Goal: Communication & Community: Answer question/provide support

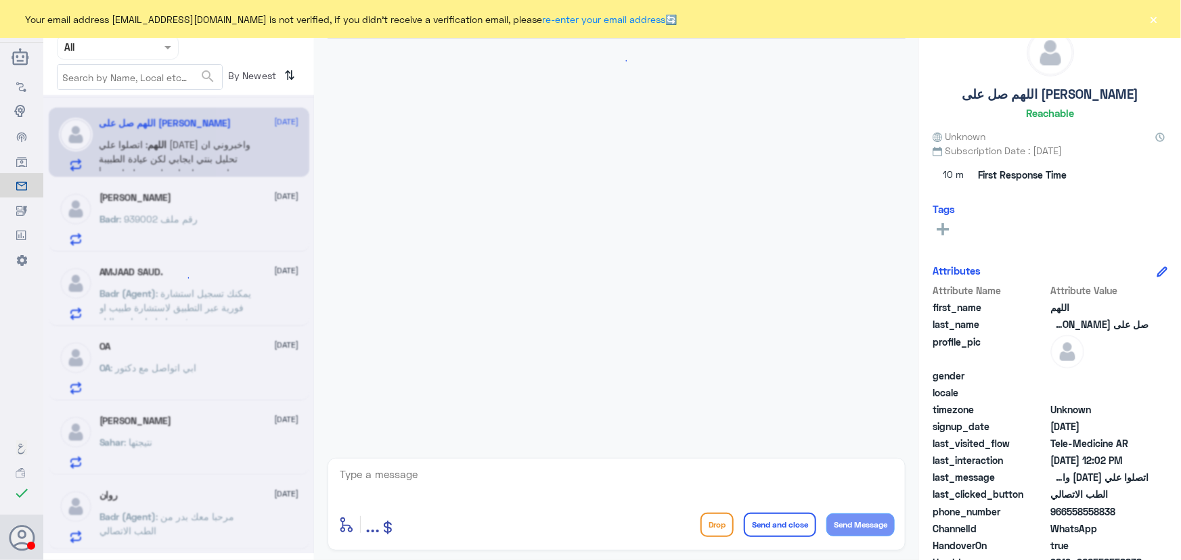
scroll to position [60, 0]
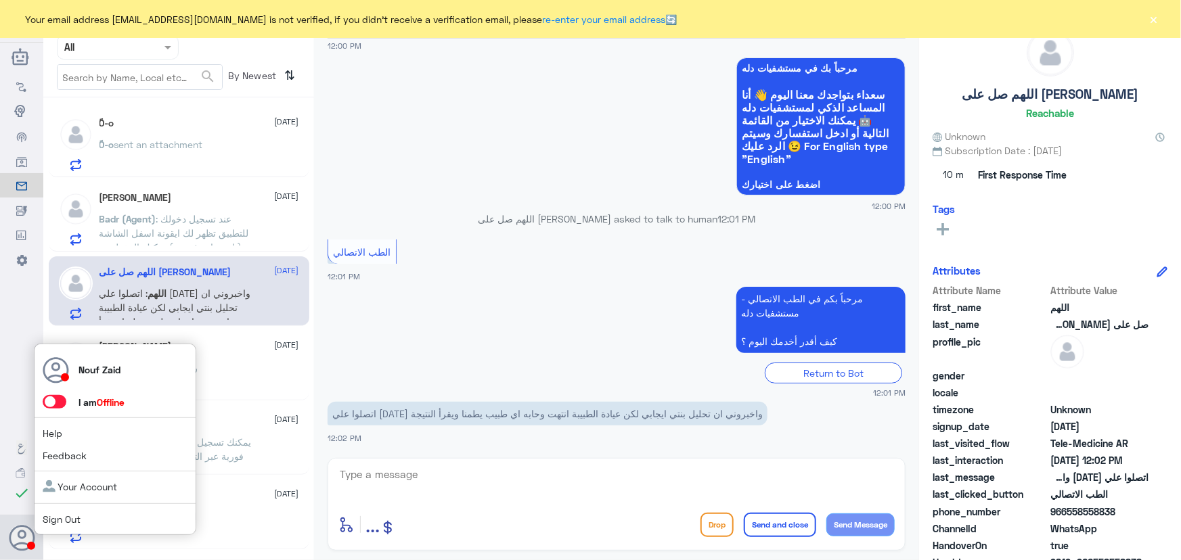
click at [56, 399] on span at bounding box center [55, 402] width 24 height 14
click at [0, 0] on input "checkbox" at bounding box center [0, 0] width 0 height 0
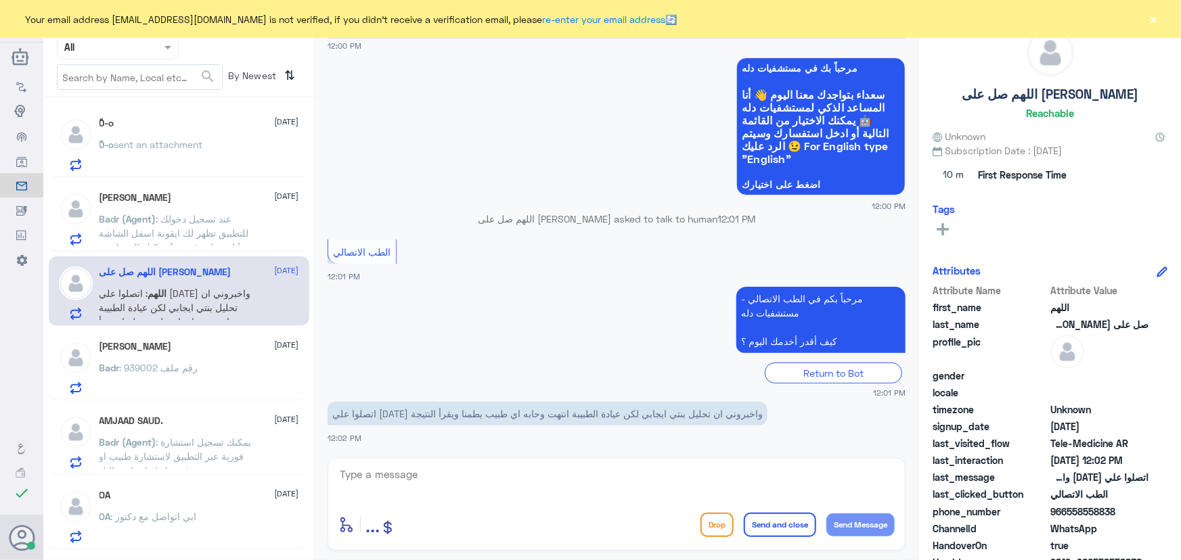
click at [1147, 13] on button "×" at bounding box center [1154, 19] width 14 height 14
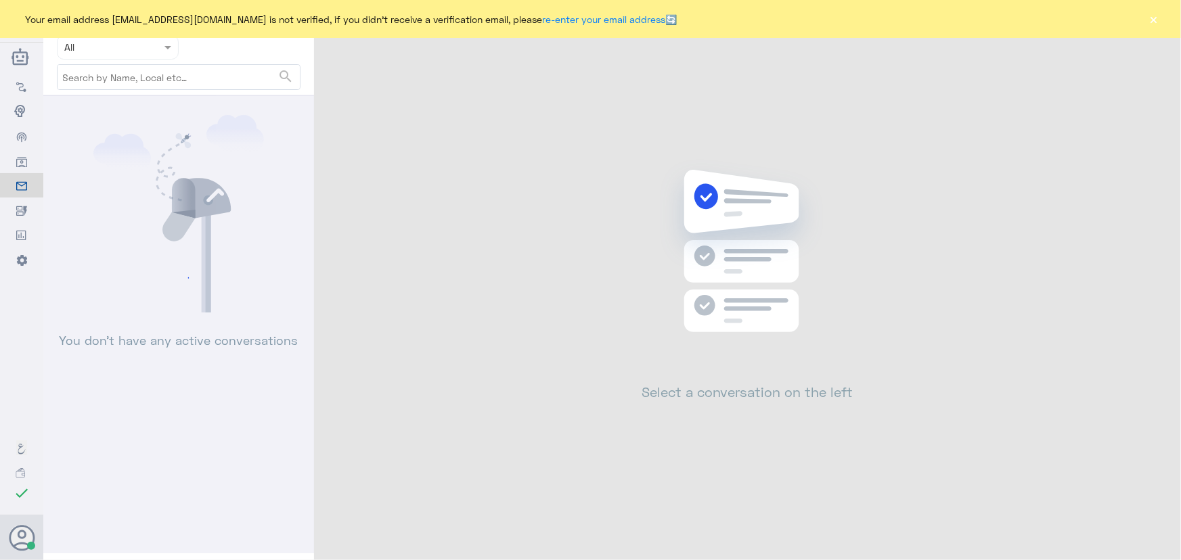
click at [1158, 18] on button "×" at bounding box center [1154, 19] width 14 height 14
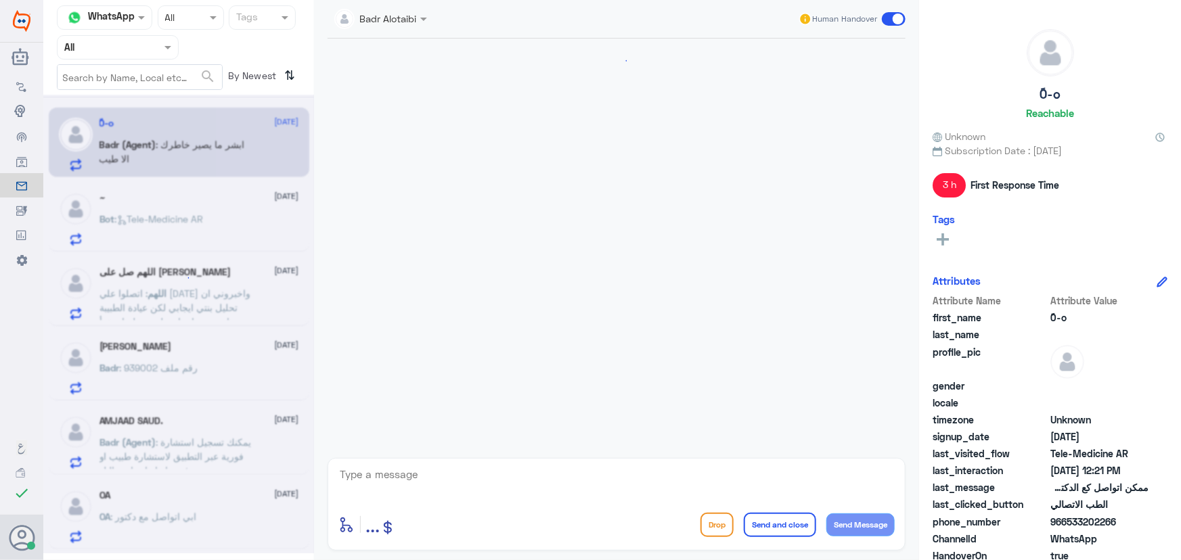
scroll to position [880, 0]
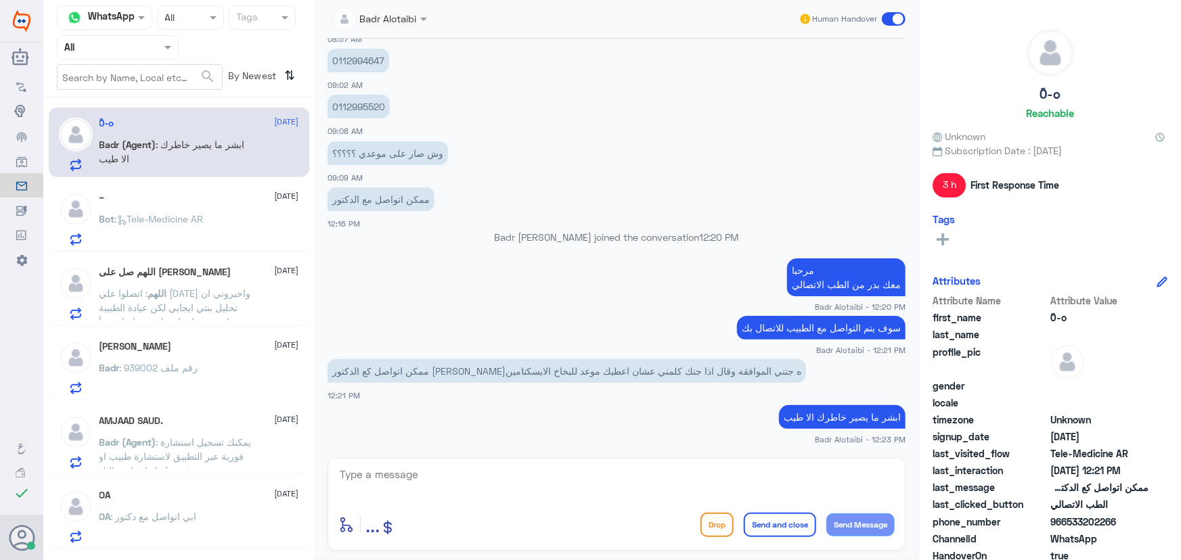
click at [158, 192] on div "~ 21 September" at bounding box center [199, 198] width 200 height 12
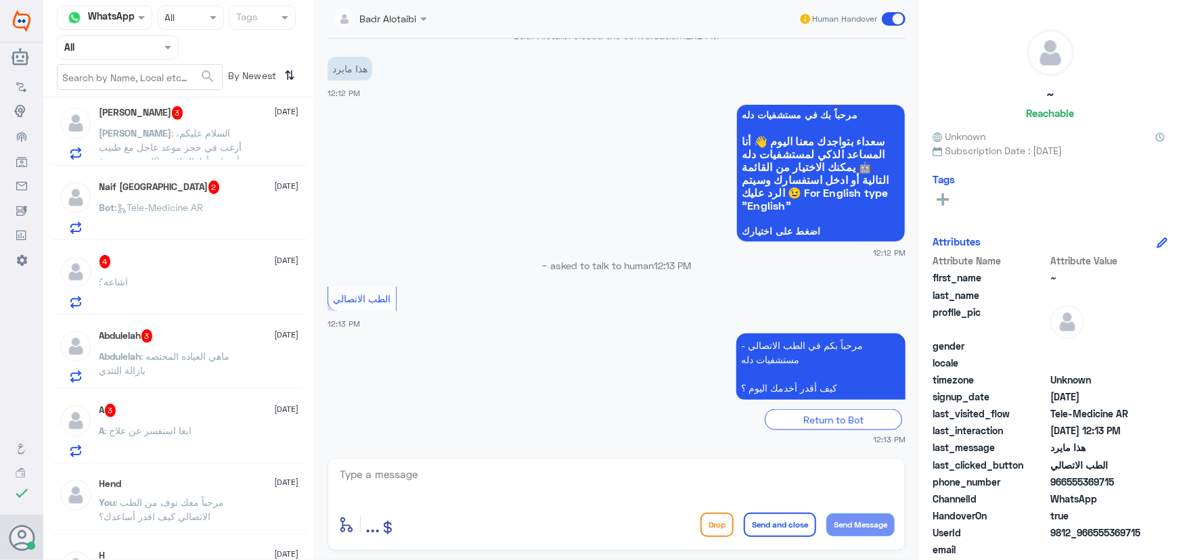
scroll to position [984, 0]
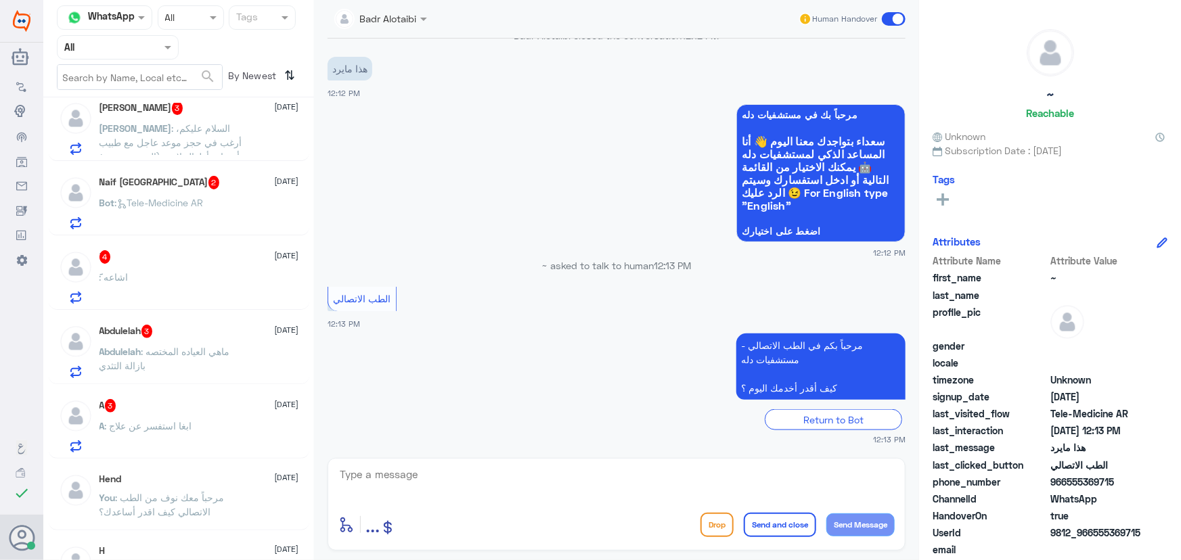
click at [210, 426] on div "A : ابغا استفسر عن علاج" at bounding box center [199, 437] width 200 height 30
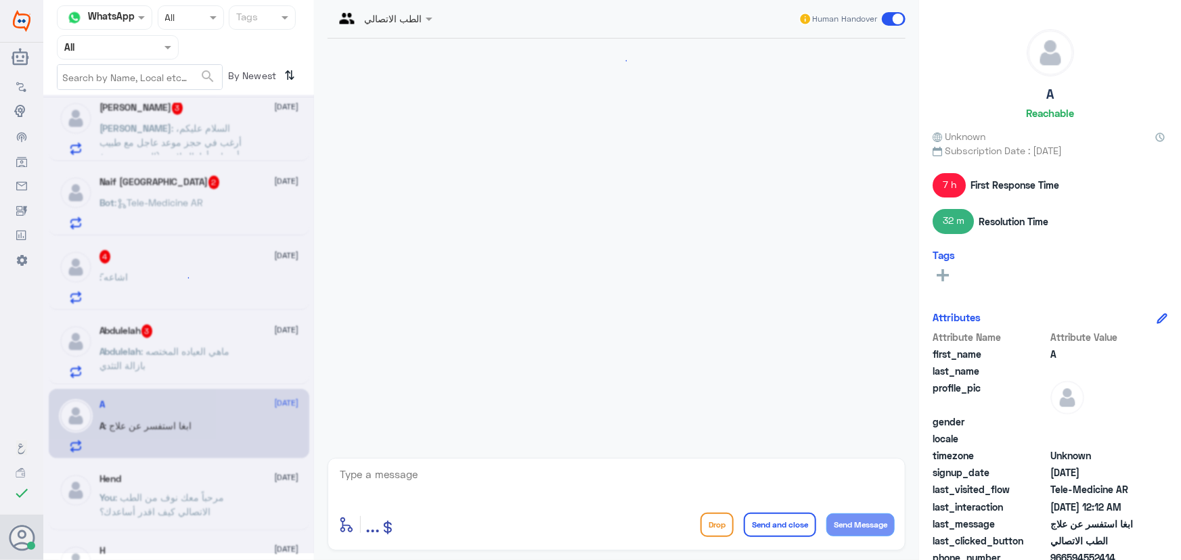
scroll to position [915, 0]
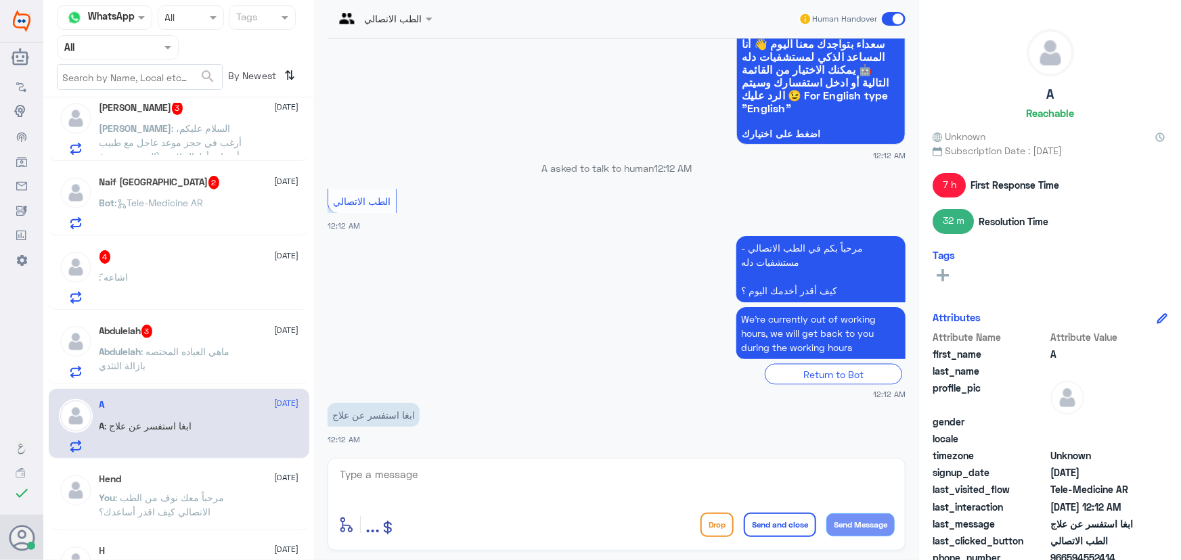
click at [384, 474] on textarea at bounding box center [616, 482] width 556 height 33
paste textarea "مرحباً معك نوف من الطب الاتصالي"
type textarea "مرحباً معك نوف من الطب الاتصالي كيف اقدر اساعدك؟"
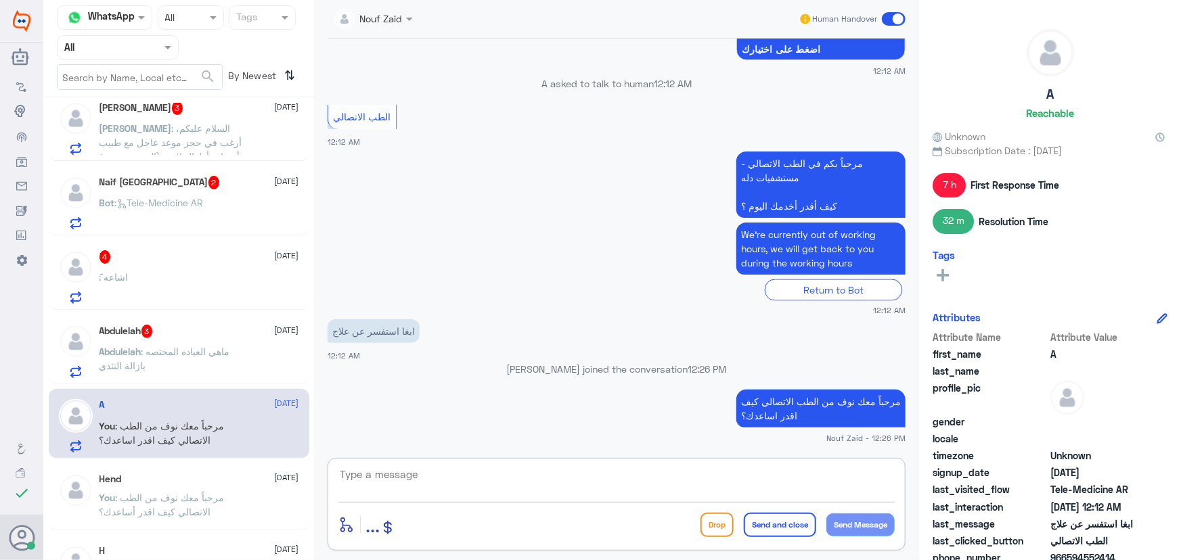
scroll to position [970, 0]
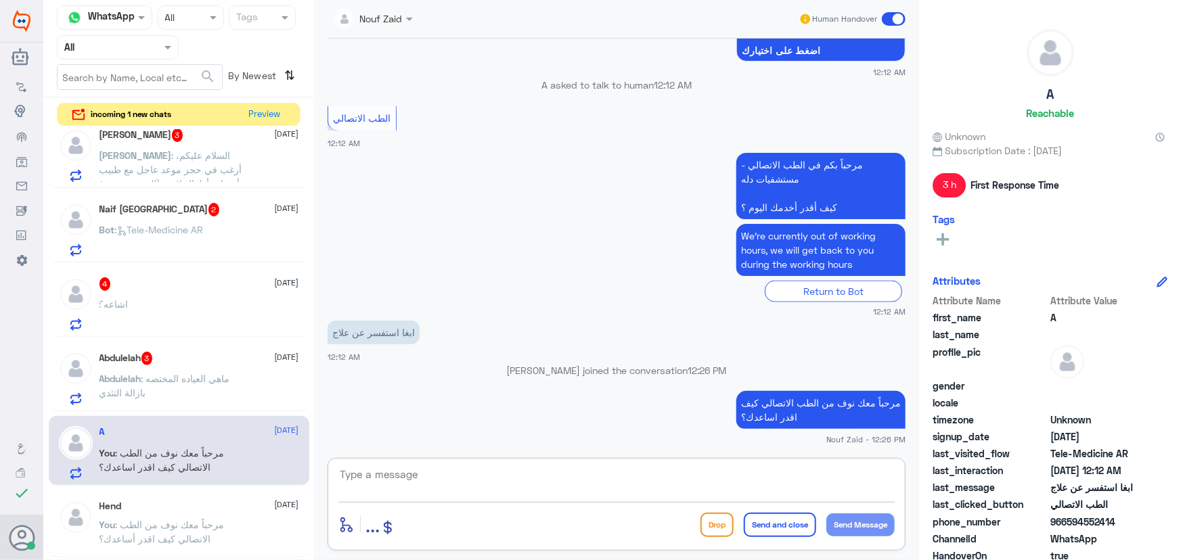
click at [227, 407] on div "ً0-o 21 September Badr (Agent) : الطبيب لديه مراجعين الان وسوف يتم التواصل معك …" at bounding box center [178, 346] width 271 height 435
click at [237, 386] on p "Abdulelah : ماهي العياده المختصه بازالة التثدي" at bounding box center [175, 388] width 152 height 34
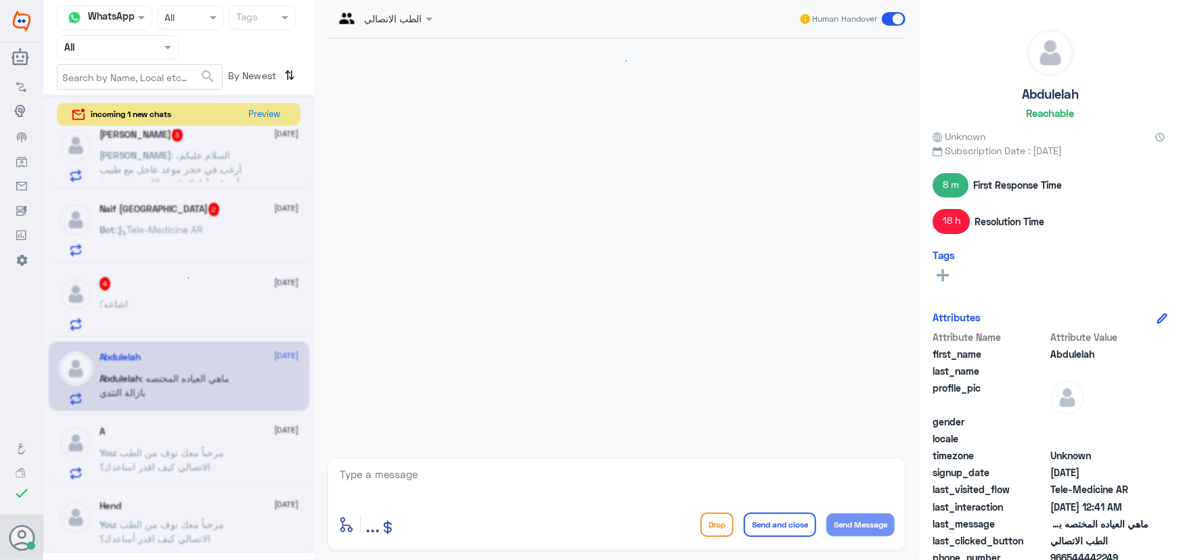
scroll to position [930, 0]
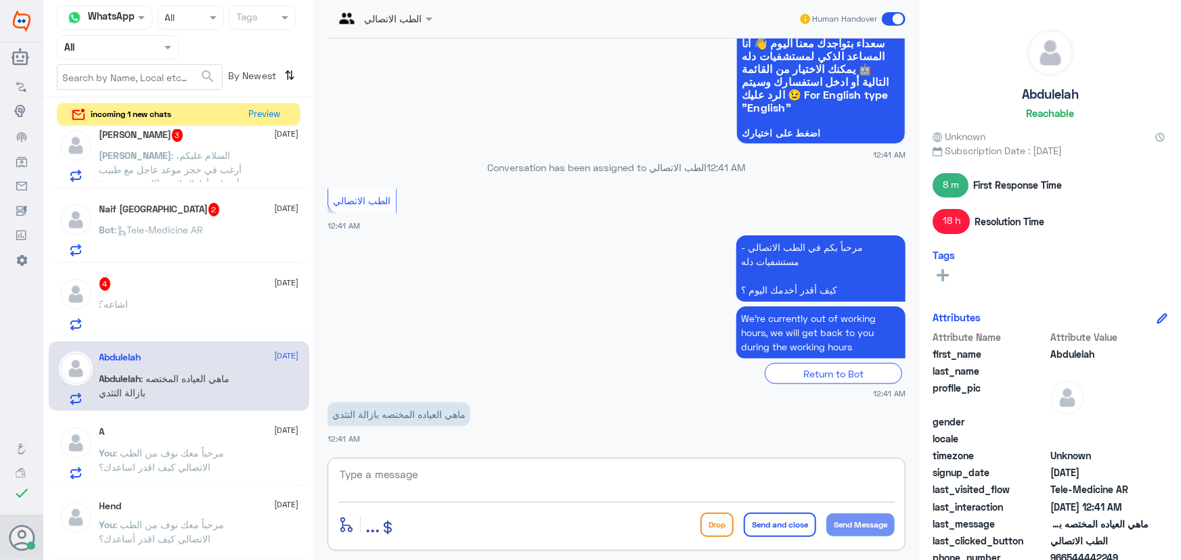
click at [602, 480] on textarea at bounding box center [616, 482] width 556 height 33
paste textarea "مرحباً معك نوف من الطب الاتصالي"
type textarea "مرحباً معك نوف من الطب الاتصالي"
click at [869, 528] on button "Send Message" at bounding box center [860, 525] width 68 height 23
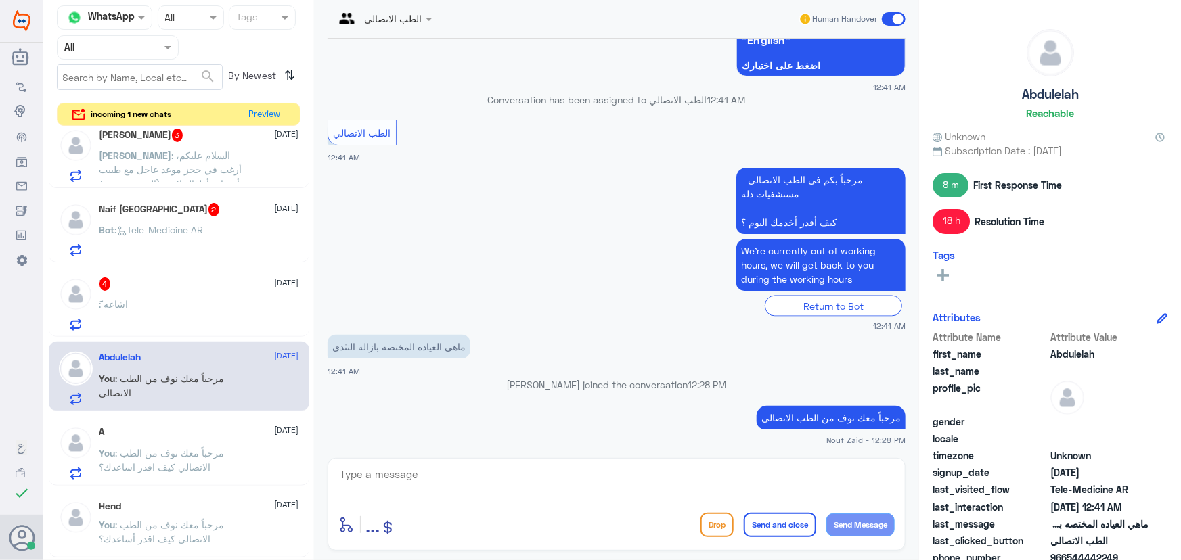
click at [583, 491] on textarea at bounding box center [616, 482] width 556 height 33
click at [468, 479] on textarea at bounding box center [616, 482] width 556 height 33
paste textarea "هنا الطب الاتصالي لكل مايخص الاستشارة الفورية من خلال التطبيق، يمكنك الاستفسار …"
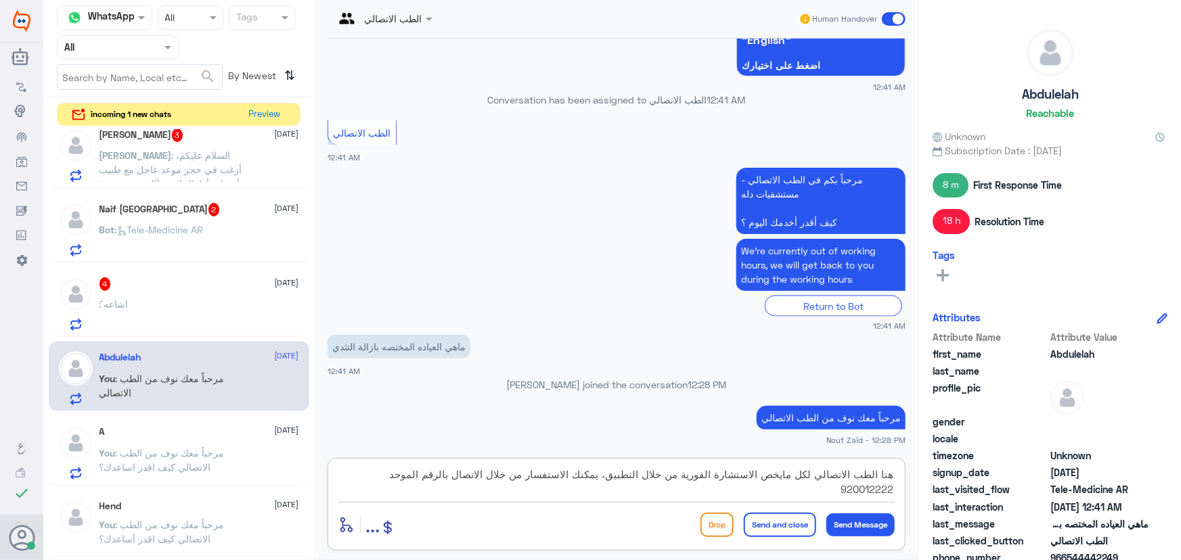
type textarea "هنا الطب الاتصالي لكل مايخص الاستشارة الفورية من خلال التطبيق، يمكنك الاستفسار …"
click at [796, 528] on button "Send and close" at bounding box center [780, 525] width 72 height 24
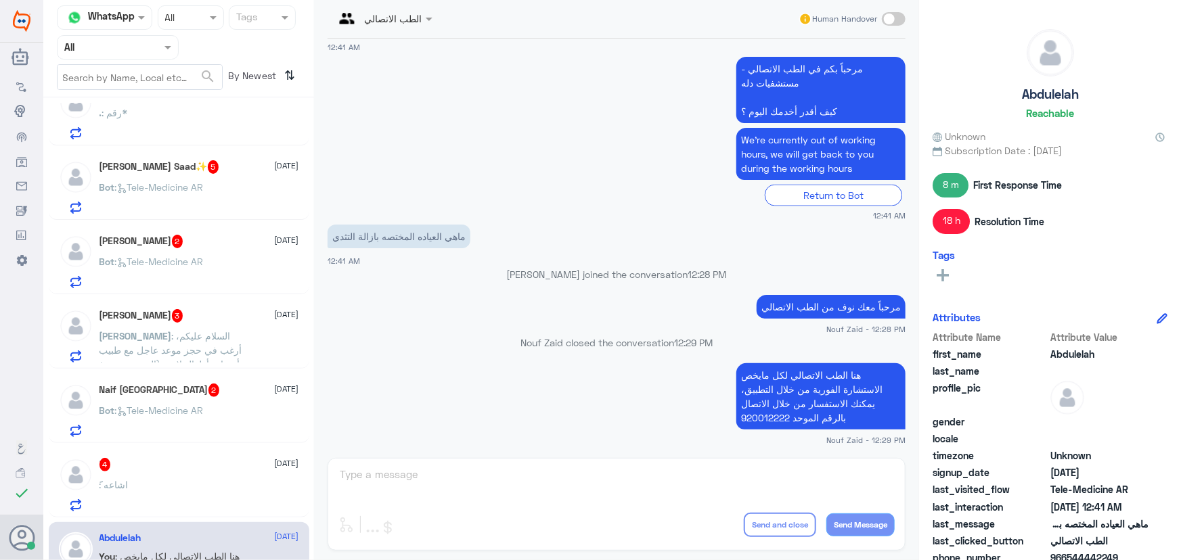
scroll to position [683, 0]
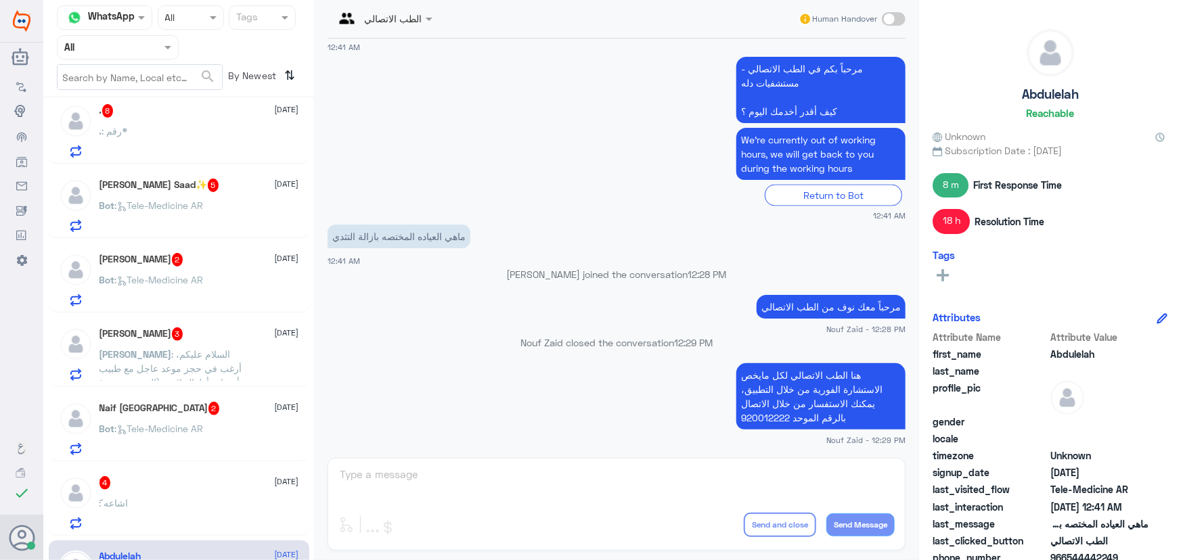
click at [148, 489] on div "َ 4 21 September َ : اشاعه" at bounding box center [199, 502] width 200 height 53
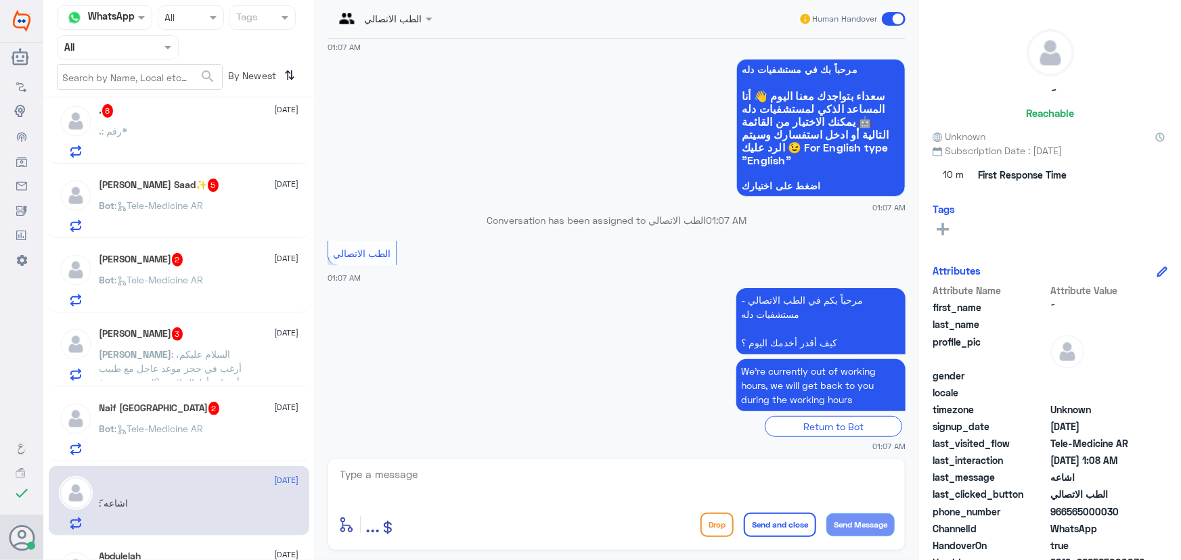
scroll to position [158, 0]
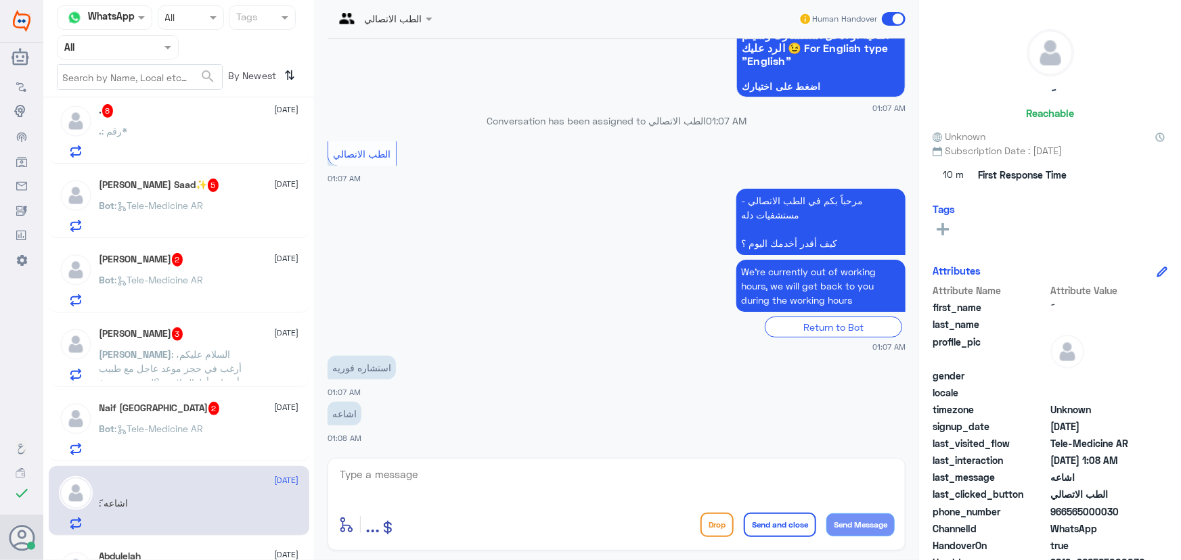
click at [429, 480] on textarea at bounding box center [616, 482] width 556 height 33
paste textarea "مرحباً معك نوف من الطب الاتصالي"
type textarea "مرحباً معك نوف من الطب الاتصالي"
click at [873, 523] on button "Send Message" at bounding box center [860, 525] width 68 height 23
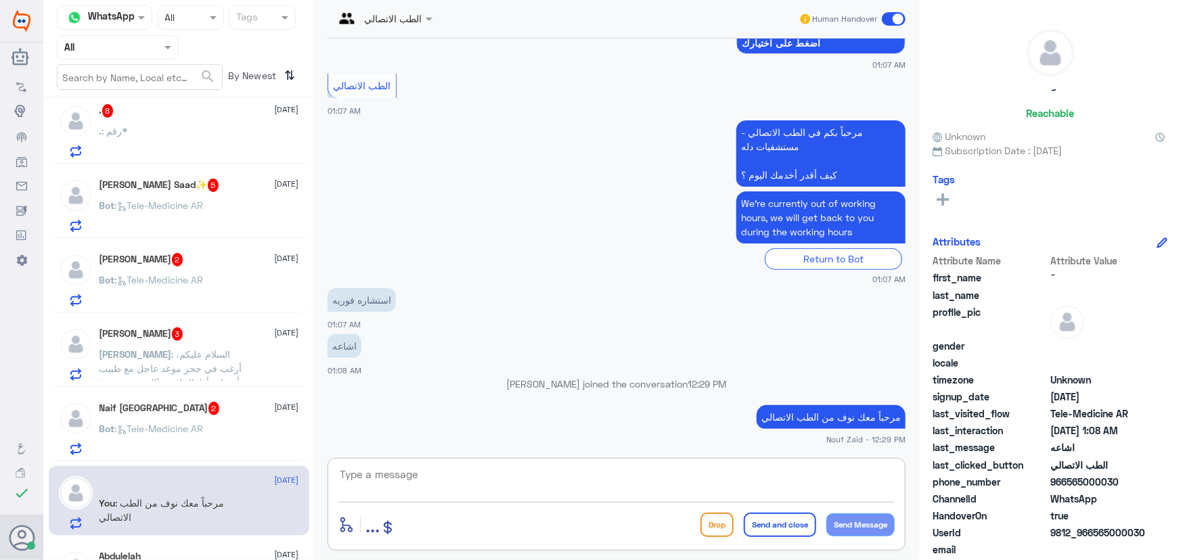
click at [516, 466] on textarea at bounding box center [616, 482] width 556 height 33
click at [522, 474] on textarea at bounding box center [616, 482] width 556 height 33
paste textarea "هنا الطب الاتصالي لكل مايخص الاستشارة الفورية من خلال التطبيق والتي من خلالها ي…"
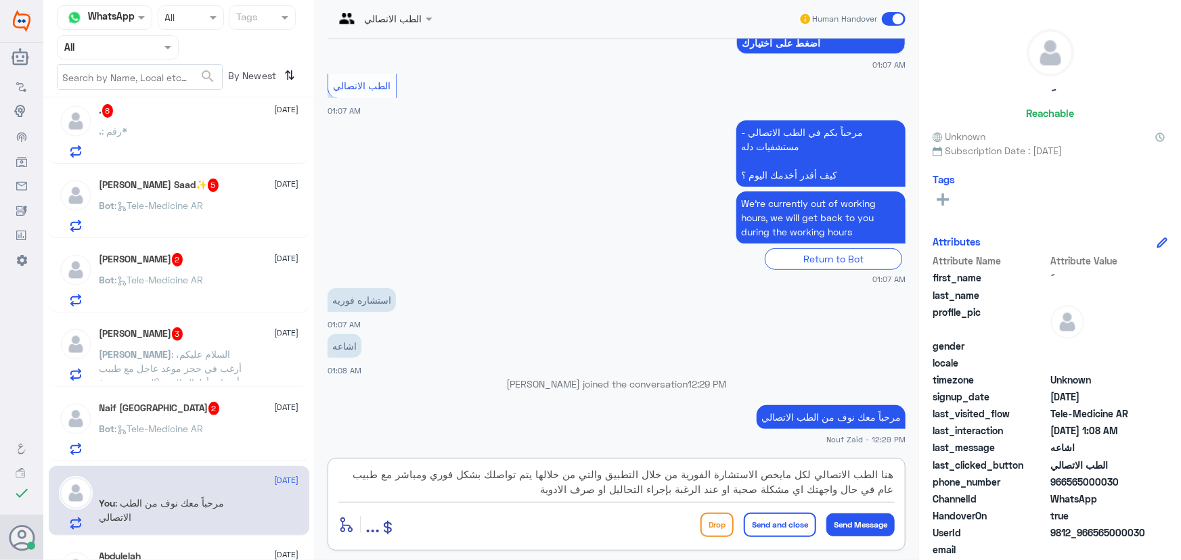
type textarea "هنا الطب الاتصالي لكل مايخص الاستشارة الفورية من خلال التطبيق والتي من خلالها ي…"
click at [782, 523] on button "Send and close" at bounding box center [780, 525] width 72 height 24
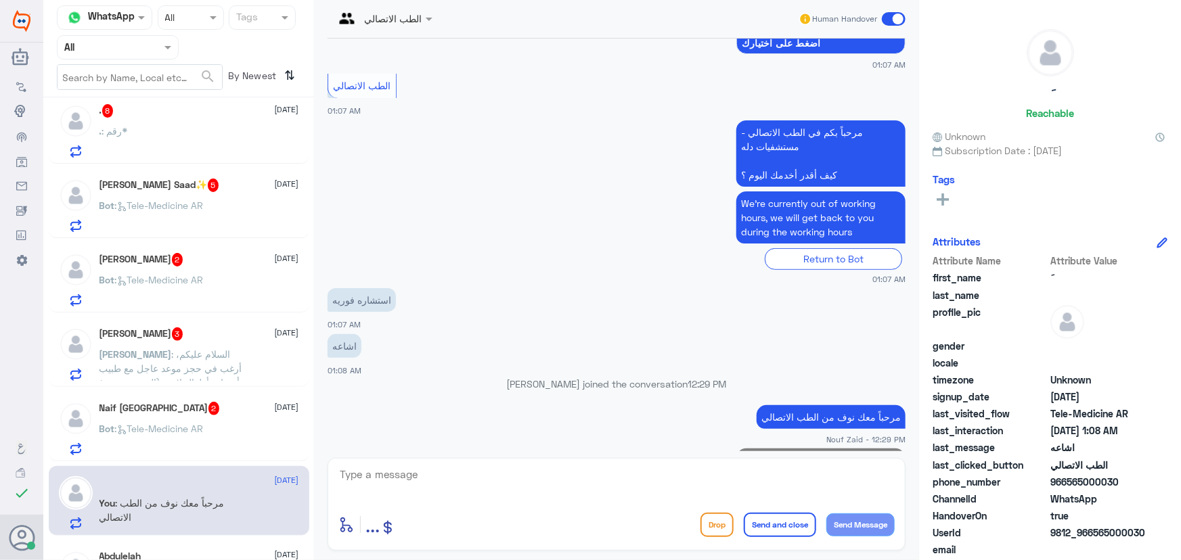
scroll to position [315, 0]
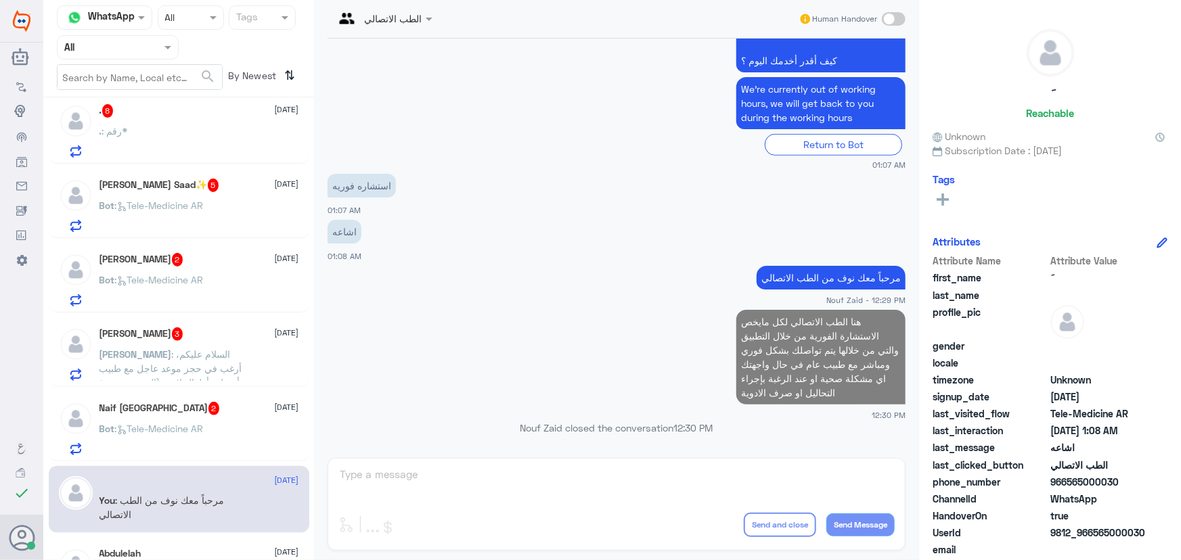
click at [184, 417] on div "Naif Turki 2 21 September Bot : Tele-Medicine AR" at bounding box center [199, 428] width 200 height 53
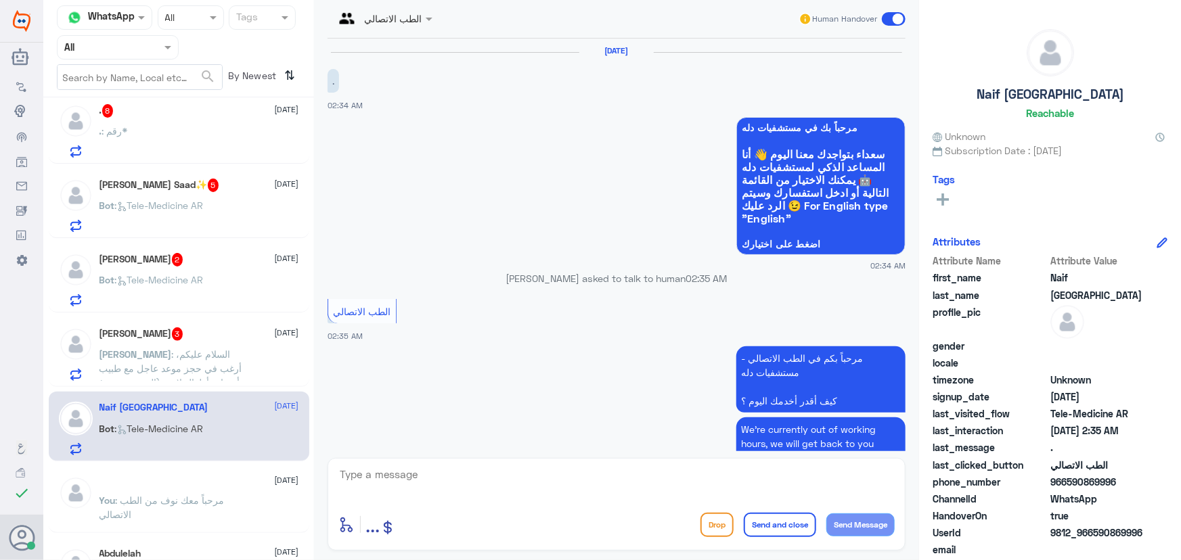
scroll to position [65, 0]
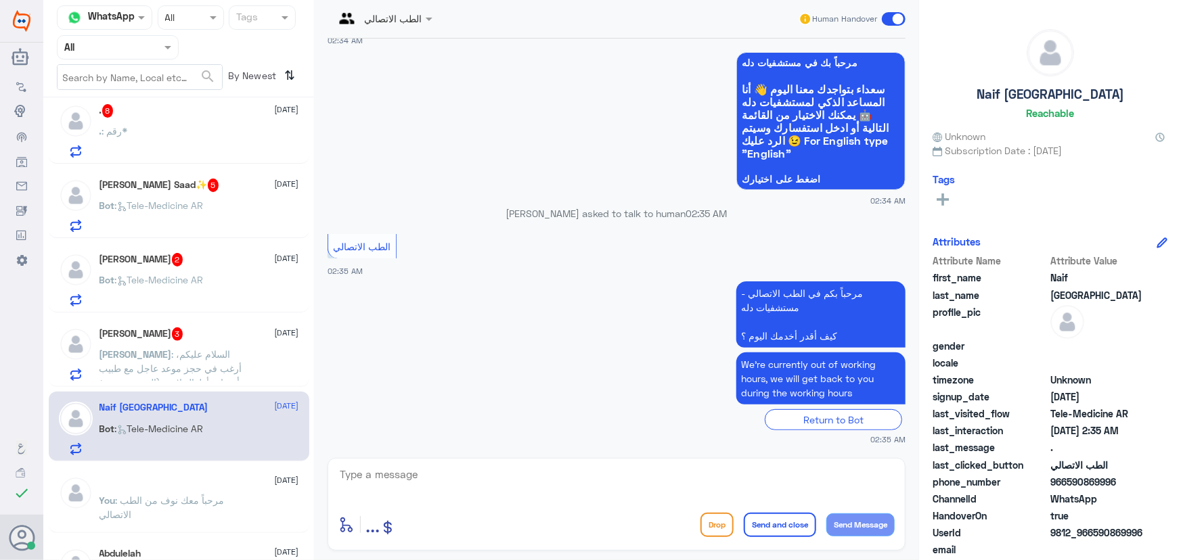
click at [410, 485] on textarea at bounding box center [616, 482] width 556 height 33
paste textarea "مرحباً معك نوف من الطب الاتصالي كيف اقدر أساعدك؟"
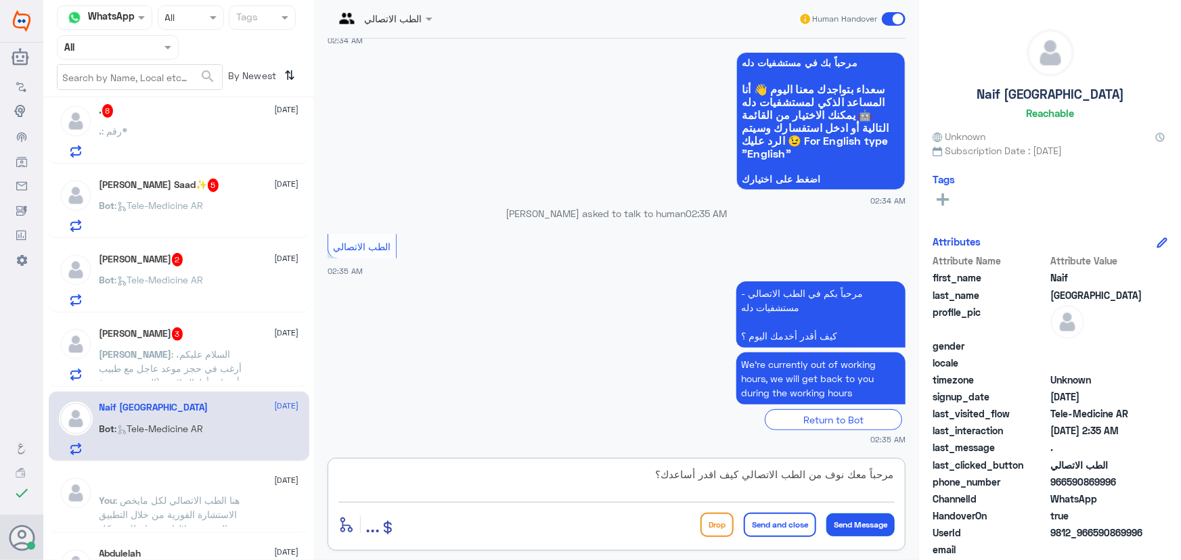
type textarea "مرحباً معك نوف من الطب الاتصالي كيف اقدر أساعدك؟"
click at [841, 521] on button "Send Message" at bounding box center [860, 525] width 68 height 23
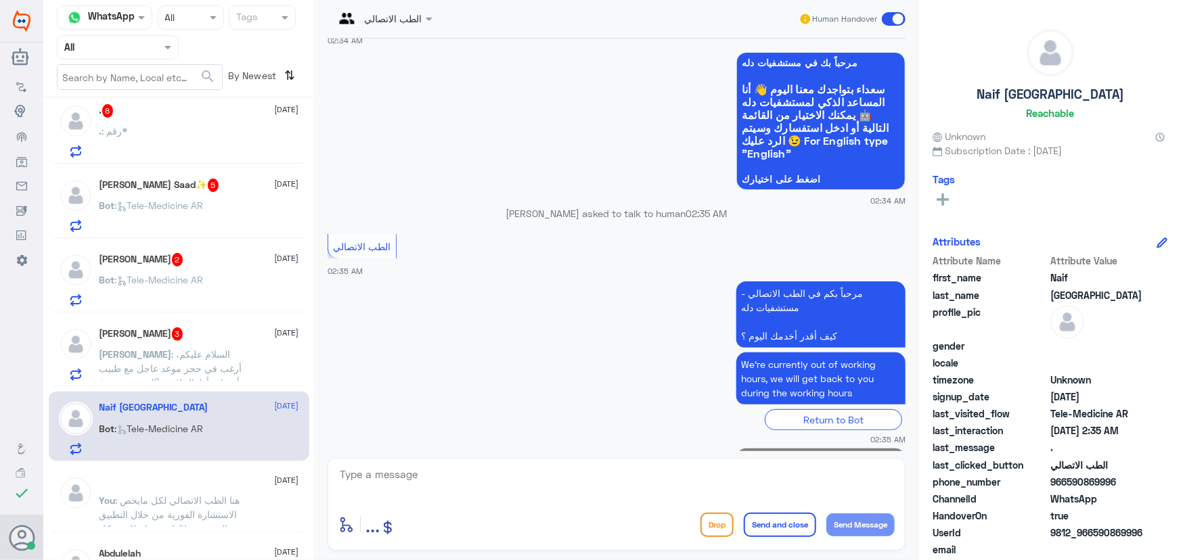
scroll to position [122, 0]
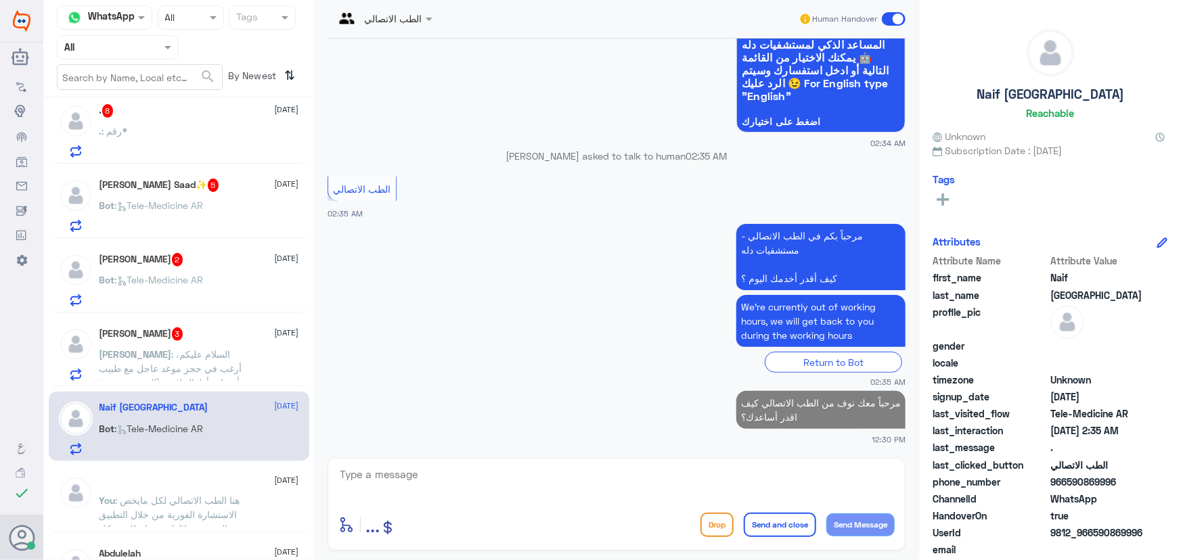
click at [179, 363] on span ": السلام عليكم، أرغب في حجز موعد عاجل مع طبيب أعصاب أطفال لابني (العمر: سنة و ٨…" at bounding box center [171, 403] width 145 height 111
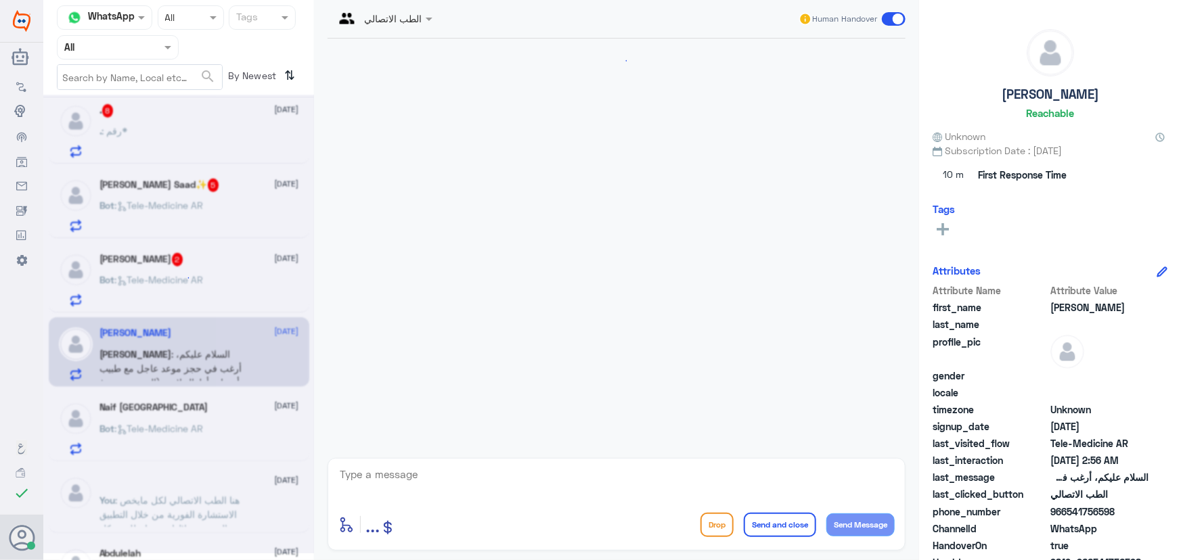
scroll to position [253, 0]
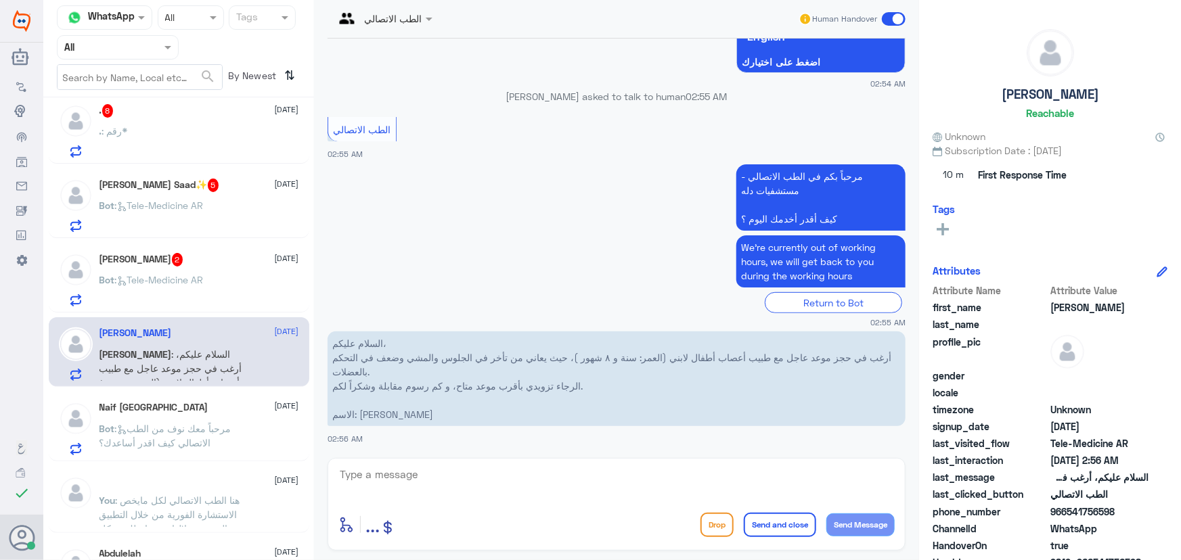
click at [517, 474] on textarea at bounding box center [616, 482] width 556 height 33
paste textarea "مرحباً معك نوف من الطب الاتصالي"
drag, startPoint x: 662, startPoint y: 483, endPoint x: 995, endPoint y: 482, distance: 332.2
click at [995, 482] on div "Channel WhatsApp Status × All Tags Agent Filter All search By Newest ⇅ ~ 21 Sep…" at bounding box center [611, 282] width 1137 height 564
click at [661, 473] on textarea "مرحباً معك نوف من الطب الاتصالي" at bounding box center [616, 482] width 556 height 33
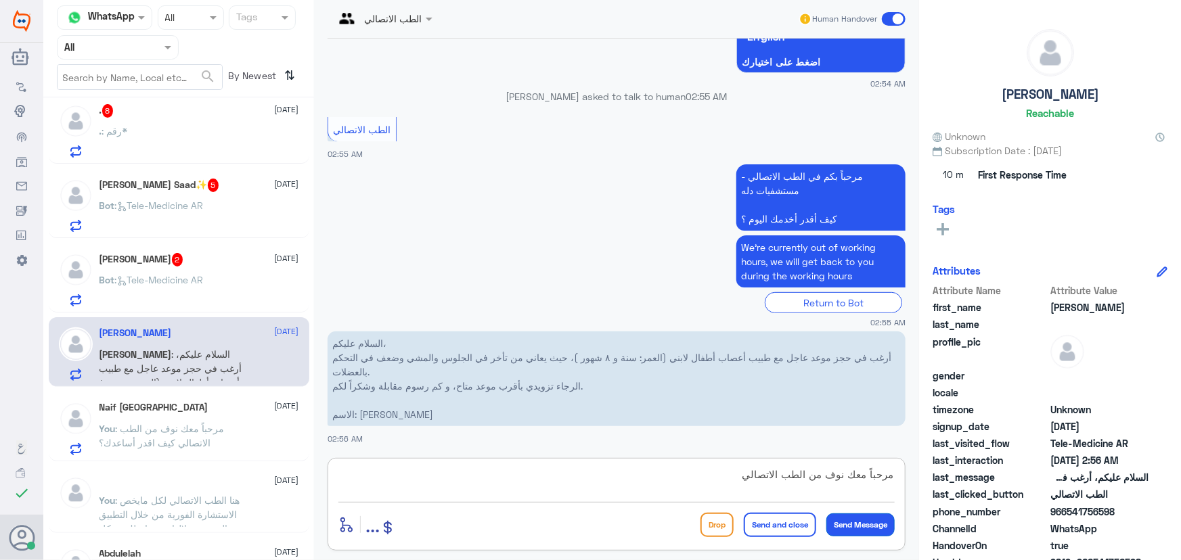
type textarea "مرحباً معك نوف من الطب الاتصالي"
click at [854, 516] on button "Send Message" at bounding box center [860, 525] width 68 height 23
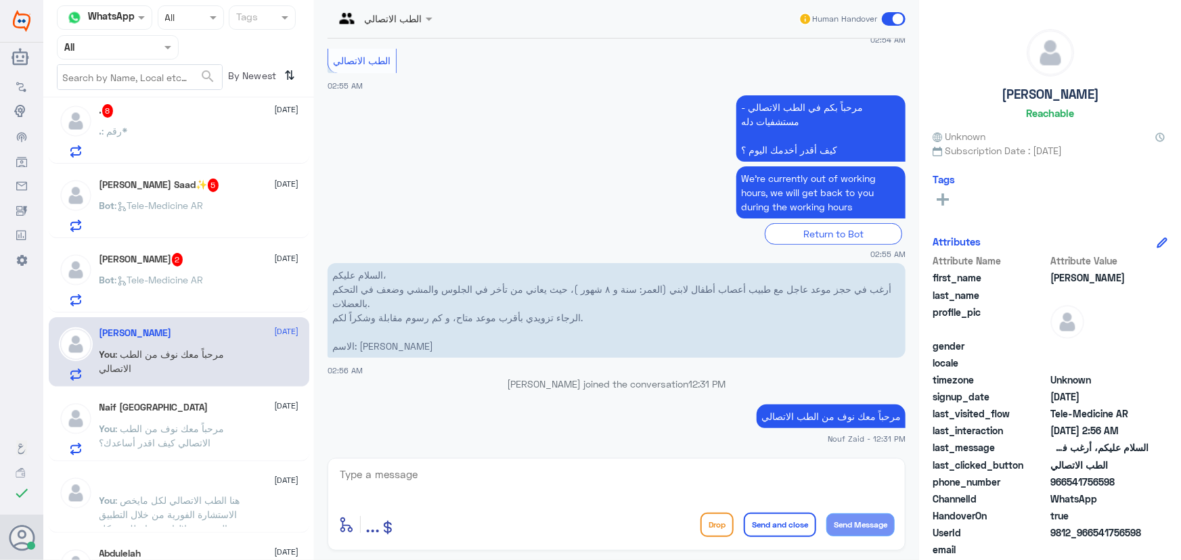
click at [590, 460] on div "enter flow name ... Drop Send and close Send Message" at bounding box center [616, 504] width 578 height 93
click at [587, 479] on textarea at bounding box center [616, 482] width 556 height 33
paste textarea "هنا الطب الاتصالي لكل مايخص الاستشارة الفورية من خلال التطبيق، يمكنك الاستفسار …"
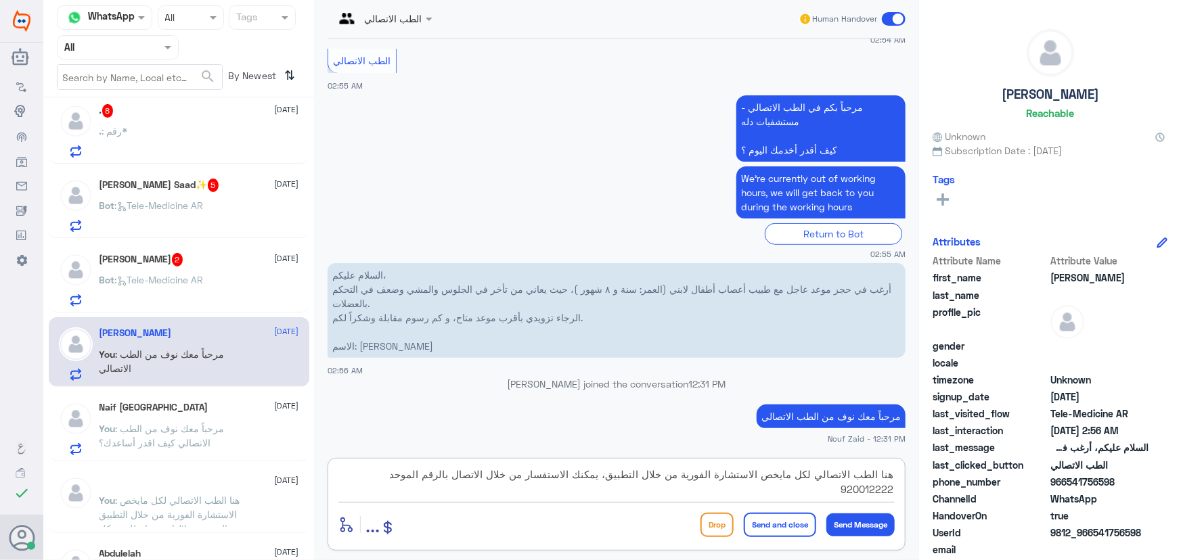
drag, startPoint x: 535, startPoint y: 478, endPoint x: 580, endPoint y: 477, distance: 44.7
click at [580, 477] on textarea "هنا الطب الاتصالي لكل مايخص الاستشارة الفورية من خلال التطبيق، يمكنك الاستفسار …" at bounding box center [616, 482] width 556 height 33
type textarea "هنا الطب الاتصالي لكل مايخص الاستشارة الفورية من خلال التطبيق، يمكنك حجز موعد م…"
click at [805, 520] on button "Send and close" at bounding box center [780, 525] width 72 height 24
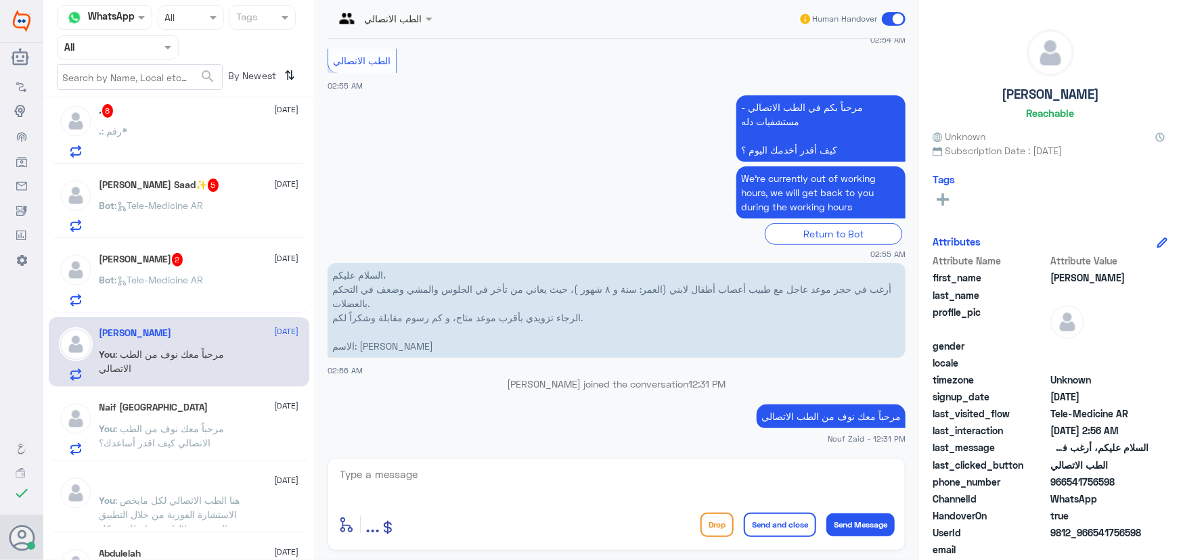
scroll to position [397, 0]
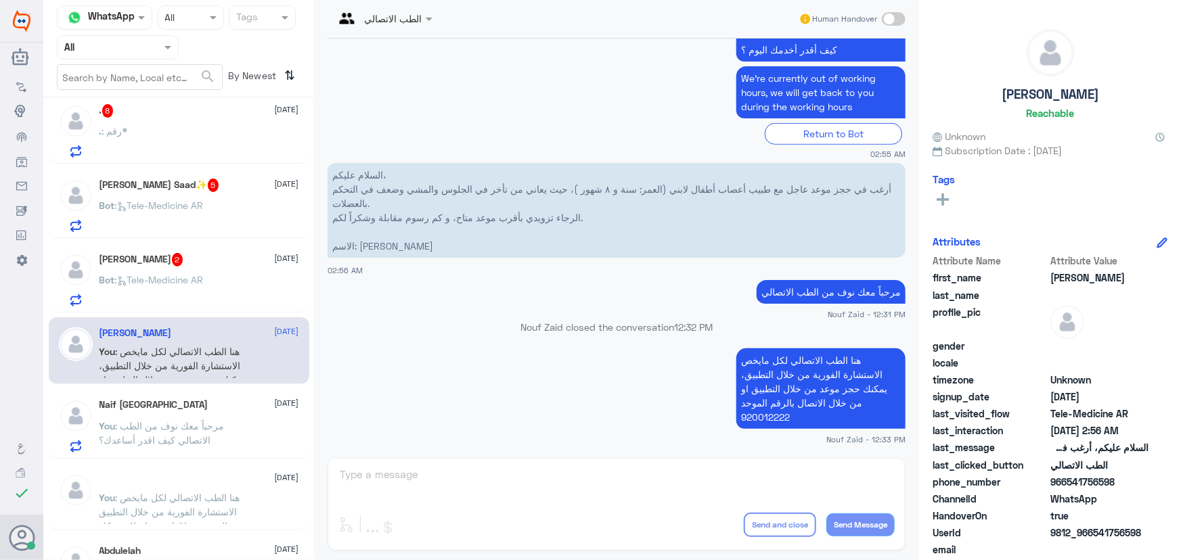
click at [199, 291] on p "Bot : Tele-Medicine AR" at bounding box center [151, 290] width 104 height 34
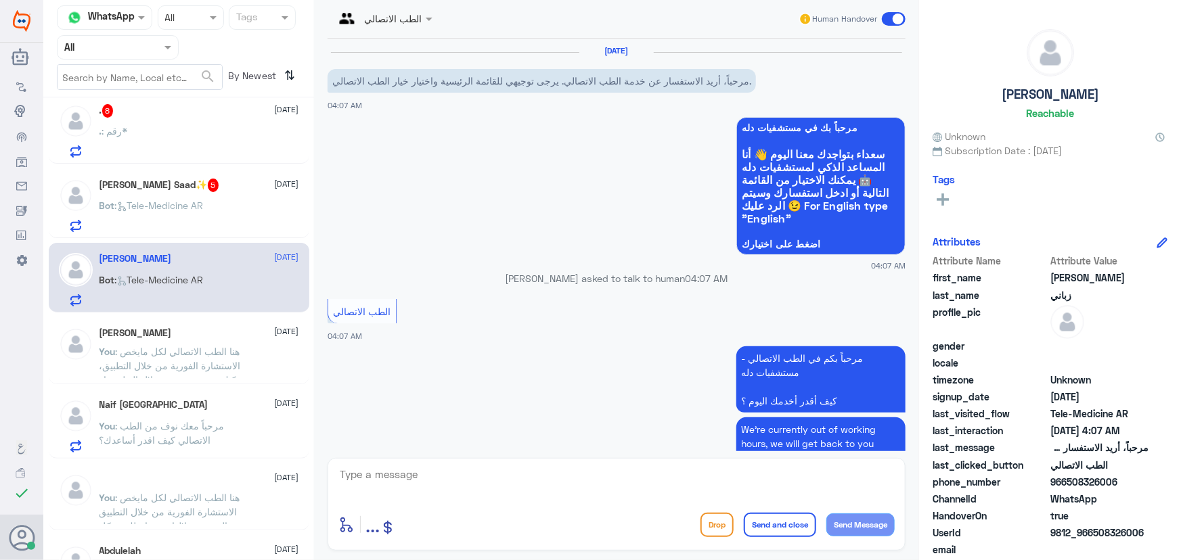
scroll to position [65, 0]
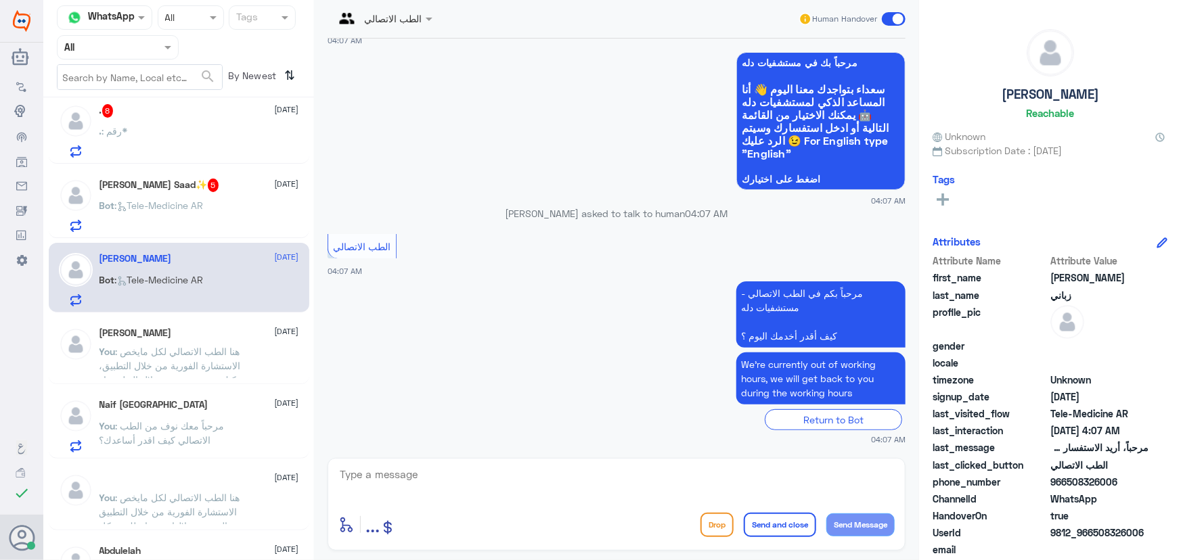
click at [501, 474] on textarea at bounding box center [616, 482] width 556 height 33
click at [452, 486] on textarea at bounding box center [616, 482] width 556 height 33
paste textarea "مرحباً معك نوف من الطب الاتصالي"
drag, startPoint x: 591, startPoint y: 479, endPoint x: 878, endPoint y: 489, distance: 287.1
click at [878, 490] on textarea "مرحباً معك نوف من الطب الاتصالي" at bounding box center [616, 482] width 556 height 33
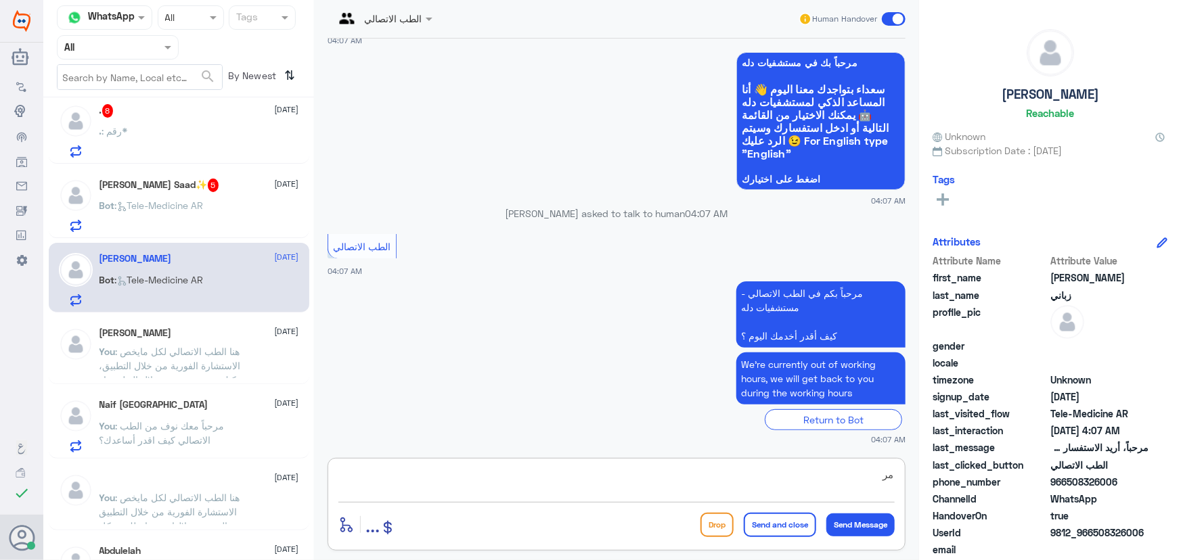
type textarea "م"
paste textarea "مرحباً معك نوف من الطب الاتصالي كيف اقدر أساعدك؟"
type textarea "مرحباً معك نوف من الطب الاتصالي كيف اقدر أساعدك؟"
click at [869, 527] on button "Send Message" at bounding box center [860, 525] width 68 height 23
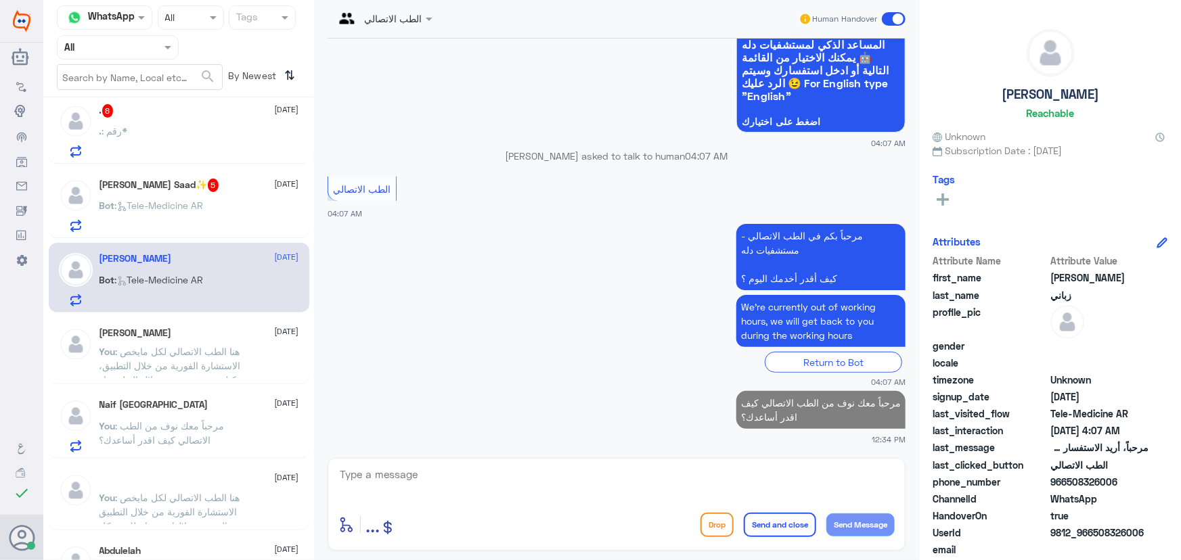
click at [224, 215] on div "Bot : Tele-Medicine AR" at bounding box center [199, 217] width 200 height 30
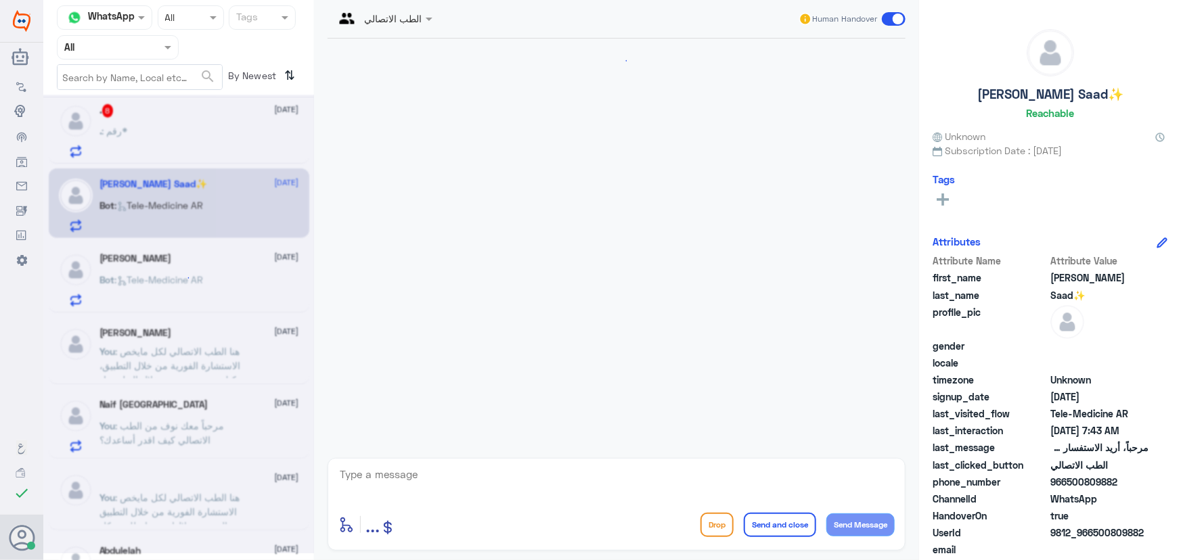
scroll to position [638, 0]
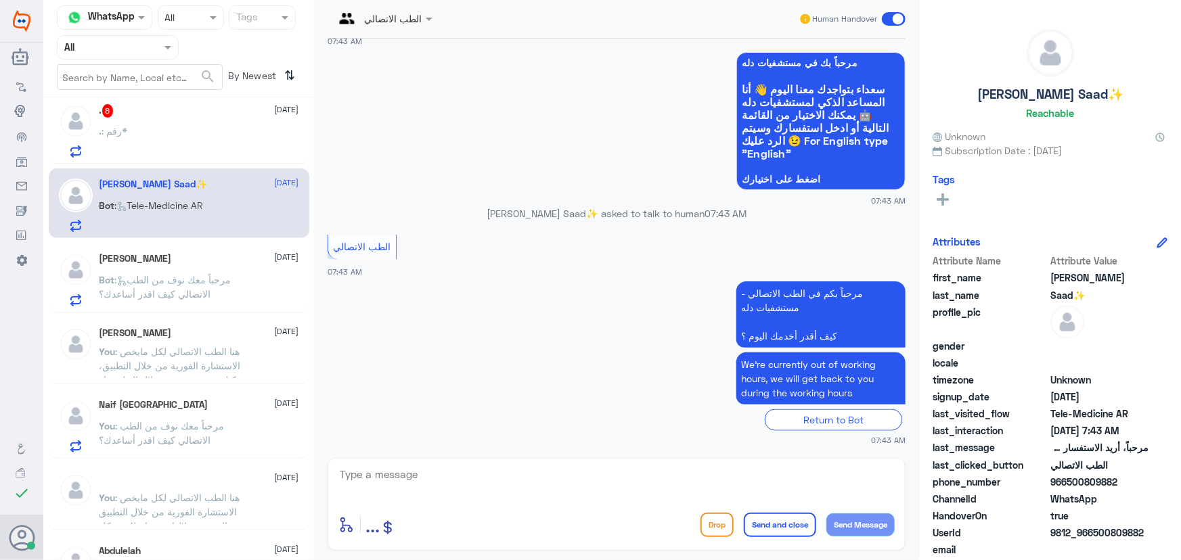
click at [540, 480] on textarea at bounding box center [616, 482] width 556 height 33
paste textarea "مرحباً معك نوف من الطب الاتصالي"
type textarea "مرحباً معك نوف من الطب الاتصالي"
drag, startPoint x: 689, startPoint y: 479, endPoint x: 1047, endPoint y: 494, distance: 358.9
click at [1047, 499] on div "Channel WhatsApp Status × All Tags Agent Filter All search By Newest ⇅ ~ 21 Sep…" at bounding box center [611, 282] width 1137 height 564
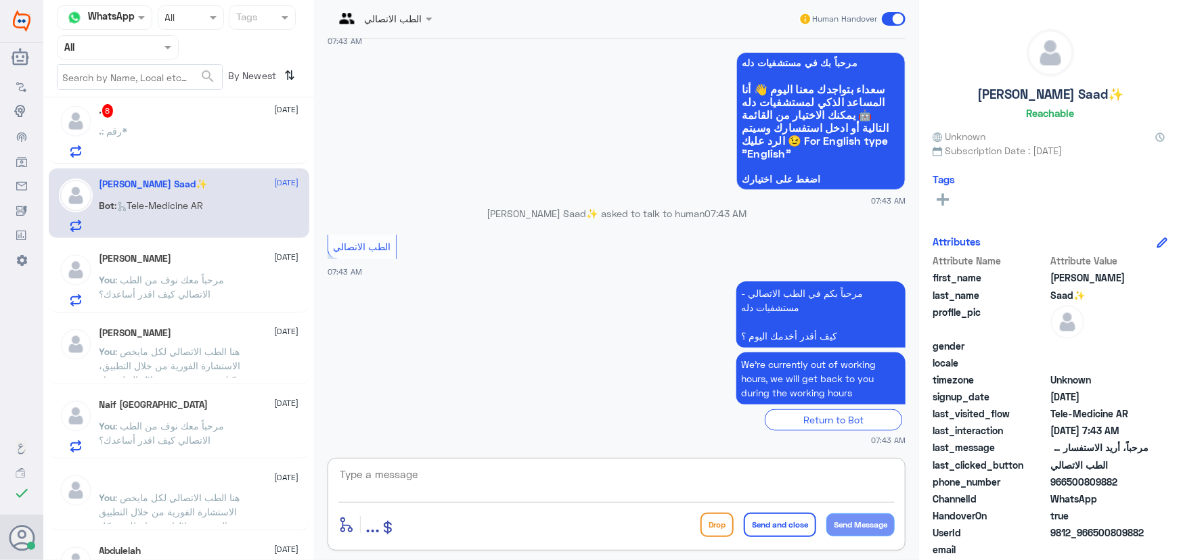
click at [543, 471] on textarea at bounding box center [616, 482] width 556 height 33
paste textarea "مرحباً معك نوف من الطب الاتصالي كيف اقدر أساعدك؟"
type textarea "مرحباً معك نوف من الطب الاتصالي كيف اقدر أساعدك؟"
click at [848, 522] on button "Send Message" at bounding box center [860, 525] width 68 height 23
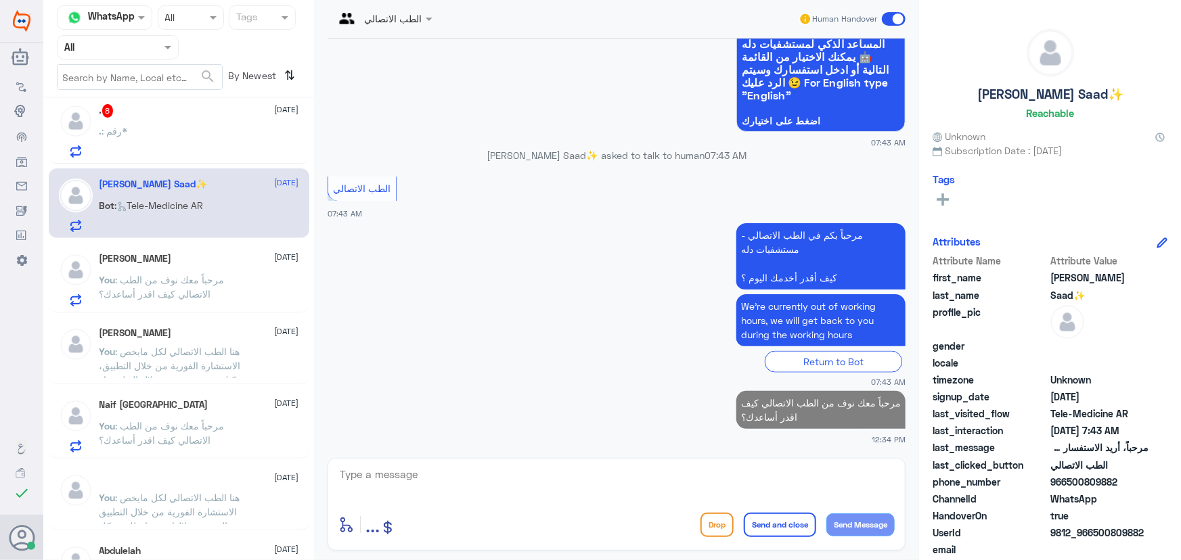
scroll to position [560, 0]
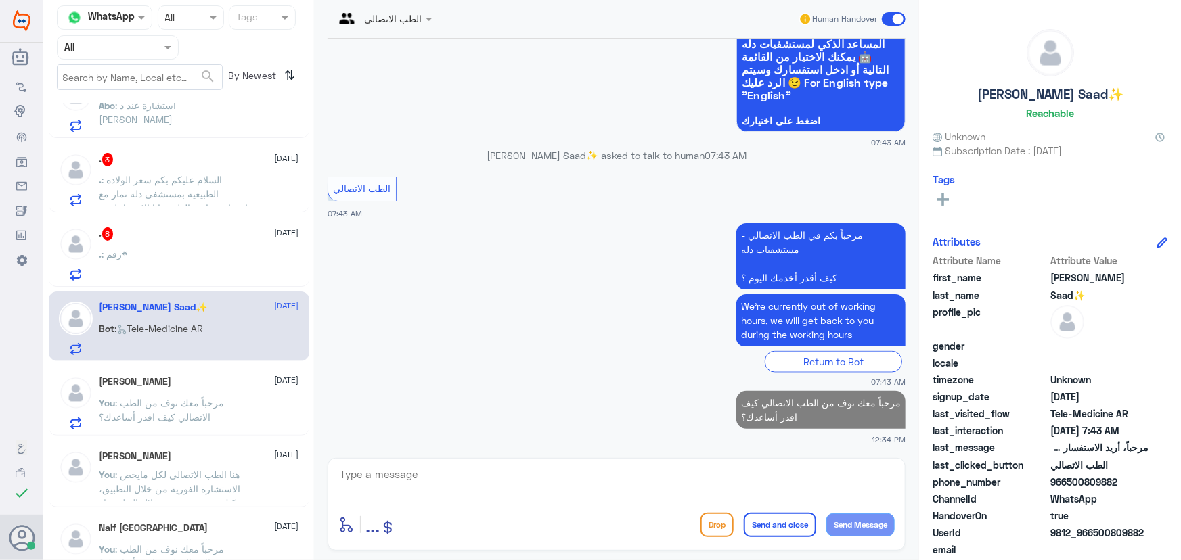
click at [198, 257] on div ". : رقم*" at bounding box center [199, 265] width 200 height 30
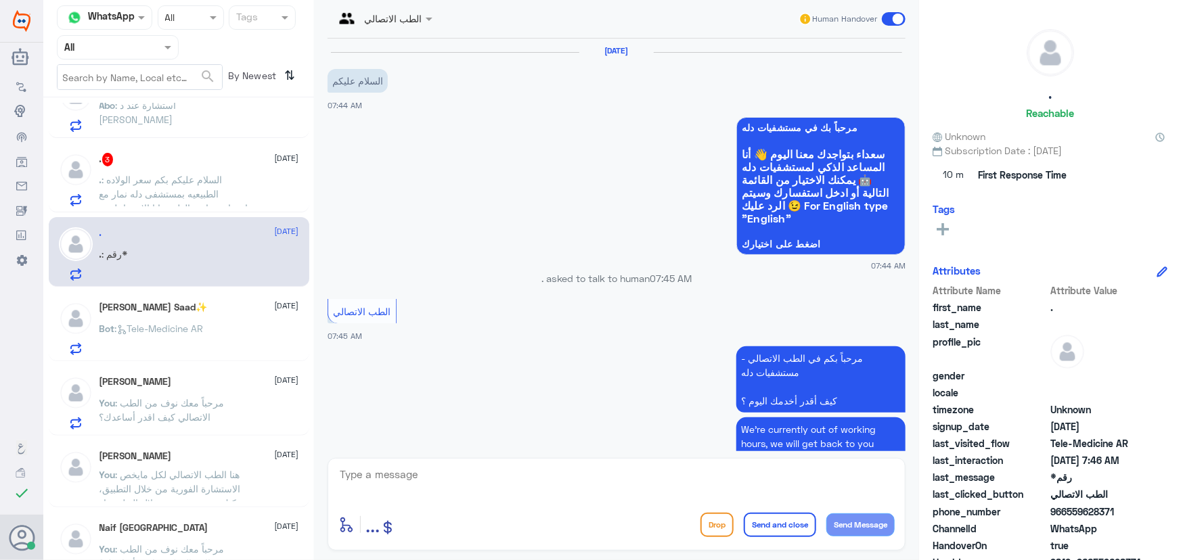
scroll to position [618, 0]
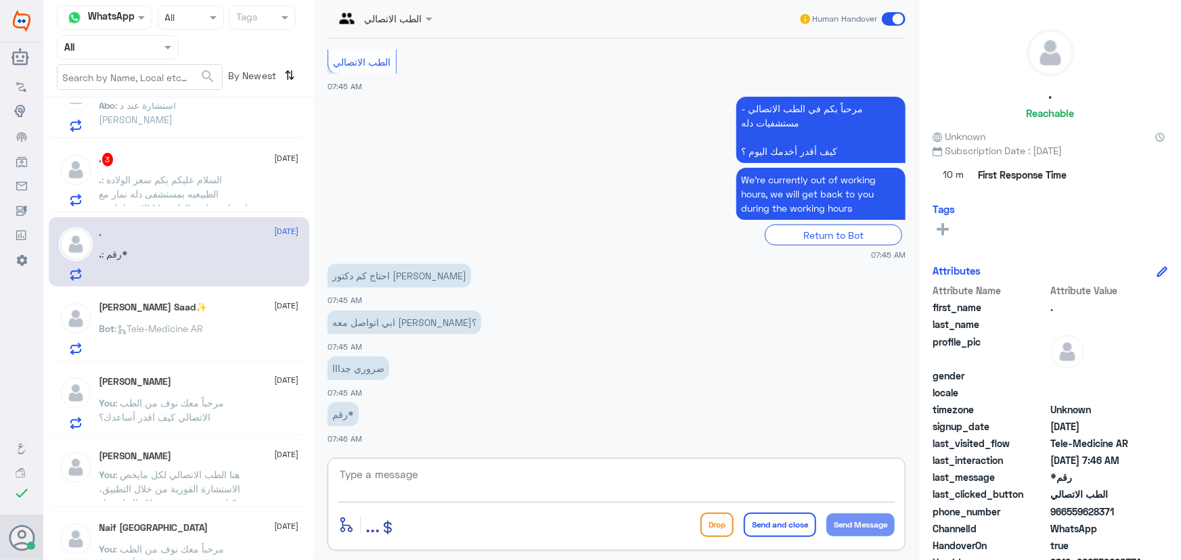
click at [535, 478] on textarea at bounding box center [616, 482] width 556 height 33
click at [399, 474] on textarea at bounding box center [616, 482] width 556 height 33
paste textarea "مرحباً معك نوف من الطب الاتصالي"
type textarea "مرحباً معك نوف من الطب الاتصالي"
click at [874, 521] on button "Send Message" at bounding box center [860, 525] width 68 height 23
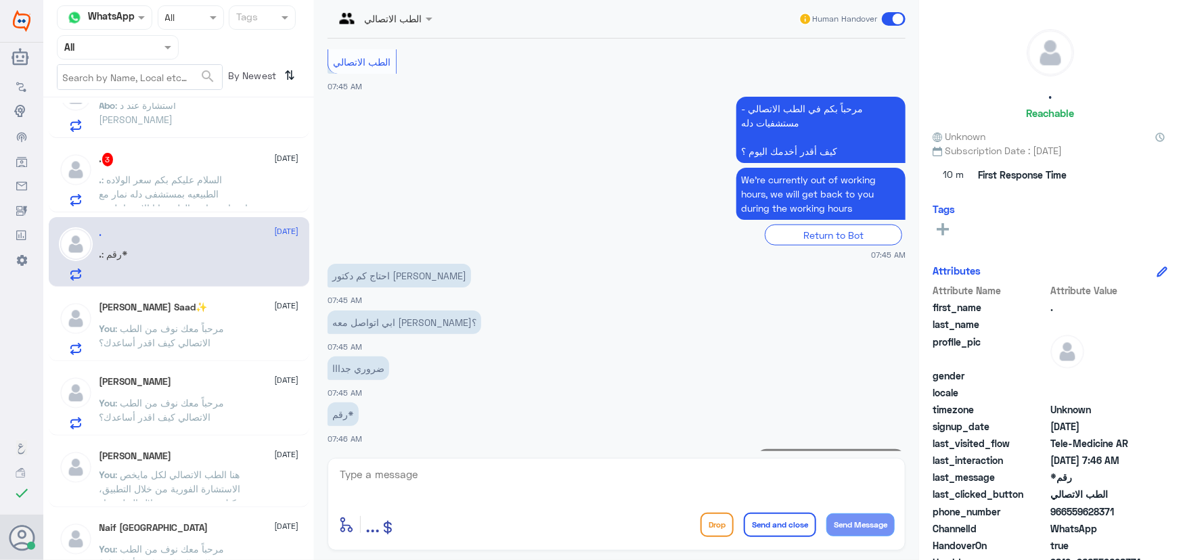
scroll to position [662, 0]
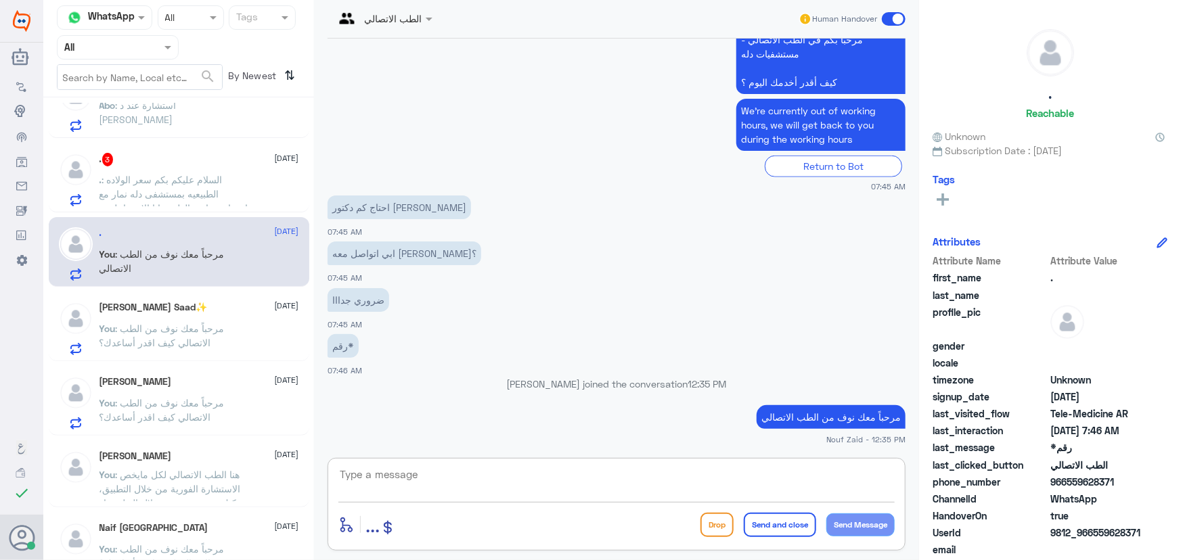
click at [443, 490] on textarea at bounding box center [616, 482] width 556 height 33
paste textarea "هنا الطب الاتصالي لكل مايخص الاستشارة الفورية من خلال التطبيق، يمكنك الاستفسار …"
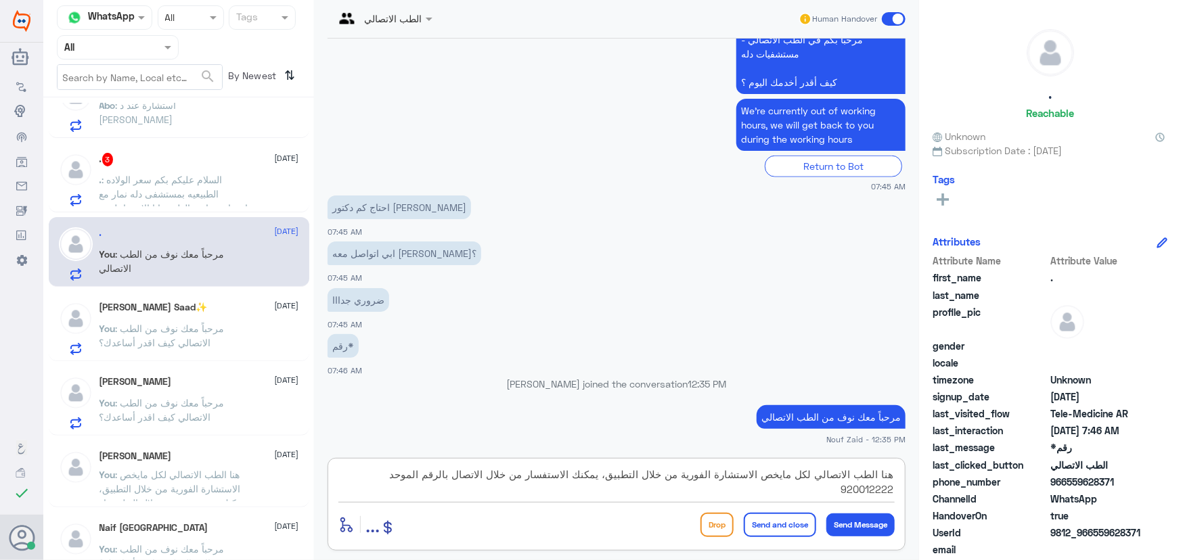
drag, startPoint x: 610, startPoint y: 476, endPoint x: 281, endPoint y: 489, distance: 328.4
click at [283, 490] on div "Channel WhatsApp Status × All Tags Agent Filter All search By Newest ⇅ ~ 21 Sep…" at bounding box center [611, 282] width 1137 height 564
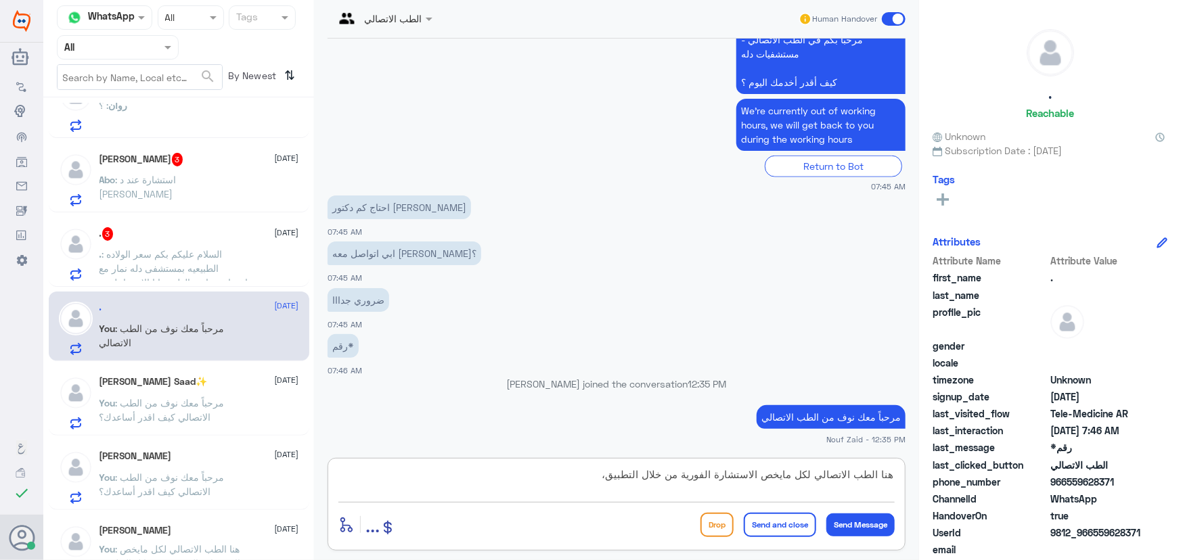
scroll to position [558, 0]
type textarea "هنا الطب الاتصالي لكل مايخص الاستشارة الفورية من خلال التطبيق، لا يمكن من خلالن…"
click at [765, 522] on button "Send and close" at bounding box center [780, 525] width 72 height 24
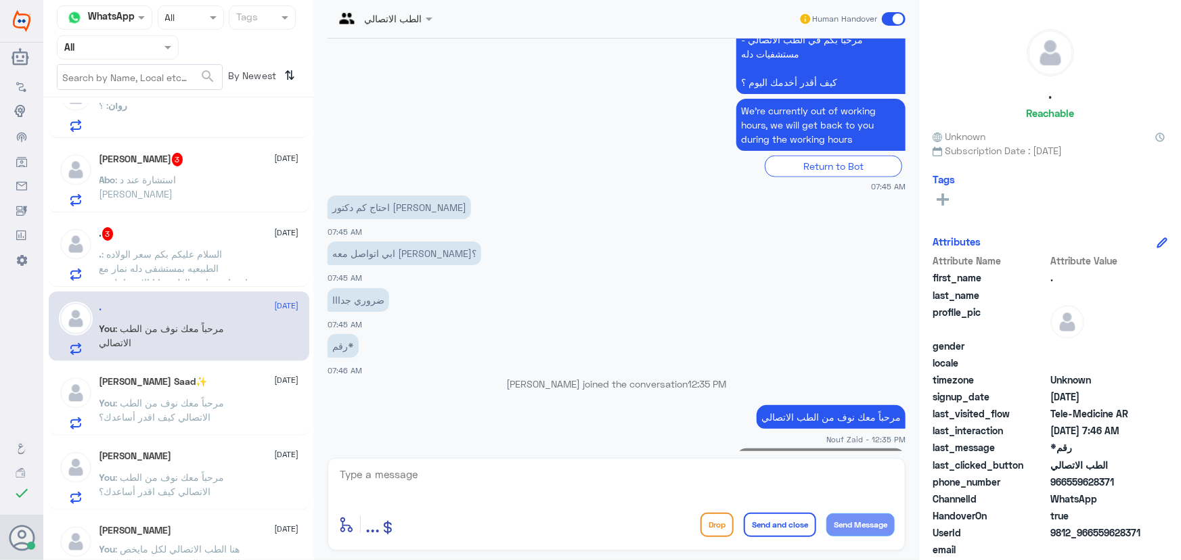
scroll to position [733, 0]
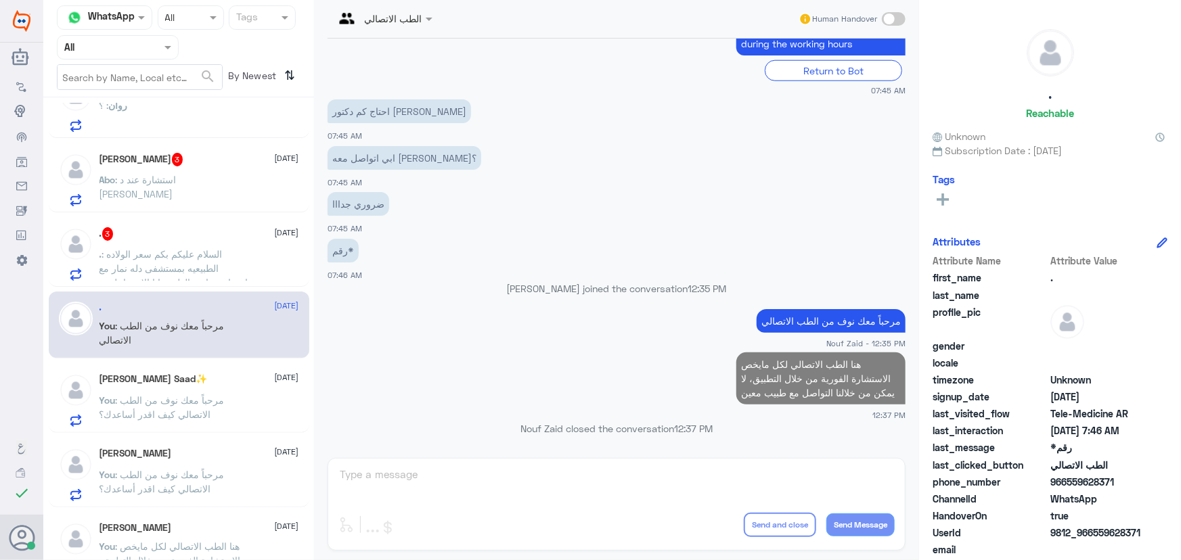
click at [227, 259] on p ". : السلام عليكم بكم سعر الولاده الطبيعيه بمستشفى دله نمار مع اخصائيه +ابره الظ…" at bounding box center [175, 264] width 152 height 34
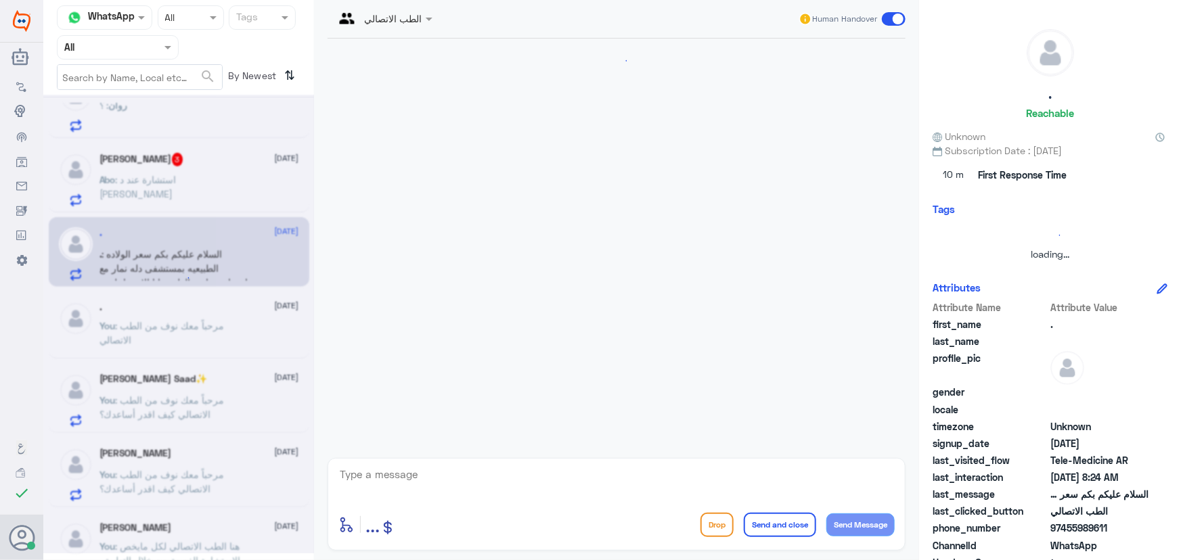
scroll to position [282, 0]
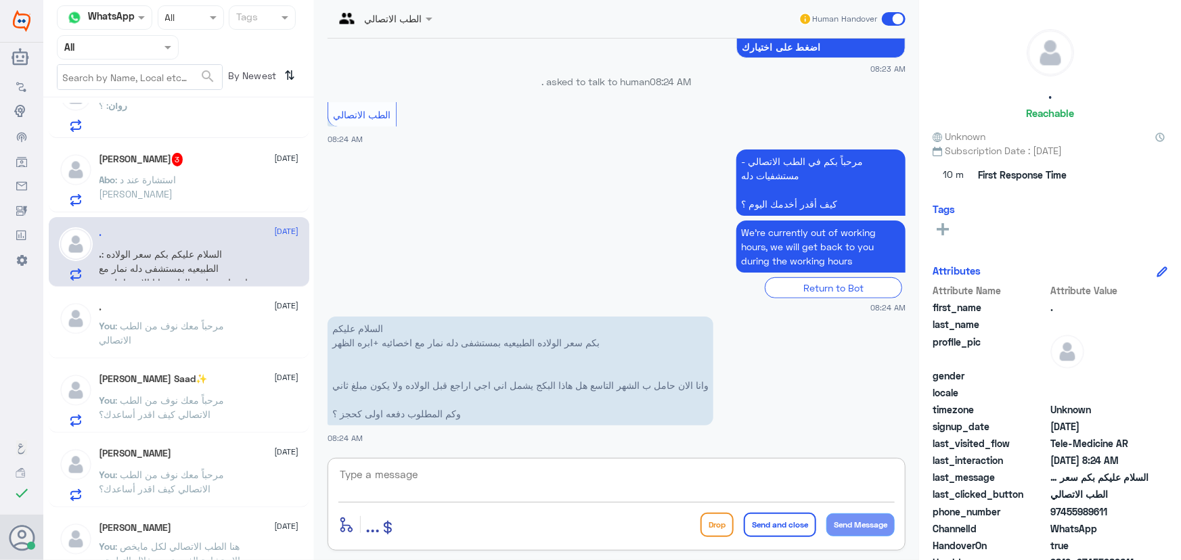
click at [509, 476] on textarea at bounding box center [616, 482] width 556 height 33
click at [441, 474] on textarea at bounding box center [616, 482] width 556 height 33
click at [410, 478] on textarea at bounding box center [616, 482] width 556 height 33
click at [392, 479] on textarea at bounding box center [616, 482] width 556 height 33
paste textarea "مرحباً معك نوف من الطب الاتصالي"
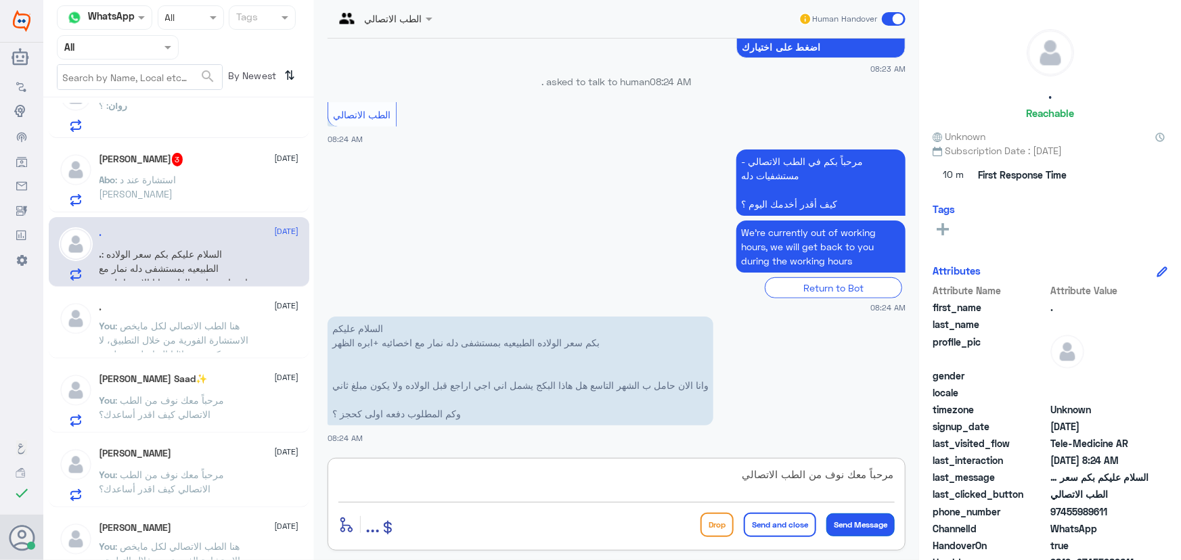
type textarea "مرحباً معك نوف من الطب الاتصالي"
click at [876, 526] on button "Send Message" at bounding box center [860, 525] width 68 height 23
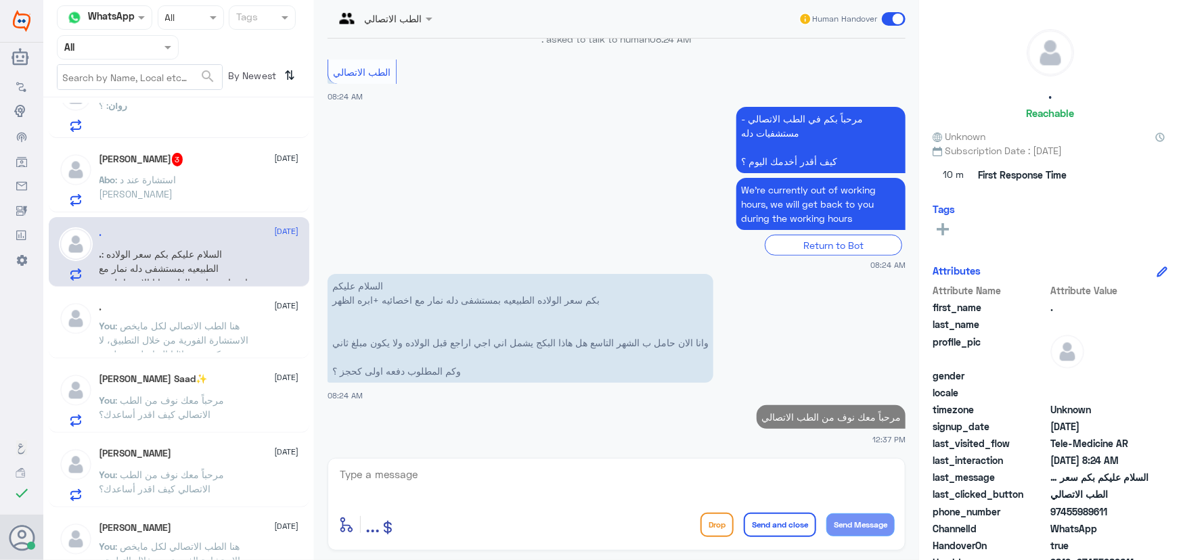
click at [726, 473] on textarea at bounding box center [616, 482] width 556 height 33
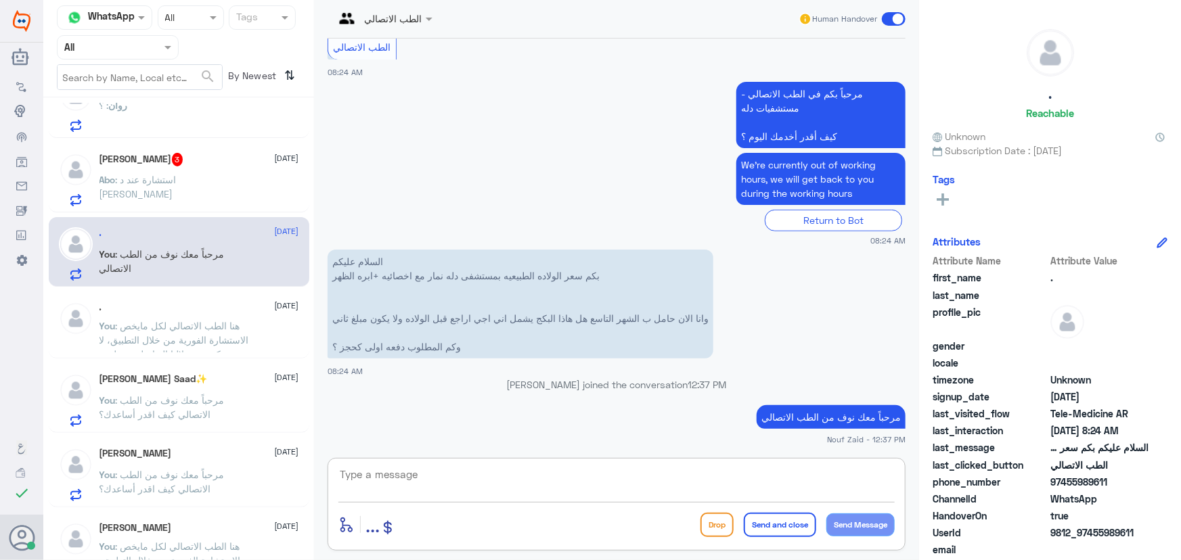
paste textarea "هنا الطب الاتصالي لكل مايخص الاستشارة الفورية من خلال التطبيق، يمكنك الاستفسار …"
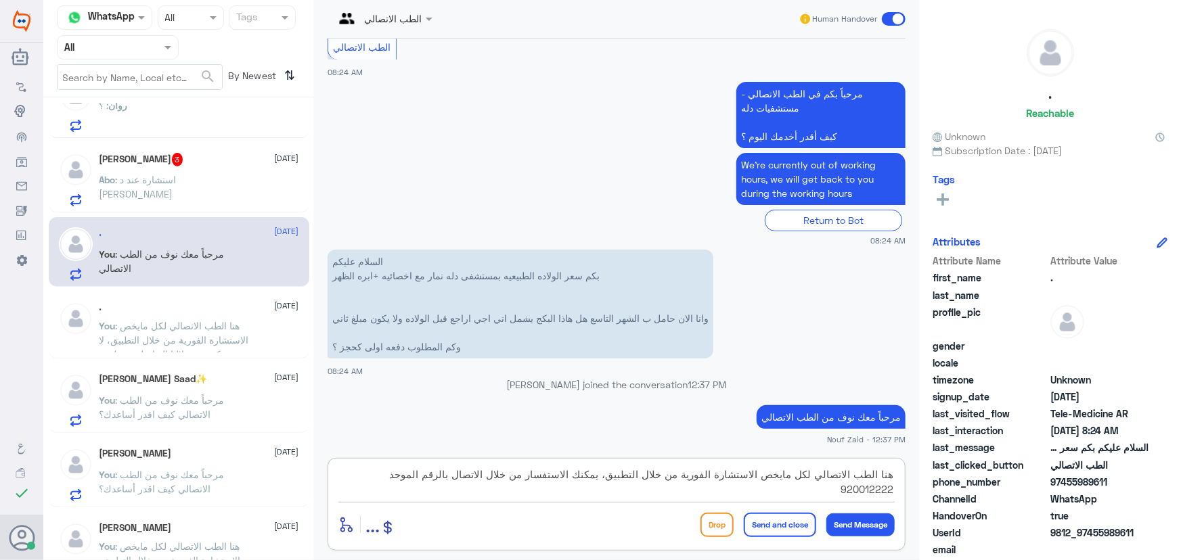
type textarea "هنا الطب الاتصالي لكل مايخص الاستشارة الفورية من خلال التطبيق، يمكنك الاستفسار …"
click at [773, 528] on button "Send and close" at bounding box center [780, 525] width 72 height 24
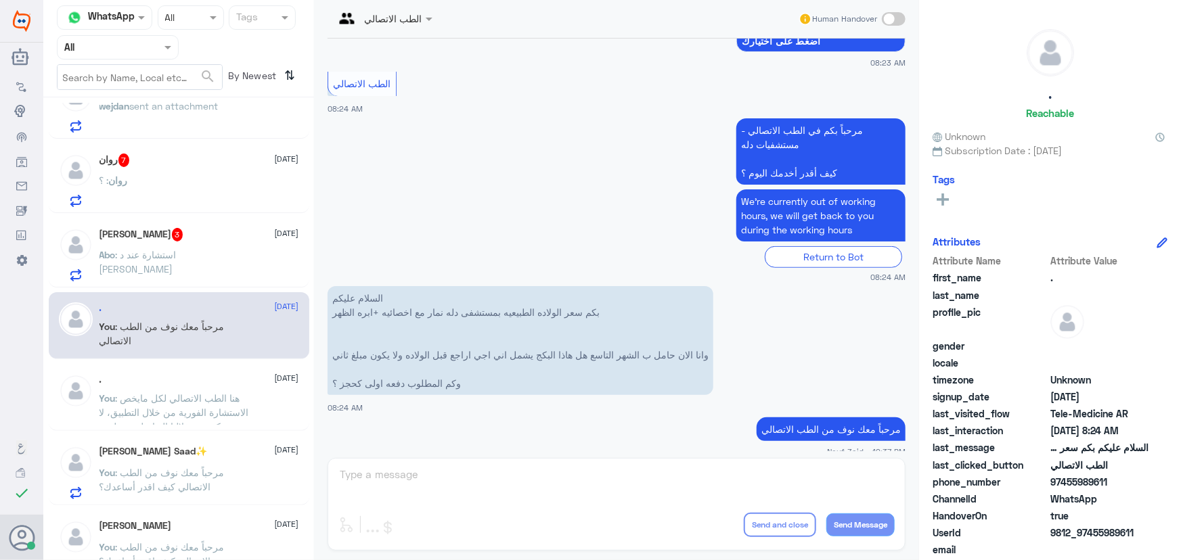
scroll to position [373, 0]
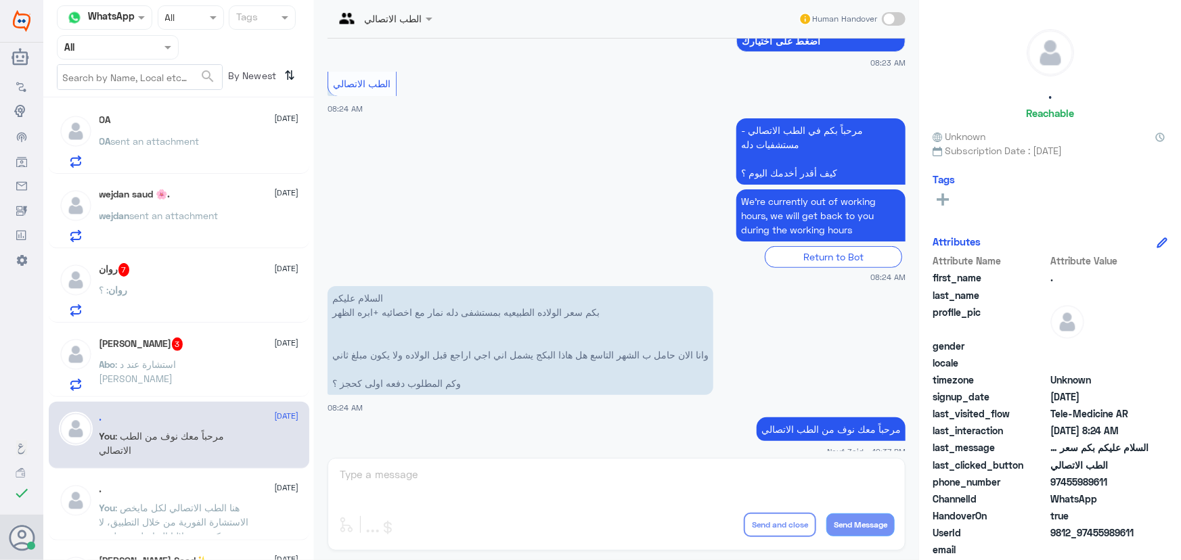
click at [230, 352] on div "Abo Hamad 3 21 September Abo : استشارة عند د جمال الوكيل" at bounding box center [199, 364] width 200 height 53
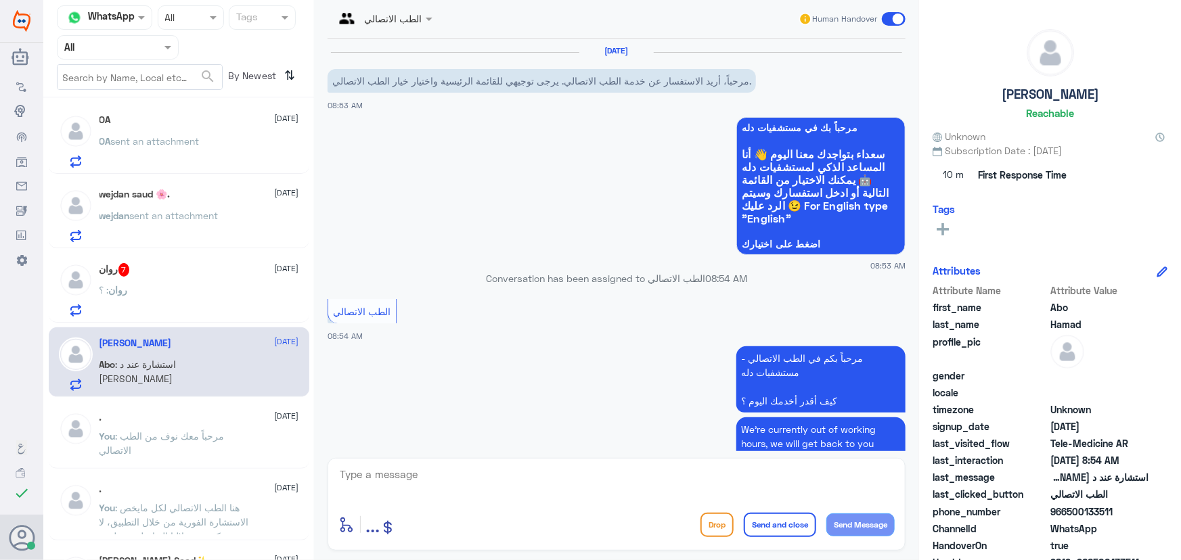
scroll to position [111, 0]
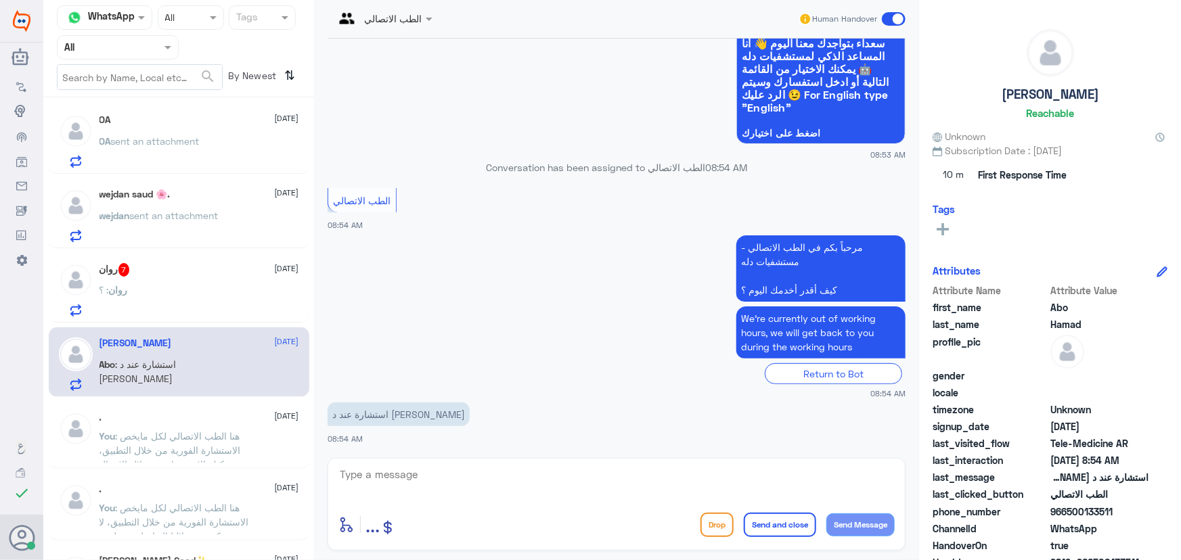
click at [437, 474] on textarea at bounding box center [616, 482] width 556 height 33
paste textarea "مرحباً معك نوف من الطب الاتصالي"
type textarea "مرحباً معك نوف من الطب الاتصالي"
click at [858, 520] on button "Send Message" at bounding box center [860, 525] width 68 height 23
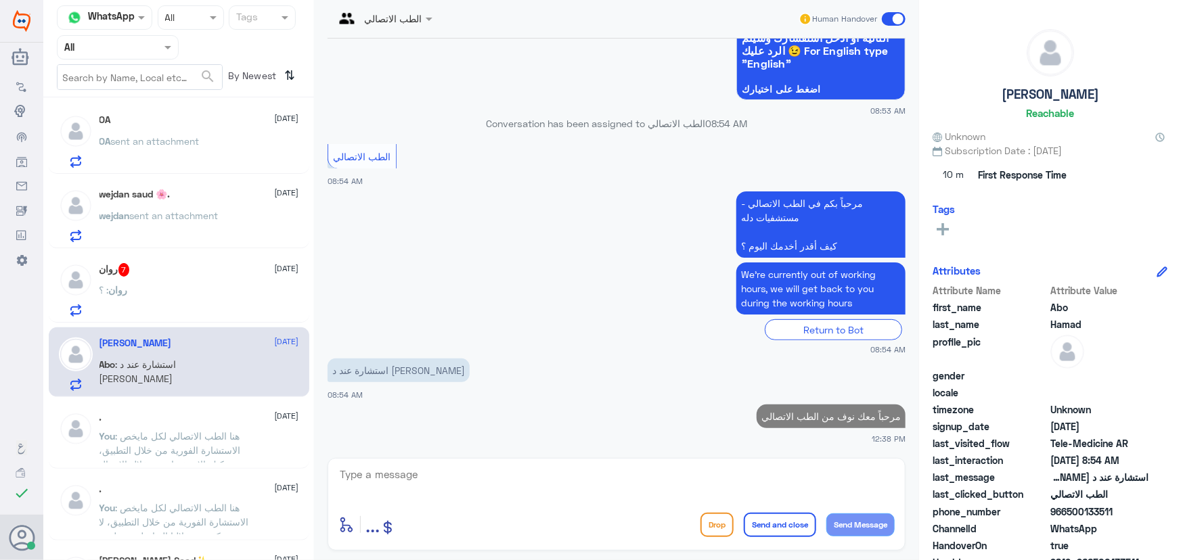
click at [671, 486] on textarea at bounding box center [616, 482] width 556 height 33
paste textarea "هنا الطب الاتصالي لكل مايخص الاستشارة الفورية من خلال التطبيق، يمكنك الاستفسار …"
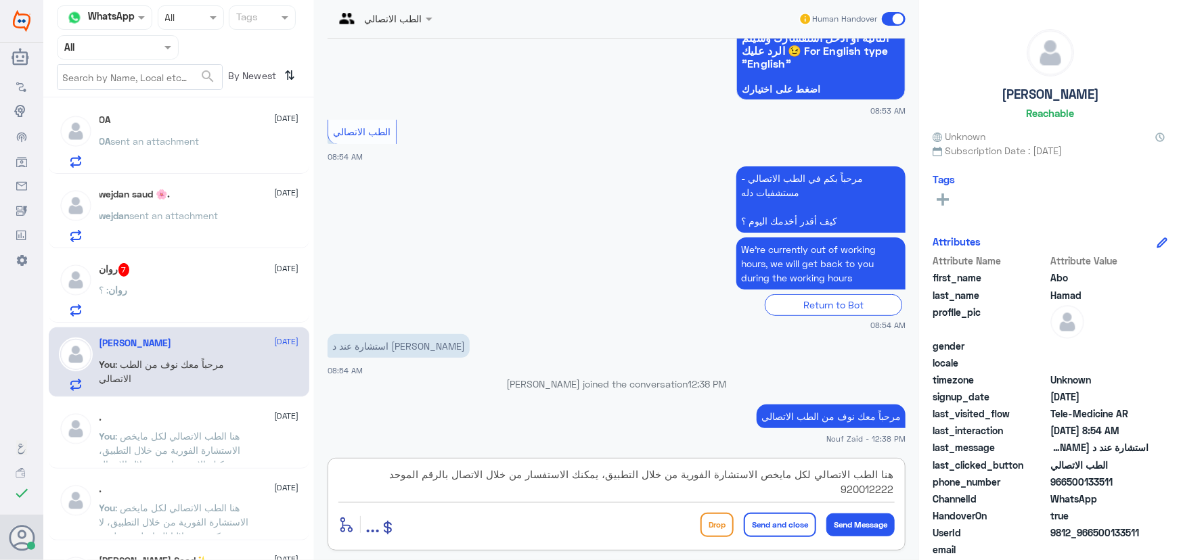
drag, startPoint x: 610, startPoint y: 476, endPoint x: 332, endPoint y: 494, distance: 278.7
click at [332, 494] on div "هنا الطب الاتصالي لكل مايخص الاستشارة الفورية من خلال التطبيق، يمكنك الاستفسار …" at bounding box center [616, 504] width 578 height 93
click at [455, 487] on textarea "هنا الطب الاتصالي لكل مايخص الاستشارة الفورية من خلال التطبيق، لايمكن من خلال" at bounding box center [616, 482] width 556 height 33
click at [541, 478] on textarea "هنا الطب الاتصالي لكل مايخص الاستشارة الفورية من خلال التطبيق، لايمكن من خلال ا…" at bounding box center [616, 482] width 556 height 33
type textarea "هنا الطب الاتصالي لكل مايخص الاستشارة الفورية من خلال التطبيق، لايمكن من خلالنا…"
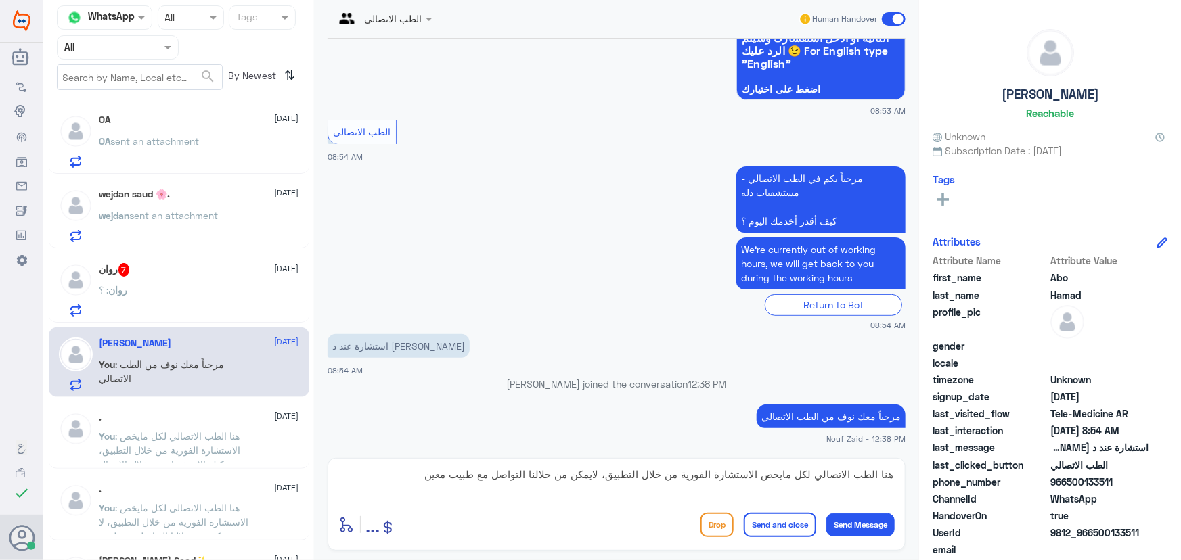
click at [794, 519] on button "Send and close" at bounding box center [780, 525] width 72 height 24
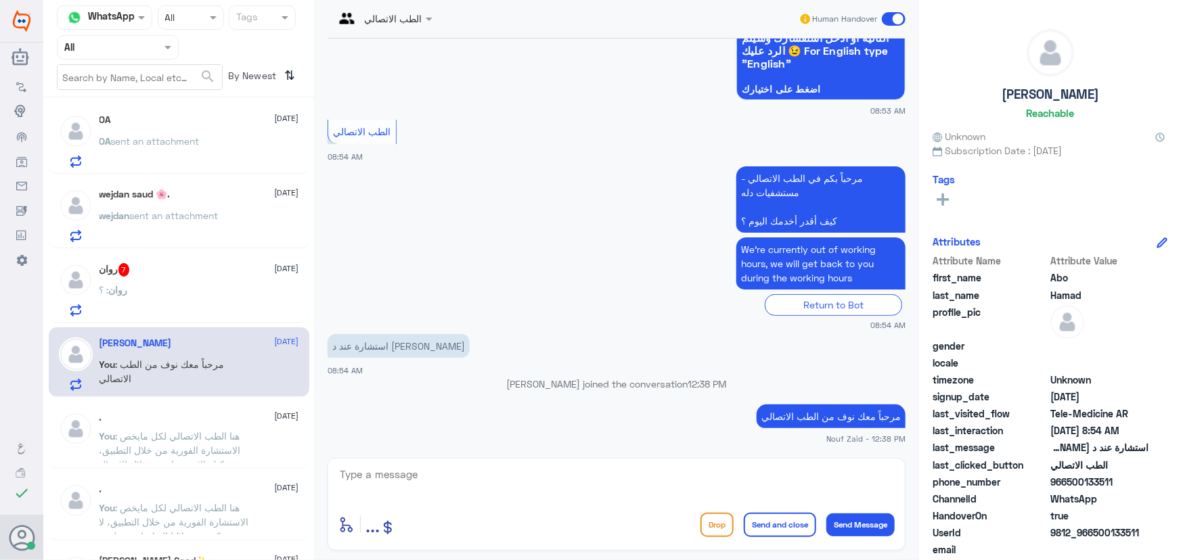
scroll to position [241, 0]
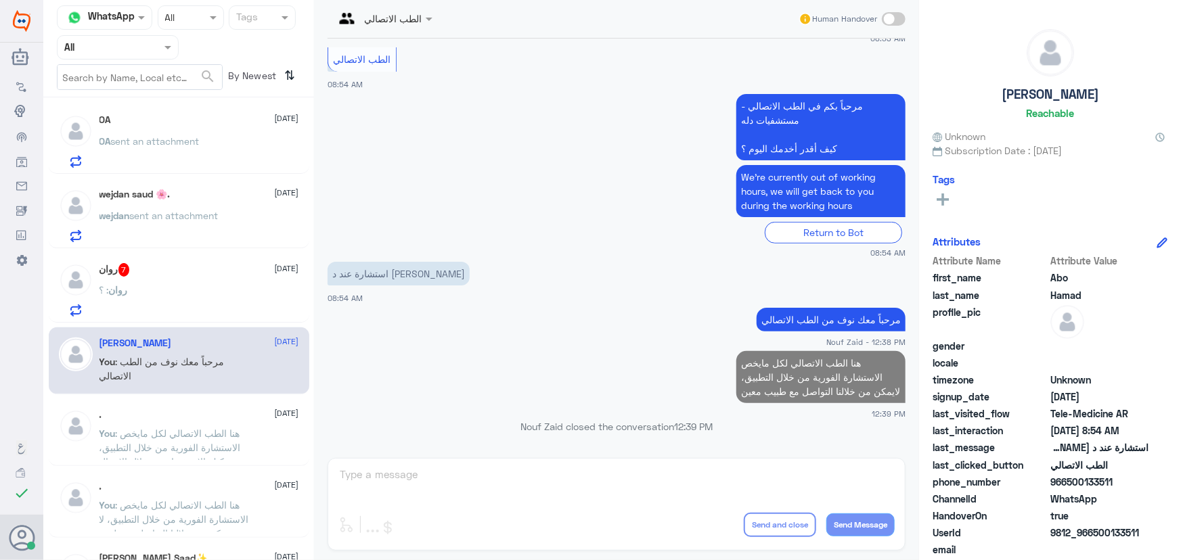
click at [212, 286] on div "روان : ؟" at bounding box center [199, 301] width 200 height 30
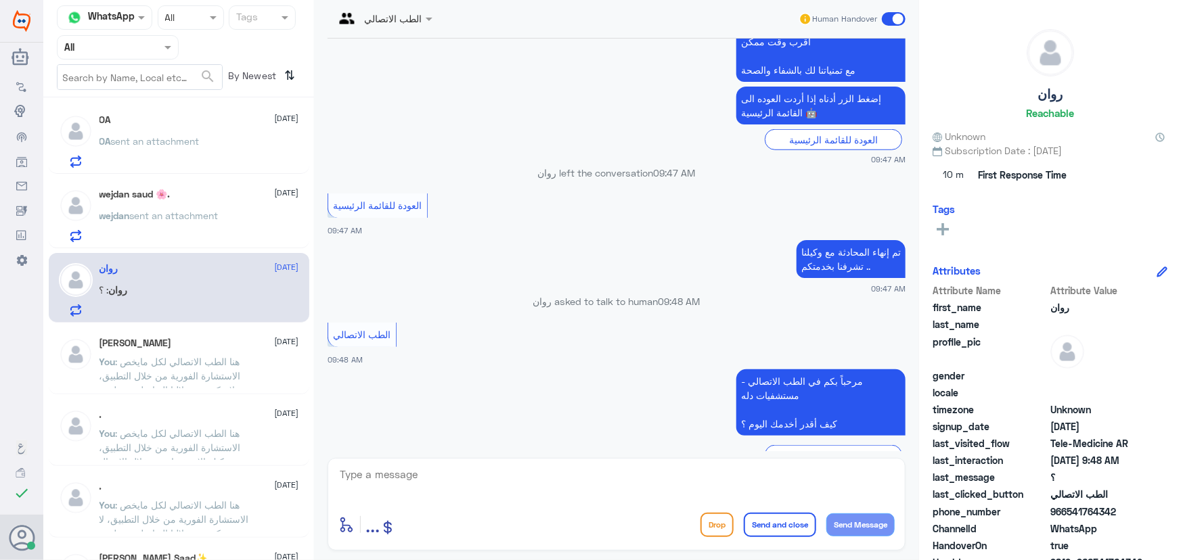
scroll to position [728, 0]
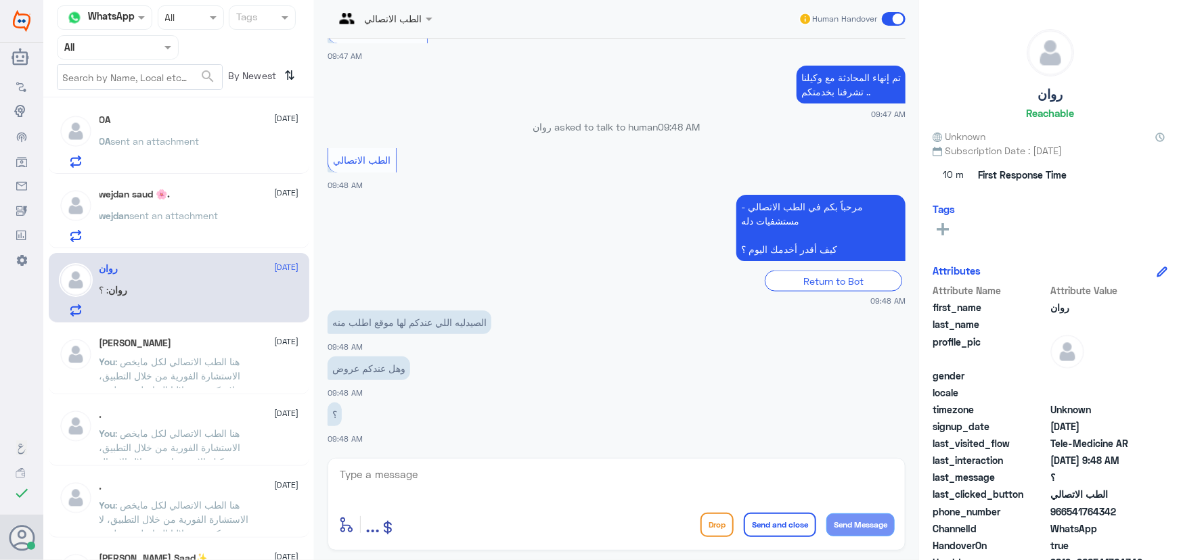
drag, startPoint x: 378, startPoint y: 477, endPoint x: 378, endPoint y: 469, distance: 8.1
click at [378, 473] on textarea at bounding box center [616, 482] width 556 height 33
click at [384, 466] on div "enter flow name ... Drop Send and close Send Message" at bounding box center [616, 504] width 578 height 93
click at [384, 470] on textarea at bounding box center [616, 482] width 556 height 33
paste textarea "مرحباً معك نوف من الطب الاتصالي"
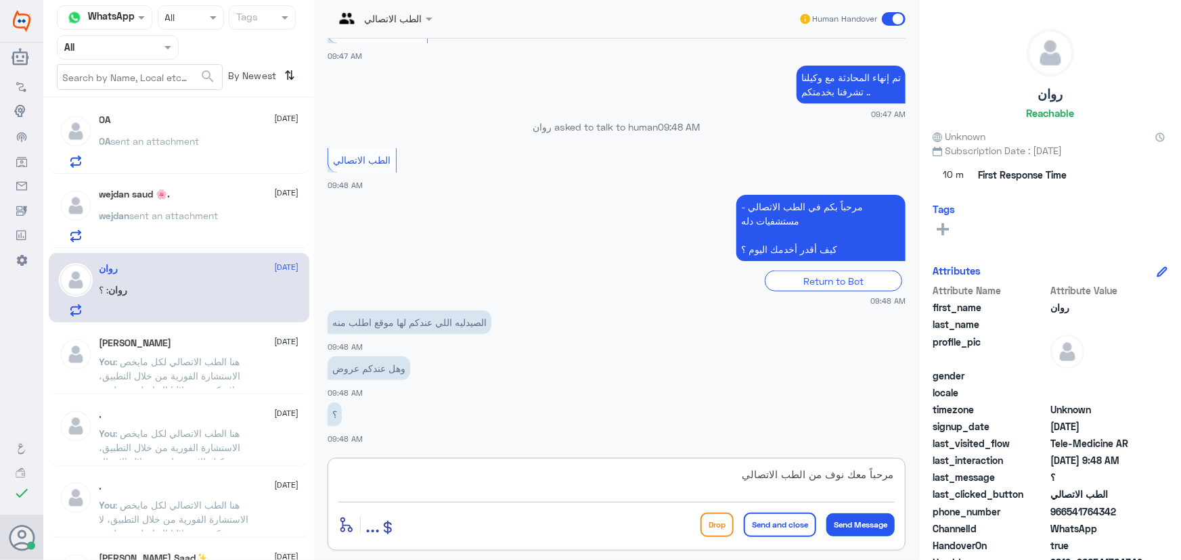
type textarea "مرحباً معك نوف من الطب الاتصالي"
click at [852, 520] on button "Send Message" at bounding box center [860, 525] width 68 height 23
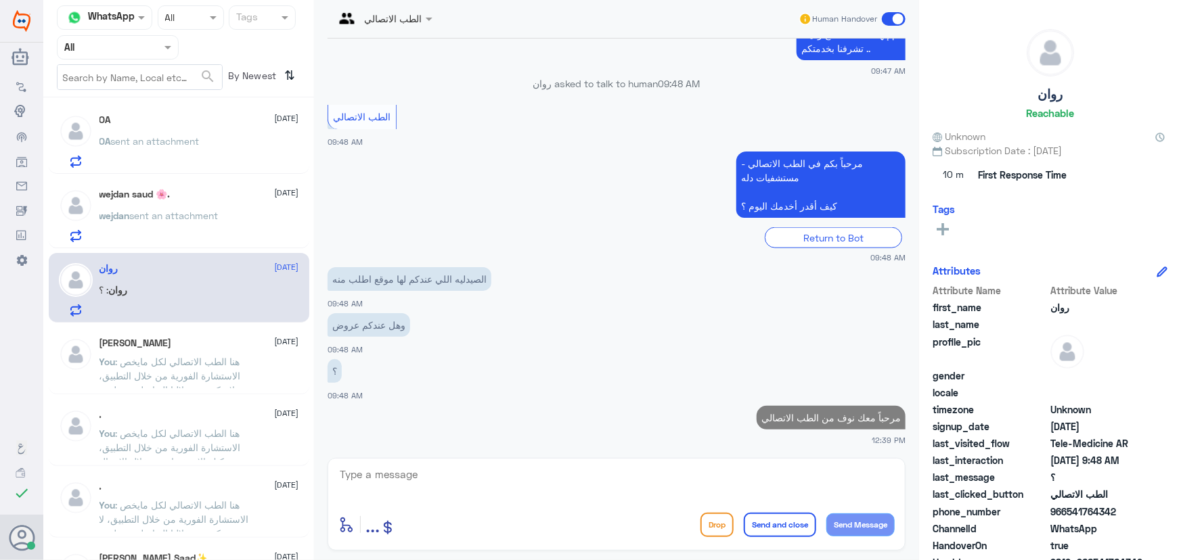
click at [691, 485] on textarea at bounding box center [616, 482] width 556 height 33
paste textarea "هنا الطب الاتصالي لكل مايخص الاستشارة الفورية من خلال التطبيق، يمكنك الاستفسار …"
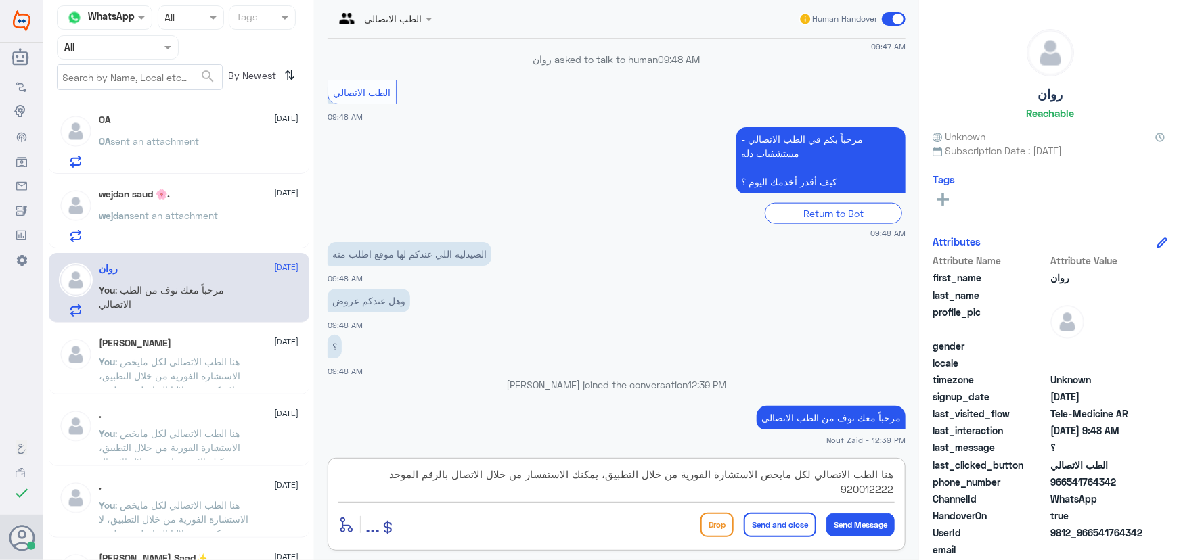
type textarea "هنا الطب الاتصالي لكل مايخص الاستشارة الفورية من خلال التطبيق، يمكنك الاستفسار …"
click at [759, 526] on button "Send and close" at bounding box center [780, 525] width 72 height 24
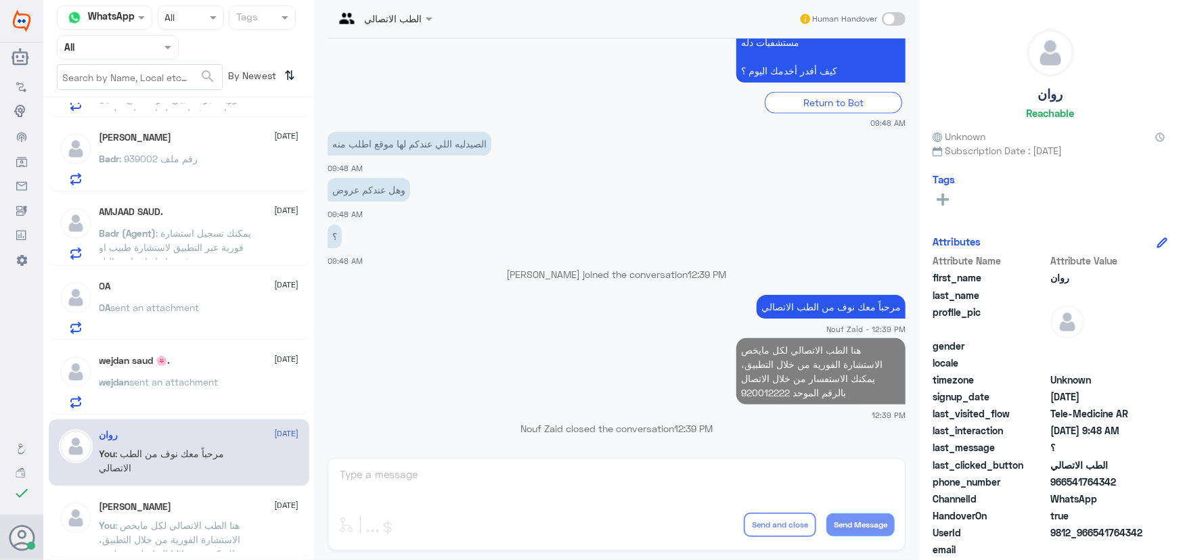
scroll to position [189, 0]
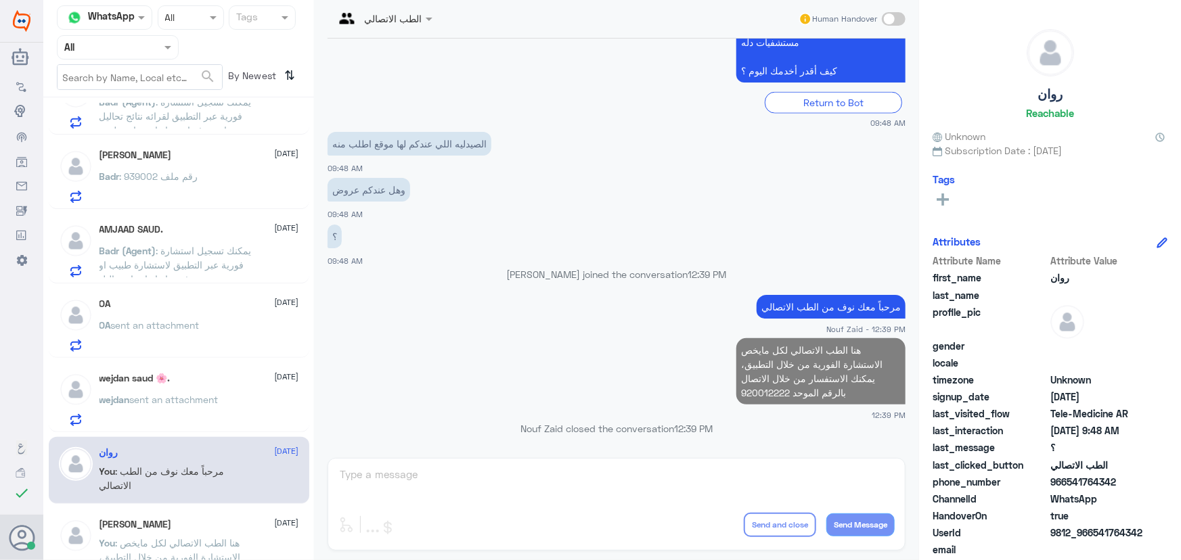
click at [180, 407] on p "wejdan sent an attachment" at bounding box center [158, 409] width 119 height 34
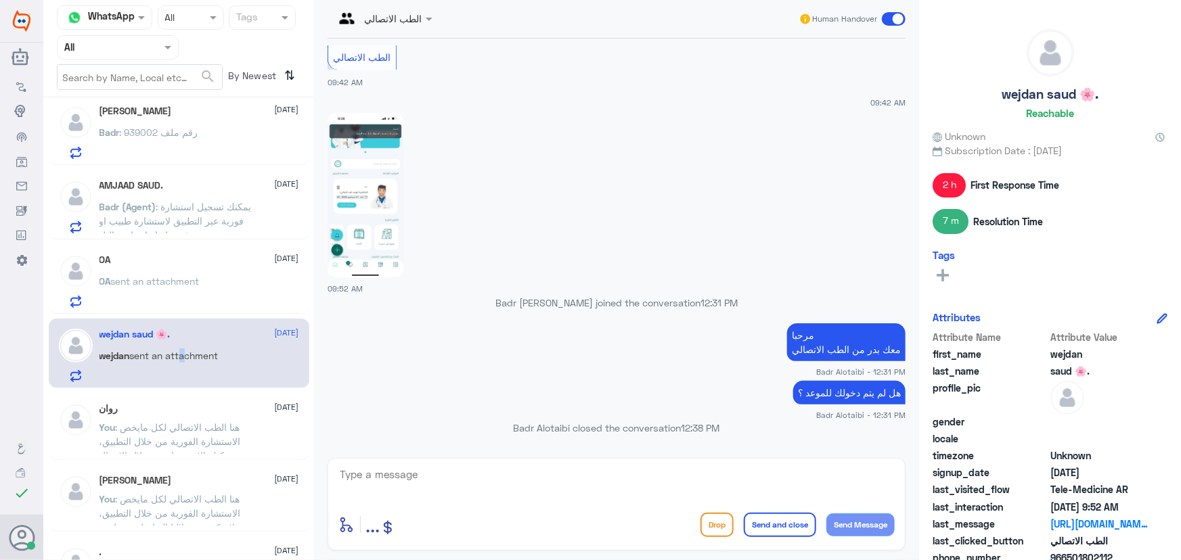
scroll to position [250, 0]
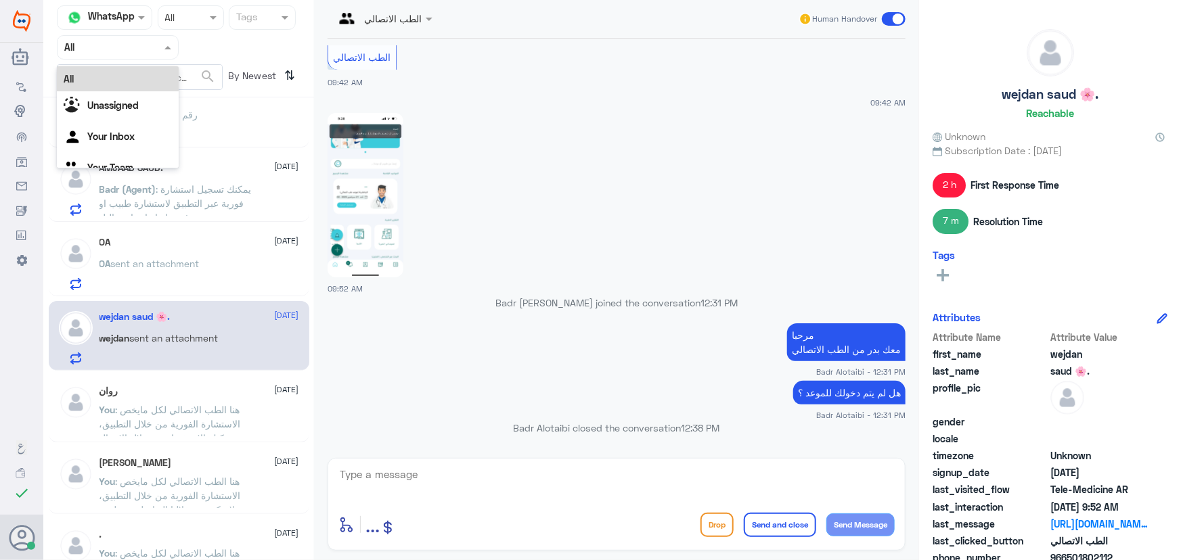
click at [94, 47] on input "text" at bounding box center [101, 47] width 74 height 16
click at [127, 135] on Inbox "Your Inbox" at bounding box center [110, 137] width 47 height 12
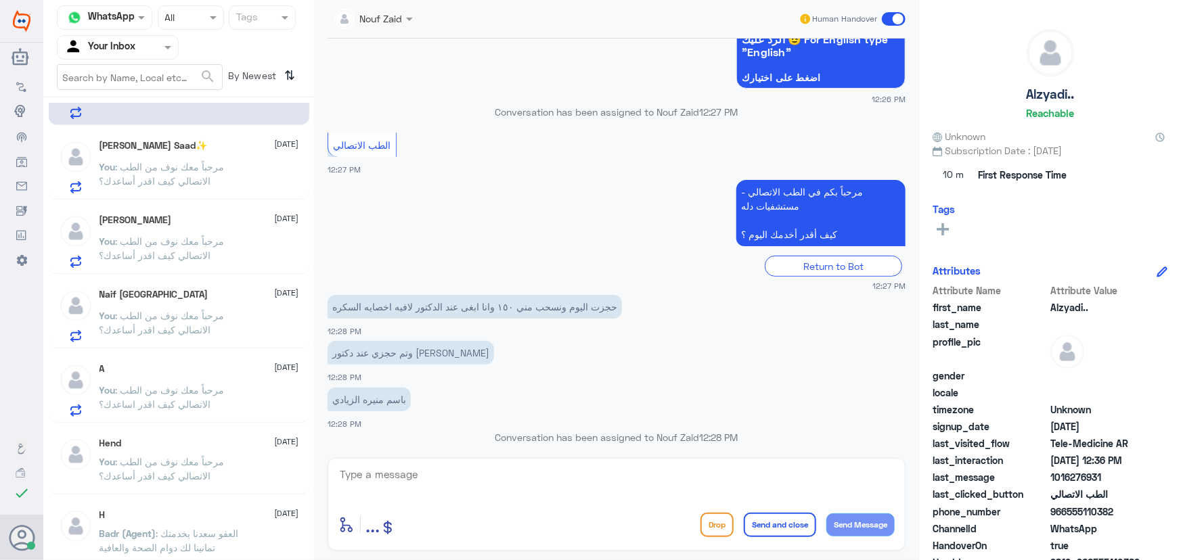
scroll to position [0, 0]
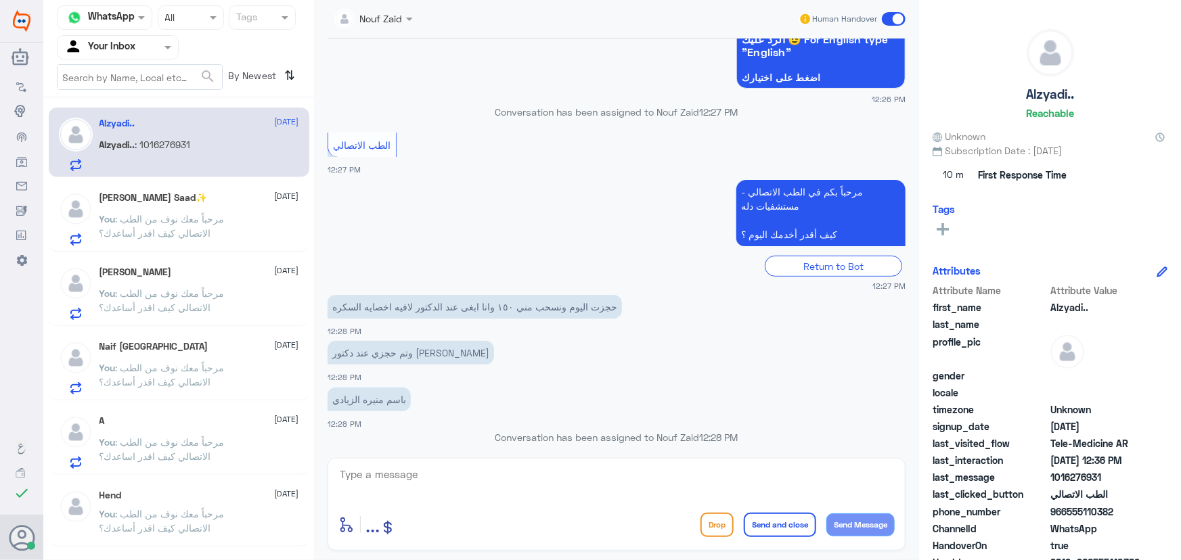
click at [198, 217] on span ": مرحباً معك نوف من الطب الاتصالي كيف اقدر أساعدك؟" at bounding box center [161, 226] width 125 height 26
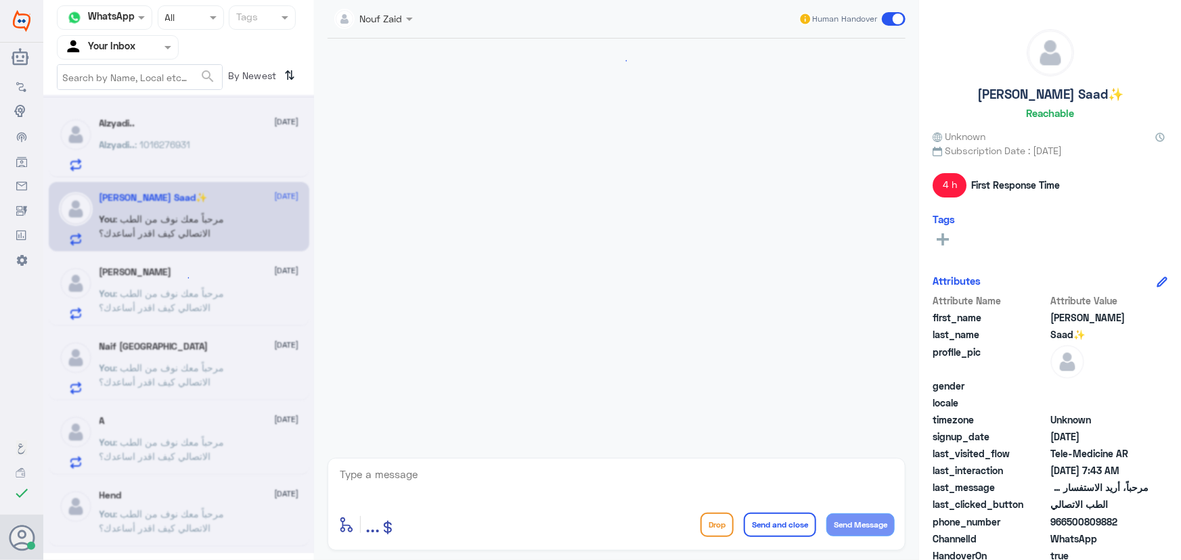
scroll to position [721, 0]
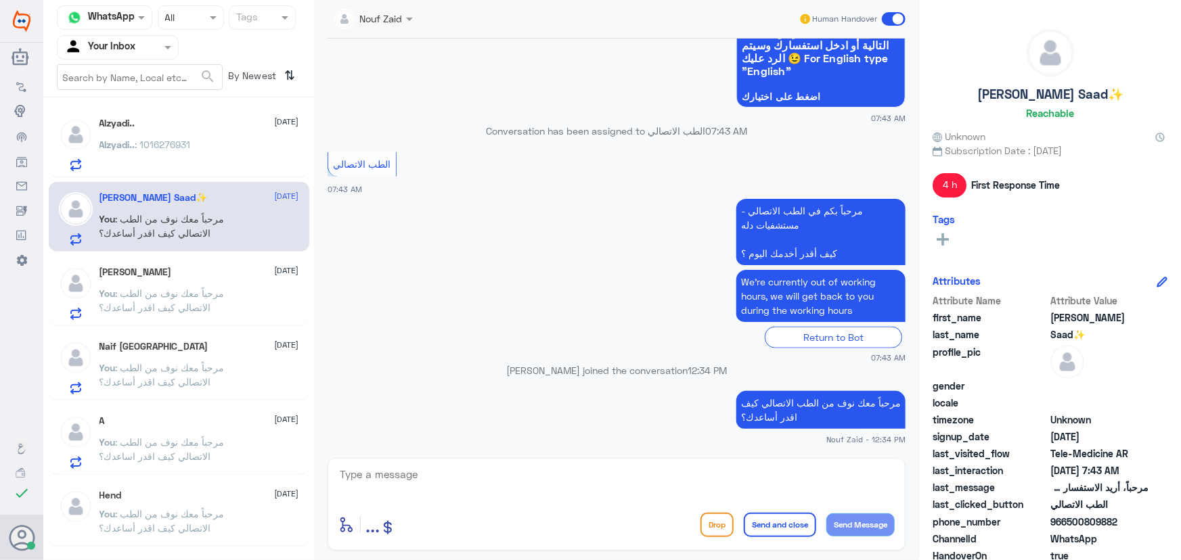
click at [223, 286] on p "You : مرحباً معك نوف من الطب الاتصالي كيف اقدر أساعدك؟" at bounding box center [175, 303] width 152 height 34
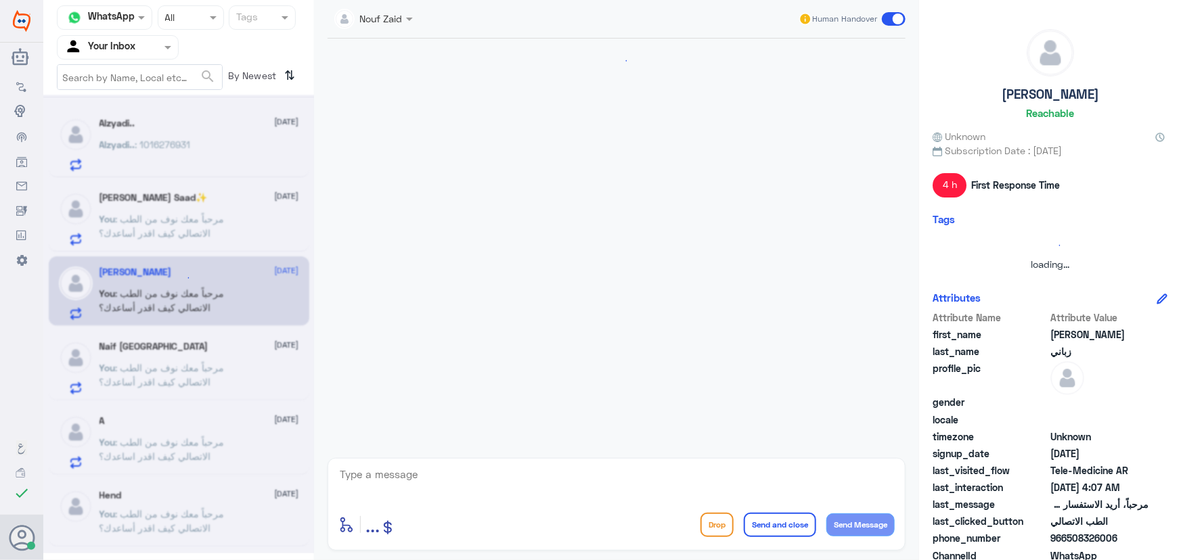
scroll to position [148, 0]
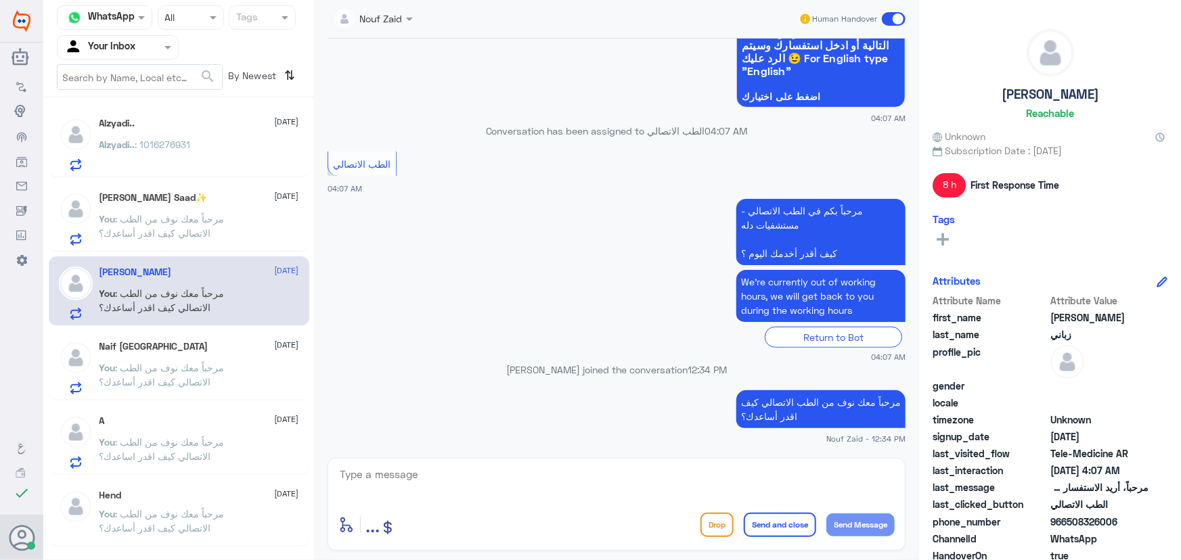
click at [221, 352] on div "Naif Turki 21 September" at bounding box center [199, 347] width 200 height 12
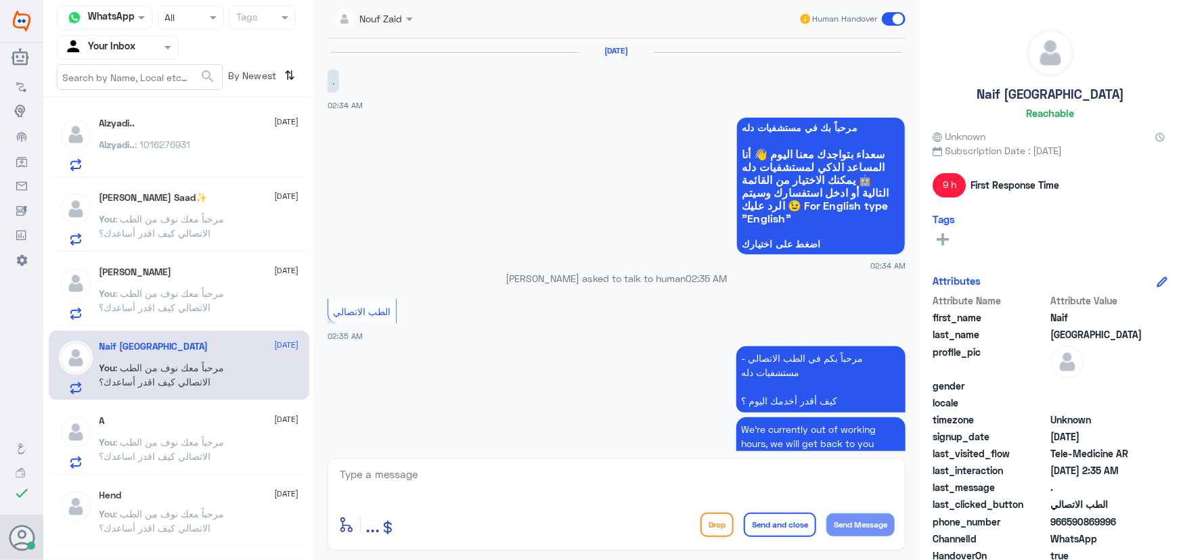
scroll to position [148, 0]
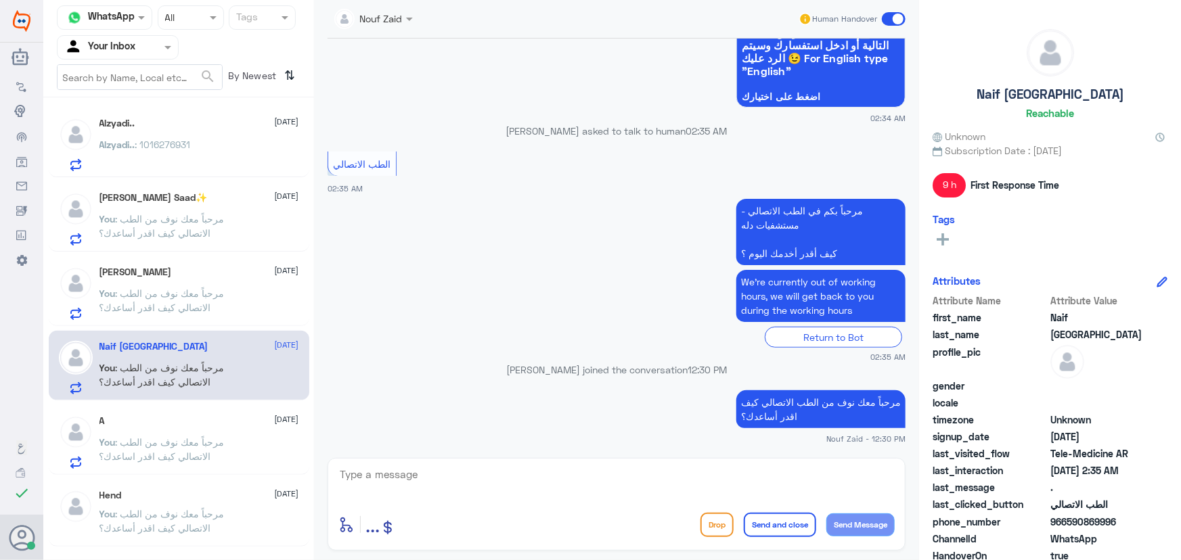
click at [206, 457] on span ": مرحباً معك نوف من الطب الاتصالي كيف اقدر اساعدك؟" at bounding box center [161, 449] width 125 height 26
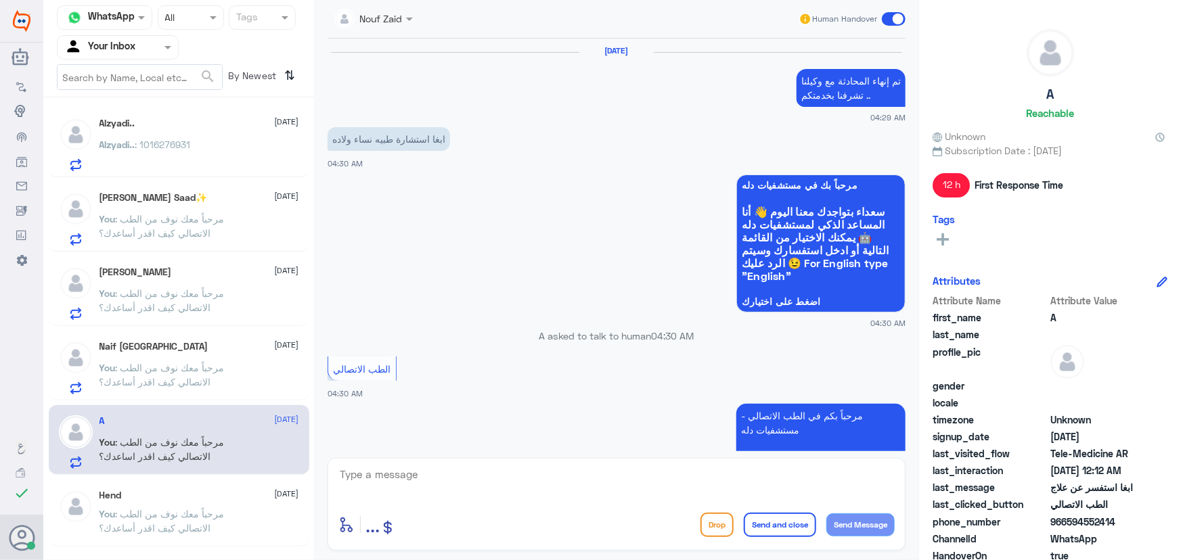
scroll to position [922, 0]
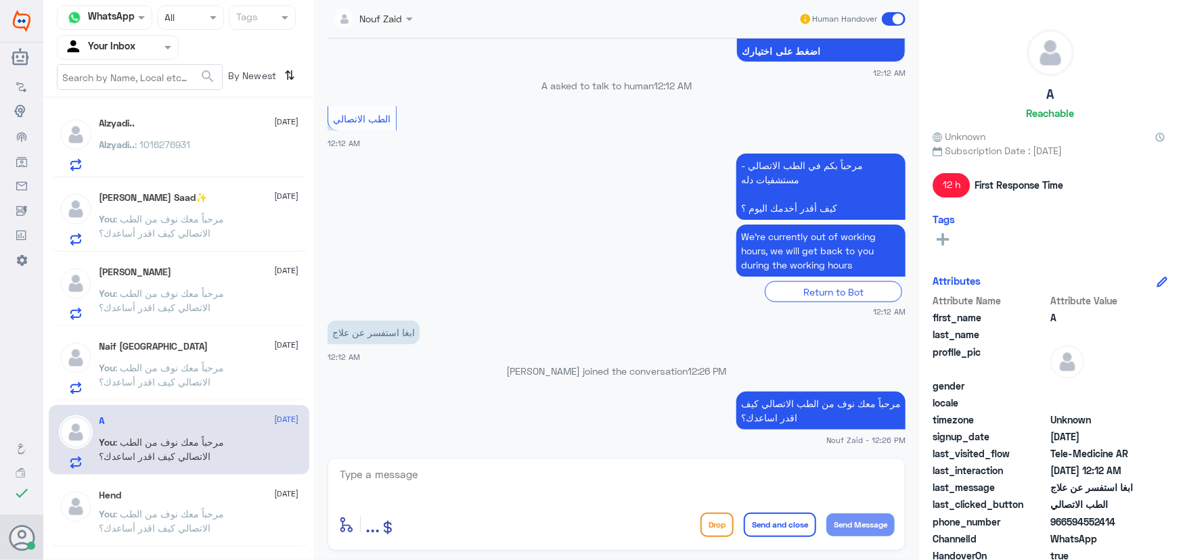
click at [170, 509] on span ": مرحباً معك نوف من الطب الاتصالي كيف اقدر أساعدك؟" at bounding box center [161, 521] width 125 height 26
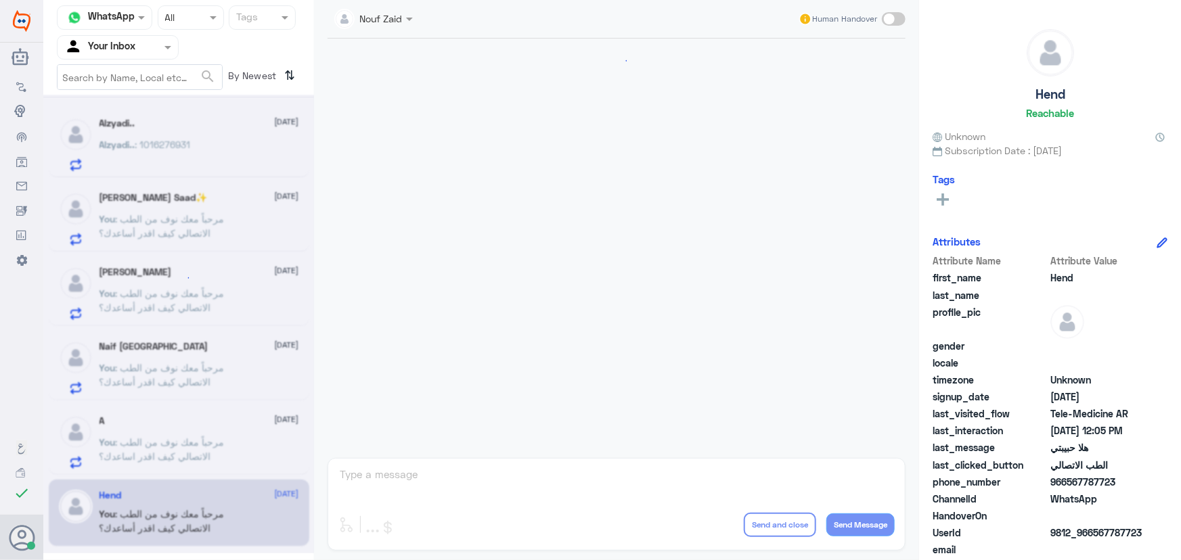
scroll to position [615, 0]
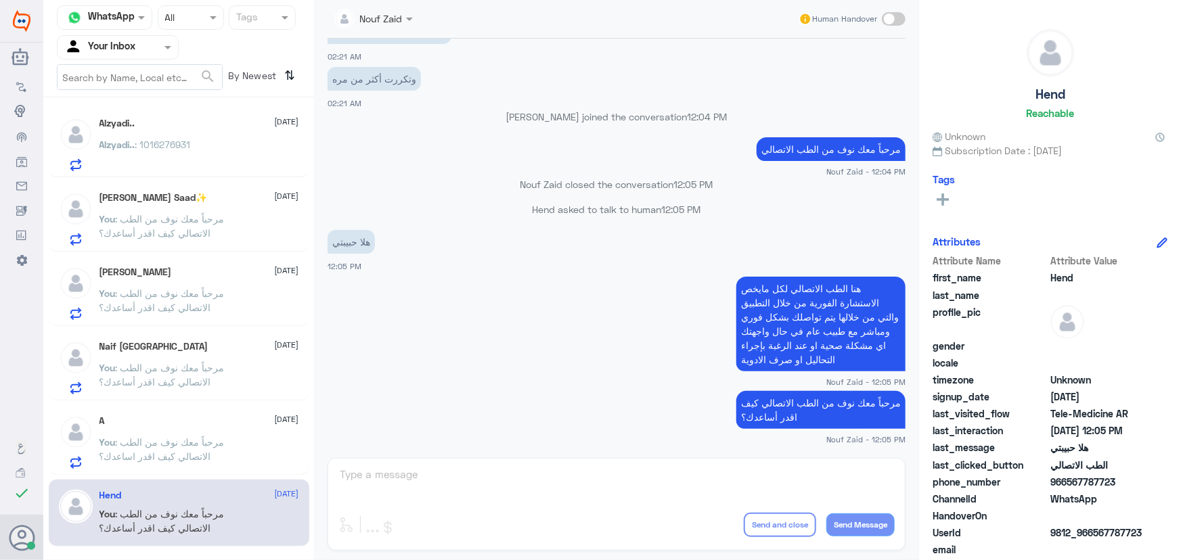
click at [187, 139] on span ": 1016276931" at bounding box center [162, 145] width 55 height 12
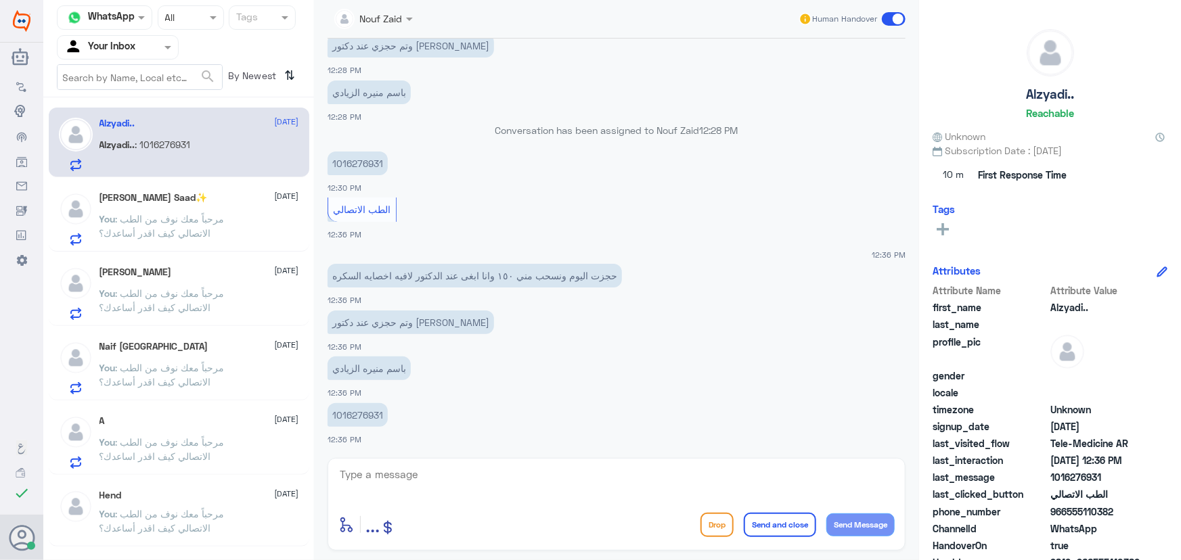
drag, startPoint x: 493, startPoint y: 132, endPoint x: 745, endPoint y: 145, distance: 252.7
click at [745, 145] on div "Conversation has been assigned to Nouf Zaid 12:28 PM" at bounding box center [616, 135] width 578 height 24
click at [605, 191] on div "1016276931 12:30 PM" at bounding box center [616, 171] width 578 height 46
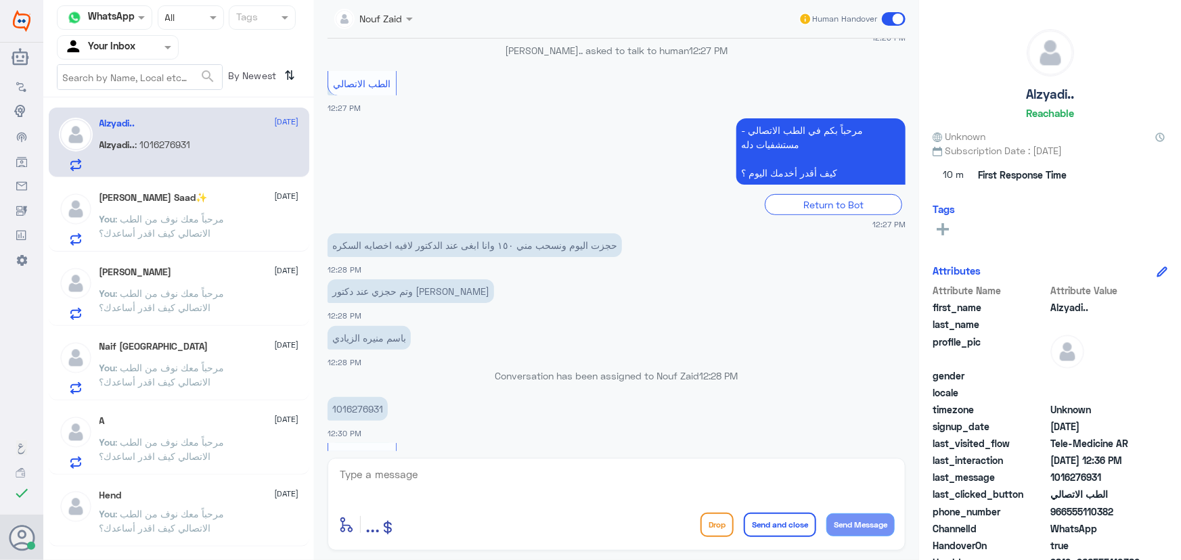
drag, startPoint x: 458, startPoint y: 372, endPoint x: 771, endPoint y: 386, distance: 313.6
click at [771, 386] on div "Conversation has been assigned to Nouf Zaid 12:28 PM" at bounding box center [616, 381] width 578 height 24
click at [689, 457] on div "Nouf Zaid Human Handover 21 Sep 2025 السلام عليكم 12:26 PM مرحباً بك في مستشفيا…" at bounding box center [616, 282] width 605 height 564
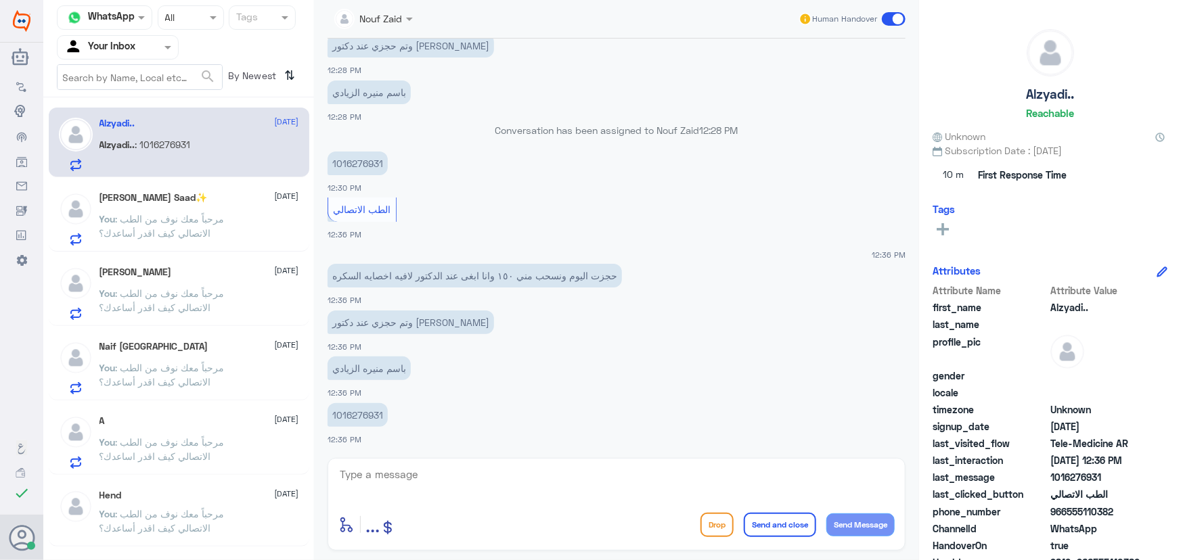
click at [380, 410] on p "1016276931" at bounding box center [357, 415] width 60 height 24
copy div "1016276931"
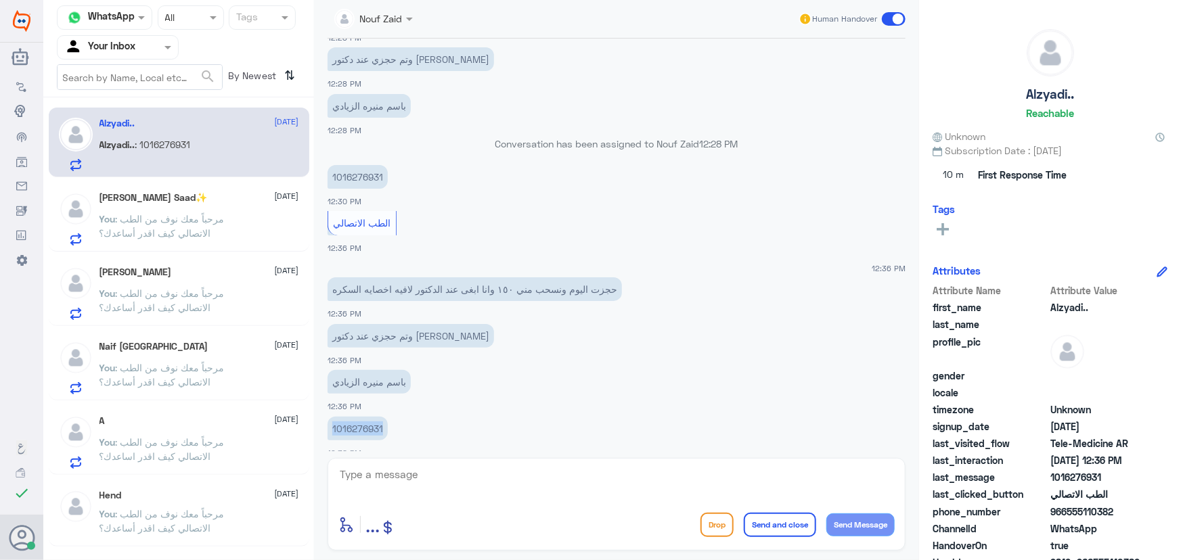
scroll to position [474, 0]
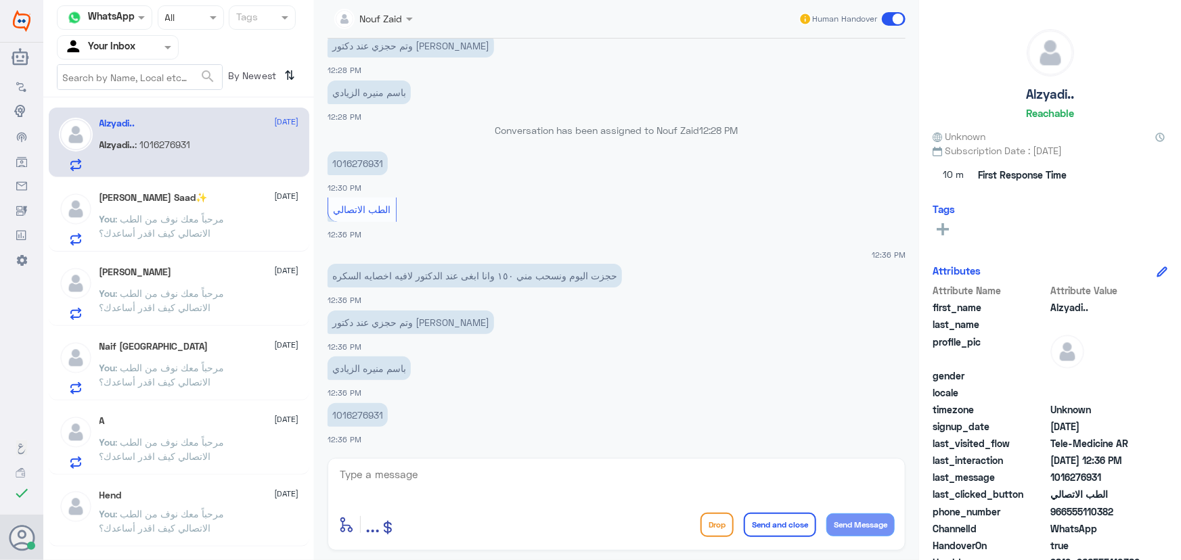
click at [523, 503] on div "enter flow name ... Drop Send and close Send Message" at bounding box center [616, 504] width 578 height 93
click at [519, 480] on textarea at bounding box center [616, 482] width 556 height 33
paste textarea "مرحباً معك نوف من الطب الاتصالي"
type textarea "مرحباً معك نوف من الطب الاتصالي"
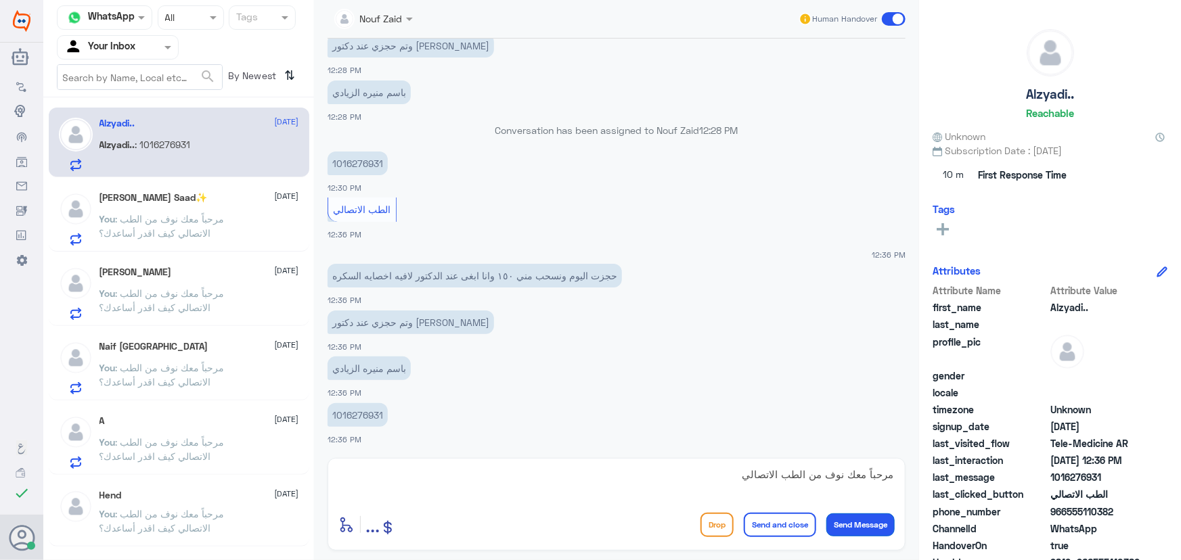
click at [858, 524] on button "Send Message" at bounding box center [860, 525] width 68 height 23
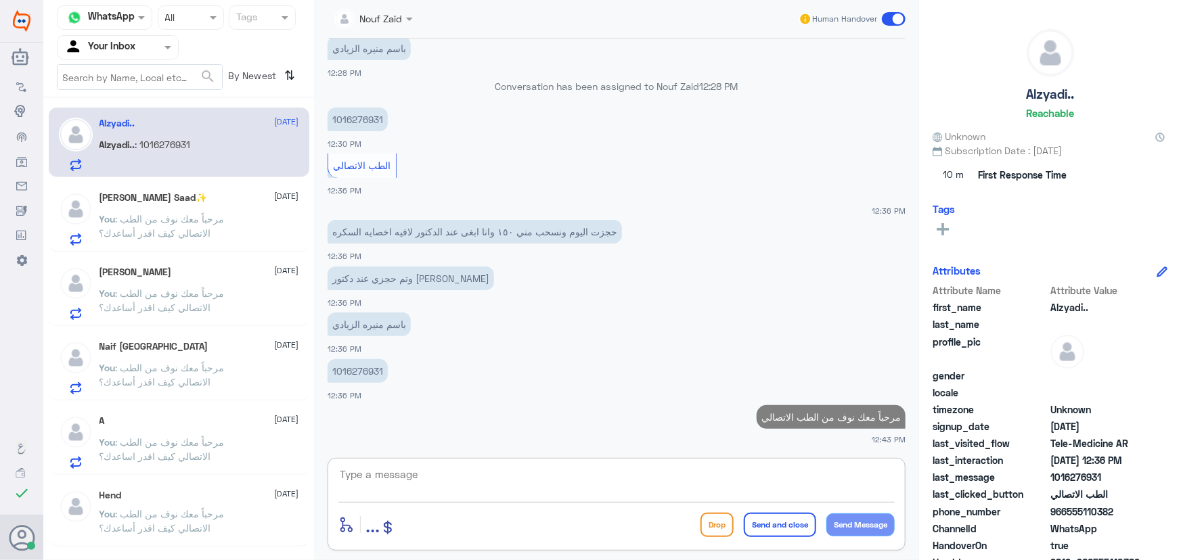
click at [697, 476] on textarea at bounding box center [616, 482] width 556 height 33
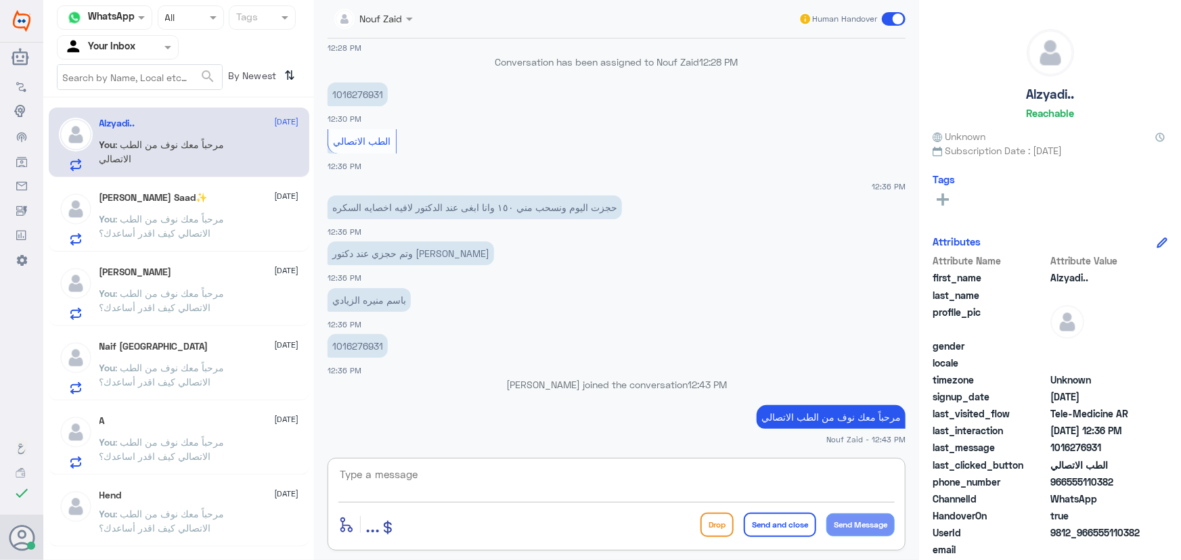
click at [463, 485] on textarea at bounding box center [616, 482] width 556 height 33
click at [512, 482] on textarea at bounding box center [616, 482] width 556 height 33
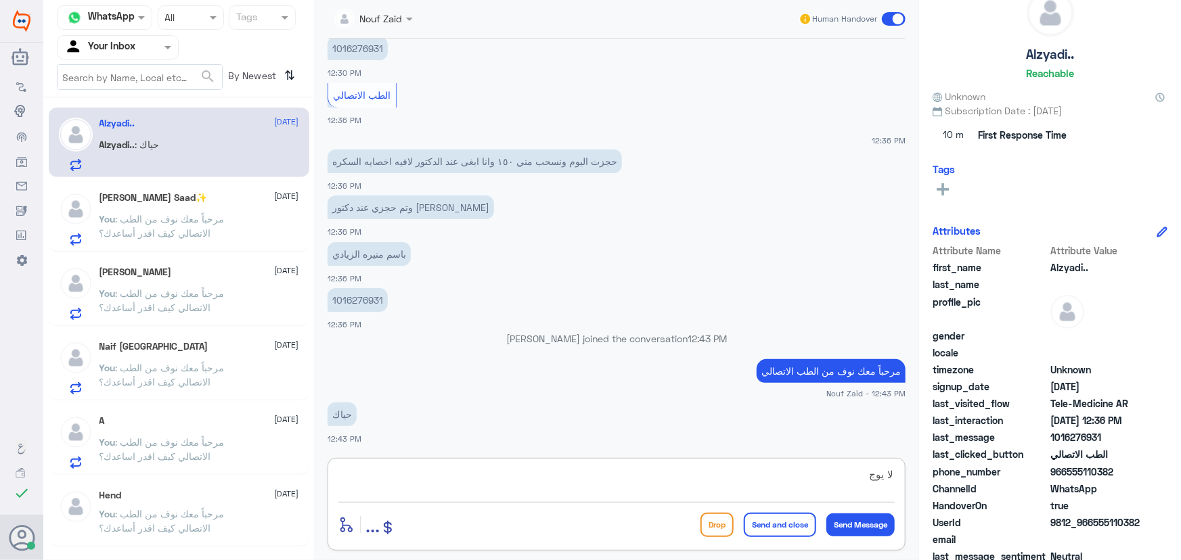
scroll to position [61, 0]
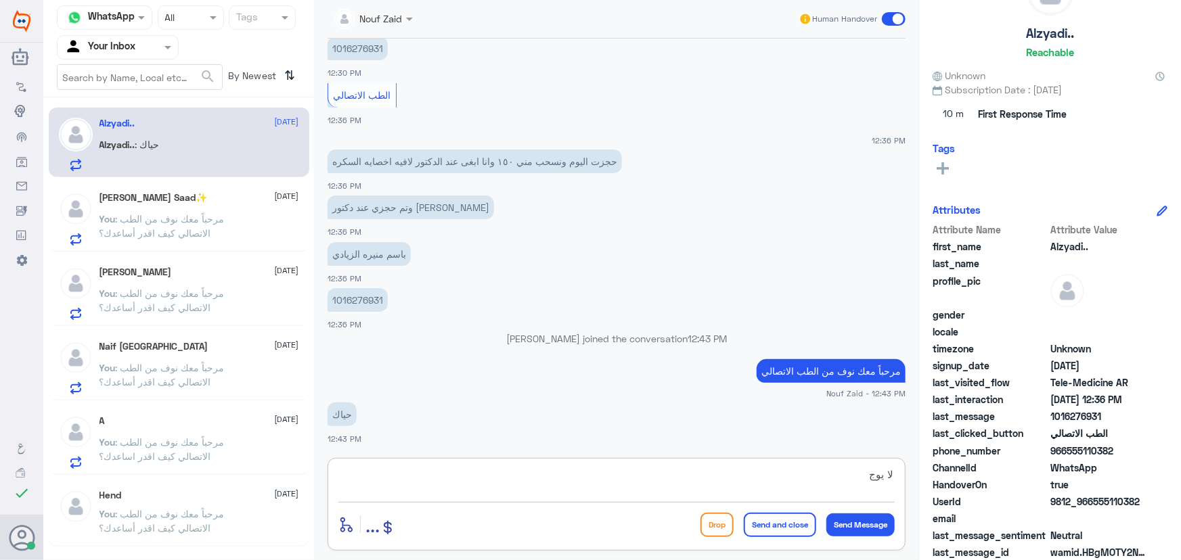
click at [649, 501] on div "لا يوج" at bounding box center [616, 484] width 556 height 37
click at [601, 460] on div "لا يوج enter flow name ... Drop Send and close Send Message" at bounding box center [616, 504] width 578 height 93
click at [604, 476] on textarea "لا يوج" at bounding box center [616, 482] width 556 height 33
type textarea "لا يوجد موعد مجدول في عيادة السكر الحجز الظاهر لي مع د.أحمد استشارة فورية"
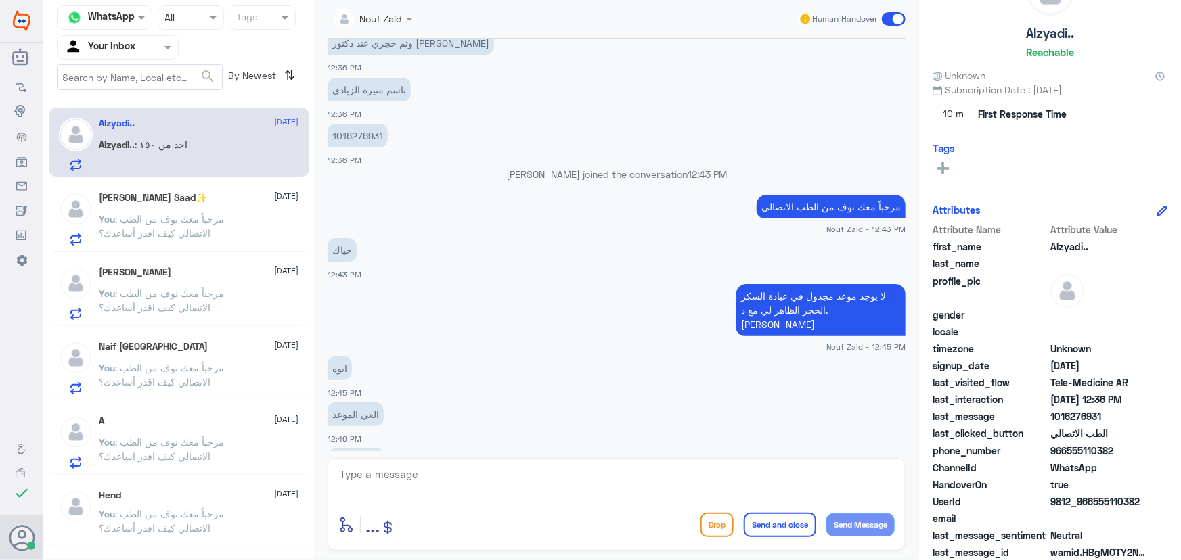
scroll to position [774, 0]
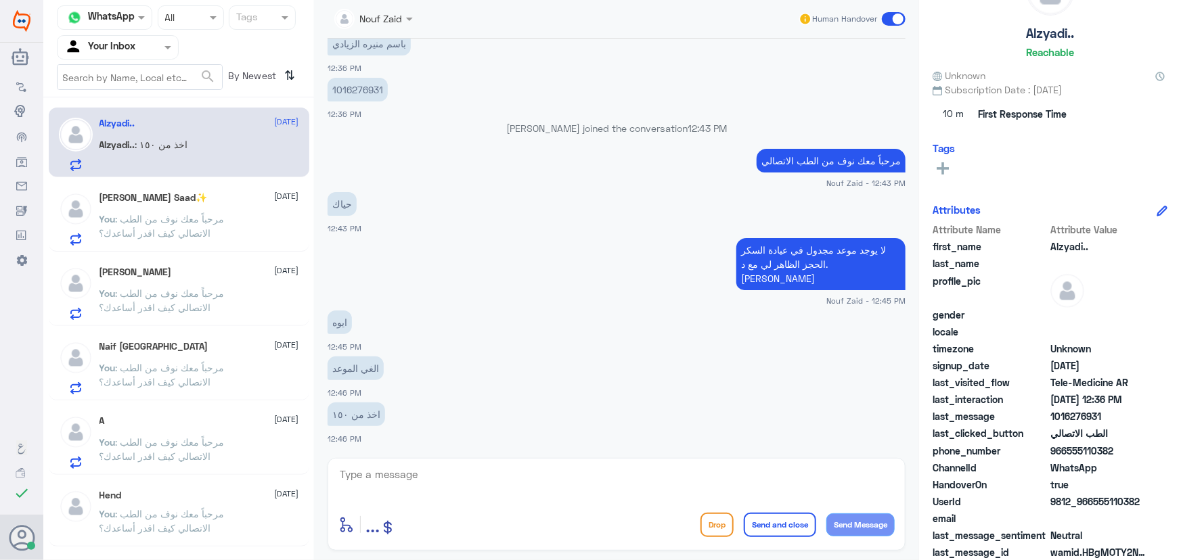
drag, startPoint x: 1091, startPoint y: 501, endPoint x: 1156, endPoint y: 503, distance: 65.7
click at [1156, 503] on div "UserId 9812_966555110382" at bounding box center [1049, 503] width 235 height 17
click at [417, 479] on textarea at bounding box center [616, 482] width 556 height 33
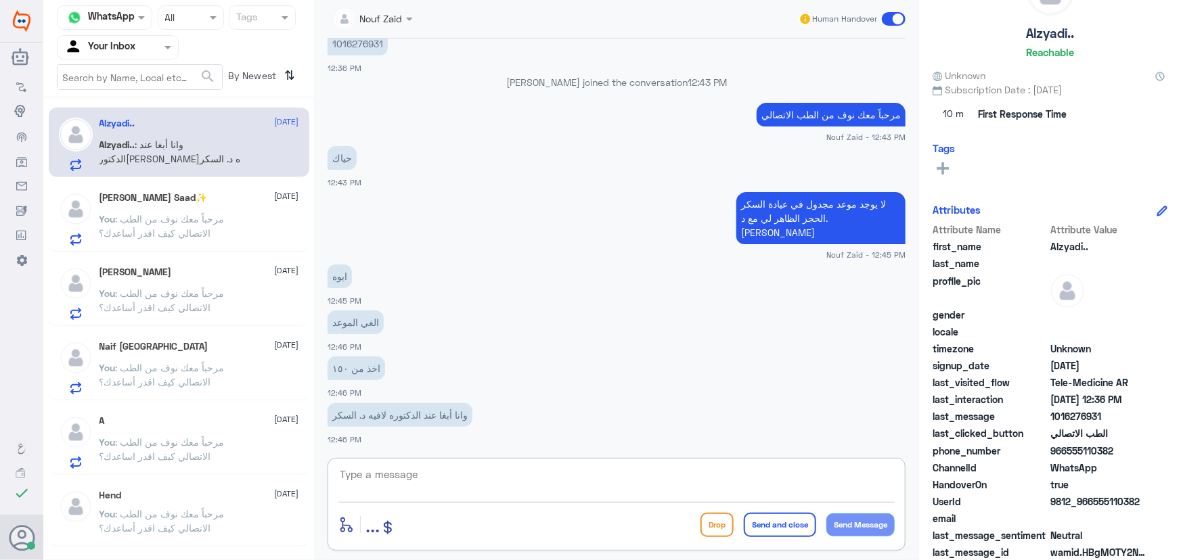
click at [466, 469] on textarea at bounding box center [616, 482] width 556 height 33
click at [560, 485] on textarea at bounding box center [616, 482] width 556 height 33
type textarea "ممكن تزوديني بالإيميل المرتبط بالتطبيق من فضلك"
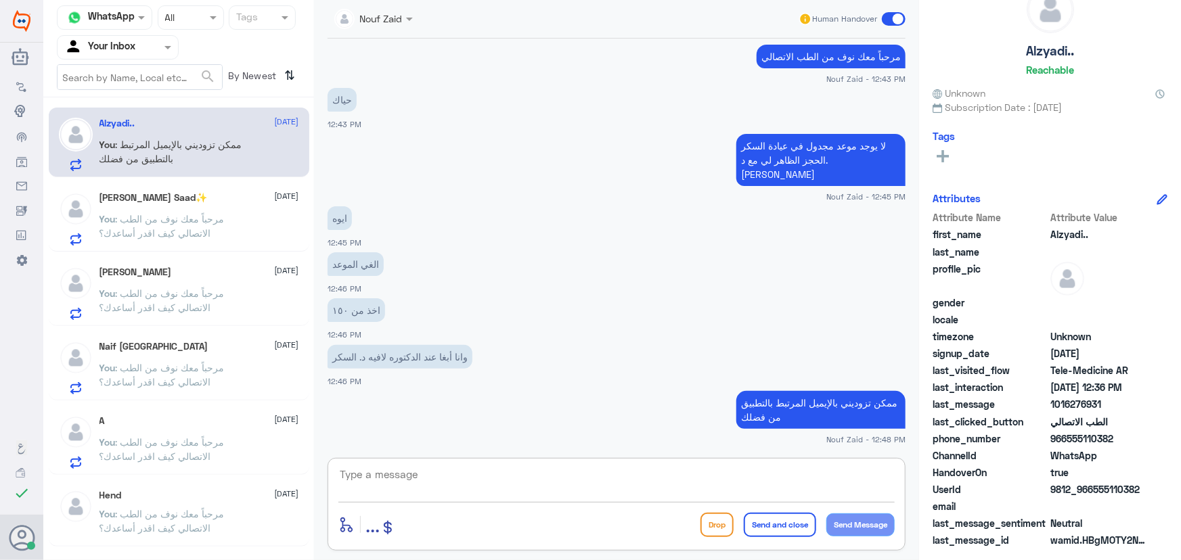
scroll to position [42, 0]
click at [160, 225] on p "You : مرحباً معك نوف من الطب الاتصالي كيف اقدر أساعدك؟" at bounding box center [175, 229] width 152 height 34
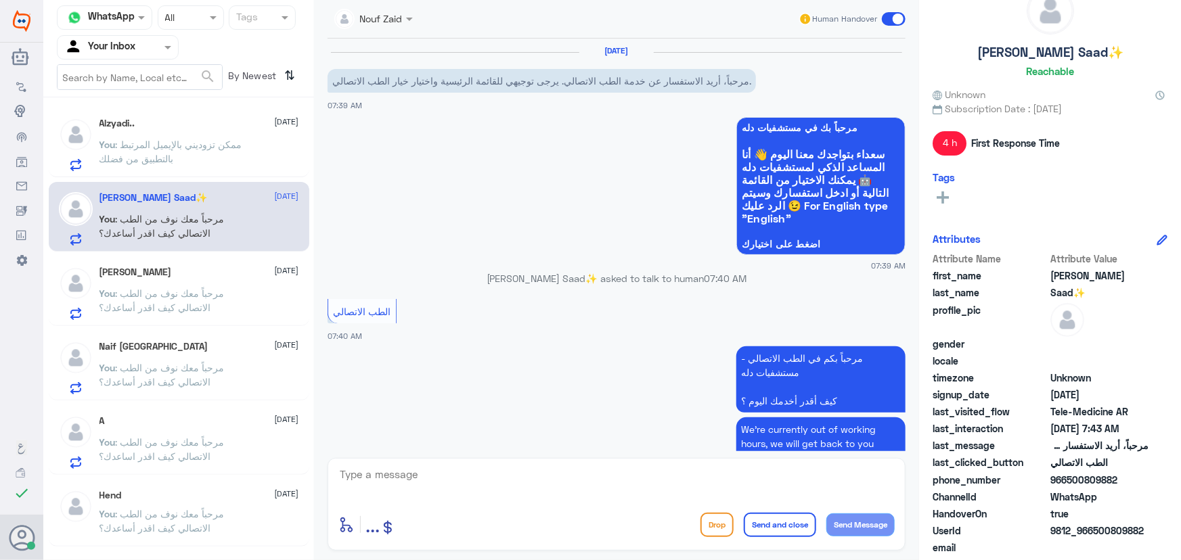
scroll to position [721, 0]
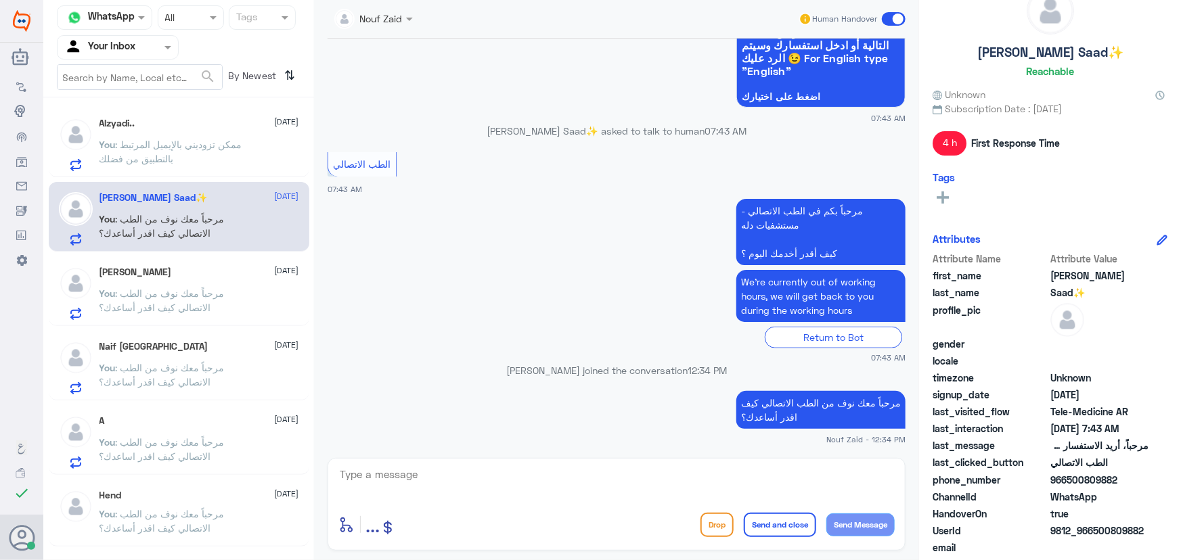
click at [887, 24] on span at bounding box center [894, 19] width 24 height 14
click at [0, 0] on input "checkbox" at bounding box center [0, 0] width 0 height 0
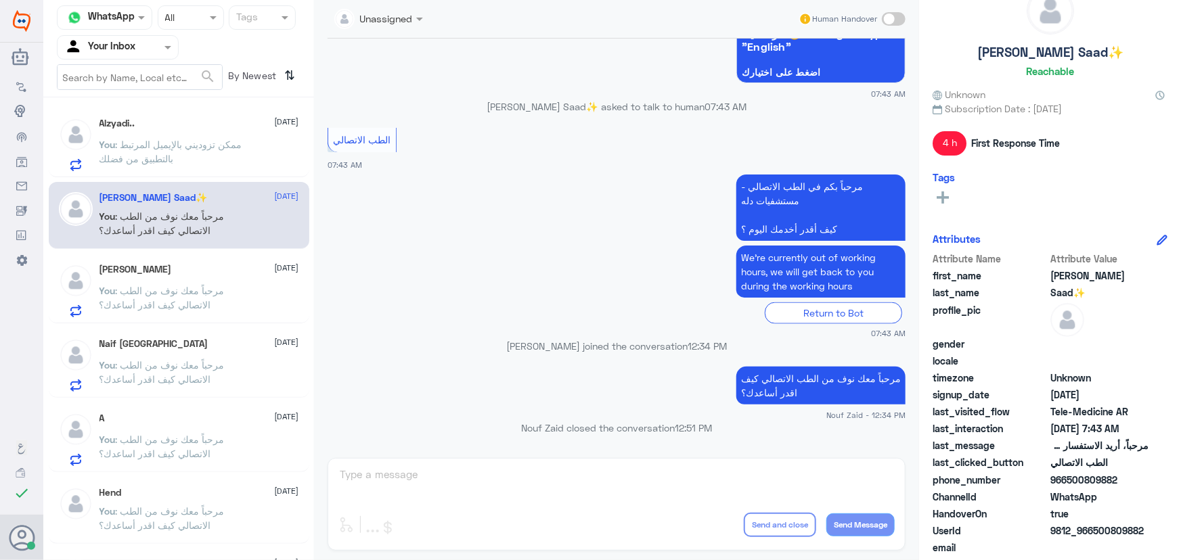
drag, startPoint x: 242, startPoint y: 305, endPoint x: 968, endPoint y: 162, distance: 739.3
click at [242, 304] on p "You : مرحباً معك نوف من الطب الاتصالي كيف اقدر أساعدك؟" at bounding box center [175, 301] width 152 height 34
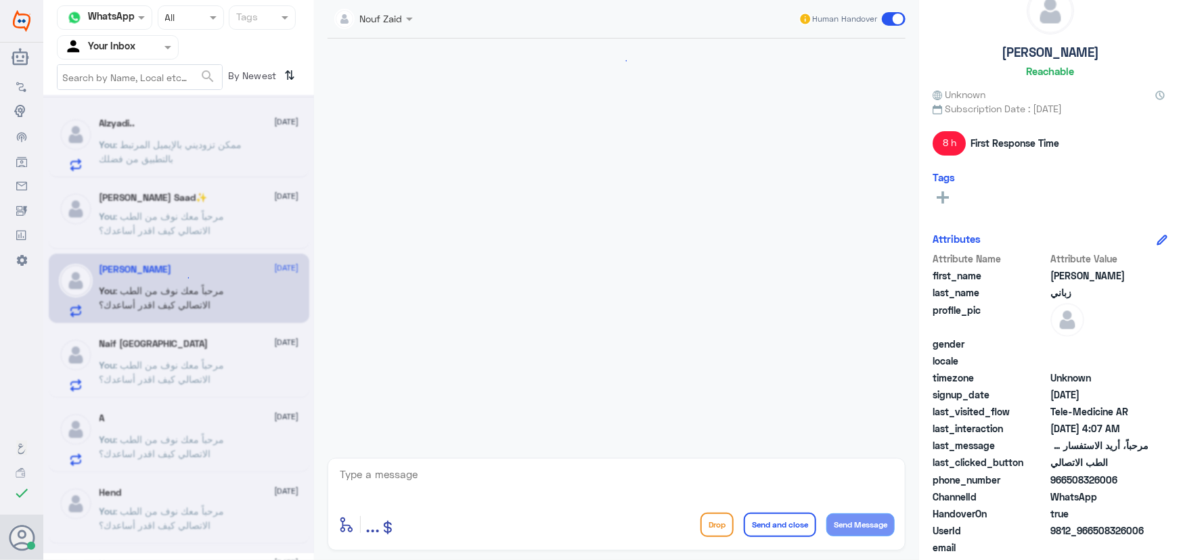
scroll to position [148, 0]
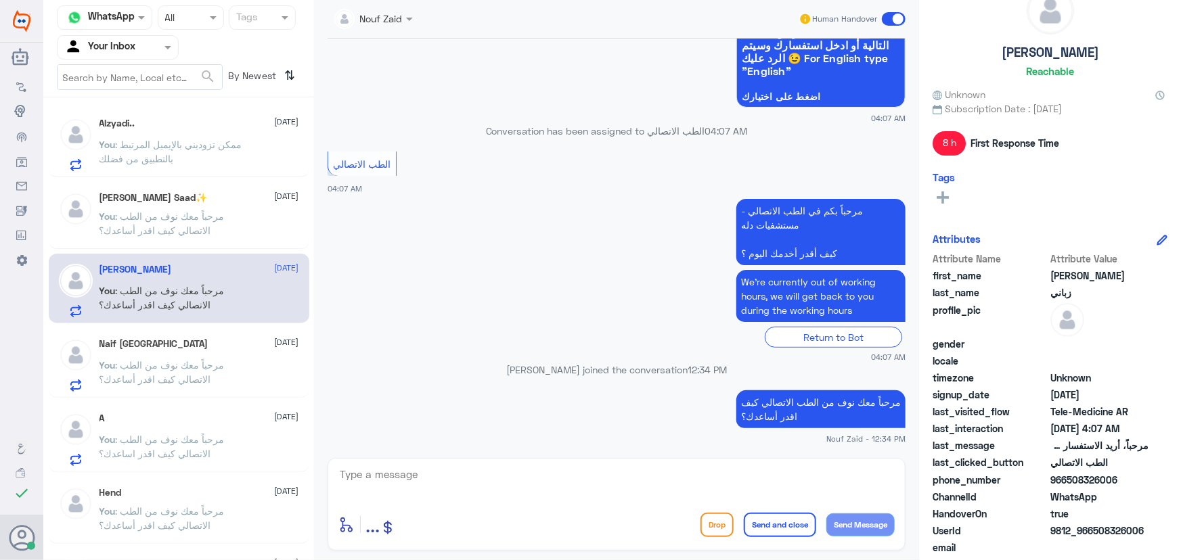
click at [900, 17] on span at bounding box center [894, 19] width 24 height 14
click at [0, 0] on input "checkbox" at bounding box center [0, 0] width 0 height 0
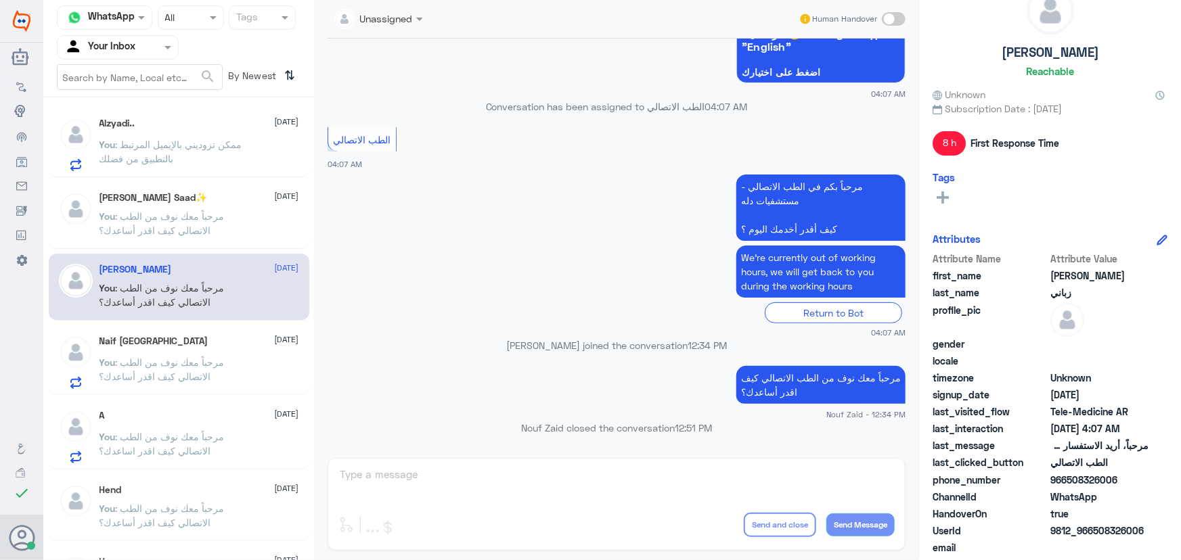
click at [216, 374] on p "You : مرحباً معك نوف من الطب الاتصالي كيف اقدر أساعدك؟" at bounding box center [175, 372] width 152 height 34
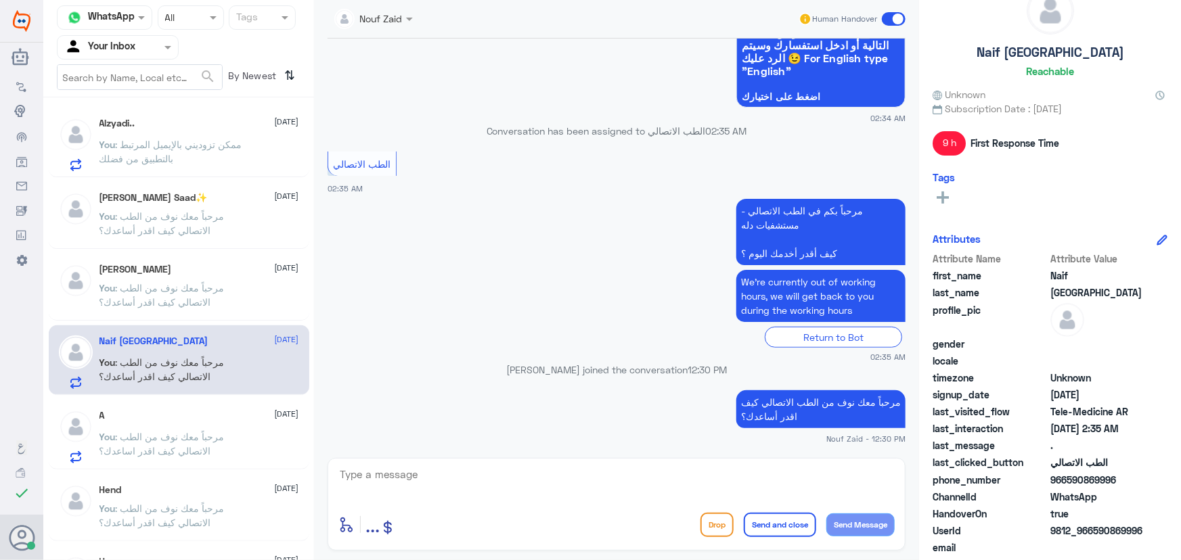
click at [894, 20] on span at bounding box center [894, 19] width 24 height 14
click at [0, 0] on input "checkbox" at bounding box center [0, 0] width 0 height 0
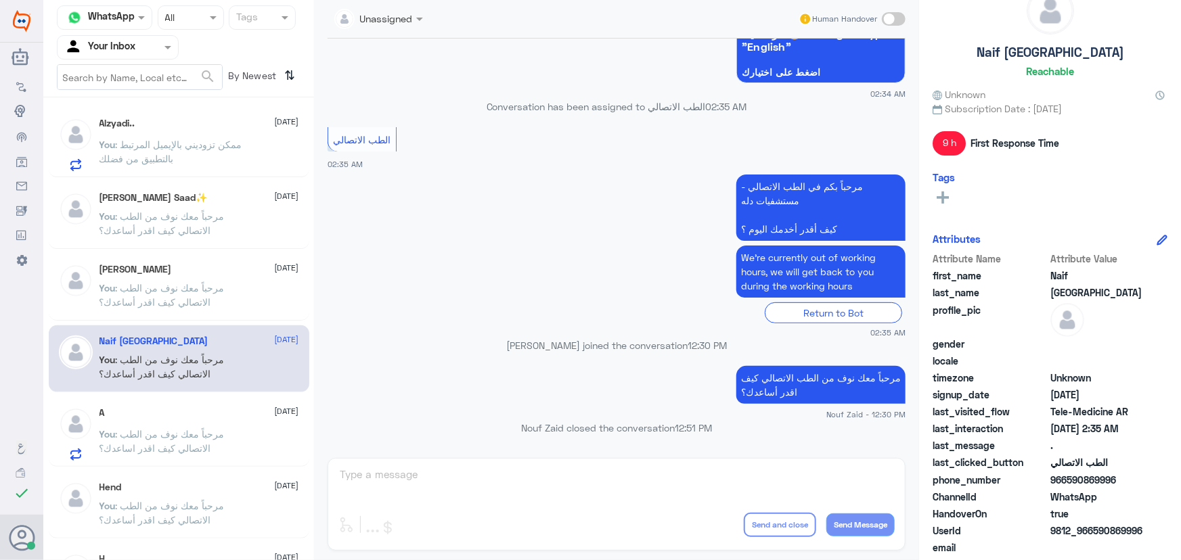
click at [133, 429] on span ": مرحباً معك نوف من الطب الاتصالي كيف اقدر اساعدك؟" at bounding box center [161, 441] width 125 height 26
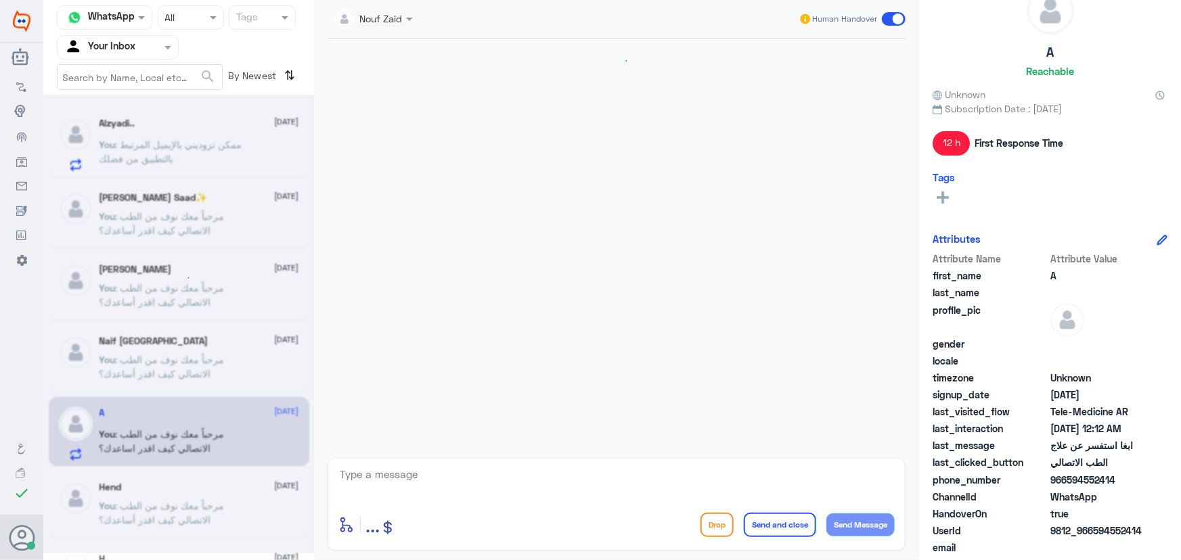
scroll to position [922, 0]
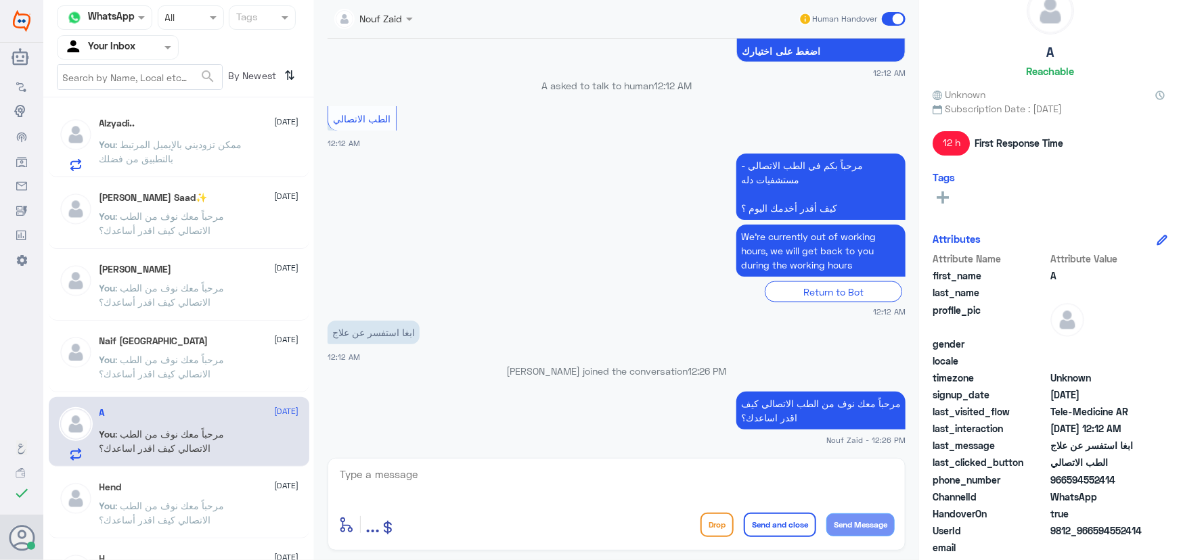
click at [897, 24] on span at bounding box center [894, 19] width 24 height 14
click at [0, 0] on input "checkbox" at bounding box center [0, 0] width 0 height 0
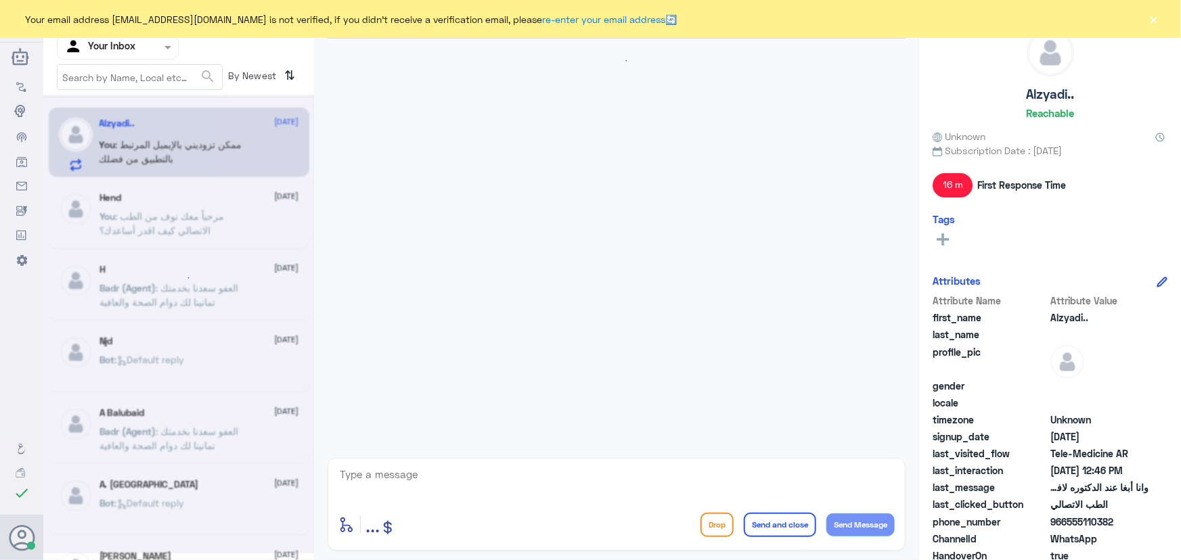
scroll to position [511, 0]
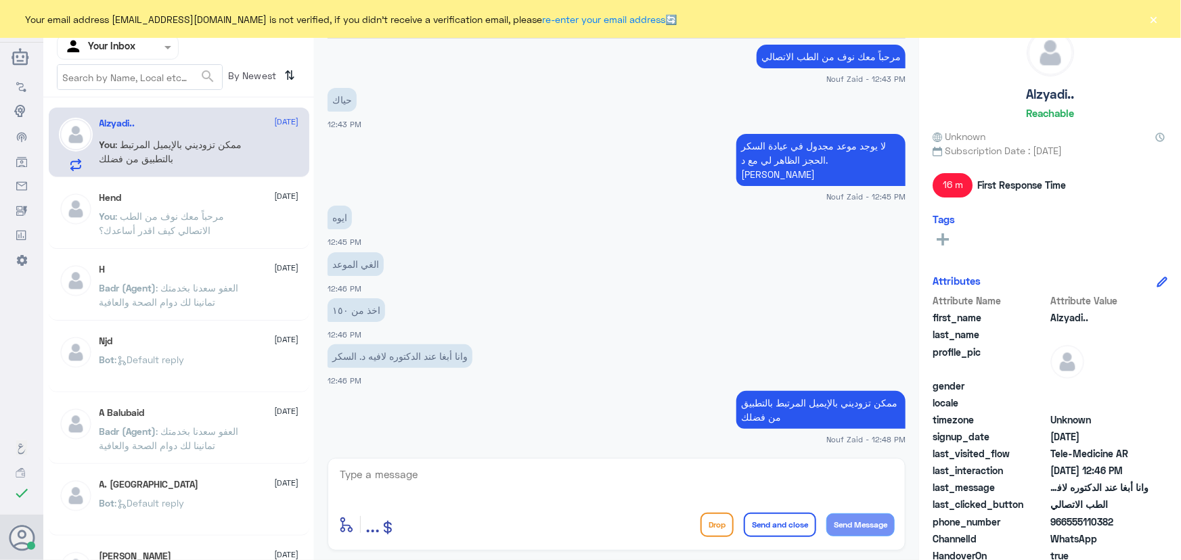
click at [1170, 22] on div "Your email address n_zaid@DallahHealth.com is not verified, if you didn't recei…" at bounding box center [590, 19] width 1181 height 38
click at [1156, 18] on button "×" at bounding box center [1154, 19] width 14 height 14
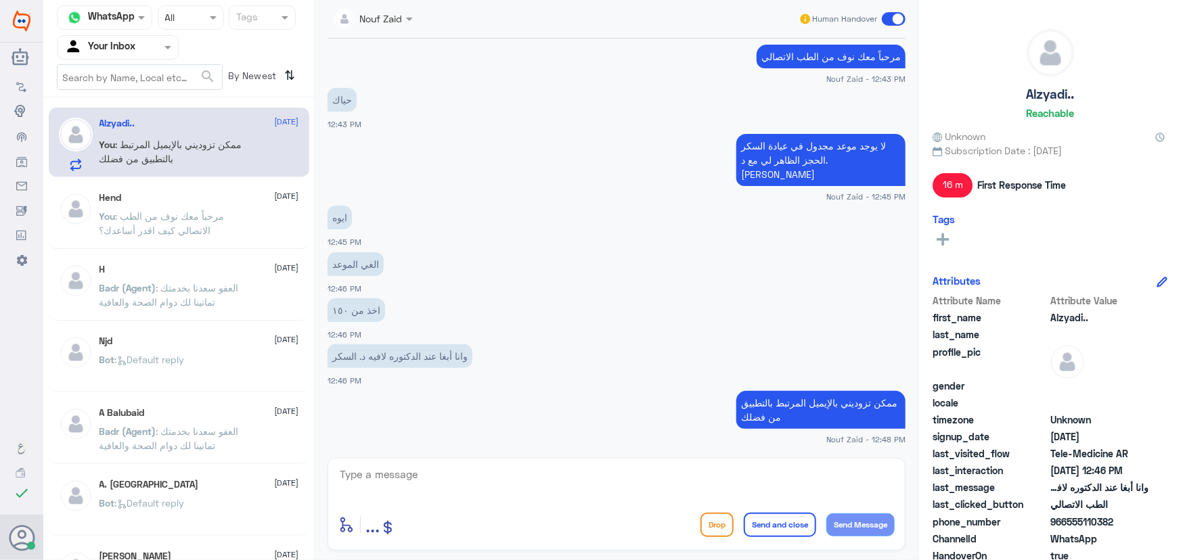
scroll to position [698, 0]
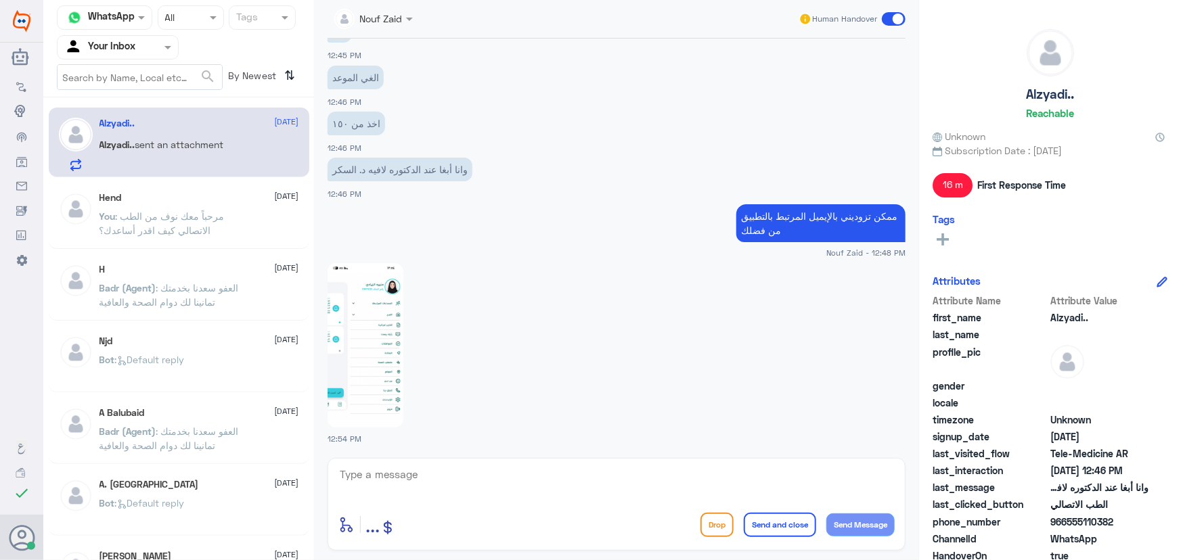
click at [378, 340] on img at bounding box center [365, 345] width 76 height 164
click at [423, 470] on textarea at bounding box center [616, 482] width 556 height 33
click at [515, 471] on textarea at bounding box center [616, 482] width 556 height 33
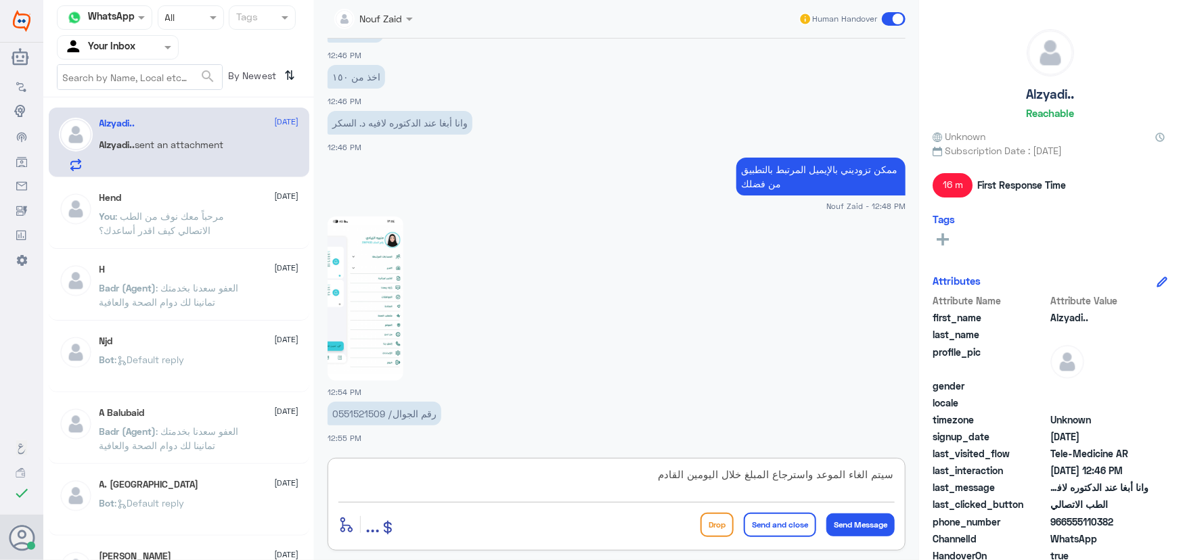
type textarea "سيتم الغاء الموعد واسترجاع المبلغ خلال اليومين القادمة"
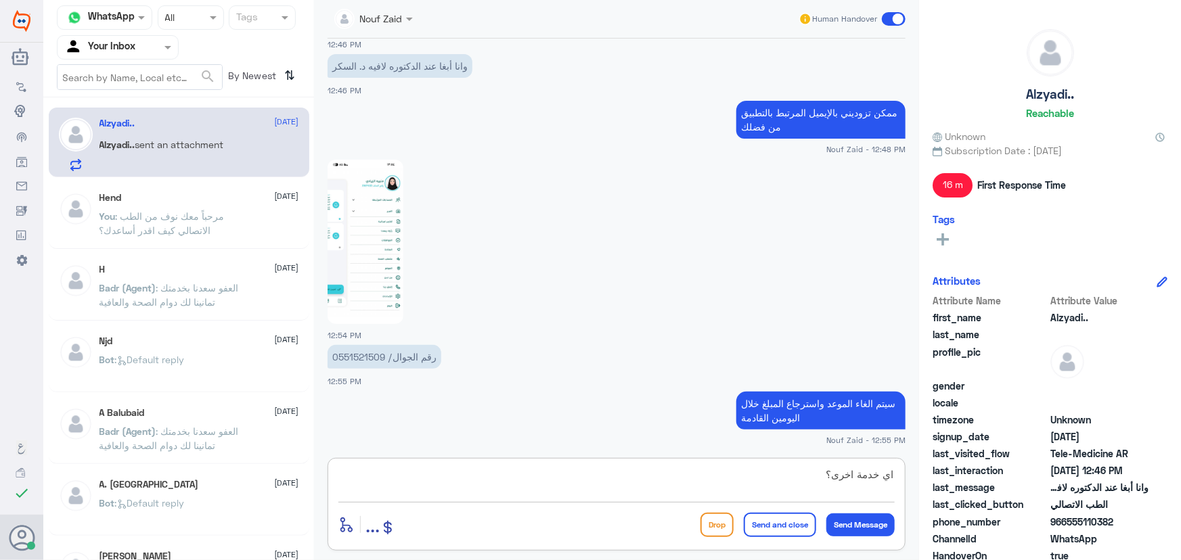
type textarea "اي خدمة اخرى؟"
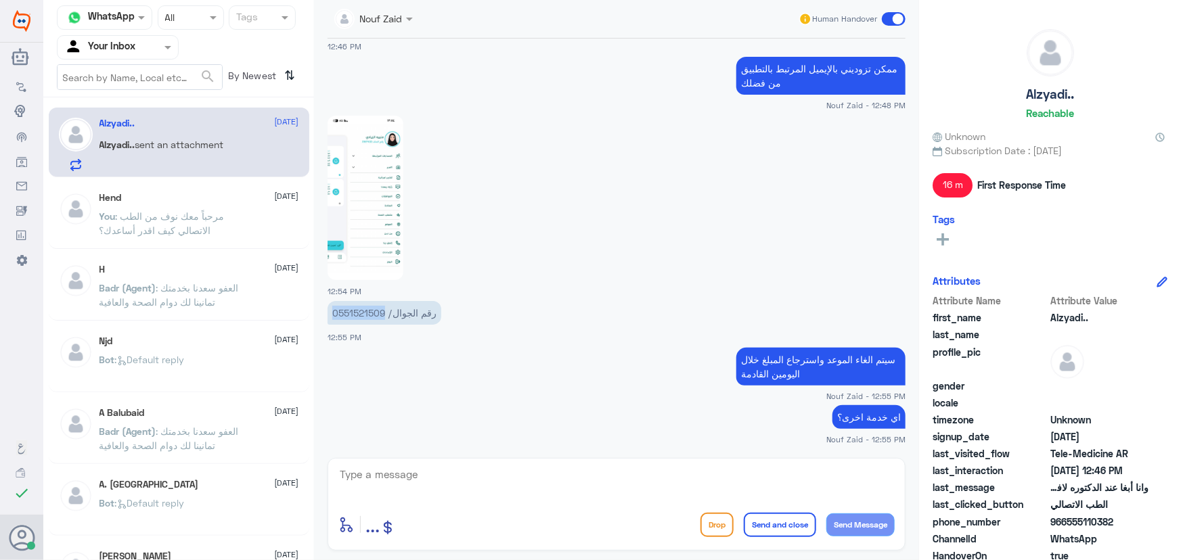
drag, startPoint x: 331, startPoint y: 315, endPoint x: 384, endPoint y: 312, distance: 53.5
click at [384, 312] on p "رقم الجوال/ 0551521509" at bounding box center [384, 313] width 114 height 24
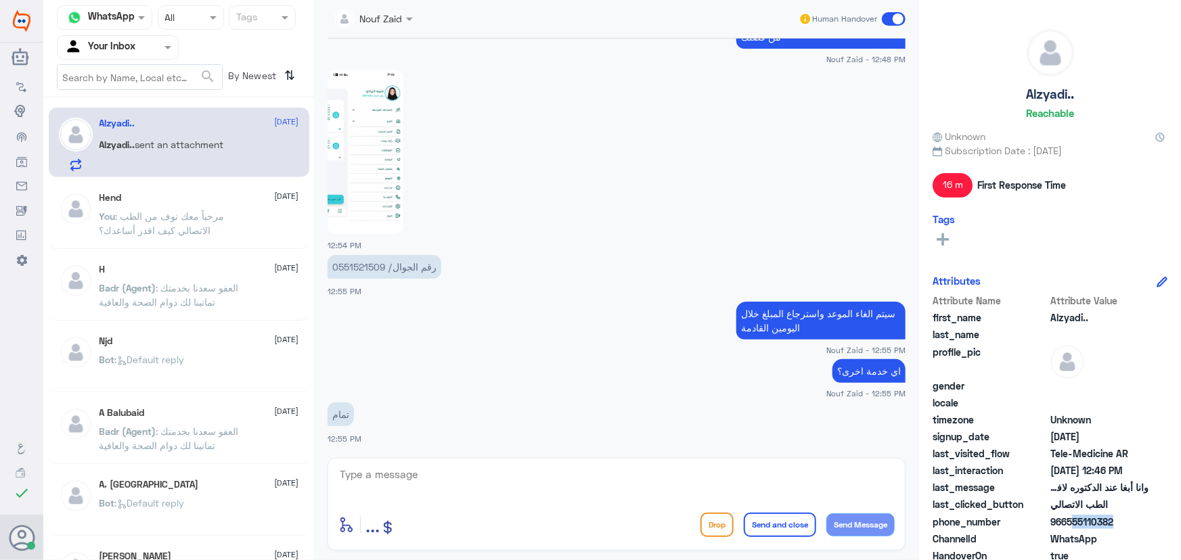
drag, startPoint x: 1069, startPoint y: 526, endPoint x: 1118, endPoint y: 518, distance: 49.5
click at [1117, 518] on span "966555110382" at bounding box center [1099, 522] width 98 height 14
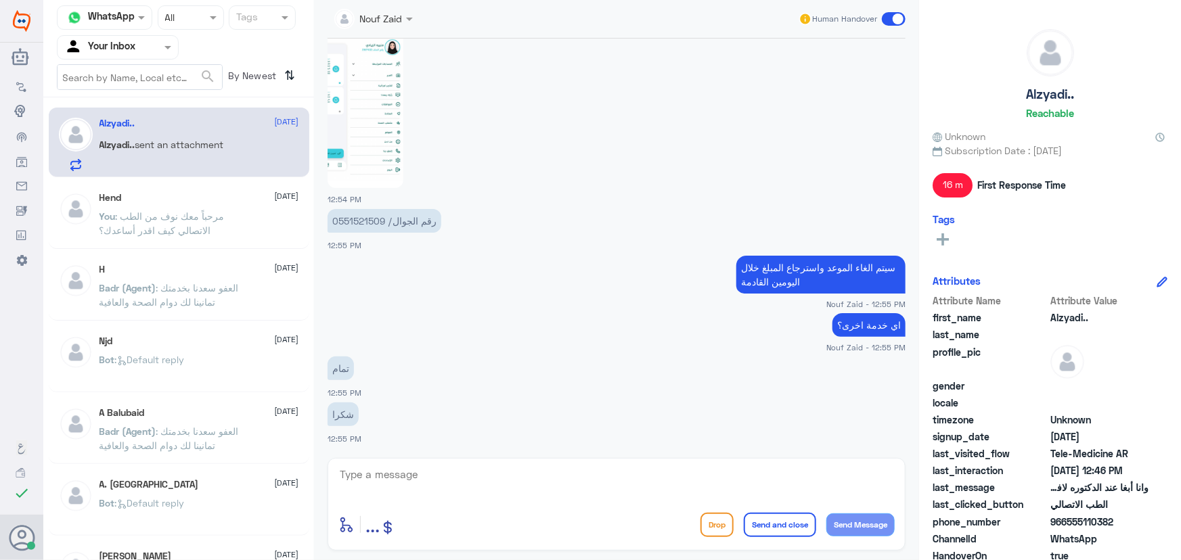
click at [648, 487] on textarea at bounding box center [616, 482] width 556 height 33
type textarea "العفو، نسعد بخدمتك"
click at [797, 526] on button "Send and close" at bounding box center [780, 525] width 72 height 24
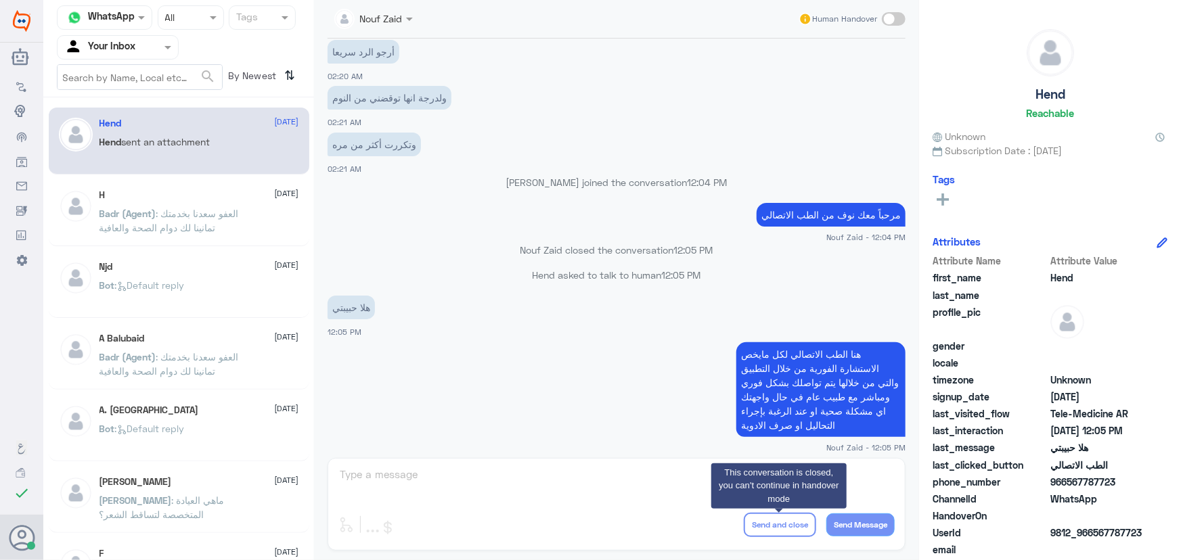
scroll to position [615, 0]
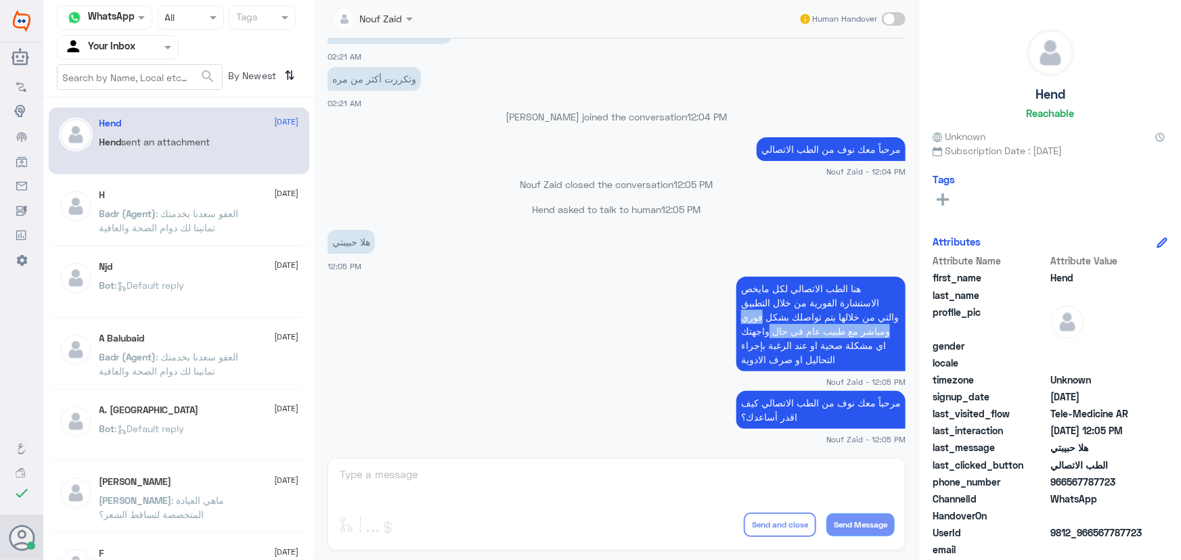
click at [507, 338] on app-msgs-text "هنا الطب الاتصالي لكل مايخص الاستشارة الفورية من خلال التطبيق والتي من خلالها ي…" at bounding box center [616, 325] width 578 height 96
click at [197, 208] on span ": العفو سعدنا بخدمتك تمانينا لك دوام الصحة والعافية" at bounding box center [168, 221] width 139 height 26
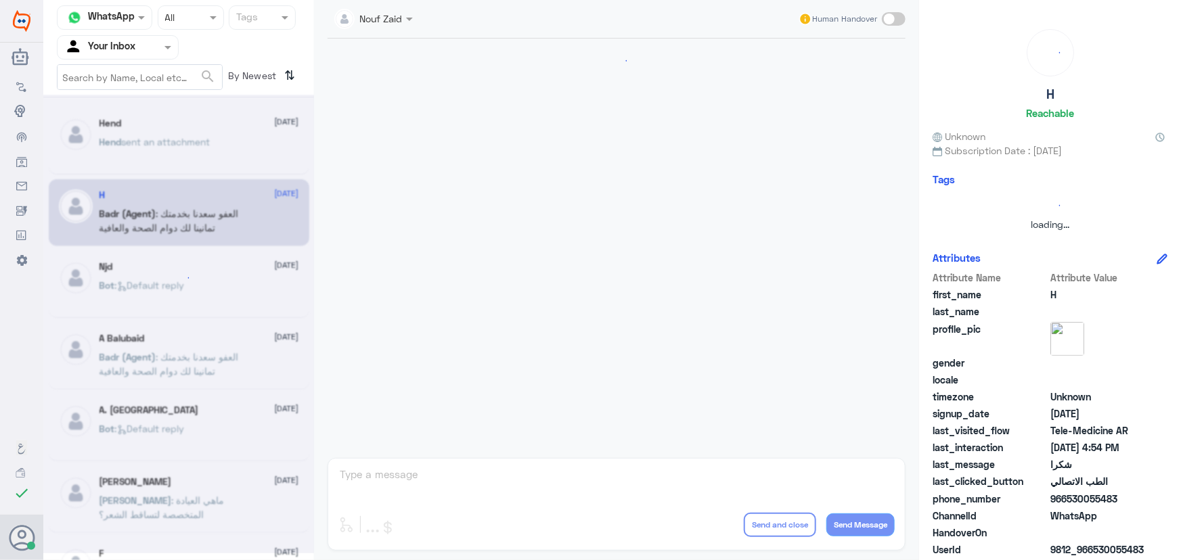
click at [173, 143] on div at bounding box center [178, 324] width 271 height 459
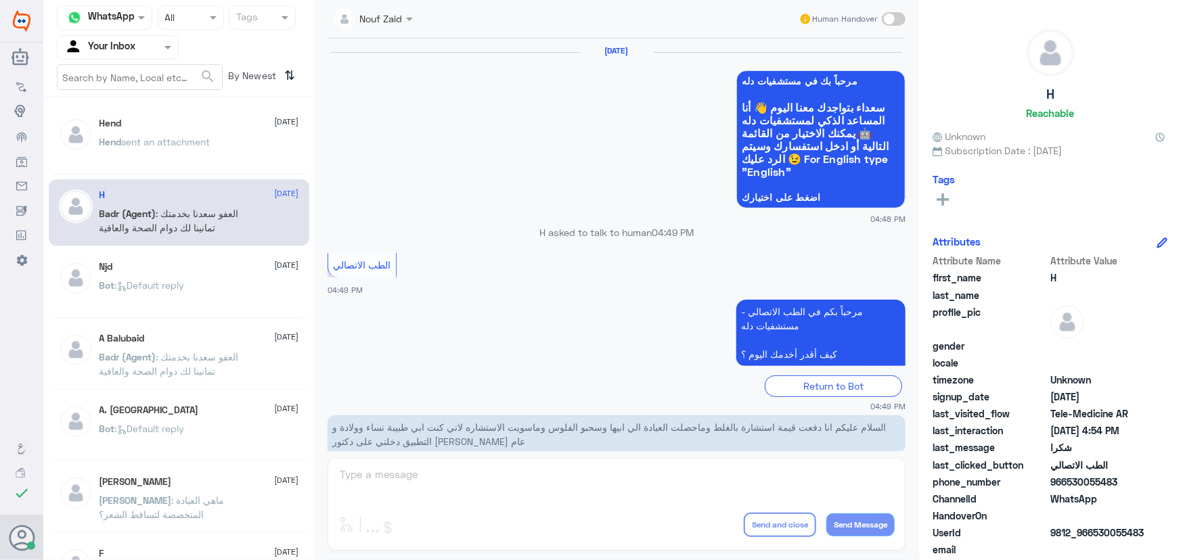
scroll to position [644, 0]
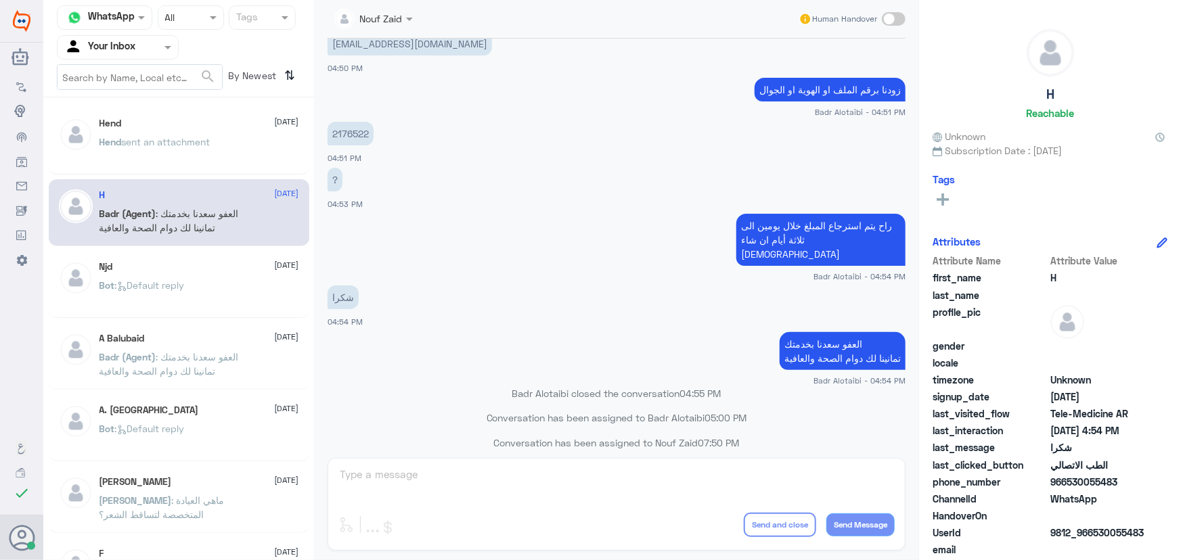
click at [175, 155] on p "Hend sent an attachment" at bounding box center [154, 152] width 111 height 34
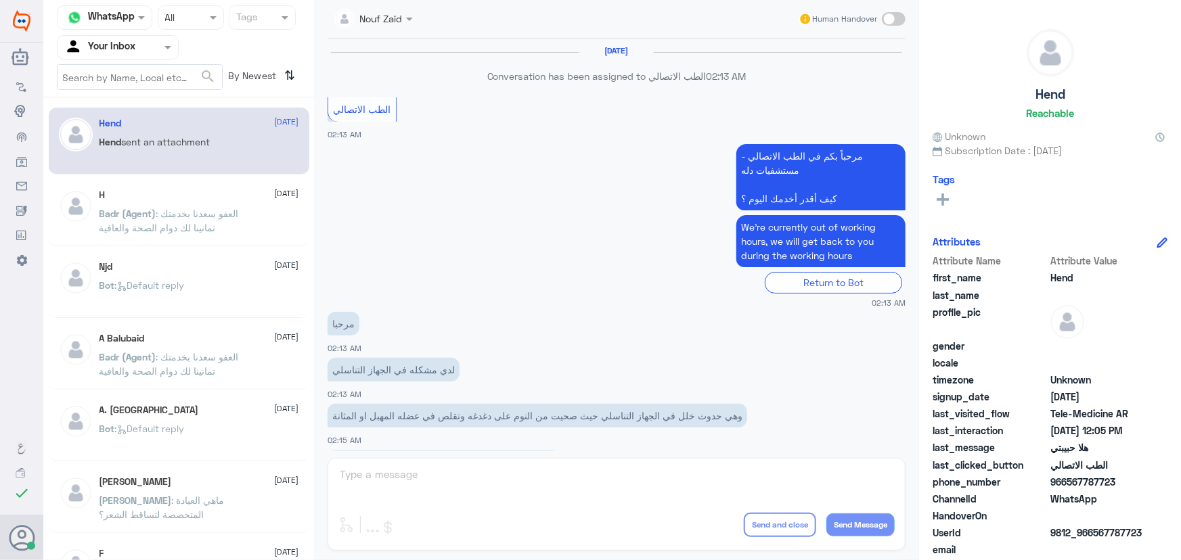
scroll to position [615, 0]
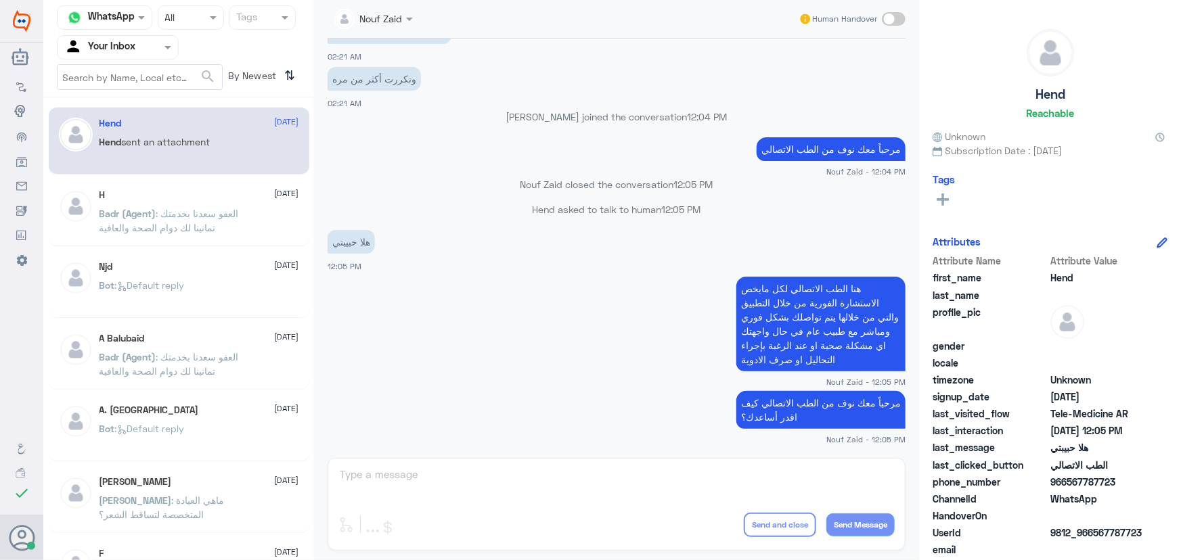
drag, startPoint x: 127, startPoint y: 59, endPoint x: 127, endPoint y: 49, distance: 9.5
click at [127, 57] on div "Agent Filter Your Inbox" at bounding box center [118, 47] width 122 height 24
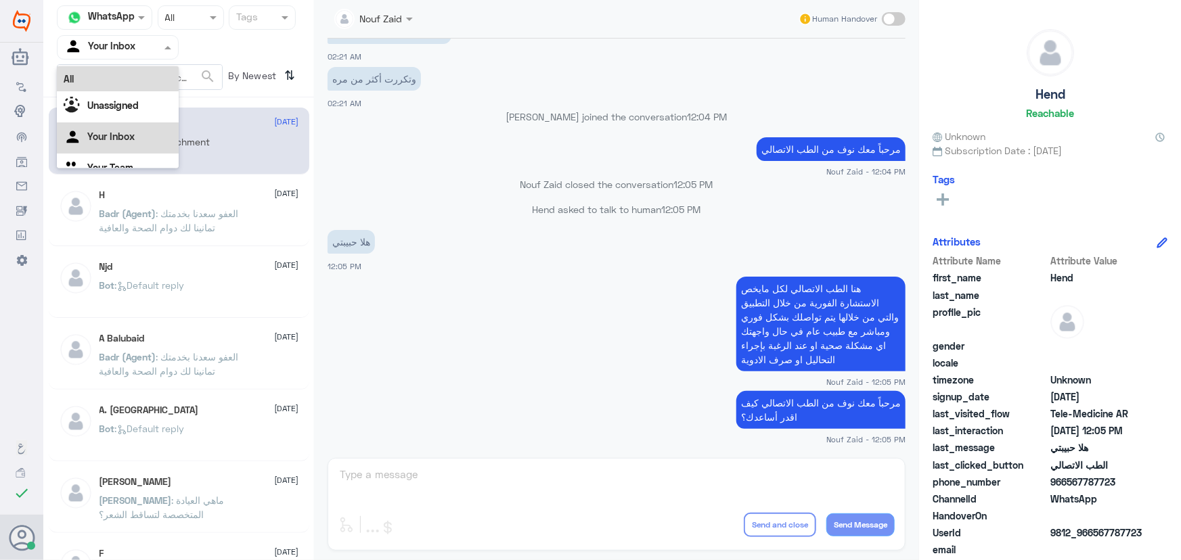
click at [130, 69] on div "All" at bounding box center [118, 78] width 122 height 25
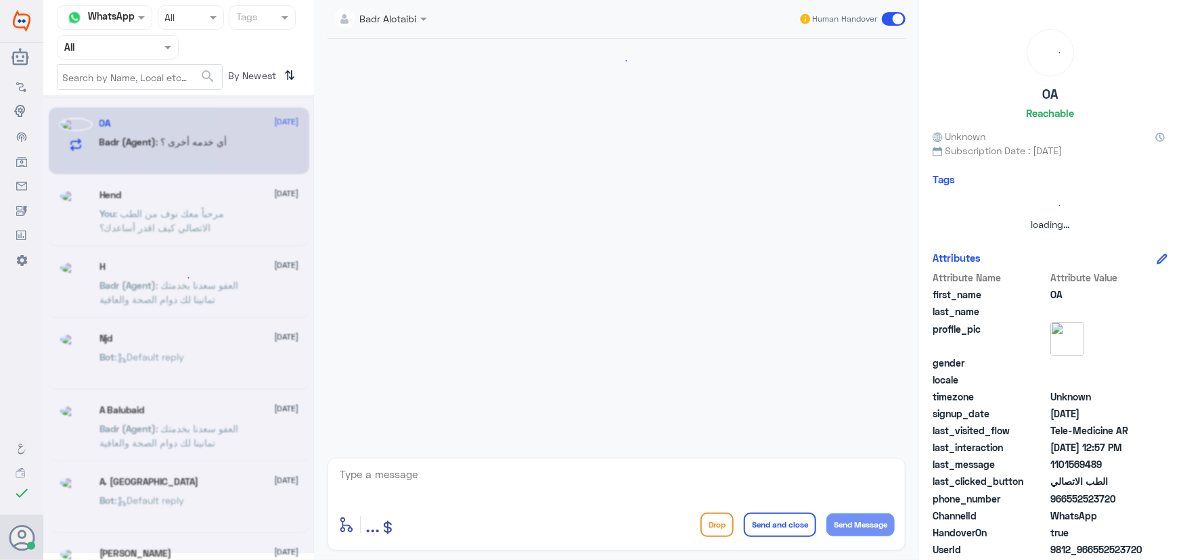
scroll to position [566, 0]
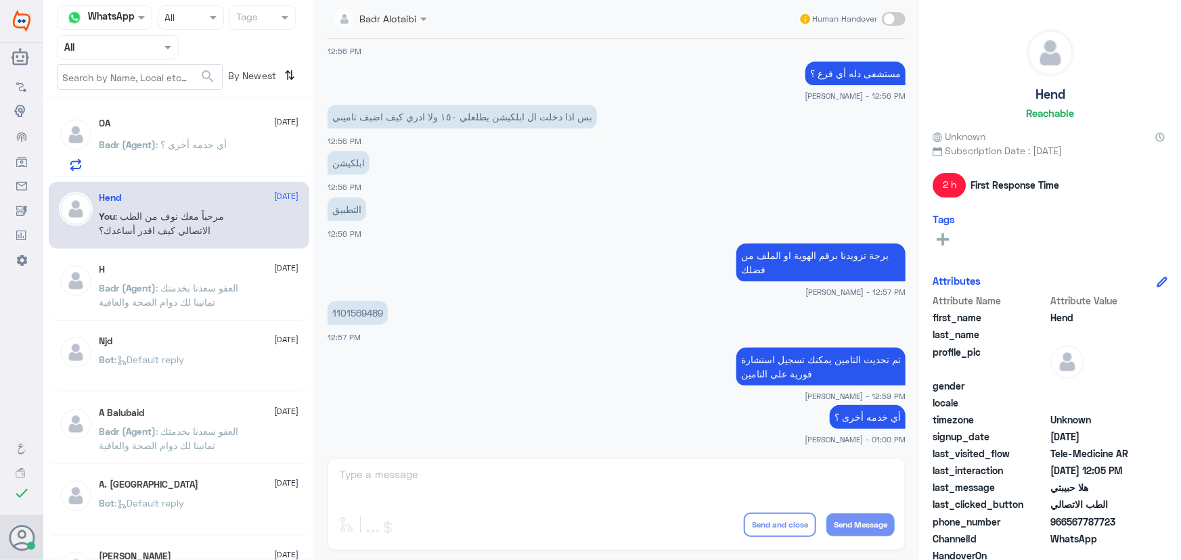
click at [199, 127] on div "OA 21 September" at bounding box center [199, 124] width 200 height 12
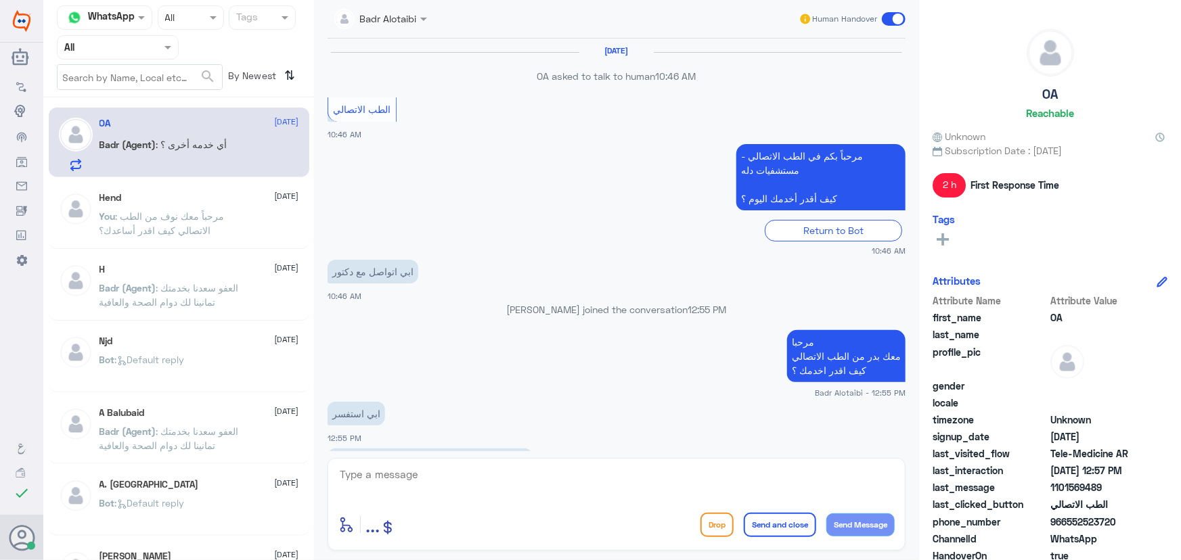
scroll to position [566, 0]
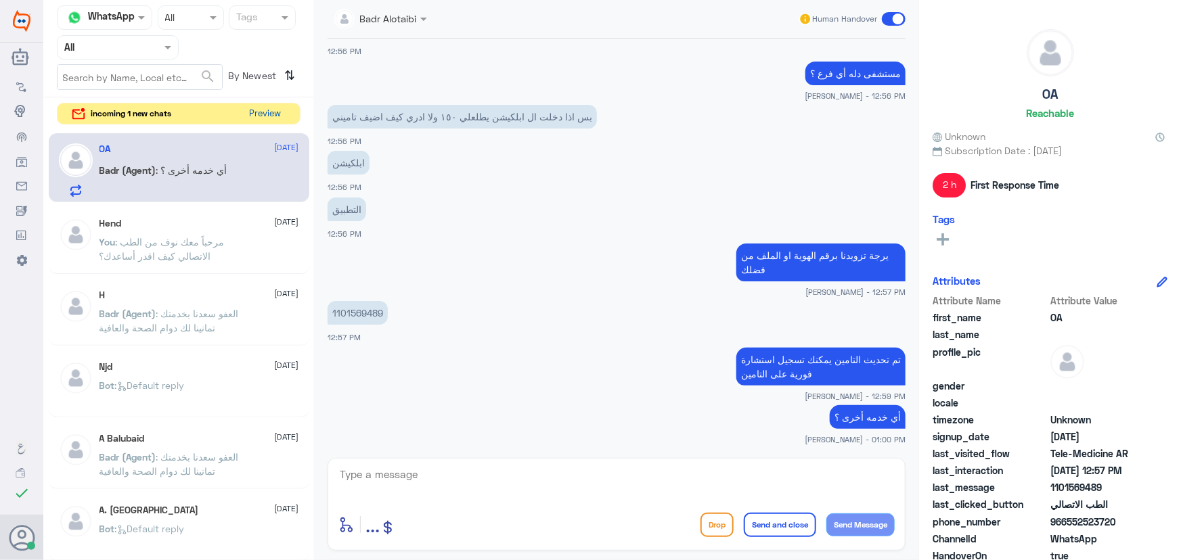
click at [254, 113] on button "Preview" at bounding box center [265, 114] width 42 height 21
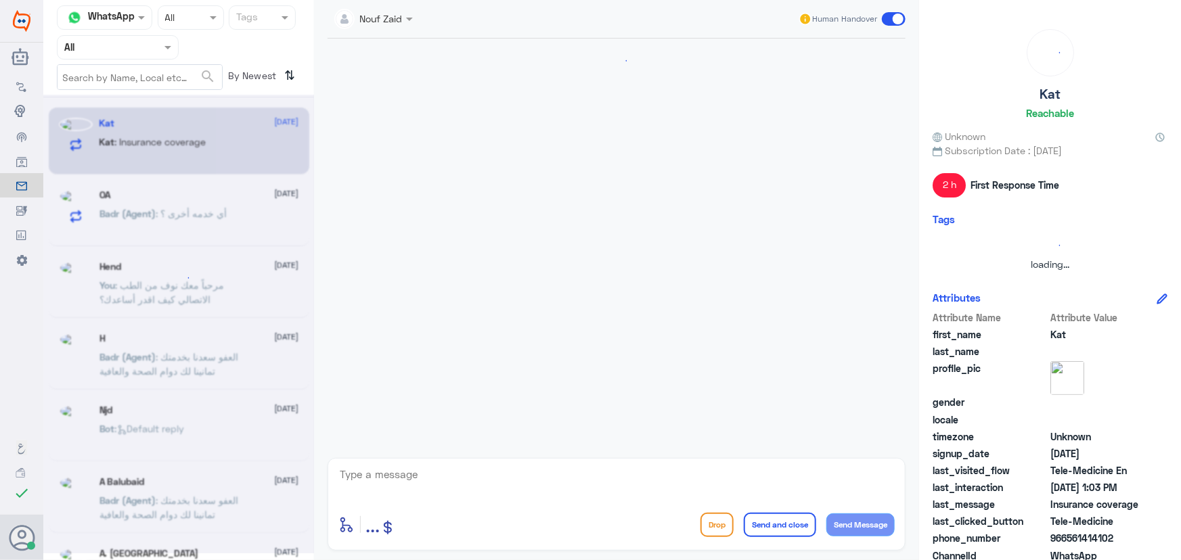
scroll to position [470, 0]
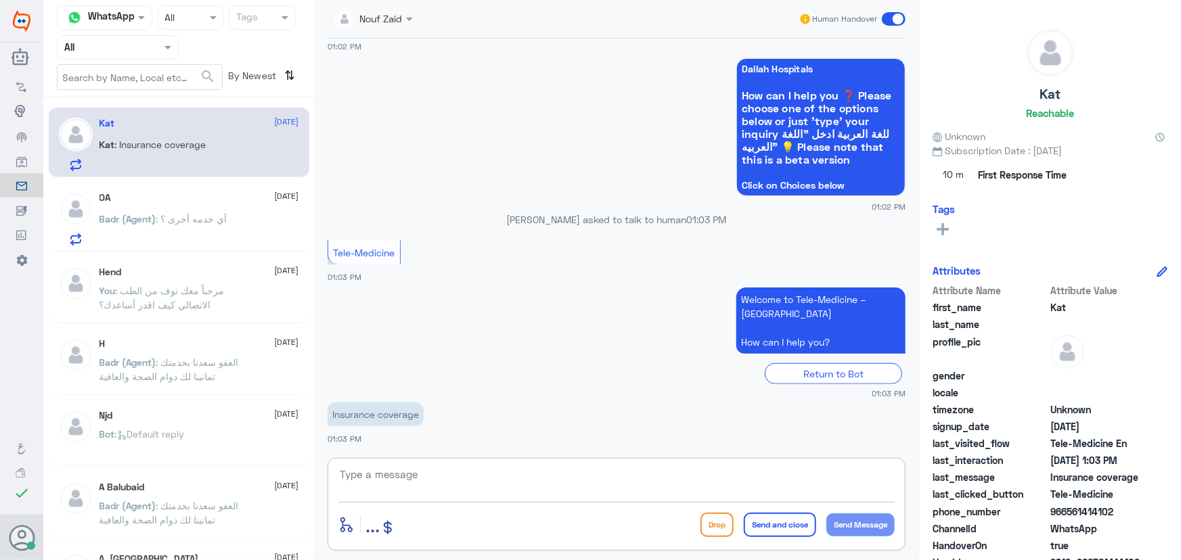
click at [417, 486] on textarea at bounding box center [616, 482] width 556 height 33
click at [485, 478] on textarea at bounding box center [616, 482] width 556 height 33
drag, startPoint x: 1064, startPoint y: 512, endPoint x: 1116, endPoint y: 514, distance: 52.8
click at [1120, 514] on span "966561414102" at bounding box center [1099, 512] width 98 height 14
click at [1091, 510] on span "966561414102" at bounding box center [1099, 512] width 98 height 14
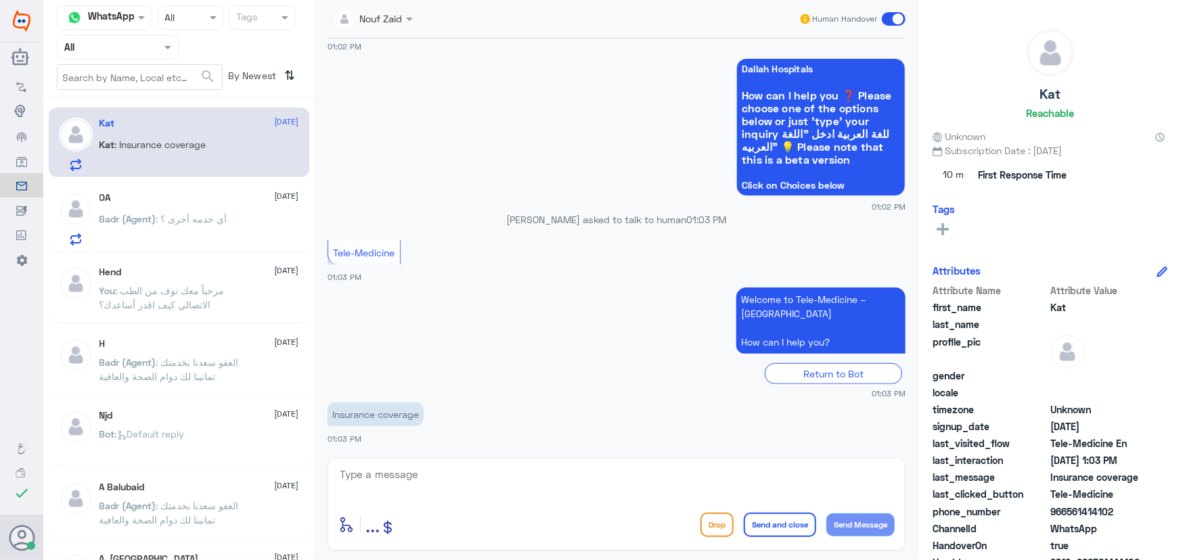
drag, startPoint x: 1067, startPoint y: 514, endPoint x: 1110, endPoint y: 499, distance: 45.2
click at [1123, 511] on span "966561414102" at bounding box center [1099, 512] width 98 height 14
copy span "561414102"
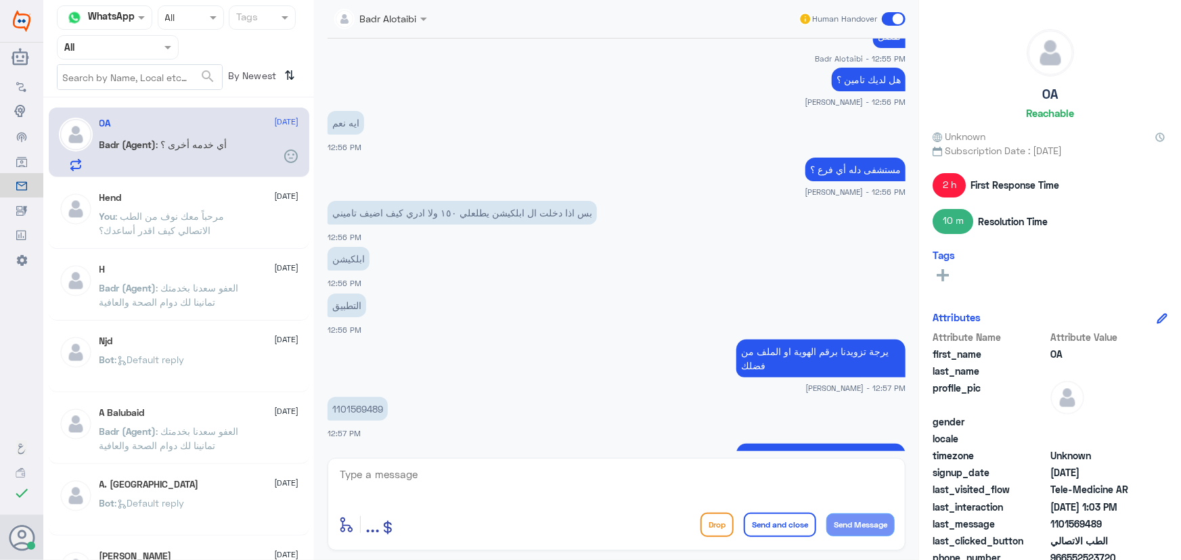
scroll to position [590, 0]
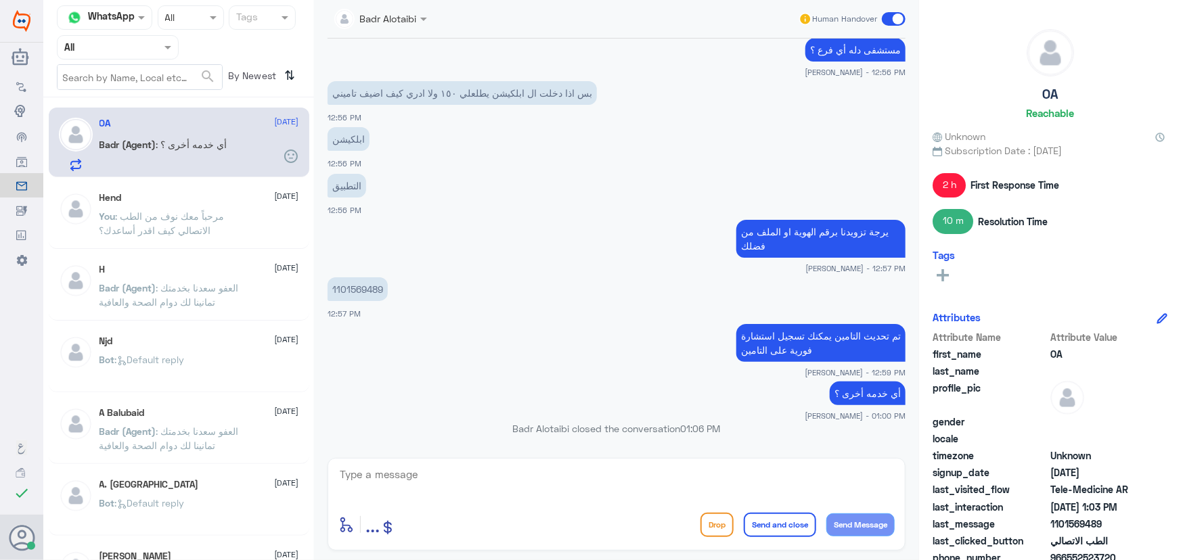
click at [157, 152] on p "Badr (Agent) : أي خدمه أخرى ؟" at bounding box center [163, 154] width 128 height 34
click at [180, 220] on span ": مرحباً معك نوف من الطب الاتصالي كيف اقدر أساعدك؟" at bounding box center [161, 223] width 125 height 26
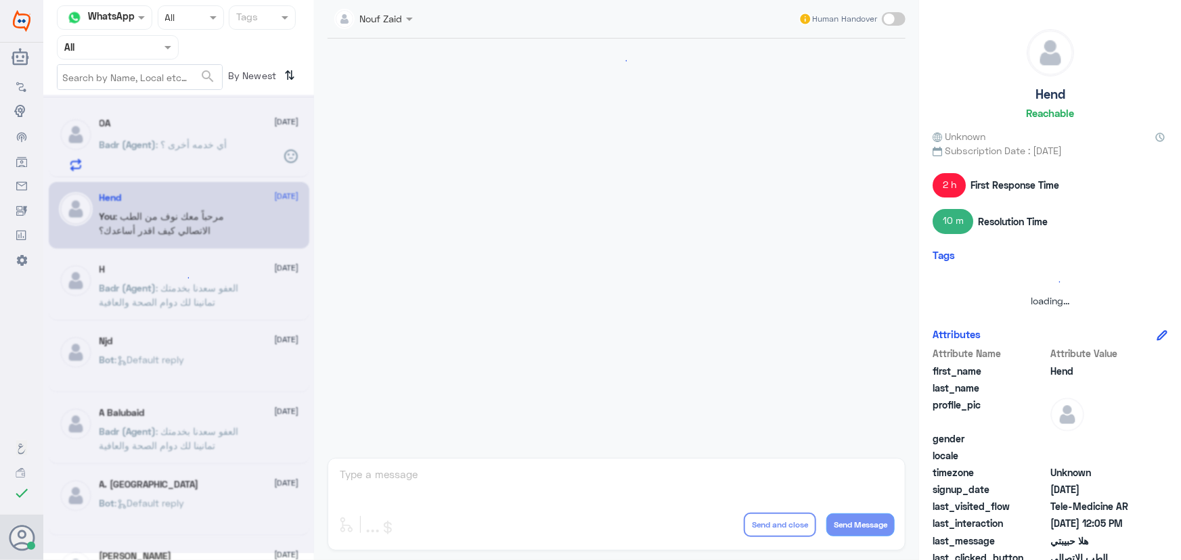
click at [168, 148] on div at bounding box center [178, 324] width 271 height 459
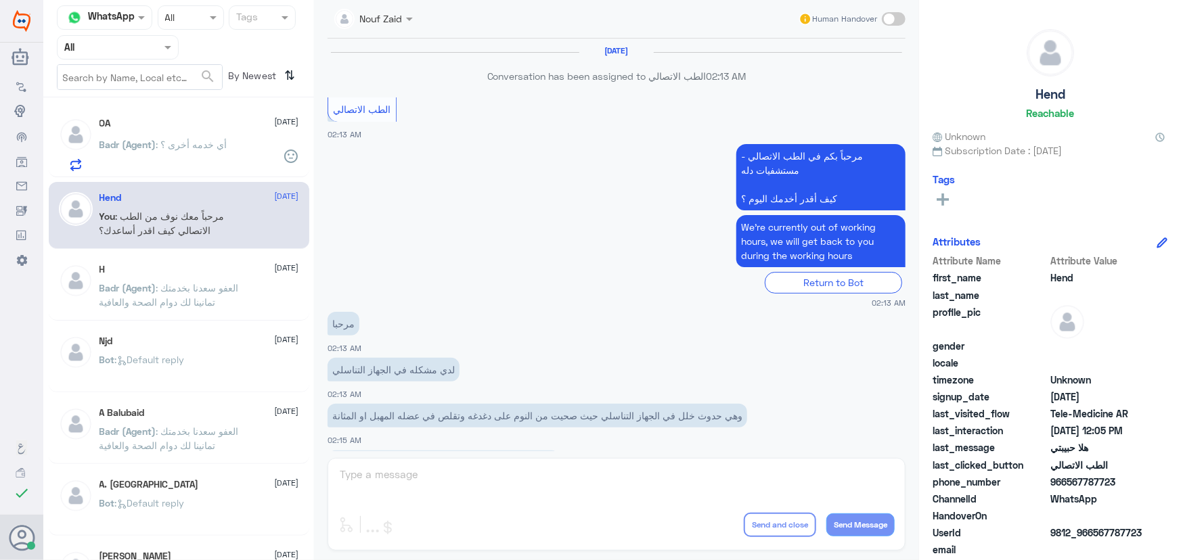
scroll to position [615, 0]
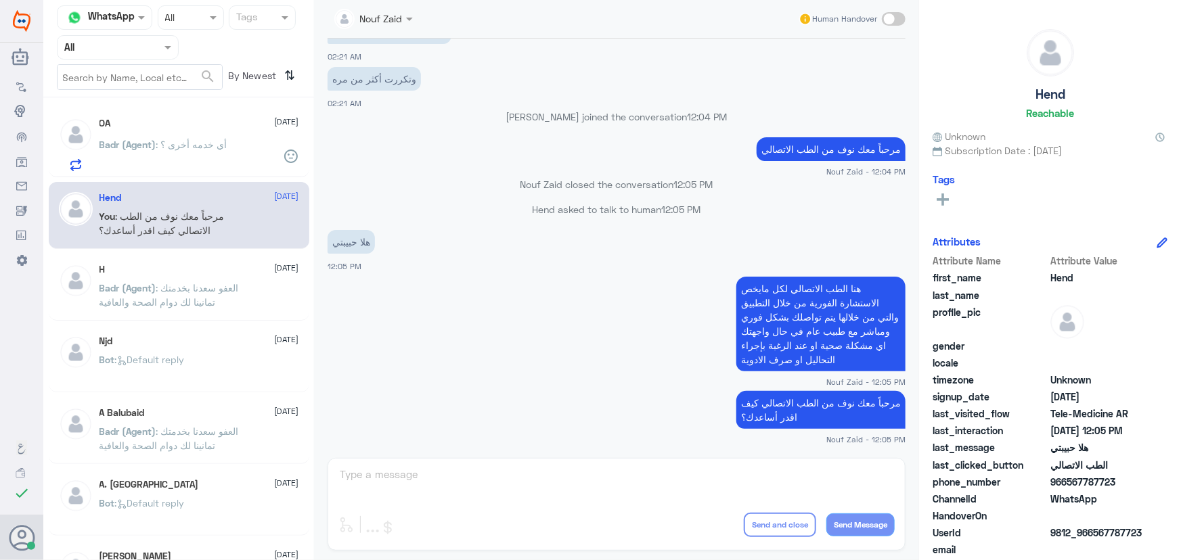
click at [135, 125] on div "OA 21 September" at bounding box center [199, 124] width 200 height 12
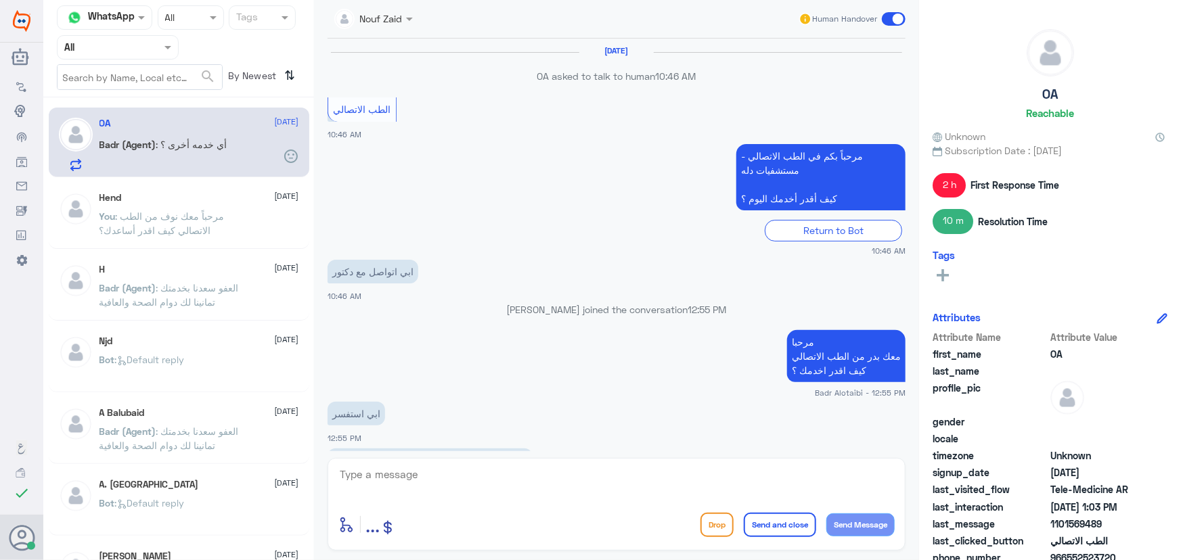
scroll to position [590, 0]
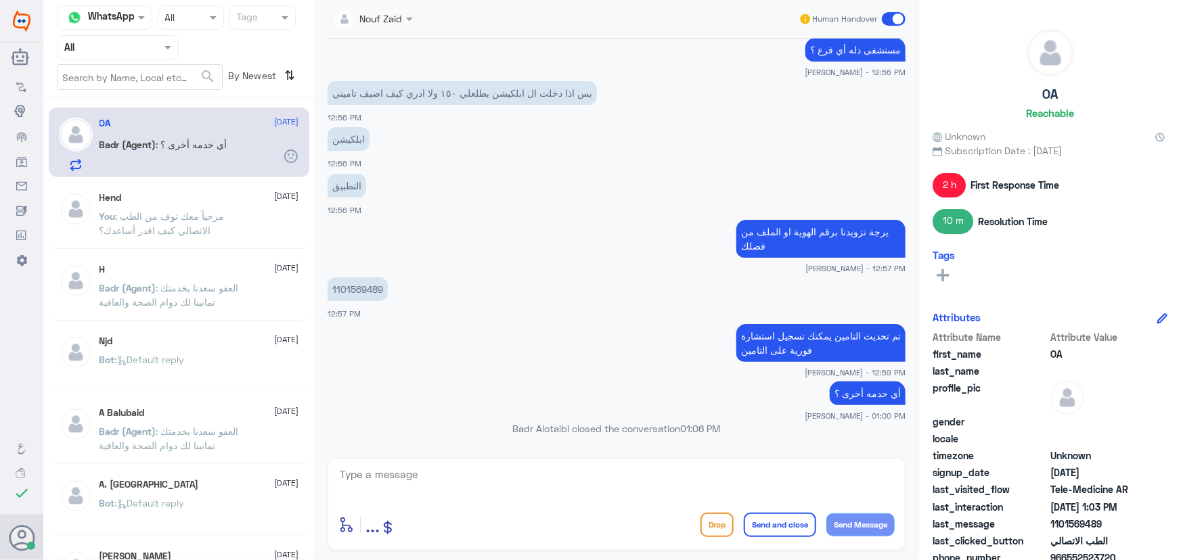
click at [115, 60] on nav "Channel WhatsApp Status × All Tags Agent Filter All search By Newest ⇅" at bounding box center [178, 51] width 271 height 92
click at [115, 47] on input "text" at bounding box center [101, 47] width 74 height 16
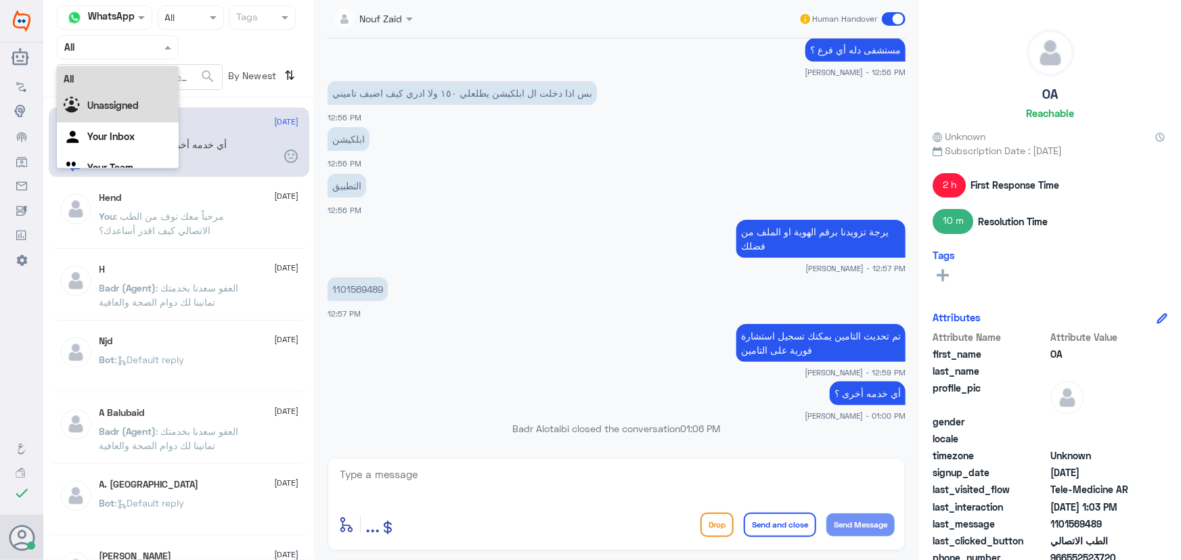
click at [126, 112] on div "Unassigned" at bounding box center [118, 106] width 122 height 31
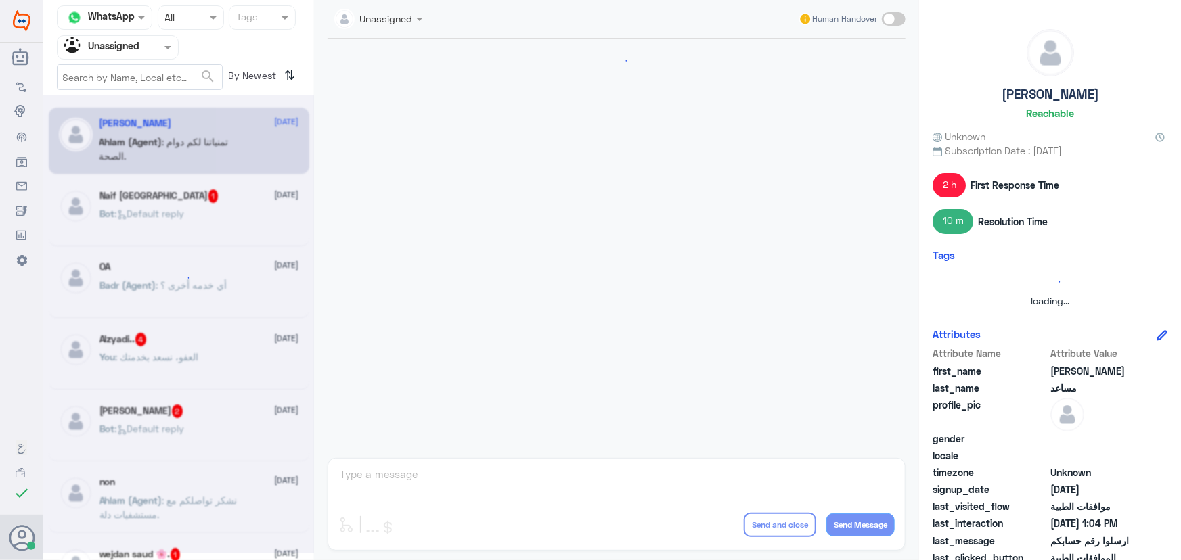
scroll to position [896, 0]
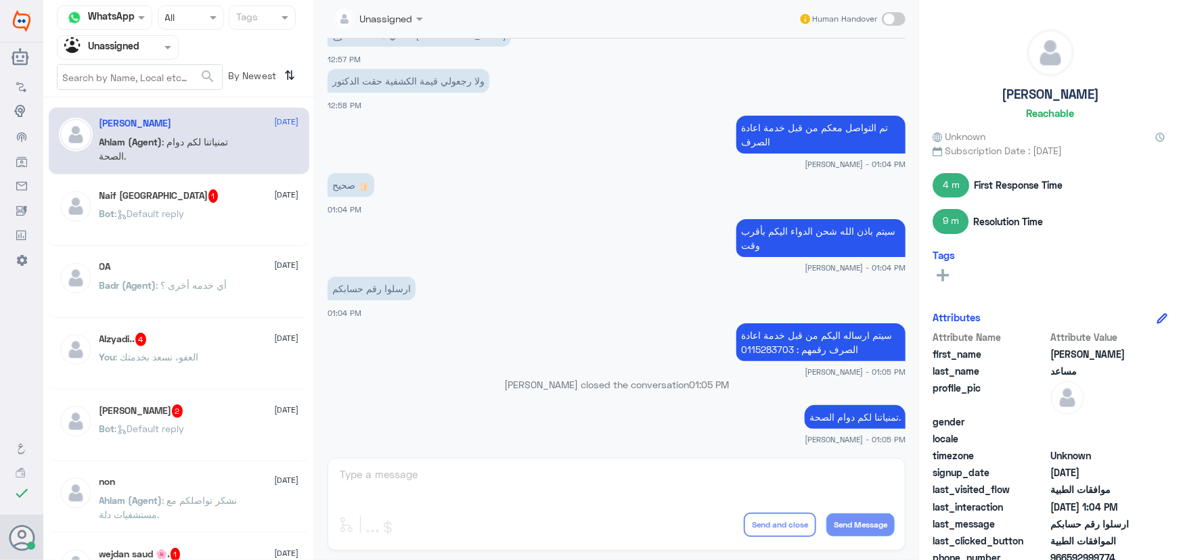
click at [210, 271] on div "OA 21 September" at bounding box center [199, 267] width 200 height 12
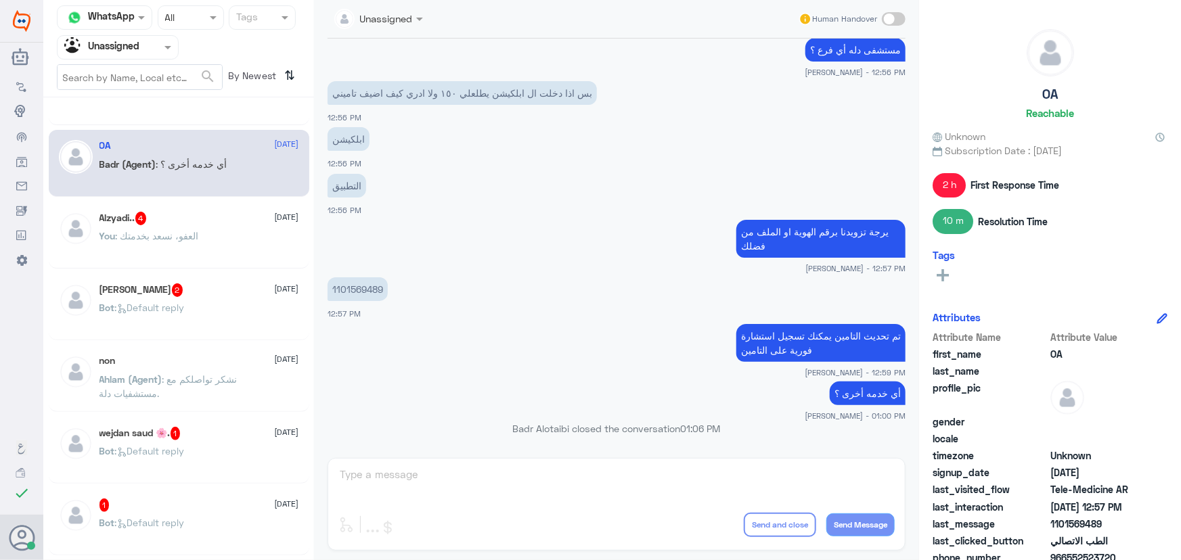
scroll to position [122, 0]
click at [154, 45] on div at bounding box center [118, 47] width 120 height 16
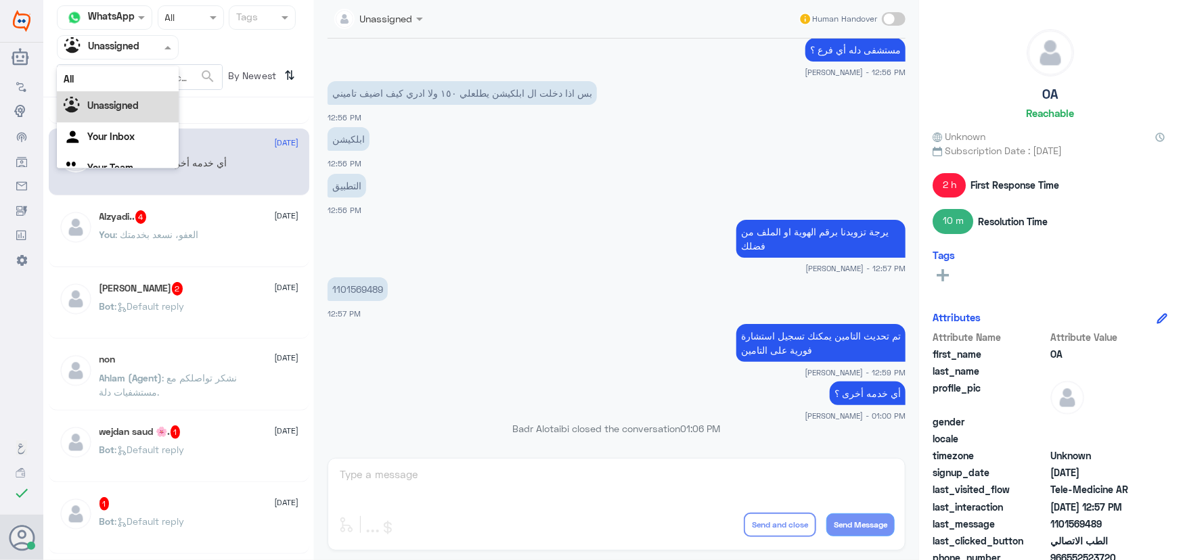
scroll to position [17, 0]
click at [148, 124] on div "Your Inbox" at bounding box center [118, 121] width 122 height 31
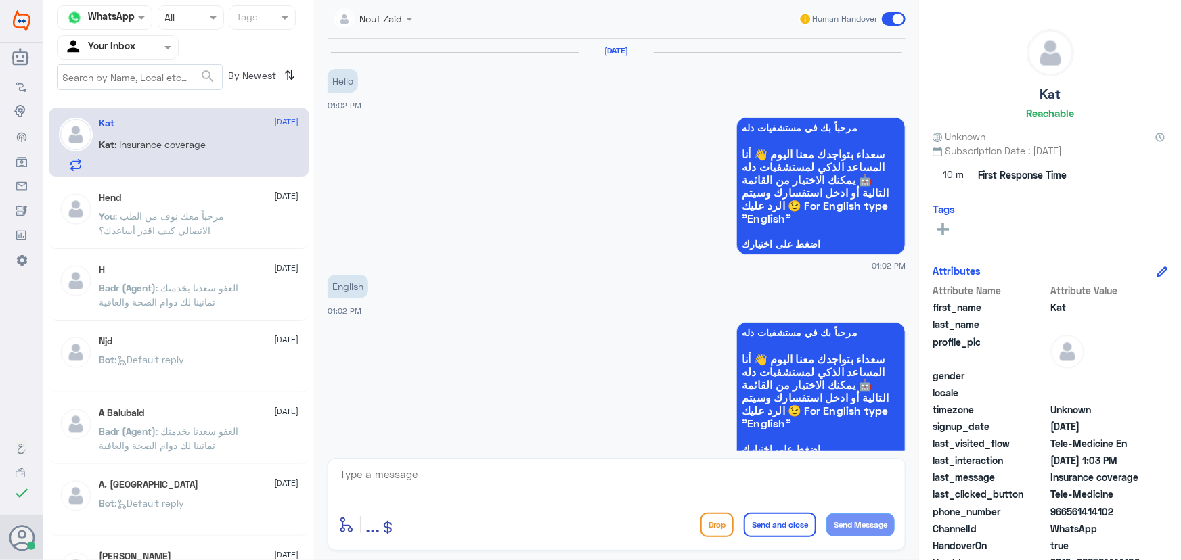
scroll to position [495, 0]
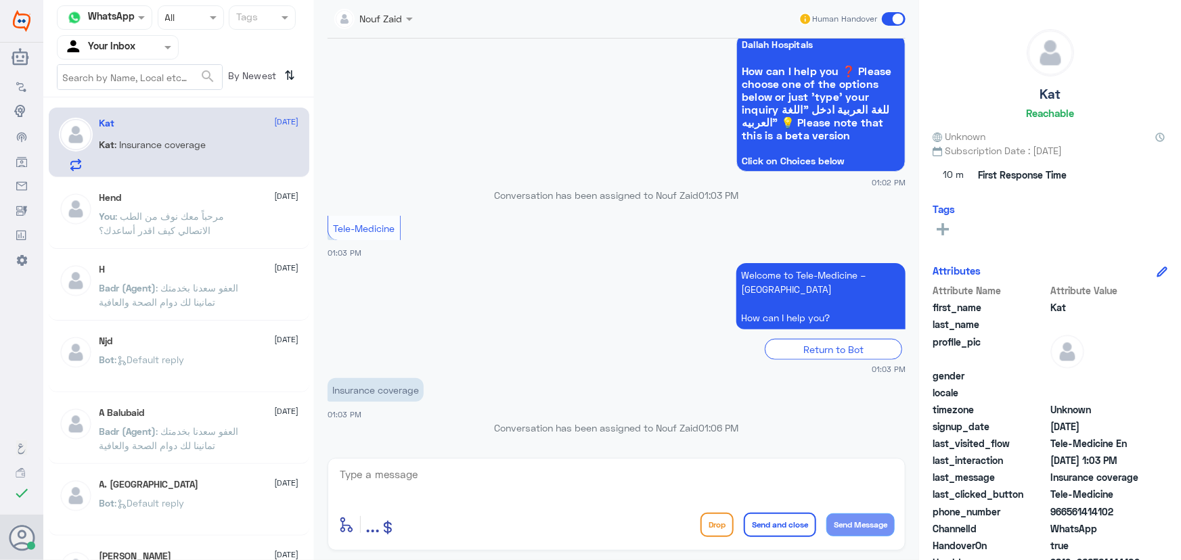
click at [164, 150] on p "Kat : Insurance coverage" at bounding box center [152, 154] width 107 height 34
click at [504, 468] on textarea at bounding box center [616, 482] width 556 height 33
paste textarea "The insurance has been updated. You can now benefit from instant consultation t…"
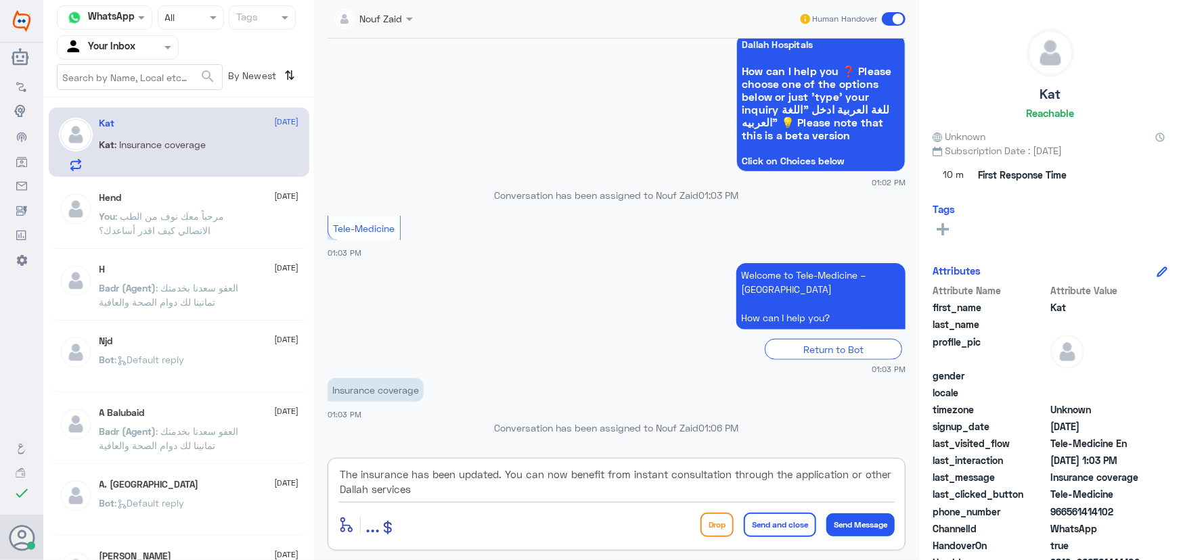
type textarea "The insurance has been updated. You can now benefit from instant consultation t…"
click at [858, 523] on button "Send Message" at bounding box center [860, 525] width 68 height 23
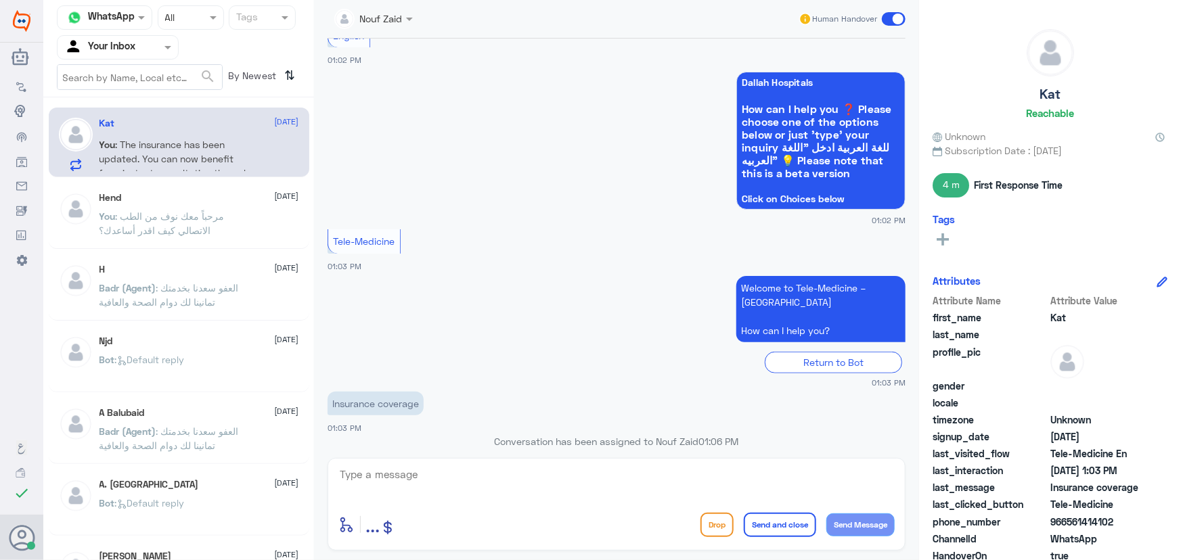
scroll to position [581, 0]
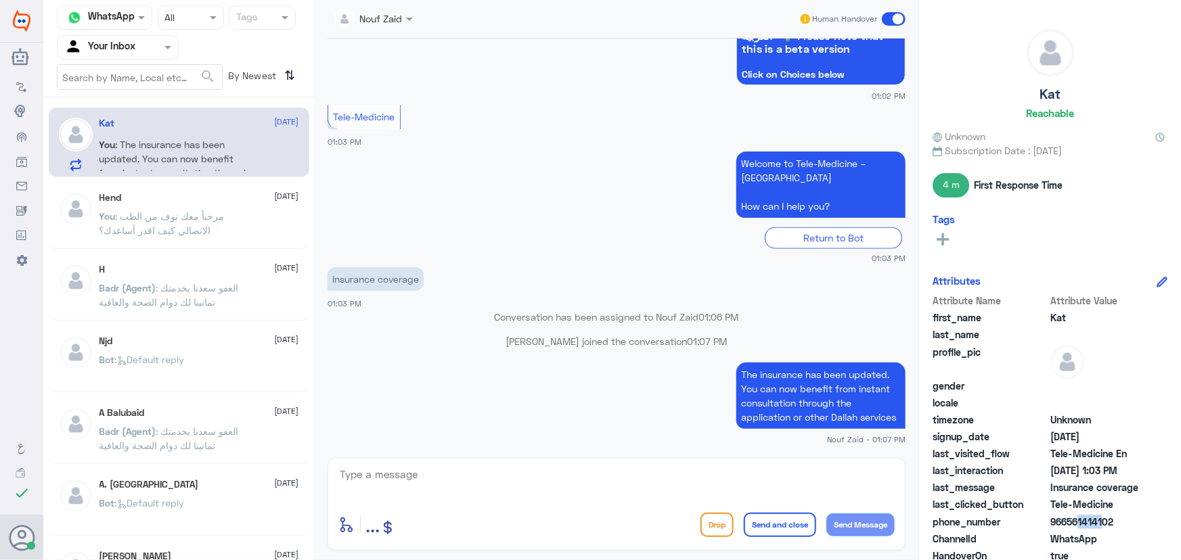
click at [1094, 522] on span "966561414102" at bounding box center [1099, 522] width 98 height 14
drag, startPoint x: 1069, startPoint y: 520, endPoint x: 1137, endPoint y: 526, distance: 67.9
click at [1137, 526] on span "966561414102" at bounding box center [1099, 522] width 98 height 14
copy span "561414102"
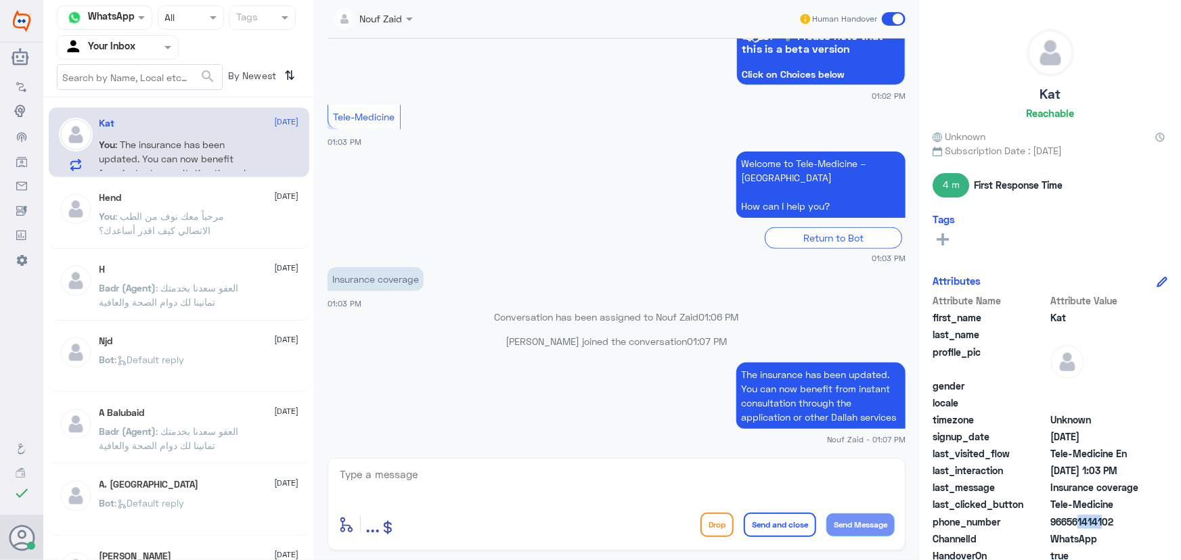
copy span "561414102"
click at [524, 478] on textarea at bounding box center [616, 482] width 556 height 33
click at [426, 317] on p "Conversation has been assigned to Nouf Zaid 01:06 PM" at bounding box center [616, 317] width 578 height 14
click at [894, 22] on span at bounding box center [894, 19] width 24 height 14
click at [0, 0] on input "checkbox" at bounding box center [0, 0] width 0 height 0
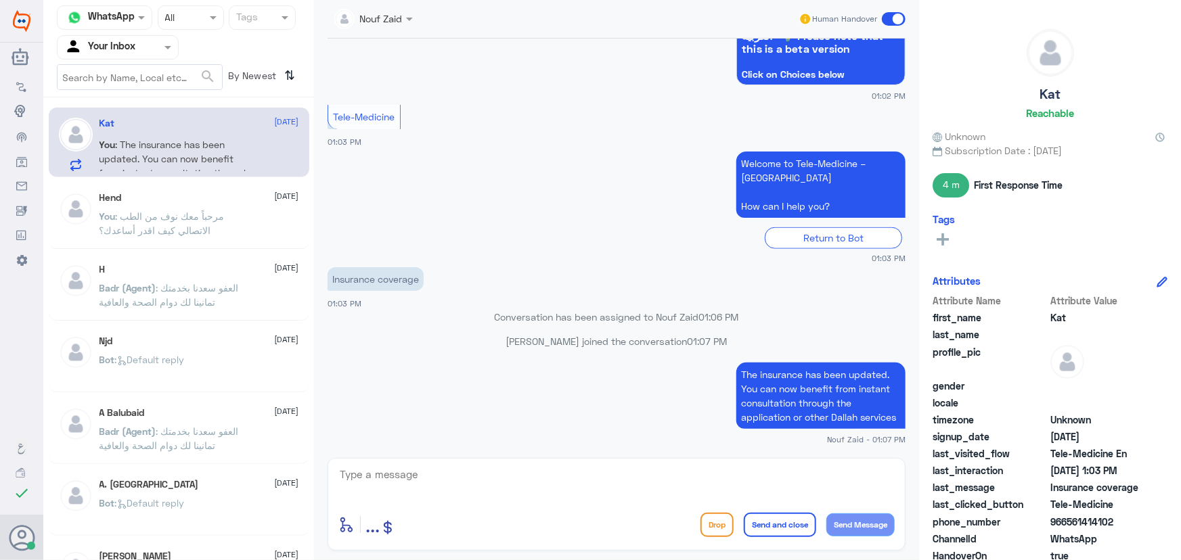
scroll to position [606, 0]
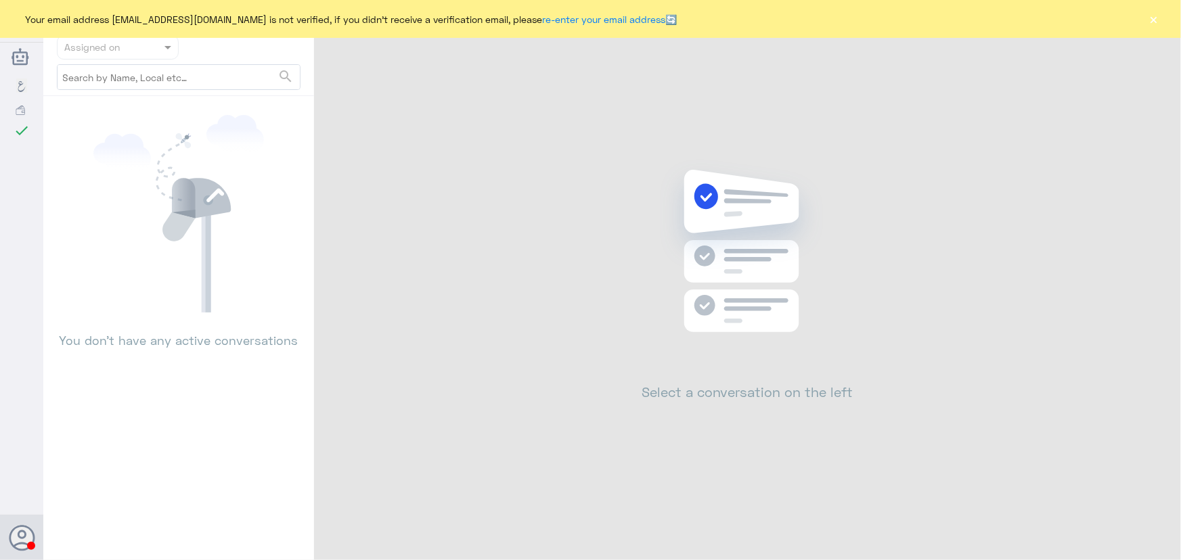
click at [1158, 20] on button "×" at bounding box center [1154, 19] width 14 height 14
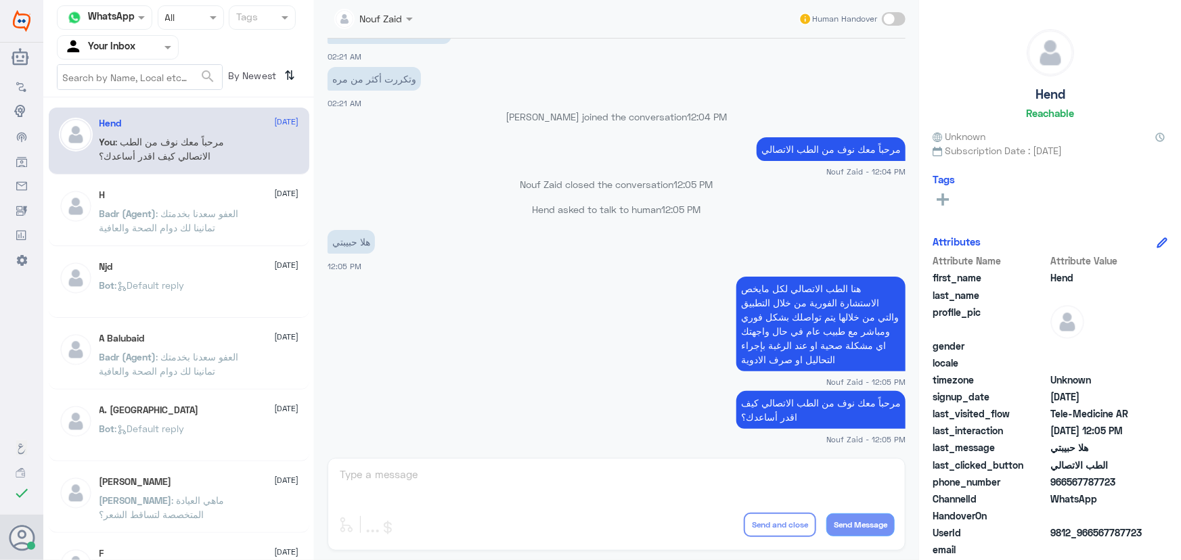
click at [245, 223] on p "Badr (Agent) : العفو [PERSON_NAME] بخدمتك تمانينا لك دوام الصحة والعافية" at bounding box center [175, 223] width 152 height 34
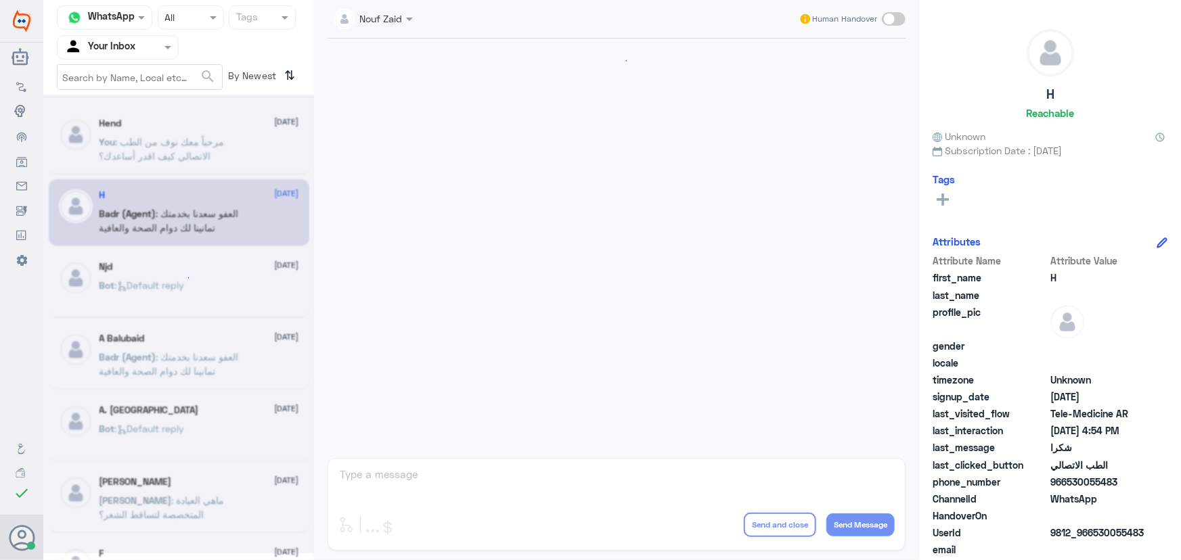
scroll to position [644, 0]
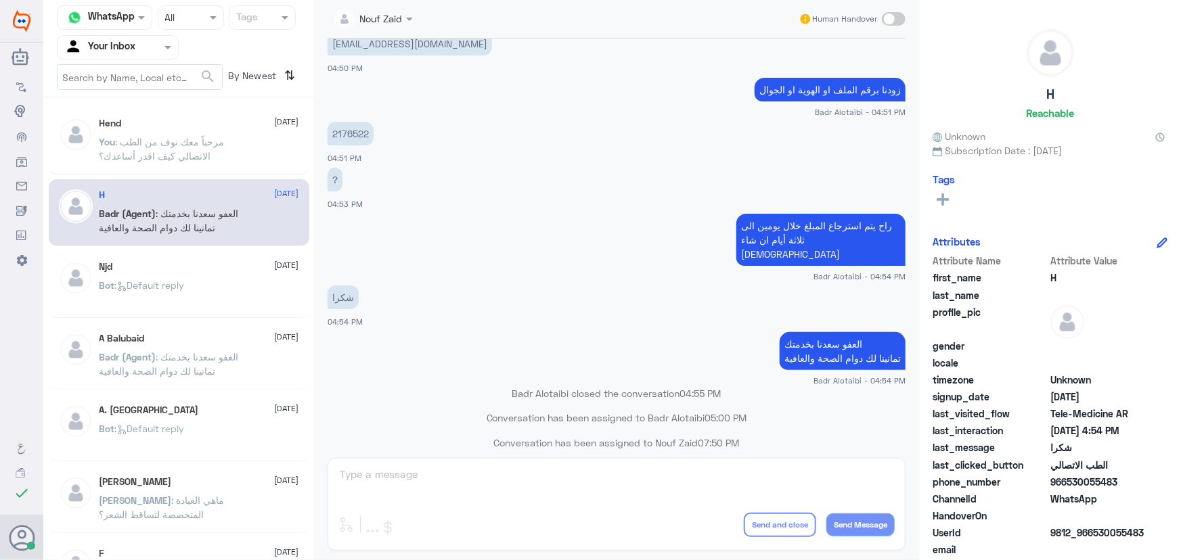
click at [243, 149] on p "You : مرحباً معك نوف من الطب الاتصالي كيف اقدر أساعدك؟" at bounding box center [175, 152] width 152 height 34
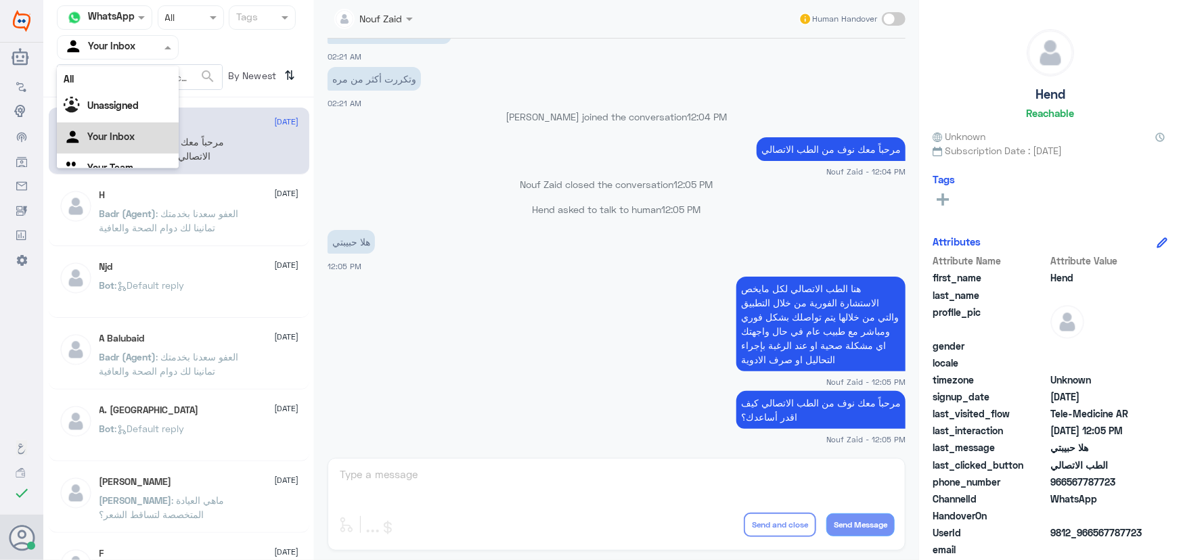
click at [167, 49] on span at bounding box center [169, 47] width 17 height 14
click at [129, 99] on b "Unassigned" at bounding box center [112, 105] width 51 height 12
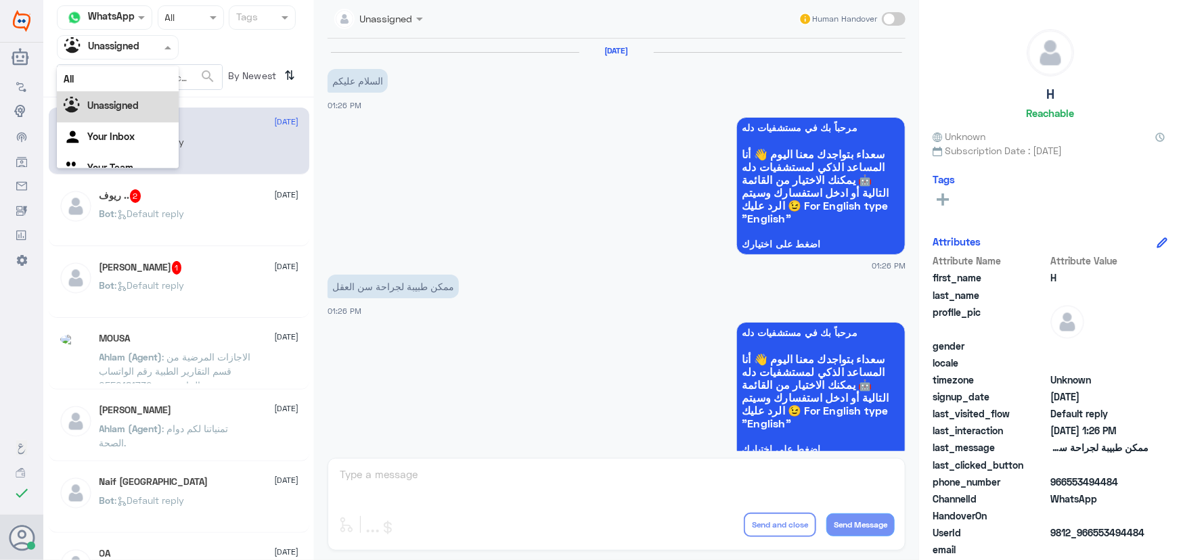
click at [170, 44] on span at bounding box center [169, 47] width 17 height 14
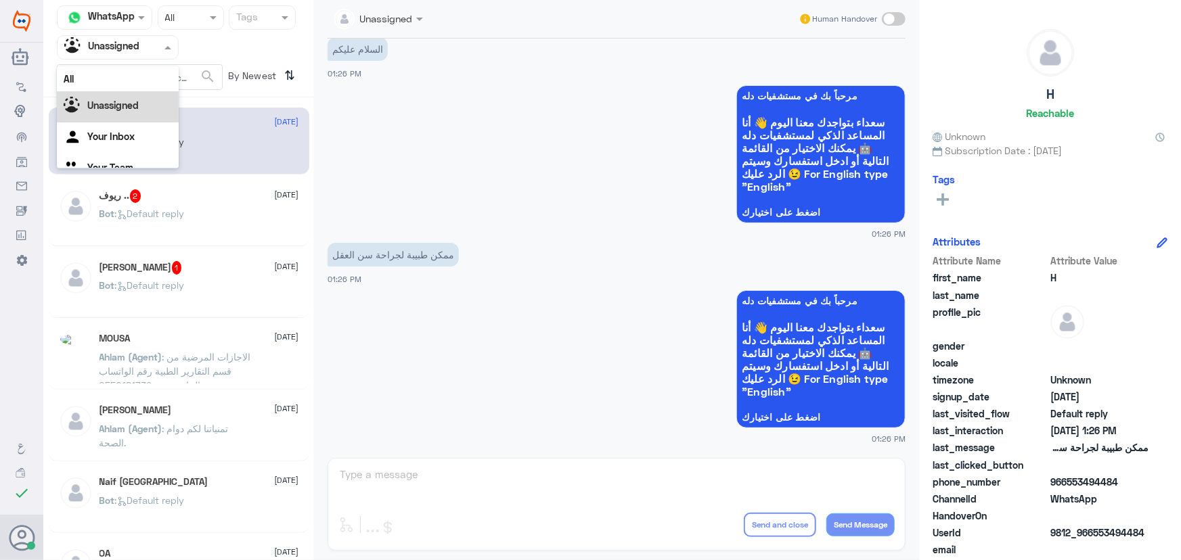
scroll to position [17, 0]
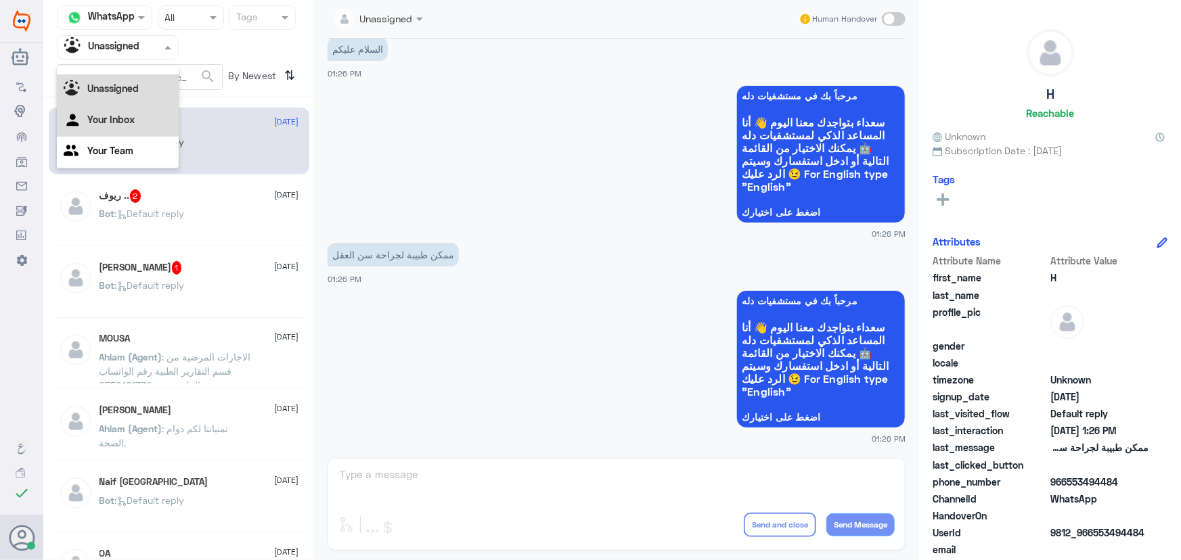
click at [140, 118] on div "Your Inbox" at bounding box center [118, 121] width 122 height 31
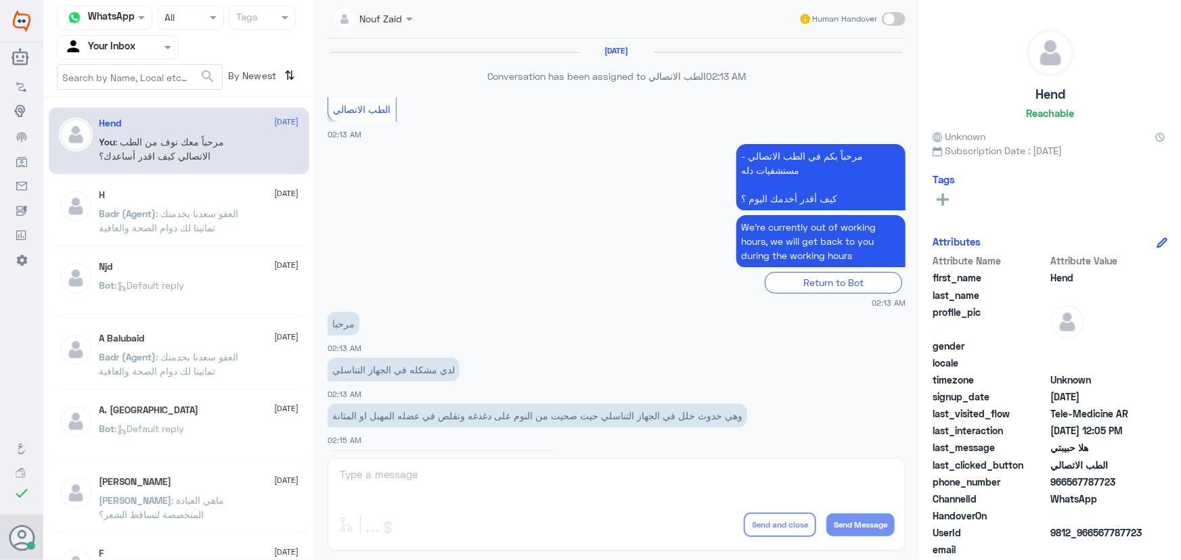
scroll to position [615, 0]
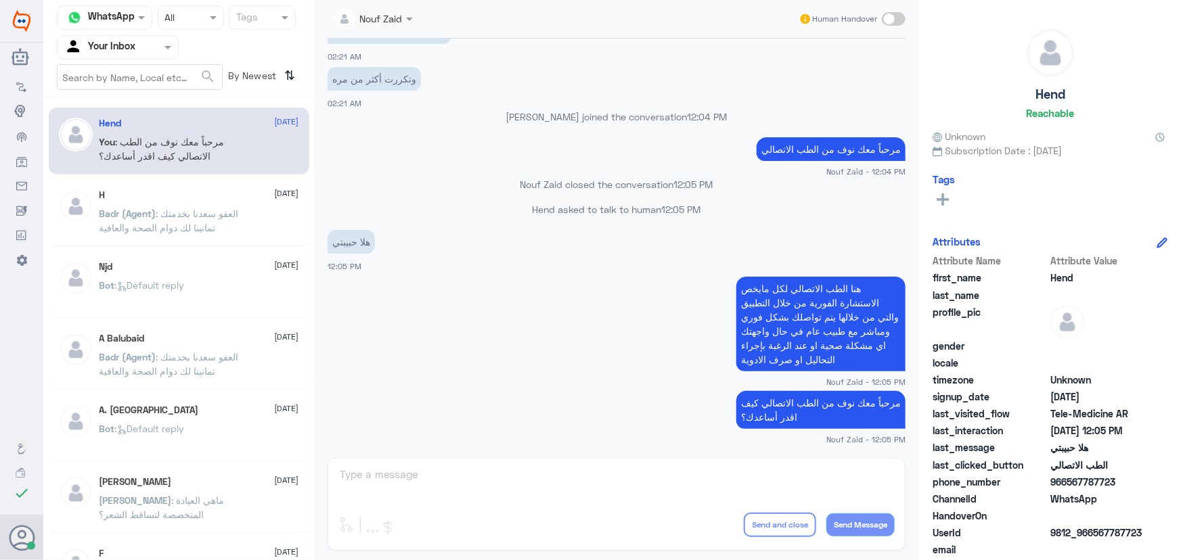
click at [167, 196] on div "H 10 August" at bounding box center [199, 195] width 200 height 12
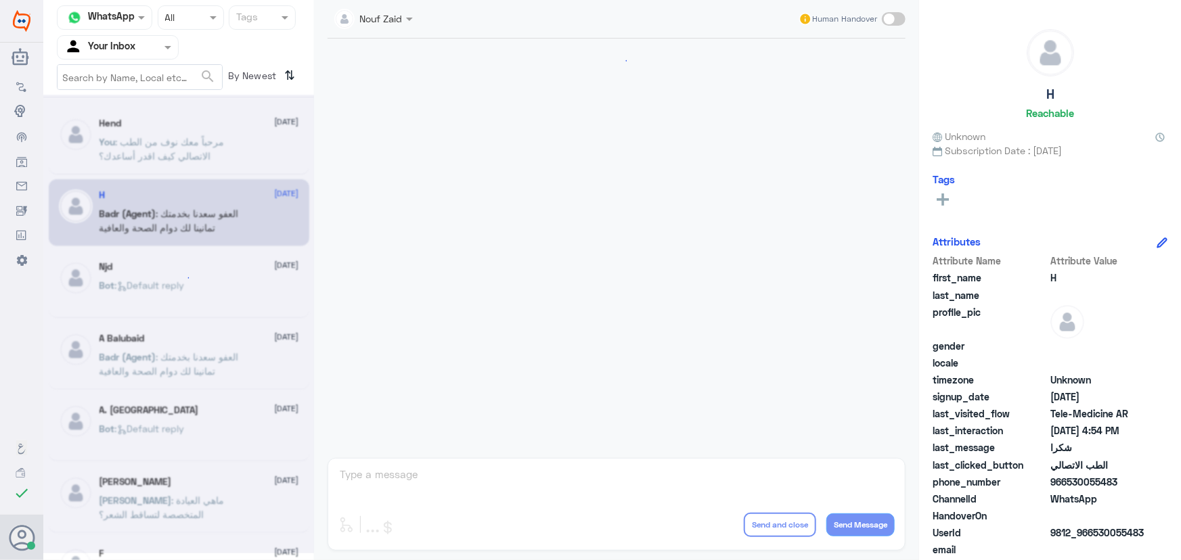
scroll to position [644, 0]
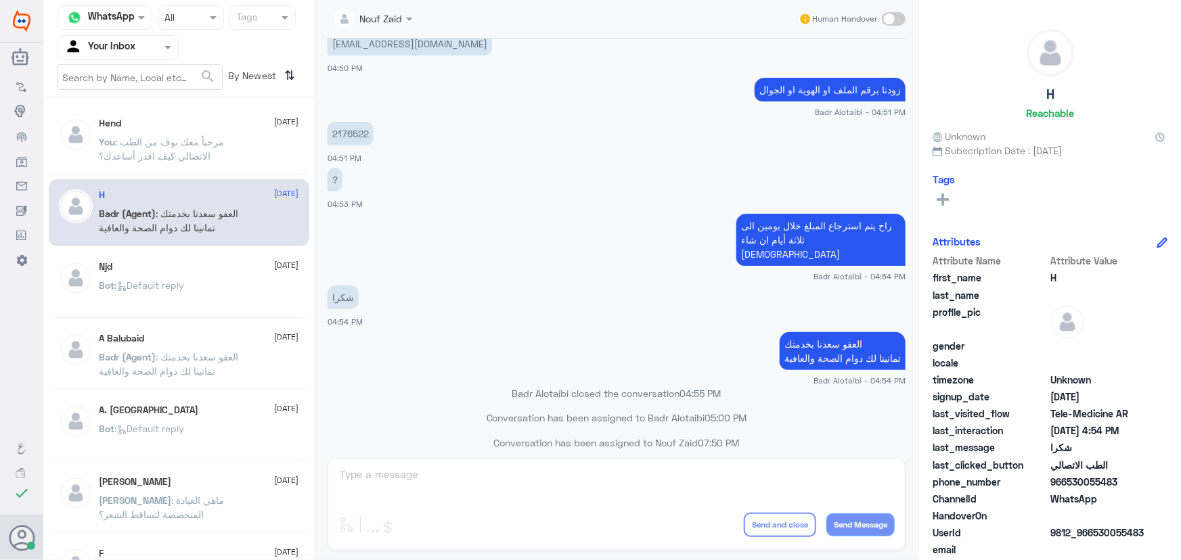
click at [201, 129] on div "Hend 1 September You : مرحباً معك نوف من الطب الاتصالي كيف اقدر أساعدك؟" at bounding box center [199, 143] width 200 height 51
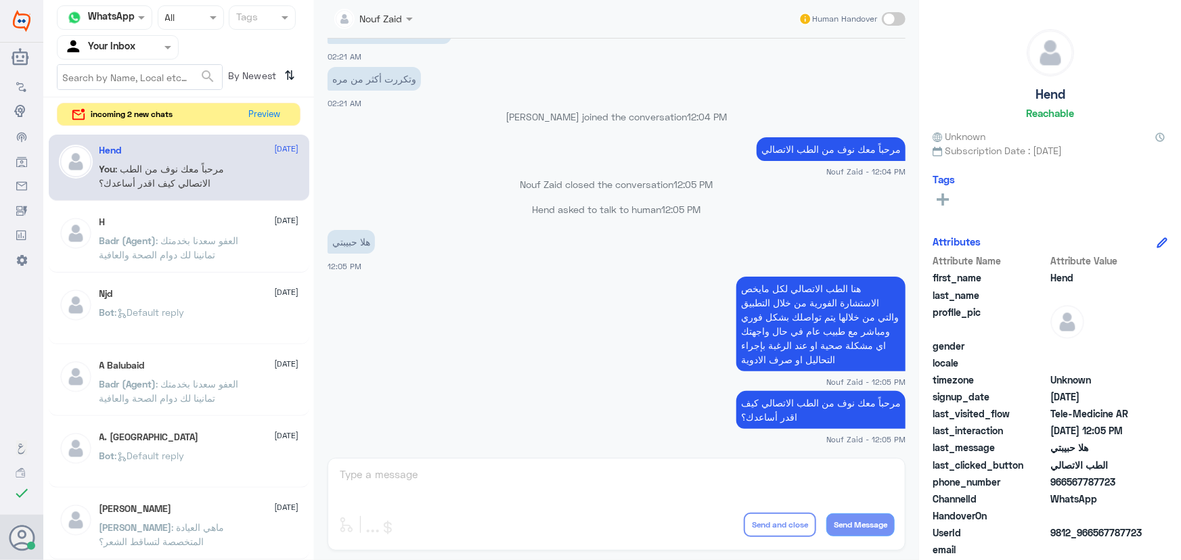
scroll to position [615, 0]
drag, startPoint x: 129, startPoint y: 165, endPoint x: 143, endPoint y: 149, distance: 21.6
click at [129, 166] on span ": مرحباً معك نوف من الطب الاتصالي كيف اقدر أساعدك؟" at bounding box center [161, 176] width 125 height 26
click at [156, 118] on span "incoming 2 new chats" at bounding box center [132, 114] width 82 height 12
click at [206, 163] on span ": مرحباً معك نوف من الطب الاتصالي كيف اقدر أساعدك؟" at bounding box center [161, 176] width 125 height 26
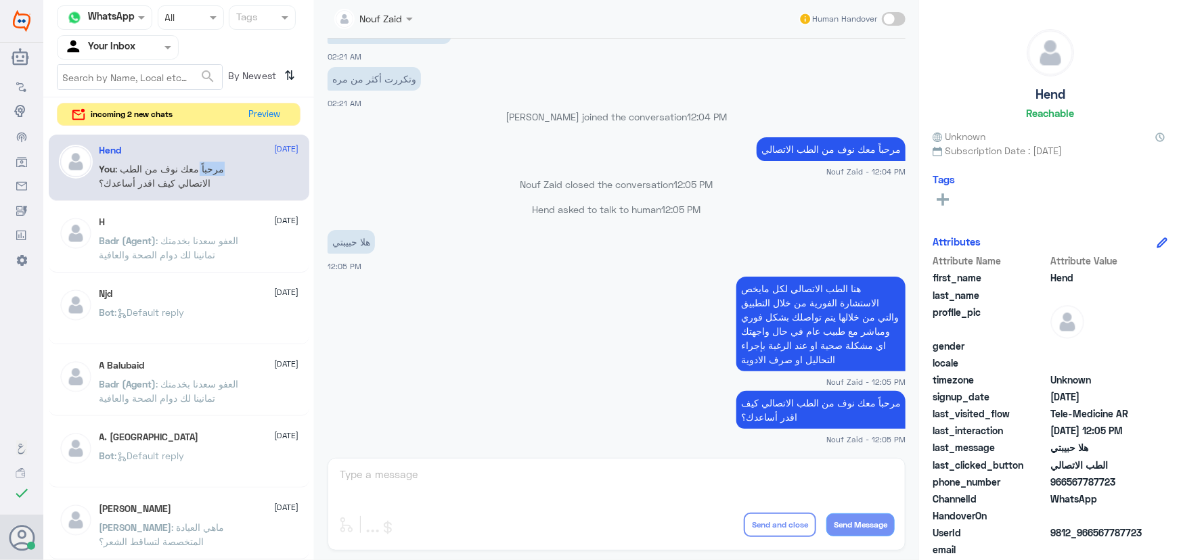
click at [206, 163] on span ": مرحباً معك نوف من الطب الاتصالي كيف اقدر أساعدك؟" at bounding box center [161, 176] width 125 height 26
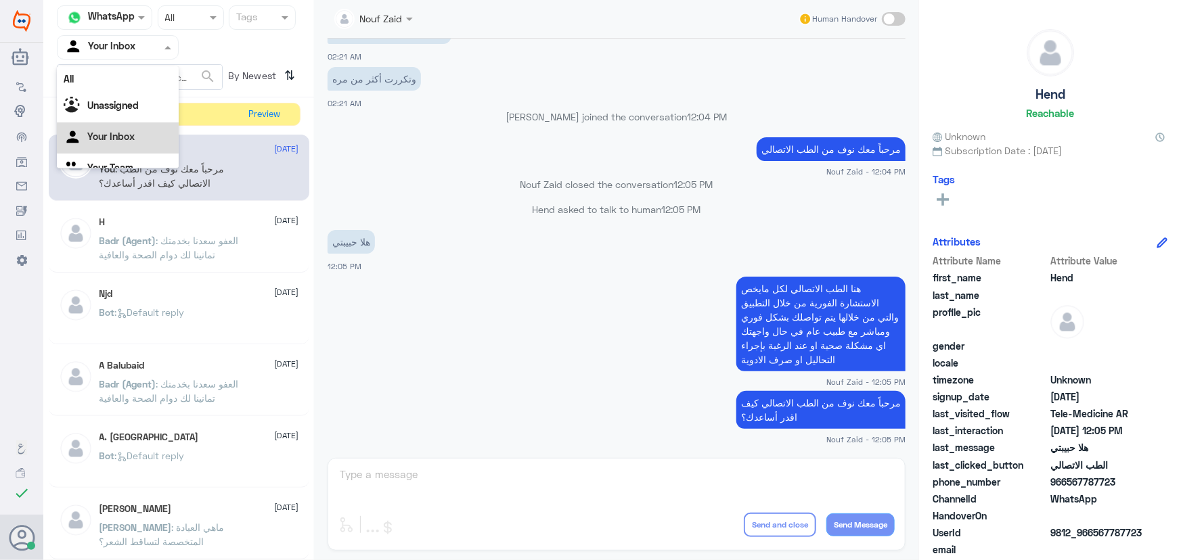
click at [153, 47] on div at bounding box center [118, 47] width 120 height 16
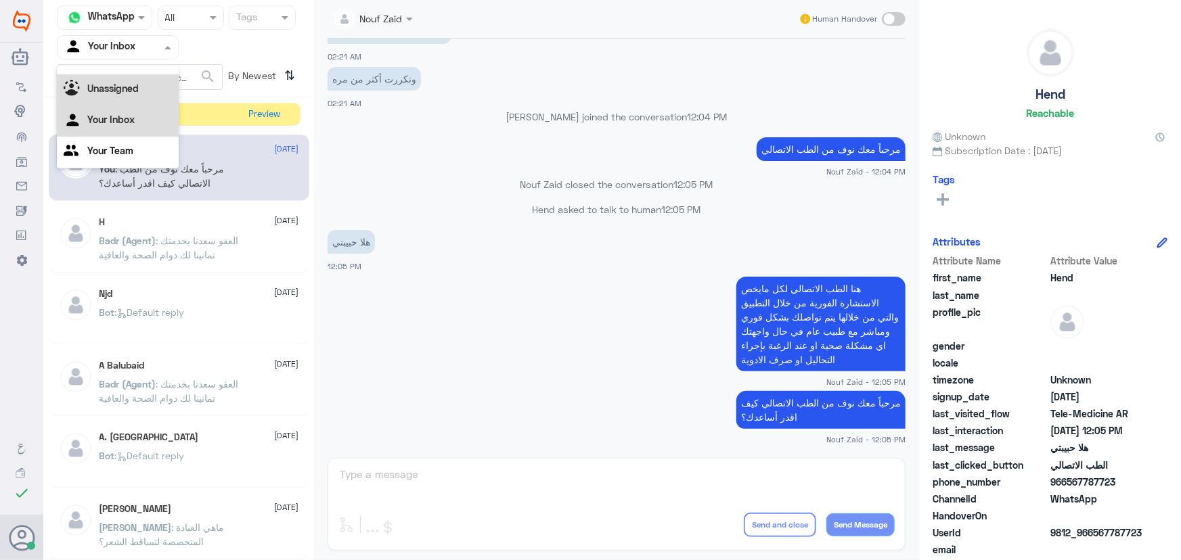
click at [147, 90] on div "Unassigned" at bounding box center [118, 89] width 122 height 31
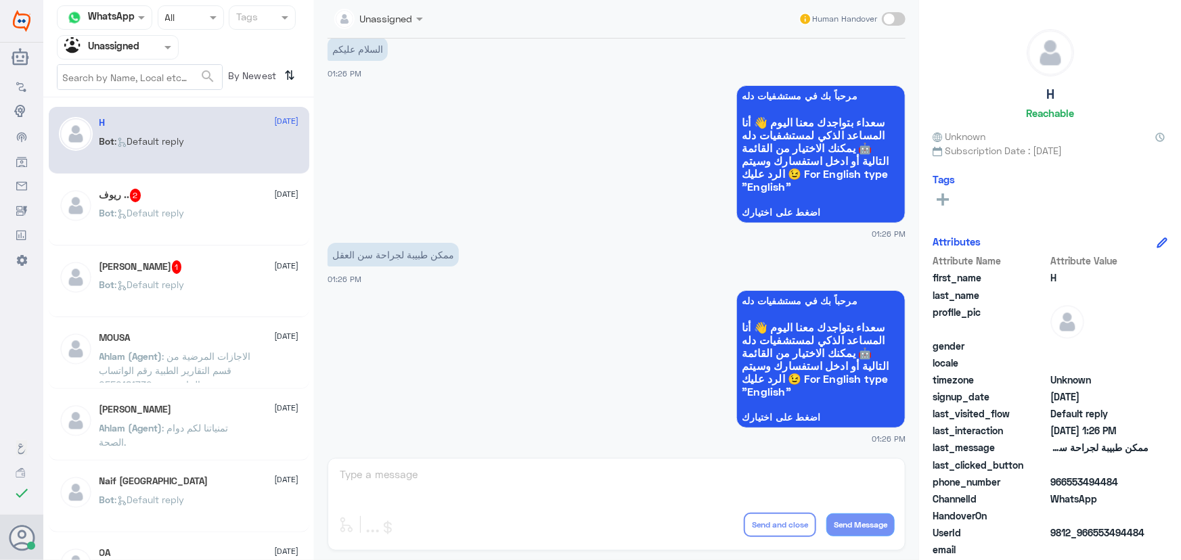
scroll to position [0, 0]
click at [165, 35] on div "Agent Filter Unassigned" at bounding box center [118, 47] width 122 height 24
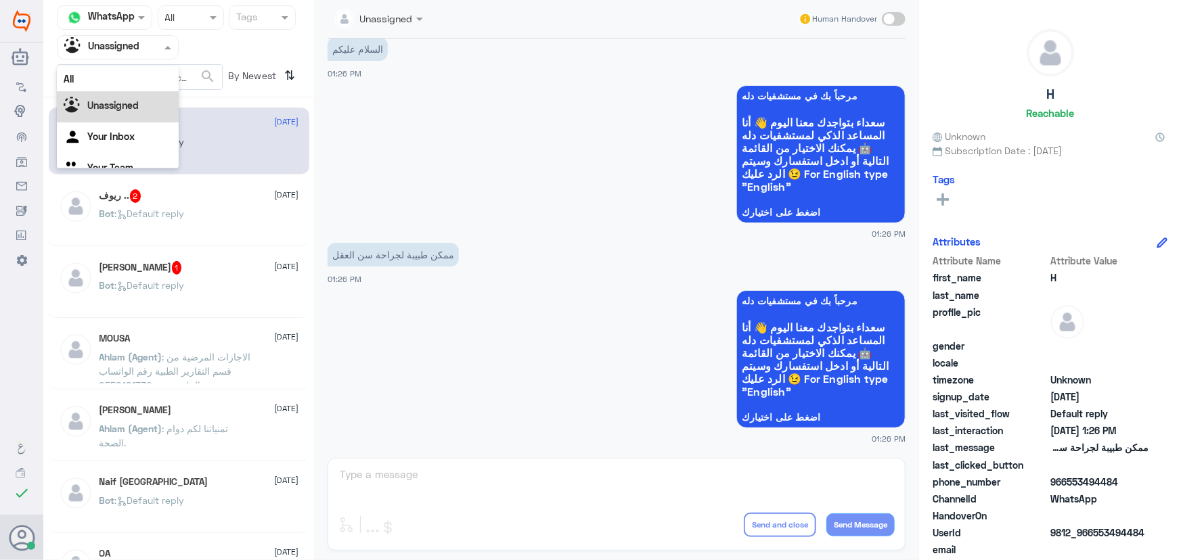
scroll to position [17, 0]
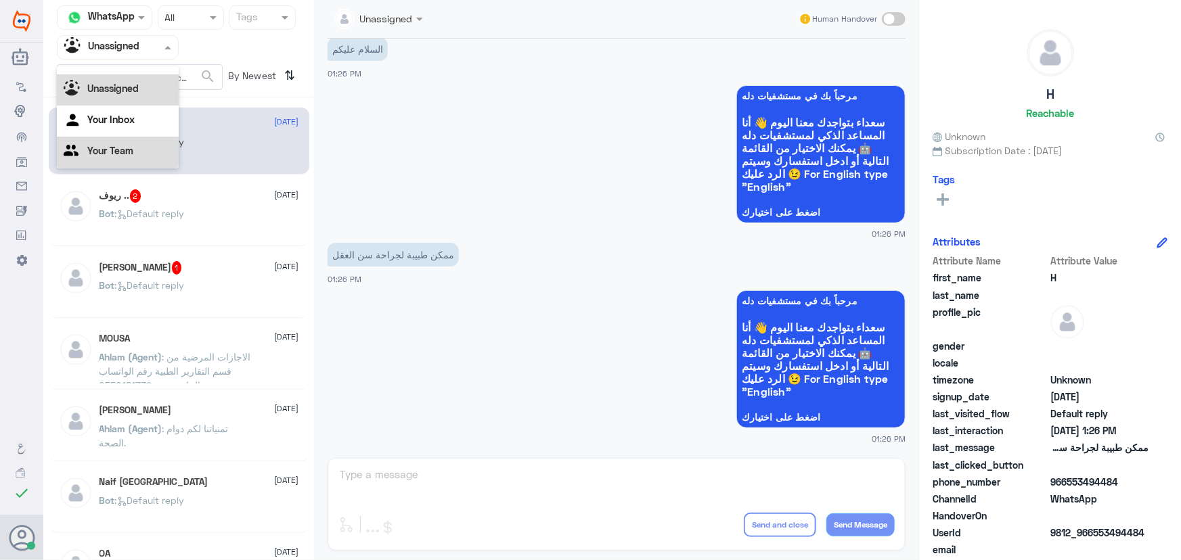
click at [141, 143] on div "Your Team" at bounding box center [118, 152] width 122 height 31
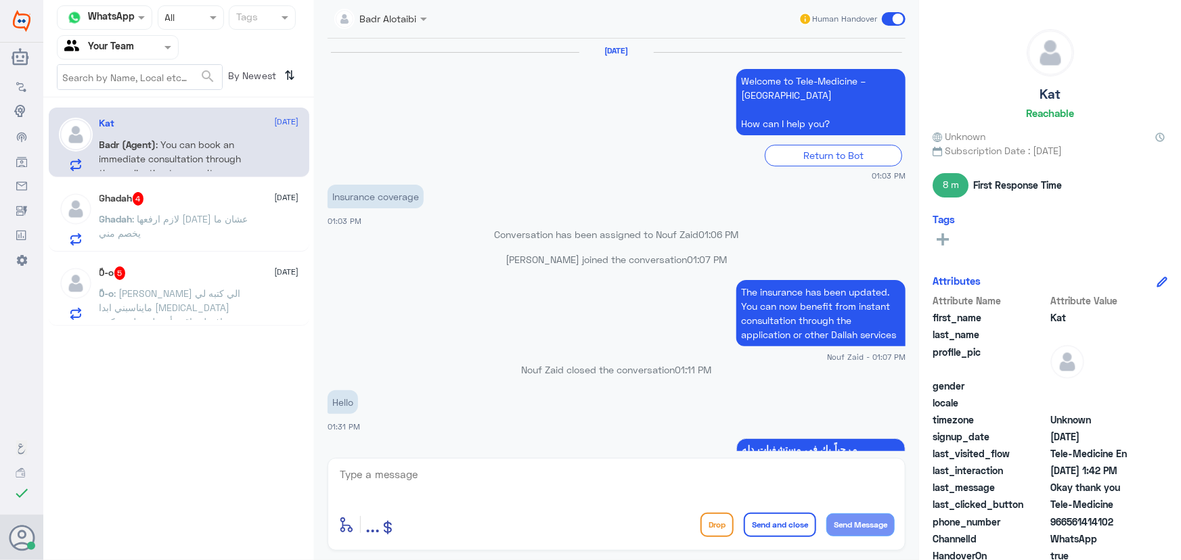
scroll to position [873, 0]
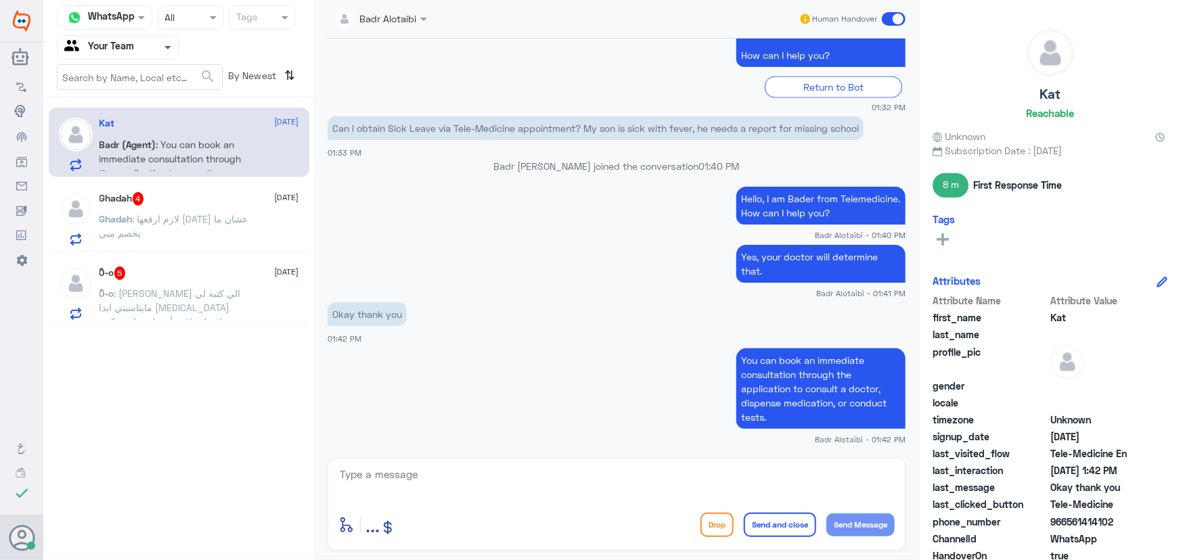
click at [168, 46] on span at bounding box center [167, 48] width 7 height 5
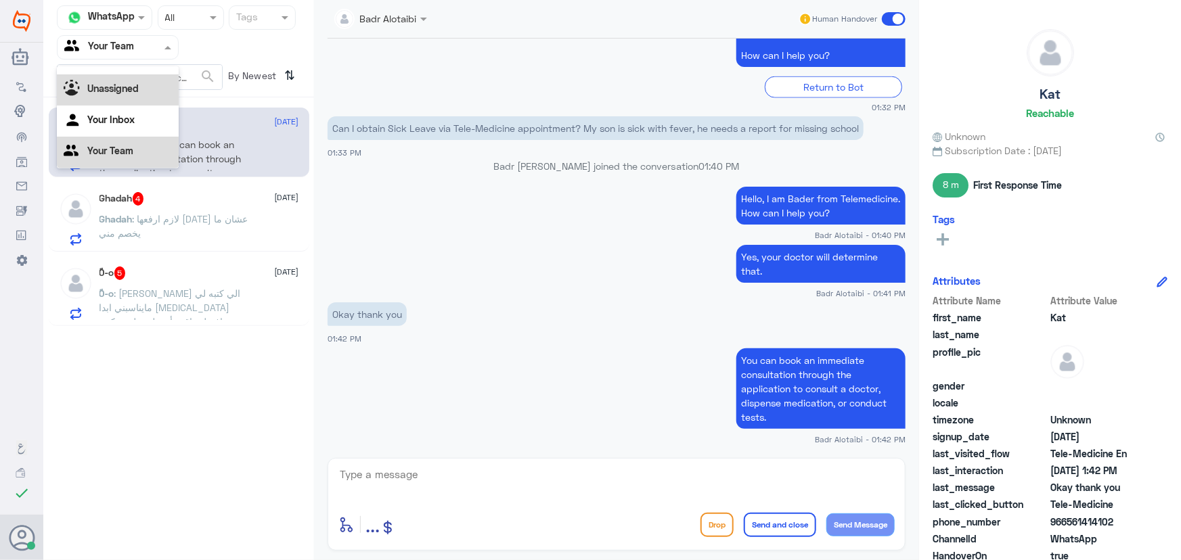
click at [148, 91] on div "Unassigned" at bounding box center [118, 89] width 122 height 31
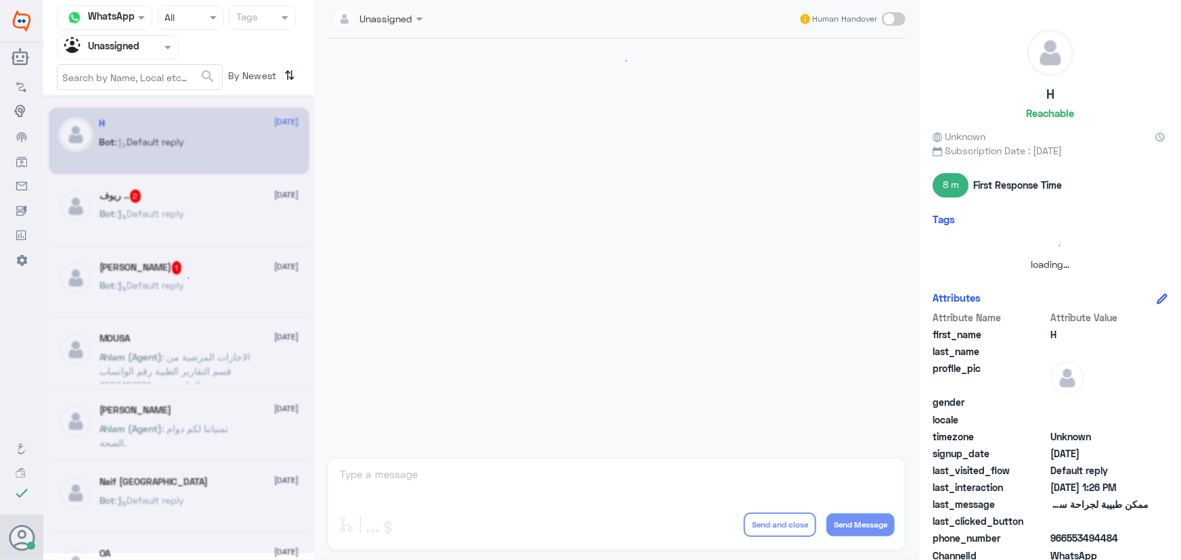
scroll to position [32, 0]
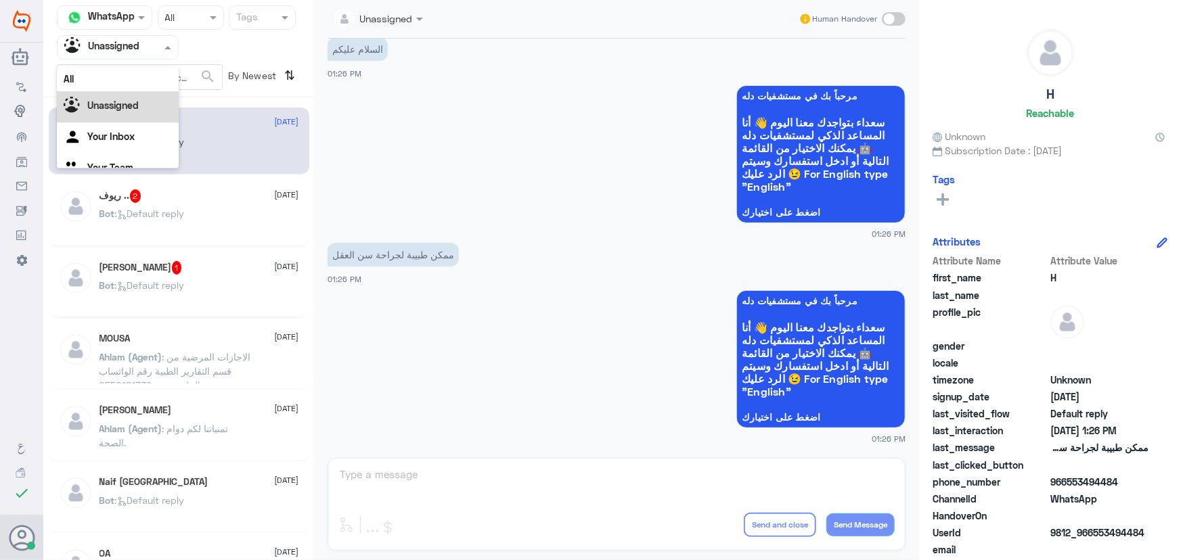
click at [162, 47] on span at bounding box center [169, 47] width 17 height 14
click at [138, 118] on div "Your Inbox" at bounding box center [118, 121] width 122 height 31
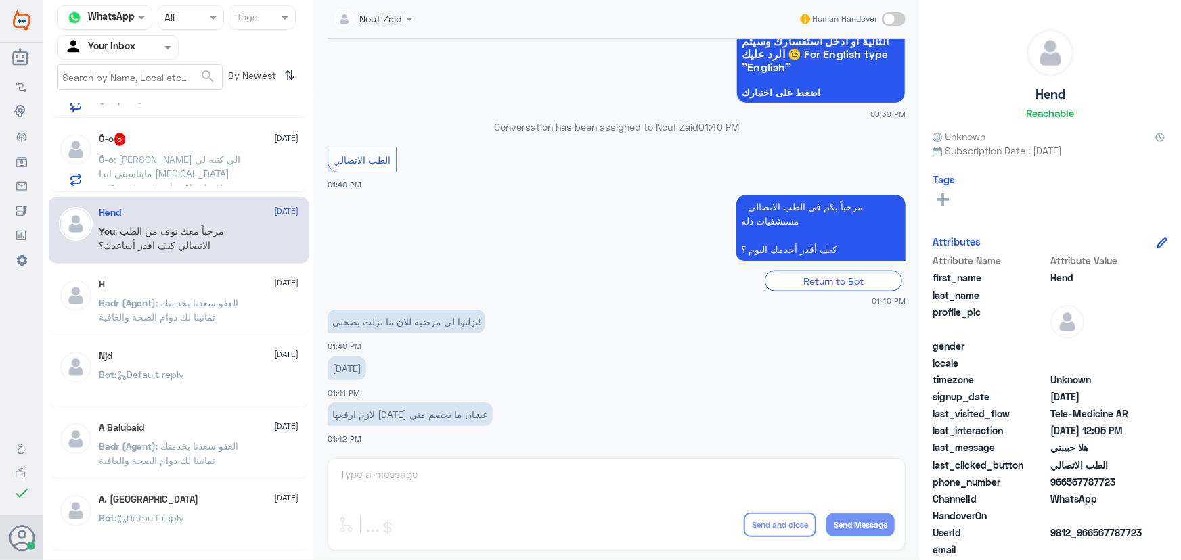
scroll to position [0, 0]
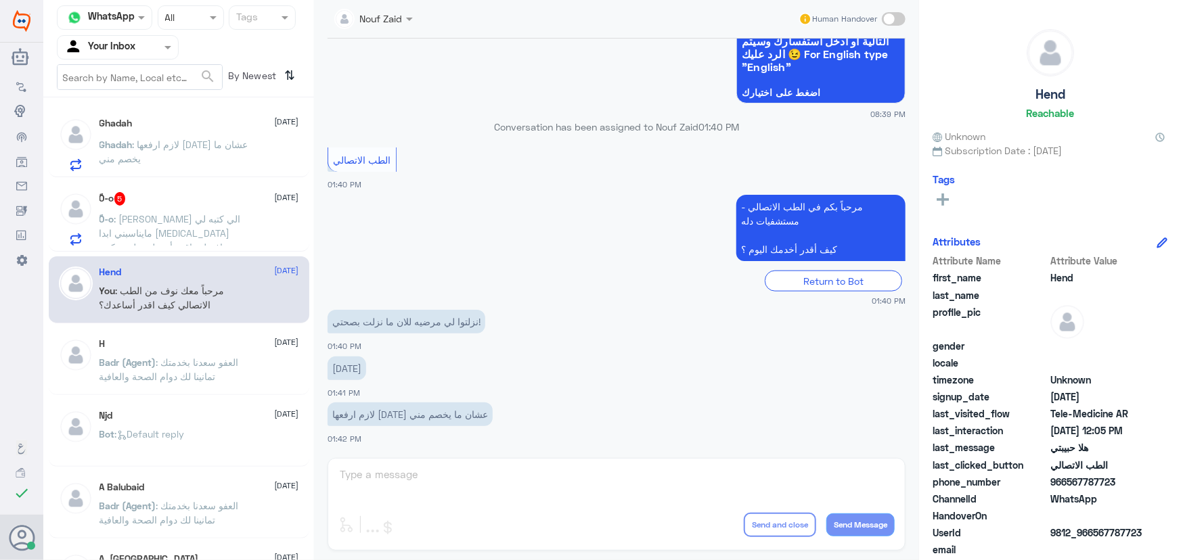
click at [207, 231] on span ": لوسترال الي كتبه لي مايناسبني ابدا zoloft افضل واقدر أتحمله ويليت يكون بجرعك …" at bounding box center [169, 240] width 141 height 54
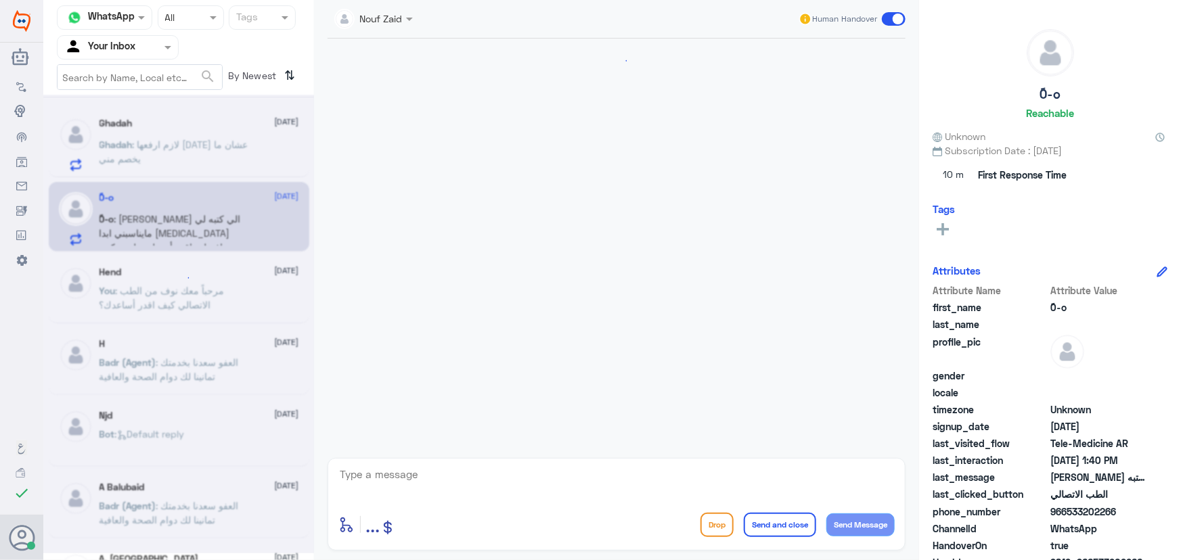
scroll to position [1001, 0]
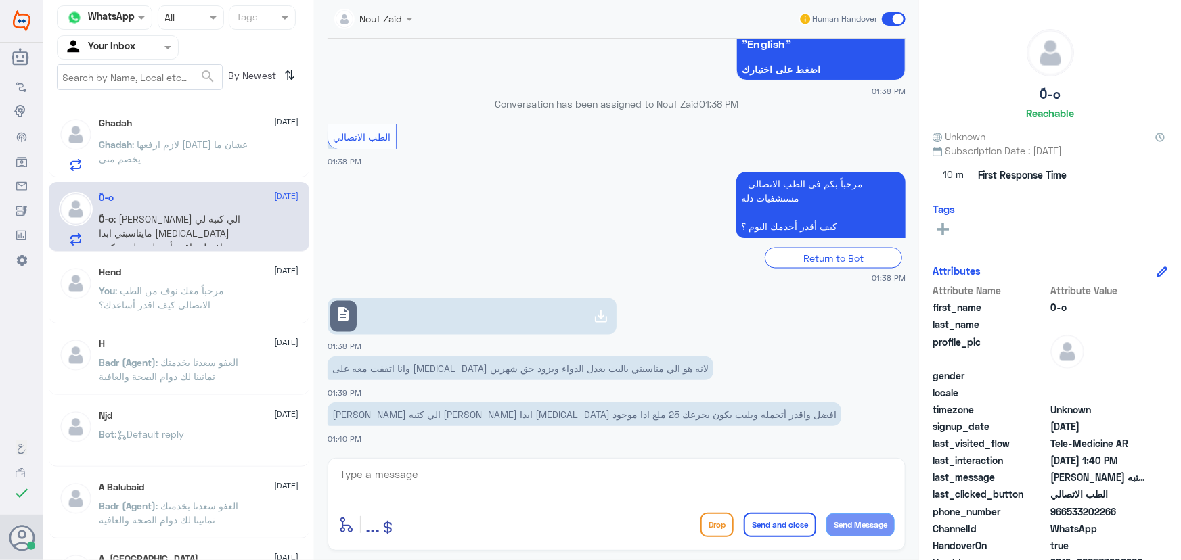
click at [207, 155] on p "Ghadah : لازم ارفعها اليوم عشان ما يخصم مني" at bounding box center [175, 154] width 152 height 34
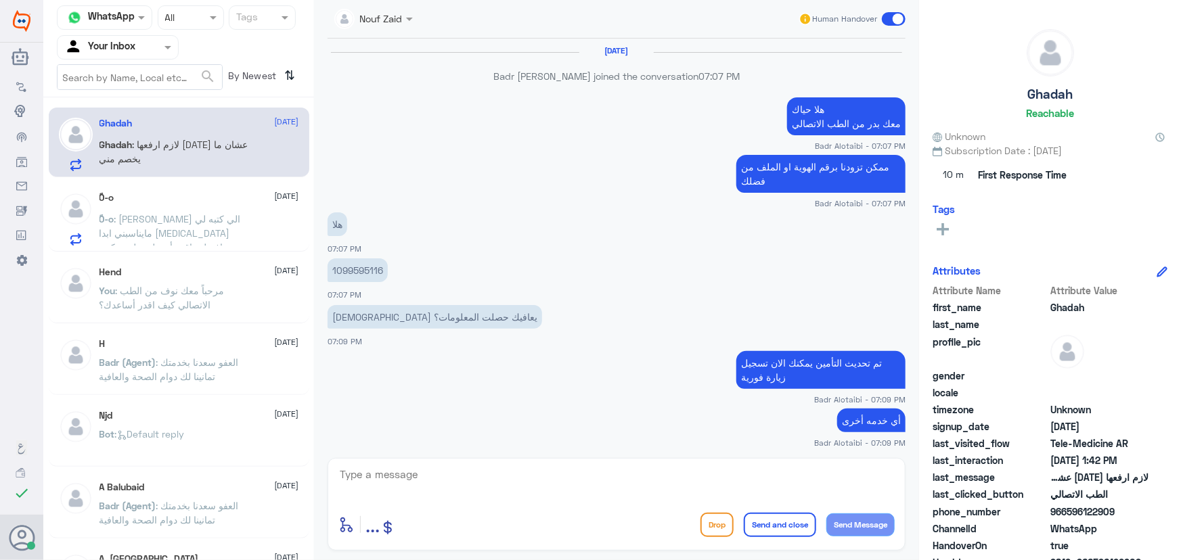
scroll to position [683, 0]
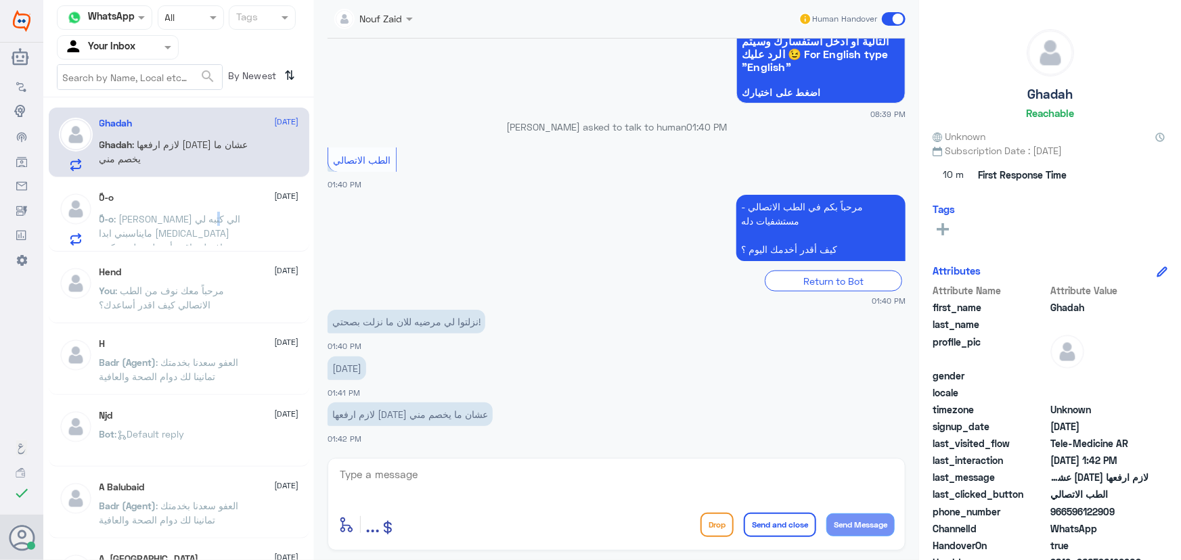
click at [160, 215] on span ": لوسترال الي كتبه لي مايناسبني ابدا zoloft افضل واقدر أتحمله ويليت يكون بجرعك …" at bounding box center [169, 240] width 141 height 54
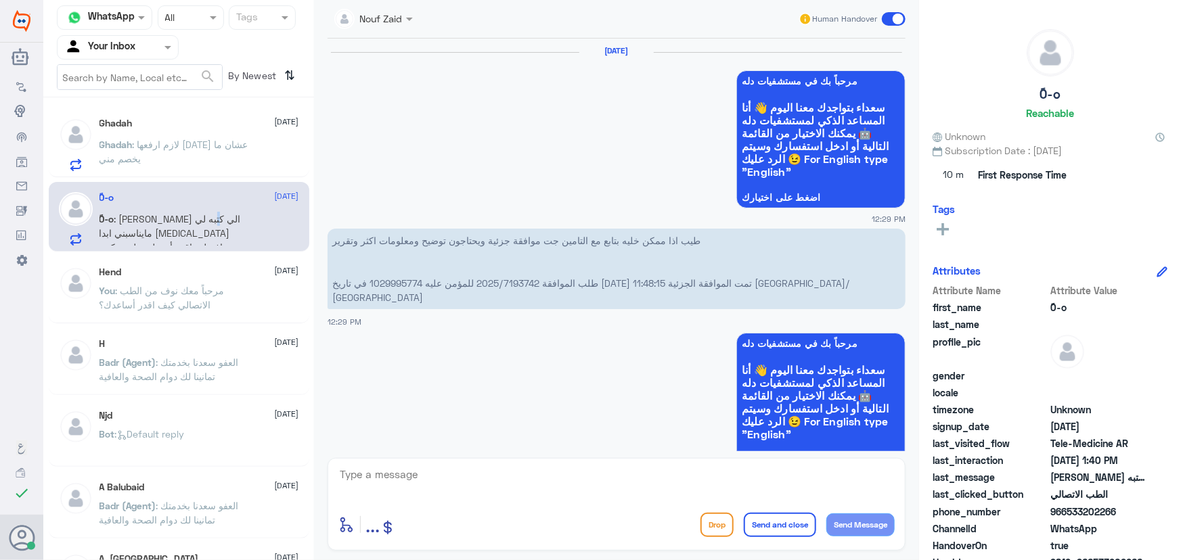
scroll to position [1001, 0]
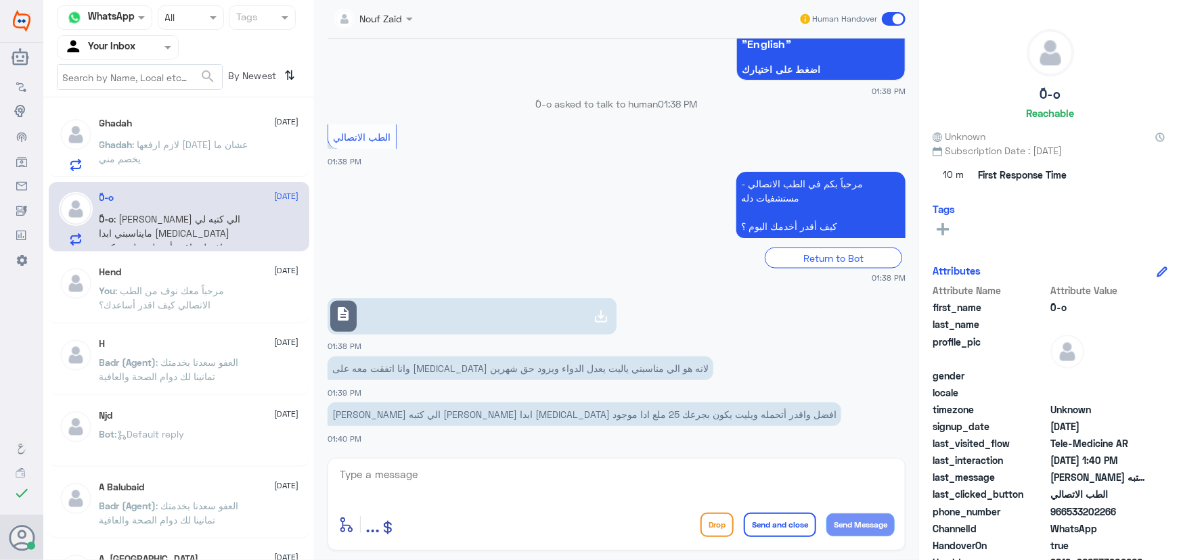
click at [205, 145] on span ": لازم ارفعها اليوم عشان ما يخصم مني" at bounding box center [173, 152] width 149 height 26
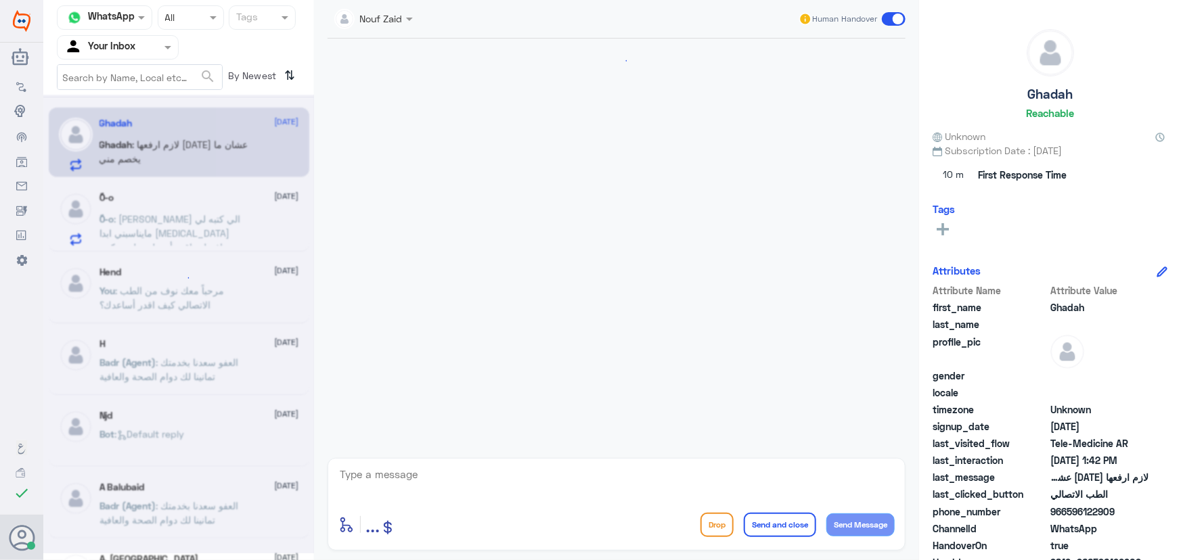
scroll to position [683, 0]
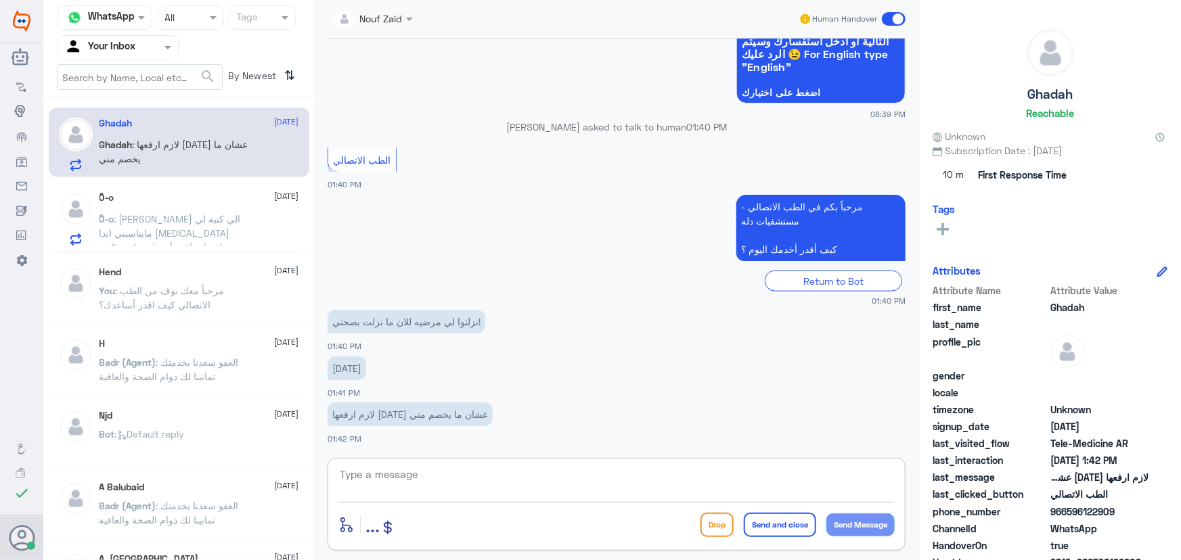
click at [371, 487] on textarea at bounding box center [616, 482] width 556 height 33
paste textarea "مرحباً معك نوف من الطب الاتصالي"
click at [367, 464] on div "مرحباً معك نوف من الطب الاتصالي enter flow name ... Drop Send and close Send Me…" at bounding box center [616, 504] width 578 height 93
drag, startPoint x: 365, startPoint y: 470, endPoint x: 368, endPoint y: 484, distance: 13.9
click at [368, 484] on textarea "مرحباً معك نوف من الطب الاتصالي" at bounding box center [616, 482] width 556 height 33
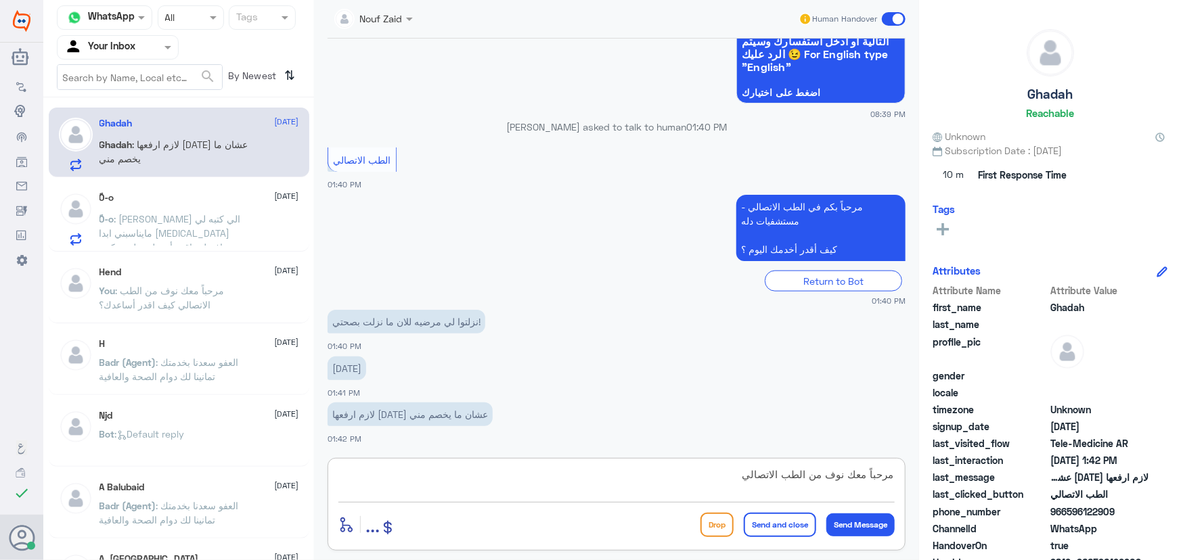
click at [365, 478] on textarea "مرحباً معك نوف من الطب الاتصالي" at bounding box center [616, 482] width 556 height 33
paste textarea "مرحباً معك نوف من الطب الاتصالي"
click at [374, 478] on textarea "مرحباً معك نوف من الطب الاتصالي مرحباً معك نوف من الطب الاتصالي" at bounding box center [616, 482] width 556 height 33
drag, startPoint x: 745, startPoint y: 474, endPoint x: 595, endPoint y: 463, distance: 149.9
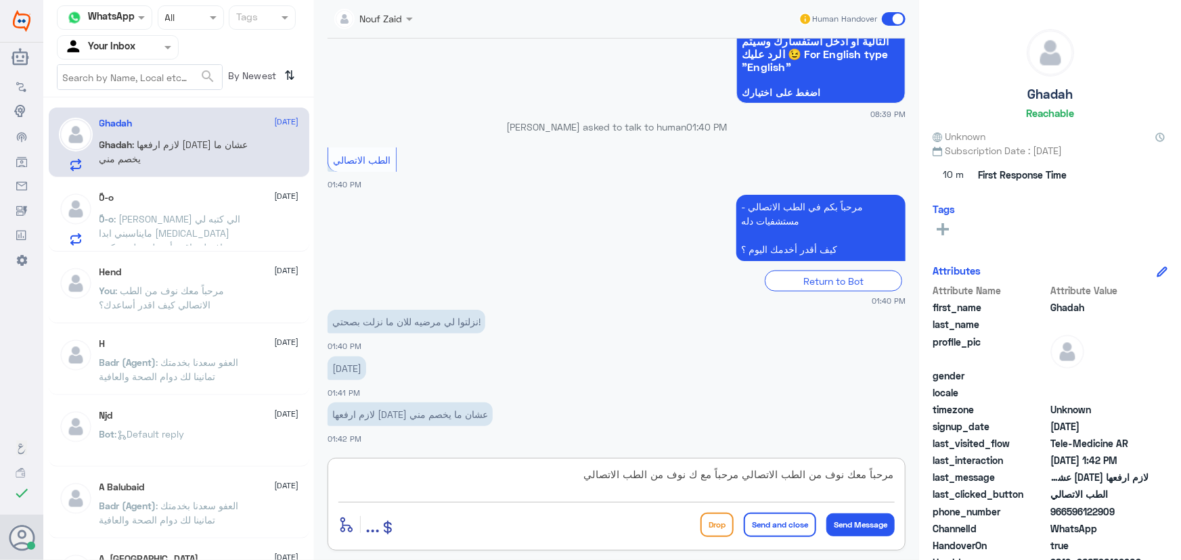
click at [595, 463] on div "مرحباً معك نوف من الطب الاتصالي مرحباً مع ك نوف من الطب الاتصالي enter flow nam…" at bounding box center [616, 504] width 578 height 93
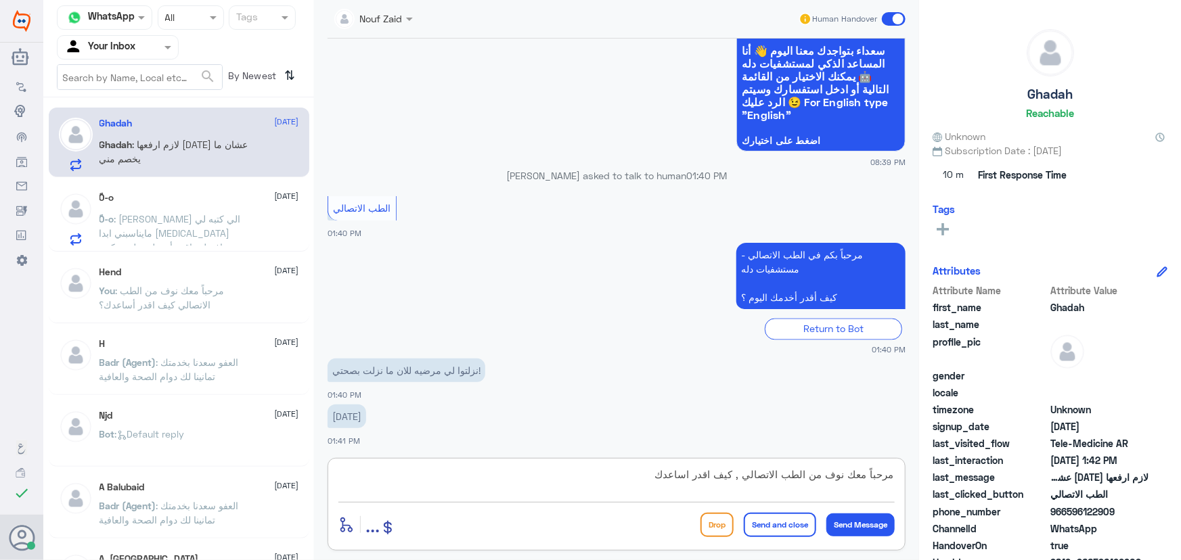
scroll to position [1164, 0]
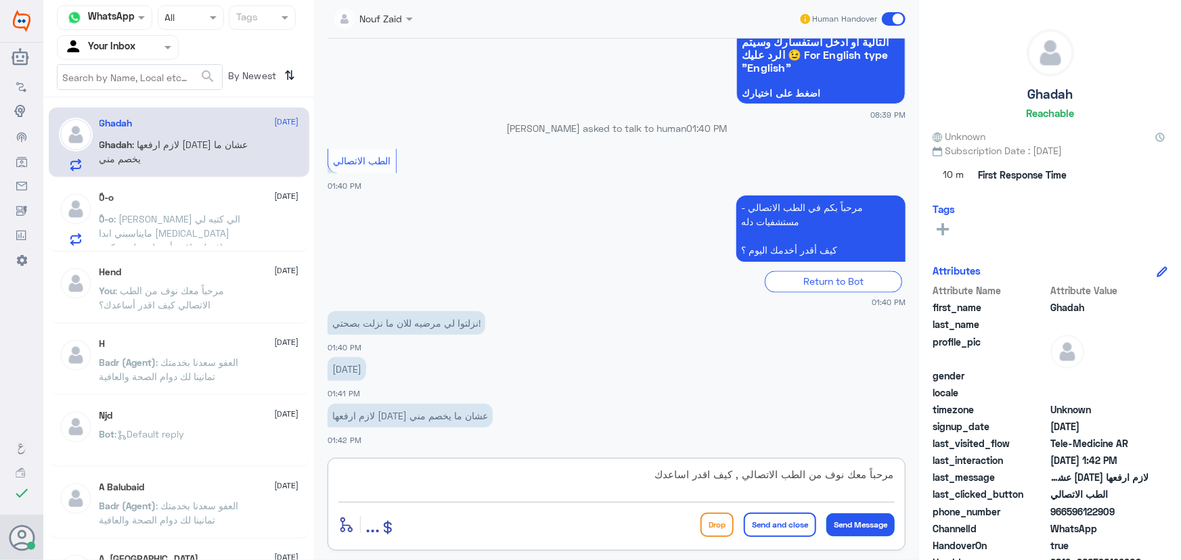
type textarea "مرحباً معك نوف من الطب الاتصالي , كيف اقدر اساعدك"
click at [870, 523] on button "Send Message" at bounding box center [860, 525] width 68 height 23
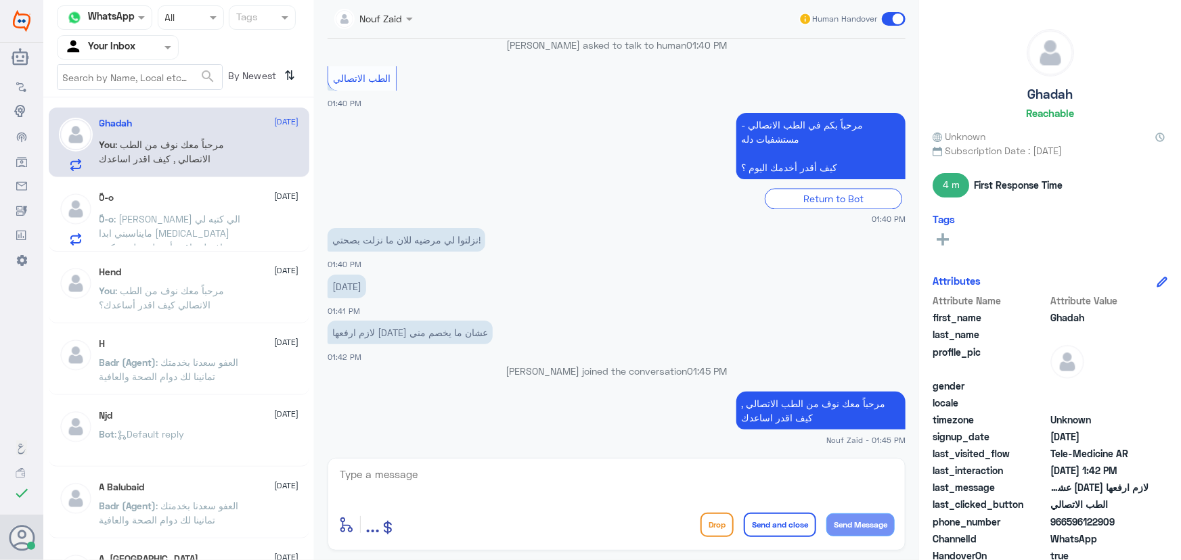
click at [223, 229] on span ": لوسترال الي كتبه لي مايناسبني ابدا zoloft افضل واقدر أتحمله ويليت يكون بجرعك …" at bounding box center [169, 240] width 141 height 54
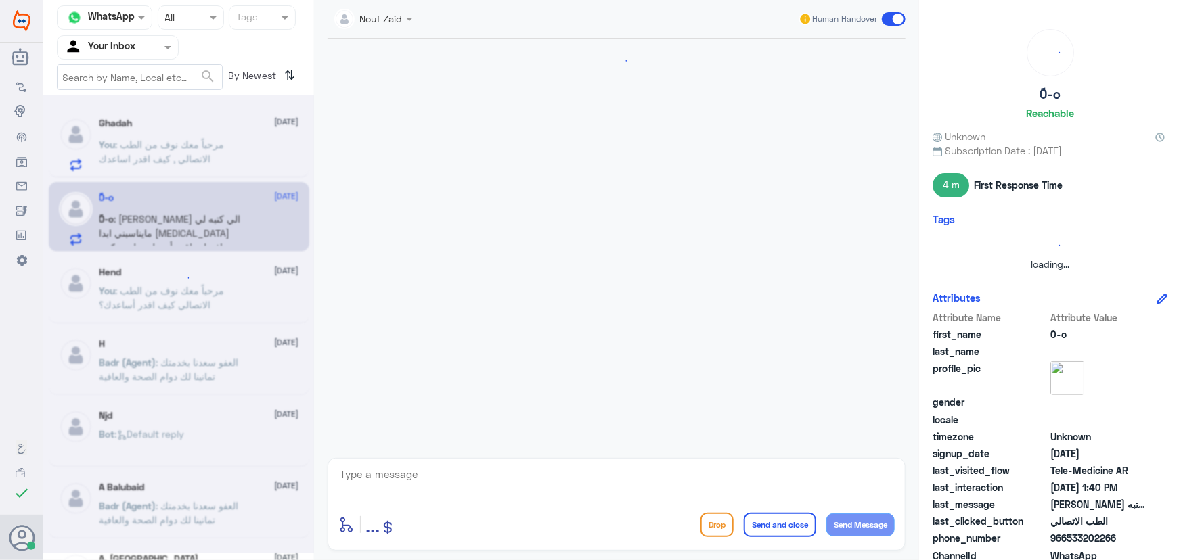
scroll to position [1001, 0]
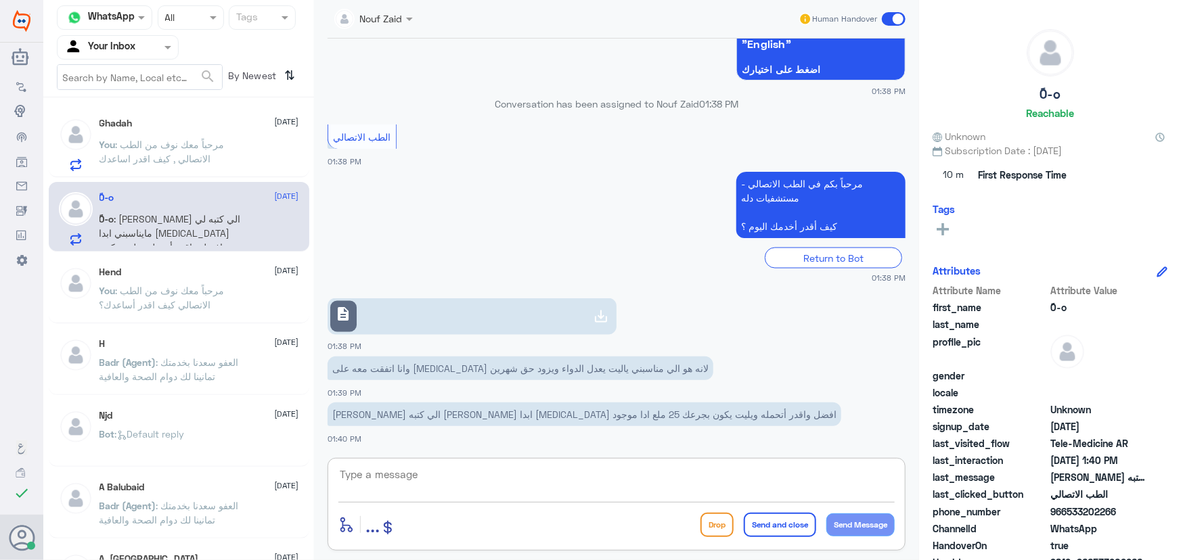
paste textarea "مرحباً معك نوف من الطب الاتصالي"
type textarea "مرحباً معك نوف من الطب الاتصالي , كيف اقدر اساعدك"
click at [869, 521] on button "Send Message" at bounding box center [860, 525] width 68 height 23
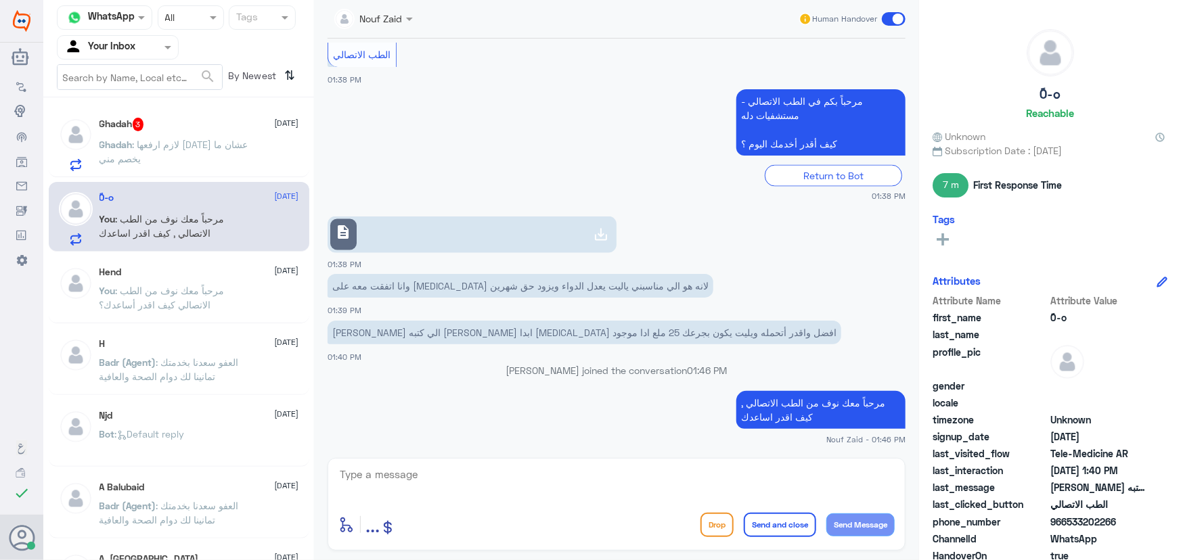
click at [218, 129] on div "Ghadah 3 21 September" at bounding box center [199, 125] width 200 height 14
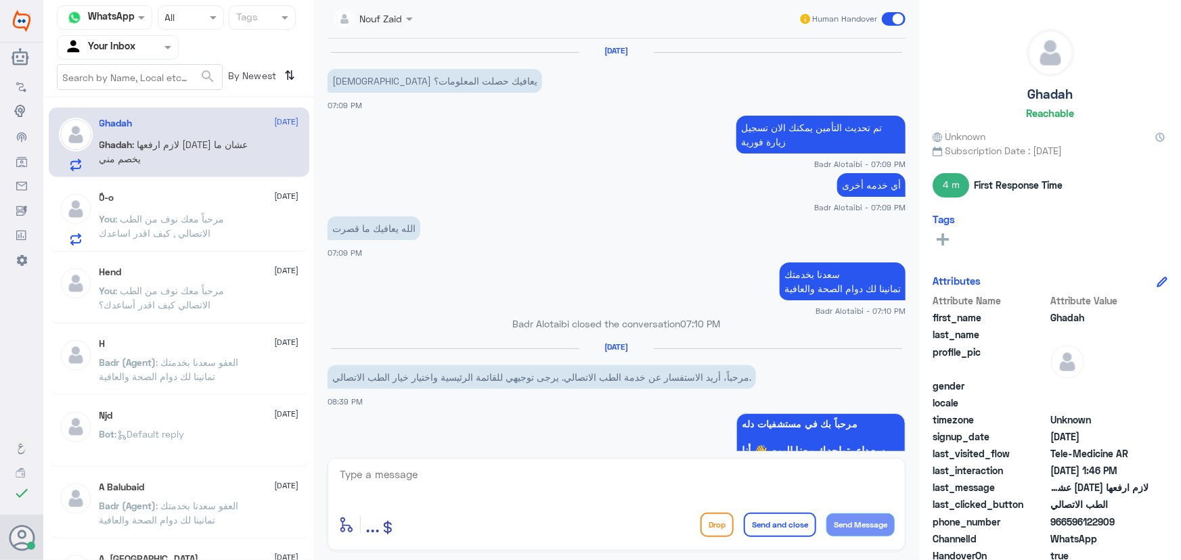
scroll to position [669, 0]
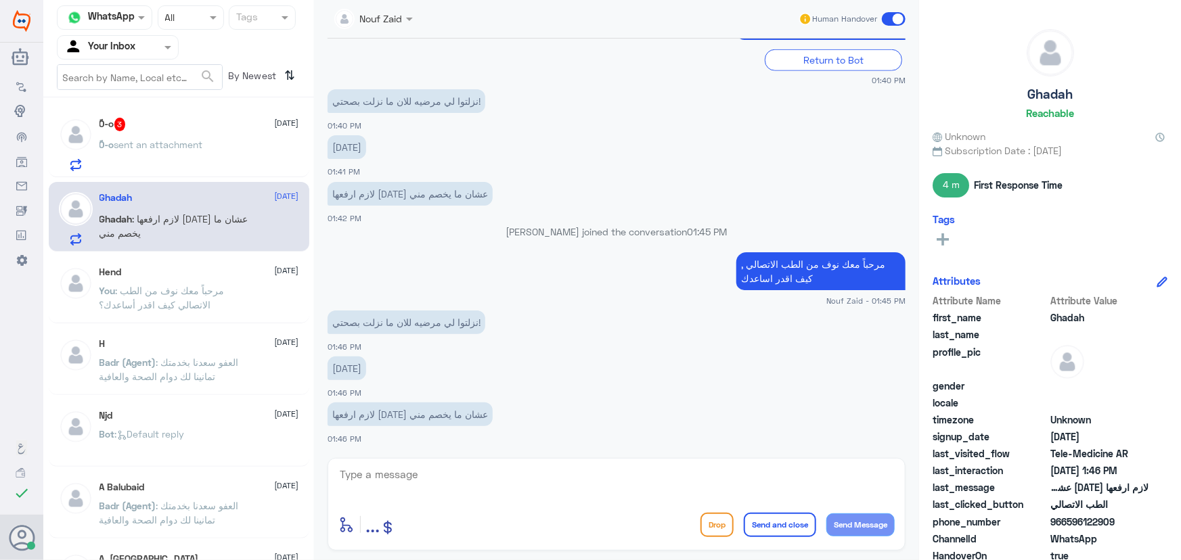
click at [205, 280] on div "Hend 1 September You : مرحباً معك نوف من الطب الاتصالي كيف اقدر أساعدك؟" at bounding box center [199, 292] width 200 height 51
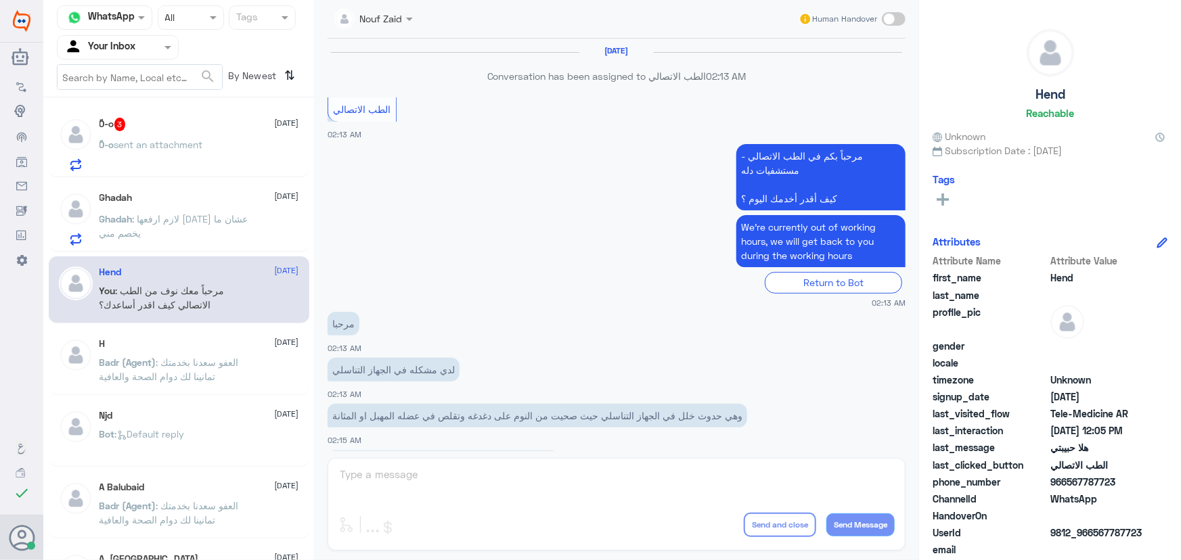
scroll to position [615, 0]
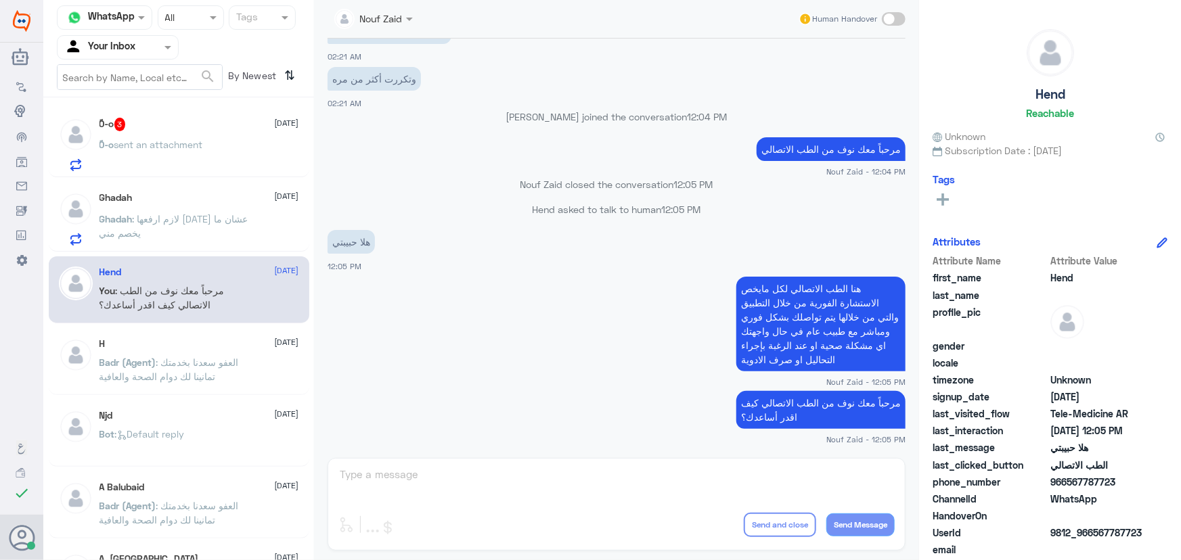
click at [201, 155] on p "ً0-o sent an attachment" at bounding box center [151, 154] width 104 height 34
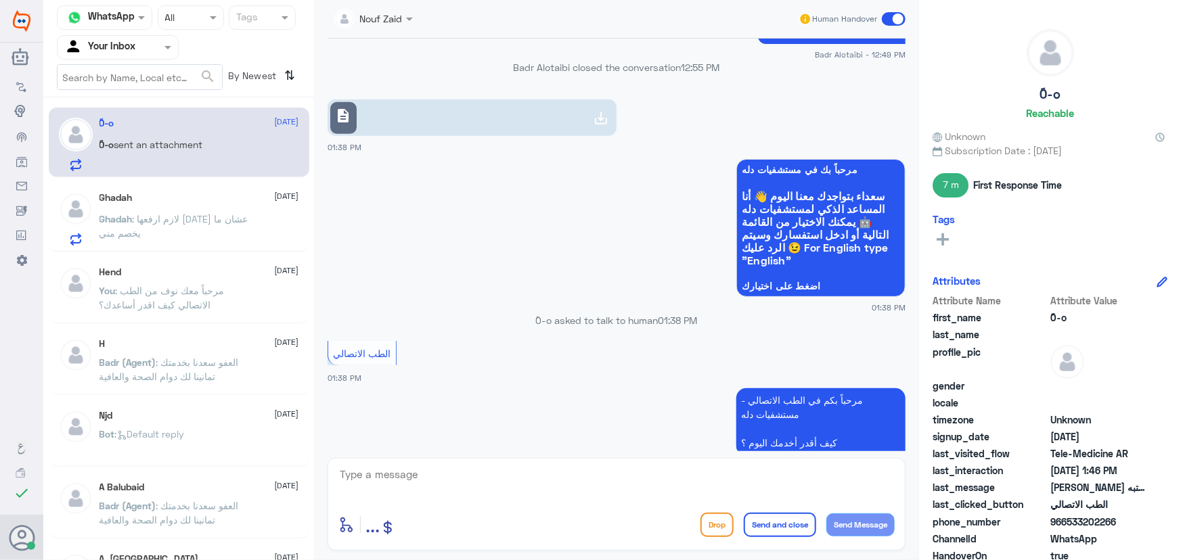
scroll to position [461, 0]
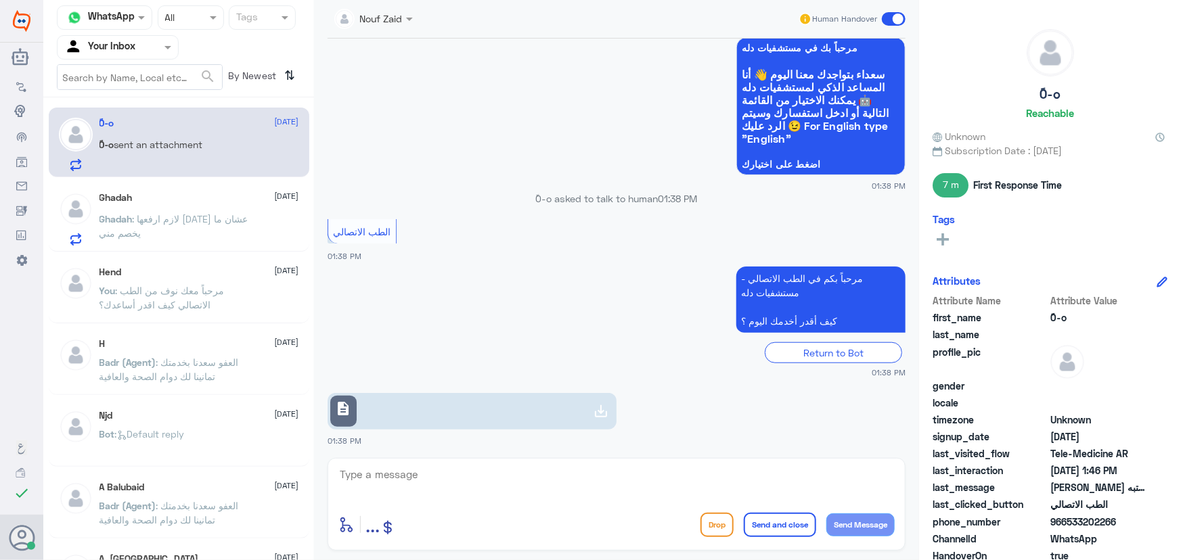
click at [217, 220] on span ": لازم ارفعها اليوم عشان ما يخصم مني" at bounding box center [173, 226] width 149 height 26
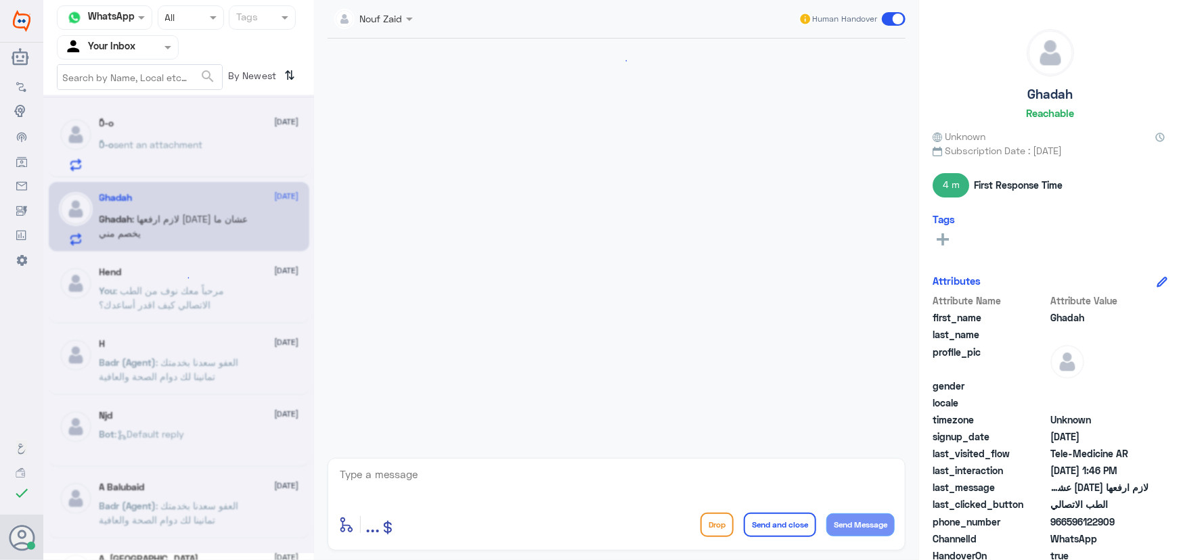
scroll to position [669, 0]
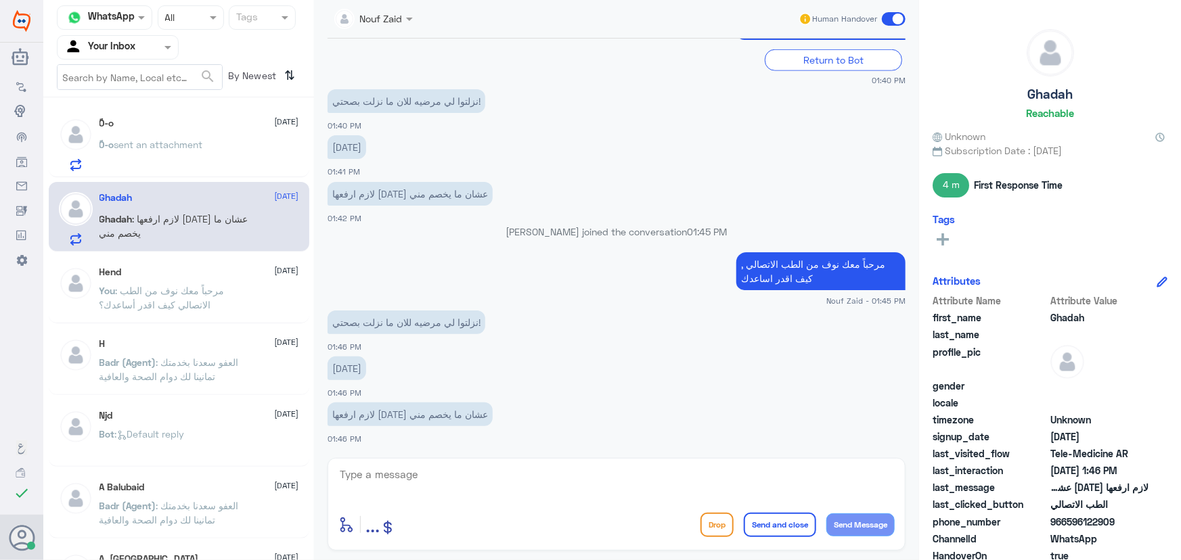
click at [570, 483] on textarea at bounding box center [616, 482] width 556 height 33
type textarea "ي"
type textarea "س"
click at [213, 118] on div "ً0-o 21 September" at bounding box center [199, 124] width 200 height 12
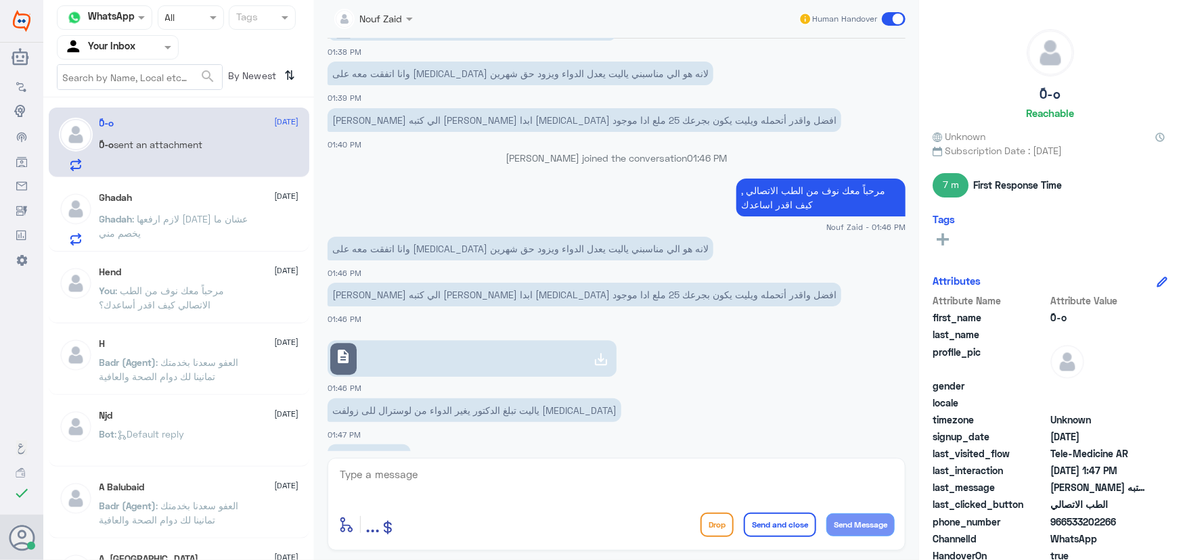
scroll to position [1908, 0]
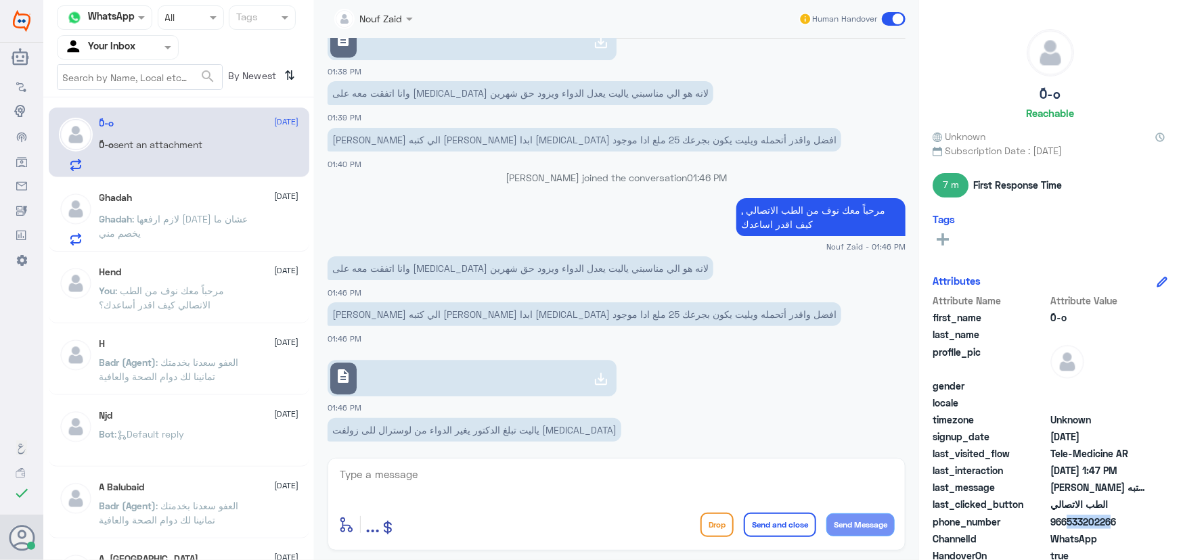
drag, startPoint x: 1063, startPoint y: 521, endPoint x: 1093, endPoint y: 519, distance: 30.5
click at [1103, 524] on span "966533202266" at bounding box center [1099, 522] width 98 height 14
click at [1092, 520] on span "966533202266" at bounding box center [1099, 522] width 98 height 14
click at [1063, 520] on span "966533202266" at bounding box center [1099, 522] width 98 height 14
click at [1070, 521] on span "966533202266" at bounding box center [1099, 522] width 98 height 14
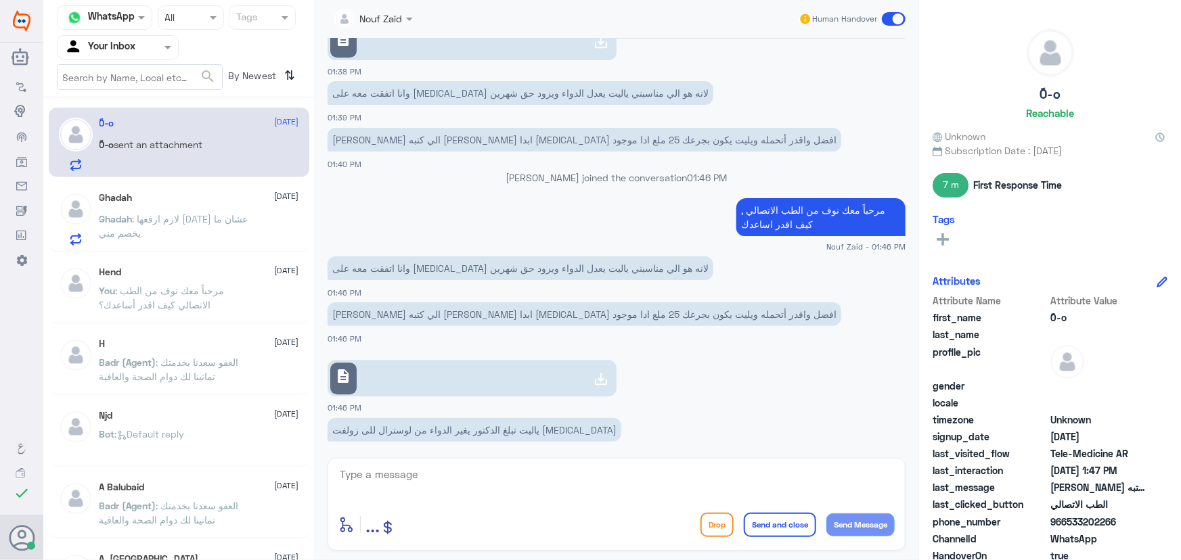
click at [1070, 521] on span "966533202266" at bounding box center [1099, 522] width 98 height 14
drag, startPoint x: 1068, startPoint y: 522, endPoint x: 1127, endPoint y: 530, distance: 60.0
click at [1127, 530] on div "phone_number 966533202266" at bounding box center [1049, 523] width 235 height 17
copy span "533202266"
click at [212, 235] on p "Ghadah : لازم ارفعها اليوم عشان ما يخصم مني" at bounding box center [175, 229] width 152 height 34
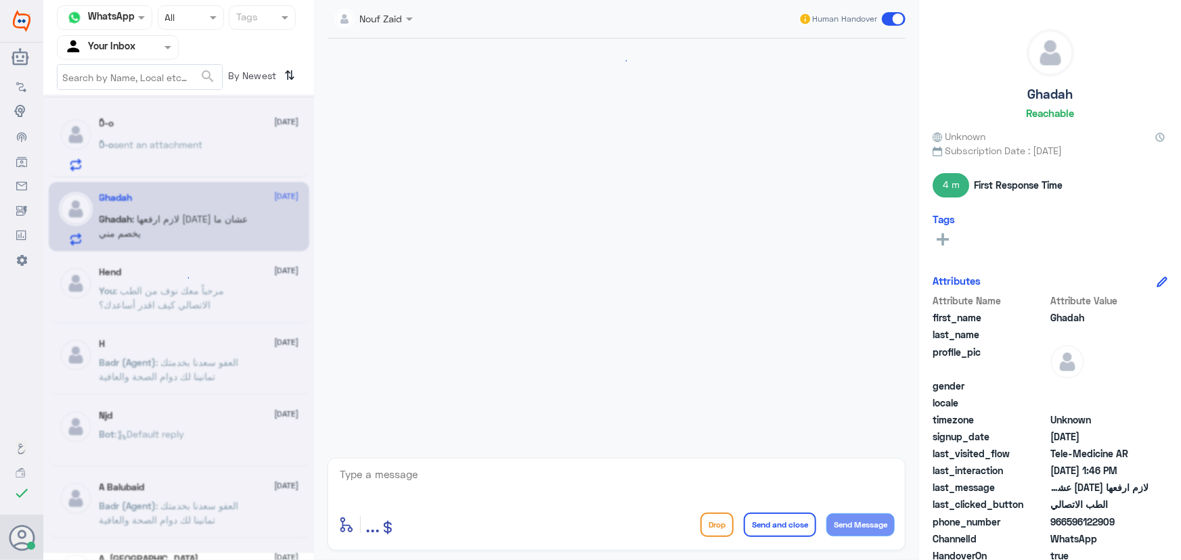
scroll to position [669, 0]
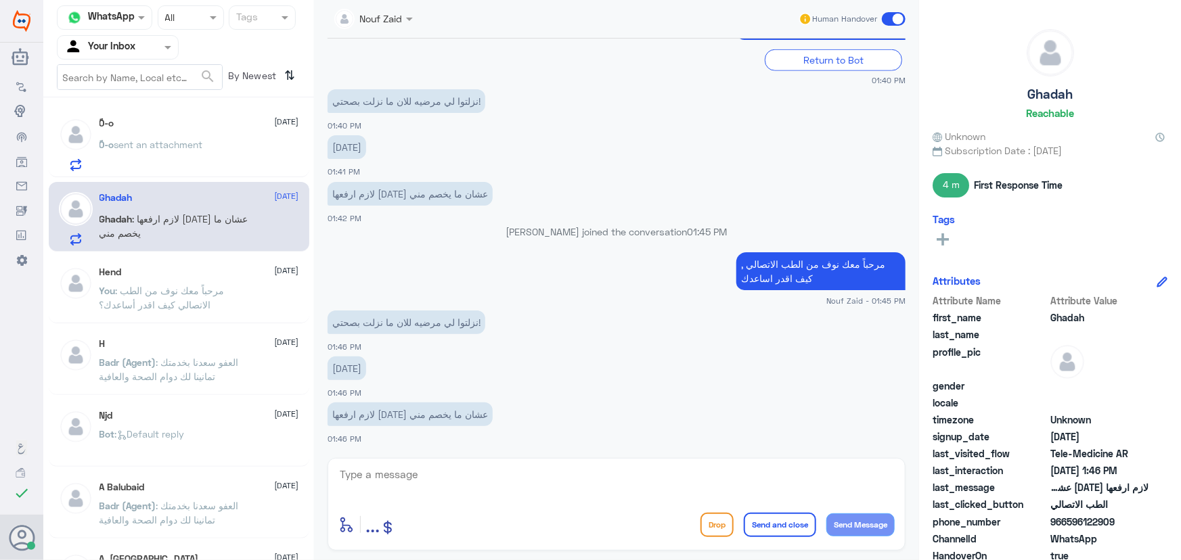
click at [211, 173] on div "ً0-o 21 September ً0-o sent an attachment" at bounding box center [179, 143] width 261 height 70
click at [289, 158] on div "ً0-o sent an attachment" at bounding box center [199, 156] width 200 height 30
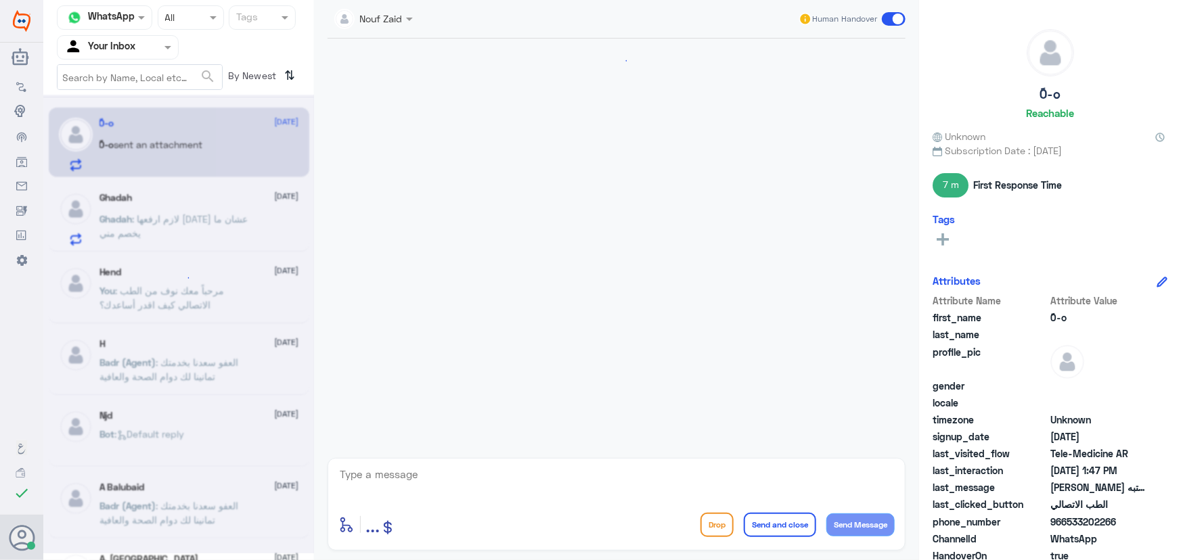
scroll to position [730, 0]
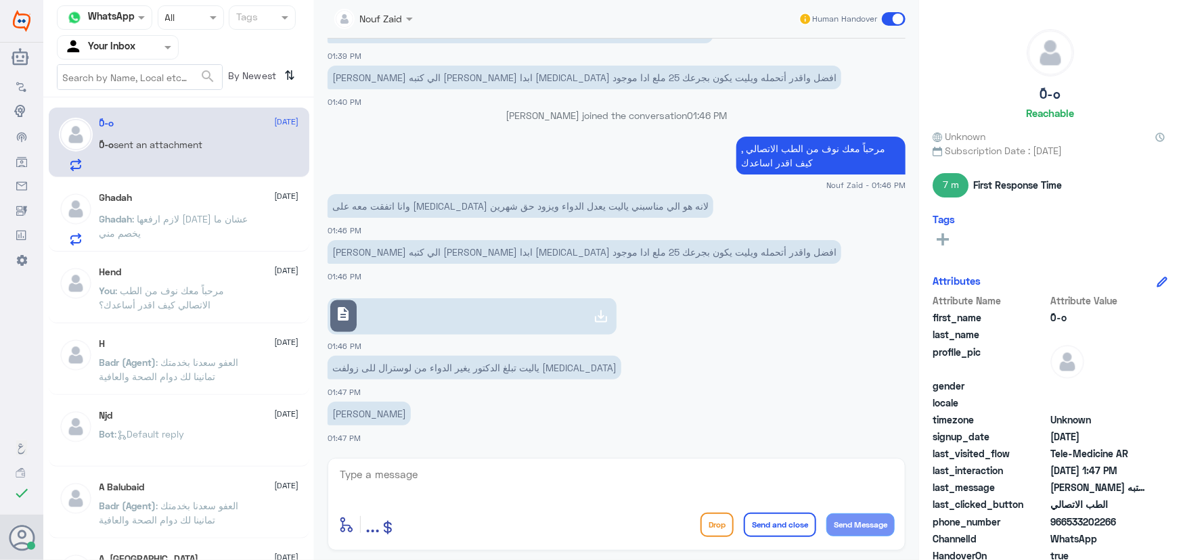
click at [174, 68] on input "text" at bounding box center [140, 77] width 164 height 24
click at [127, 42] on input "text" at bounding box center [101, 47] width 74 height 16
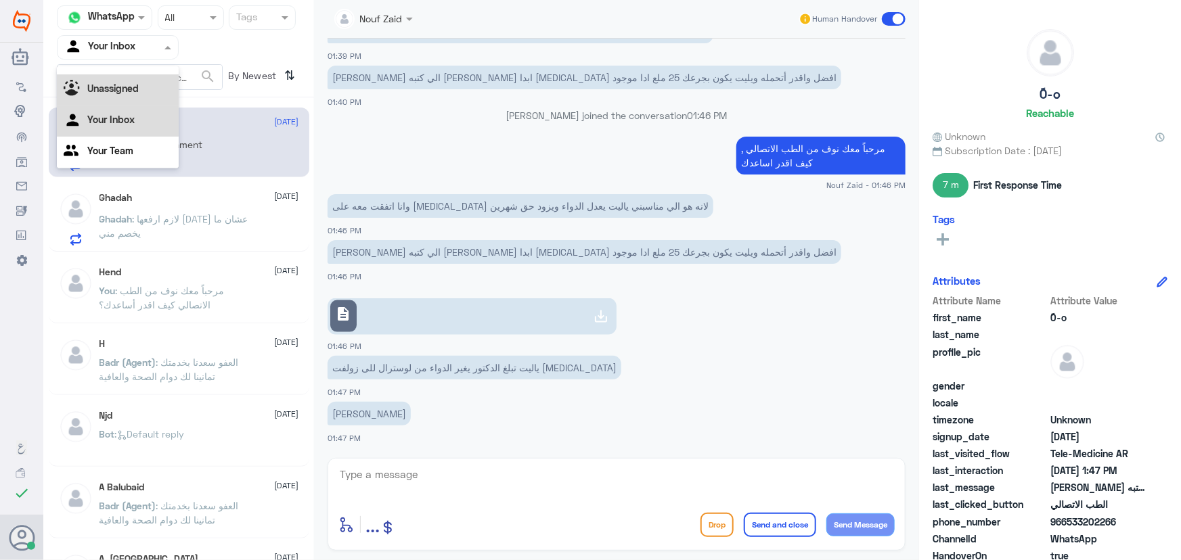
click at [114, 96] on div "Unassigned" at bounding box center [118, 89] width 122 height 31
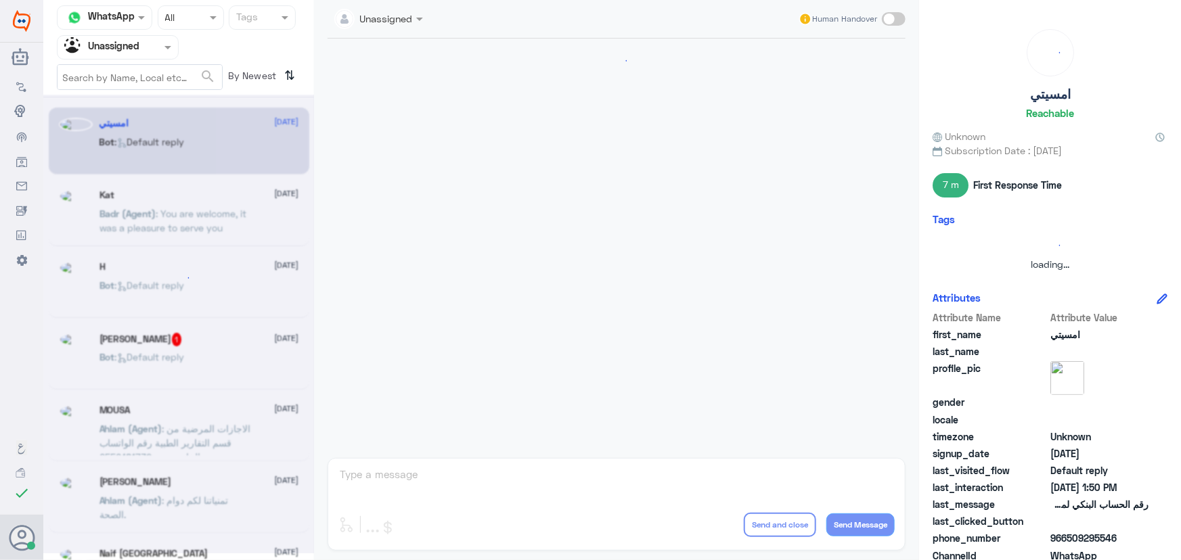
scroll to position [0, 0]
click at [116, 76] on input "text" at bounding box center [140, 77] width 164 height 24
paste input "501802112"
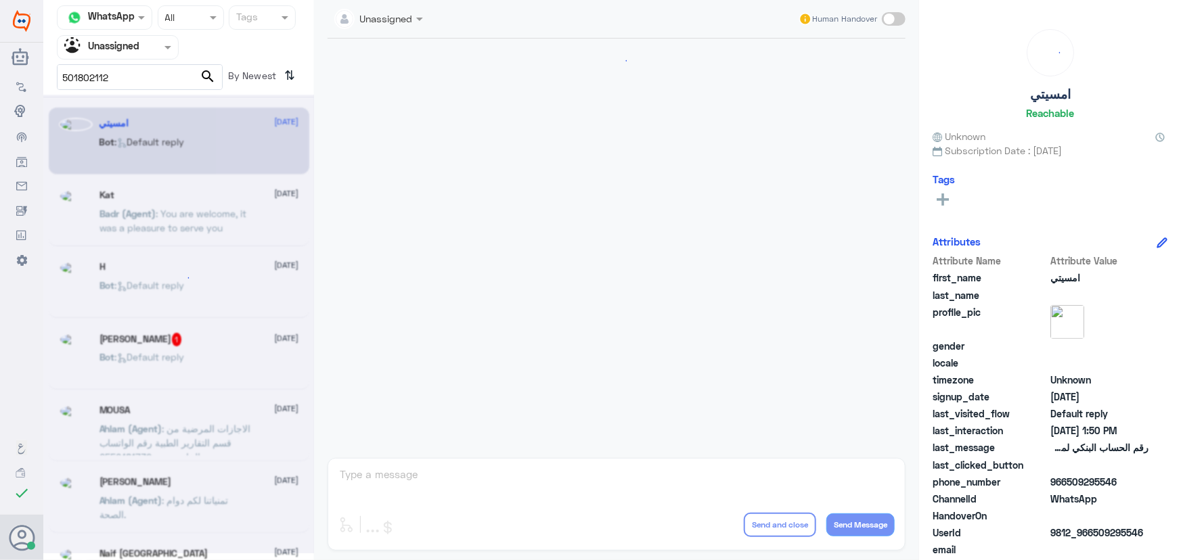
scroll to position [32, 0]
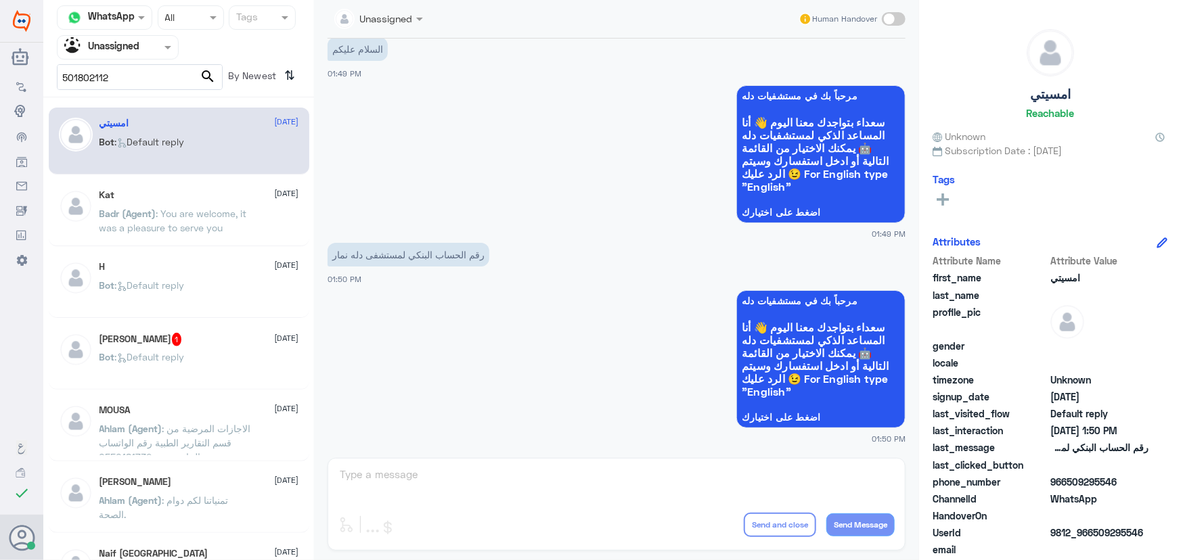
click at [61, 78] on input "501802112" at bounding box center [140, 77] width 164 height 24
type input "966501802112"
click at [203, 81] on span "search" at bounding box center [208, 76] width 16 height 16
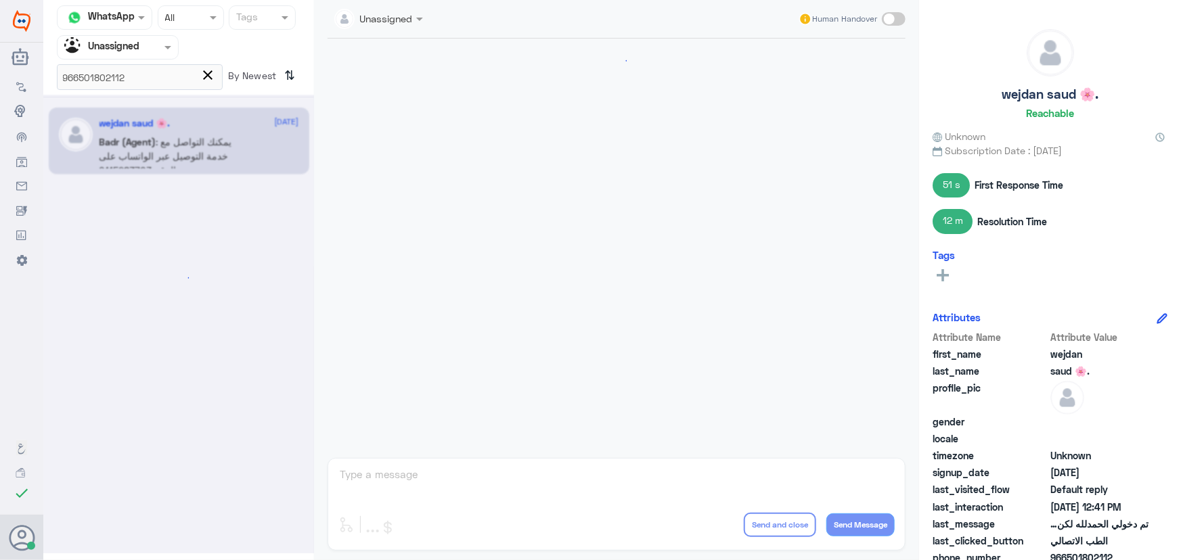
scroll to position [850, 0]
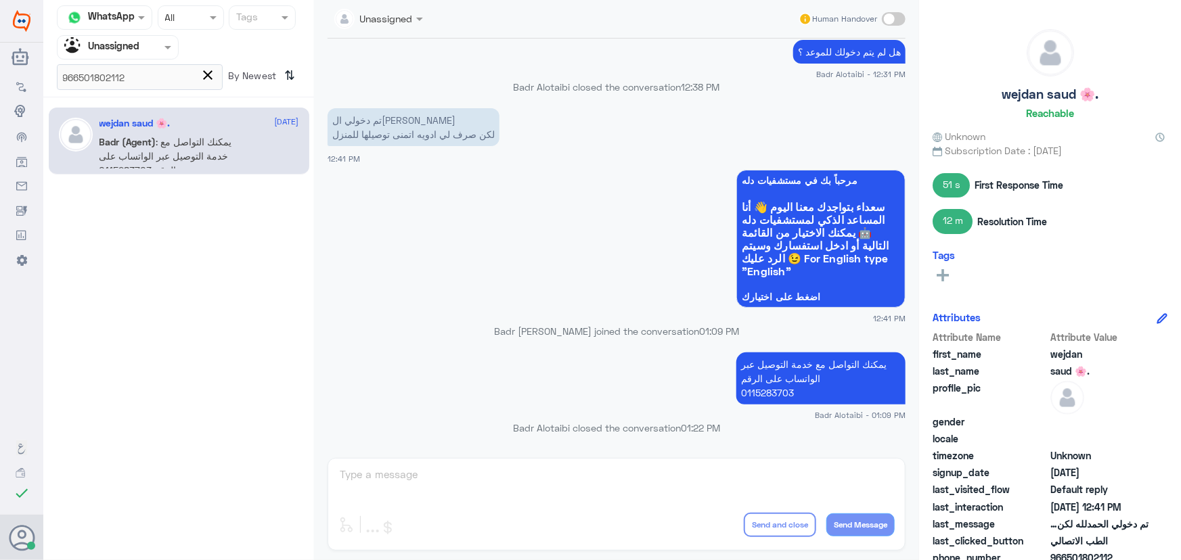
click at [183, 148] on p "Badr (Agent) : يمكنك التواصل مع خدمة التوصيل عبر الواتساب على الرقم 0115283703" at bounding box center [175, 152] width 152 height 34
click at [533, 470] on div "Unassigned Human Handover 21 Sep 2025 السلام عليكم 09:39 AM مرحباً بك في مستشفي…" at bounding box center [616, 282] width 605 height 564
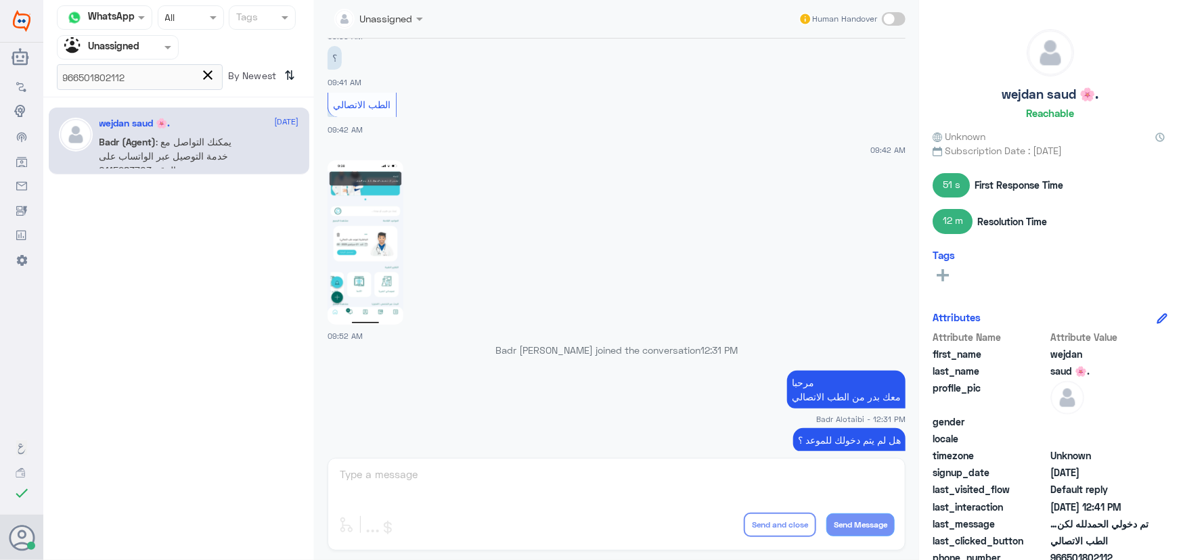
scroll to position [542, 0]
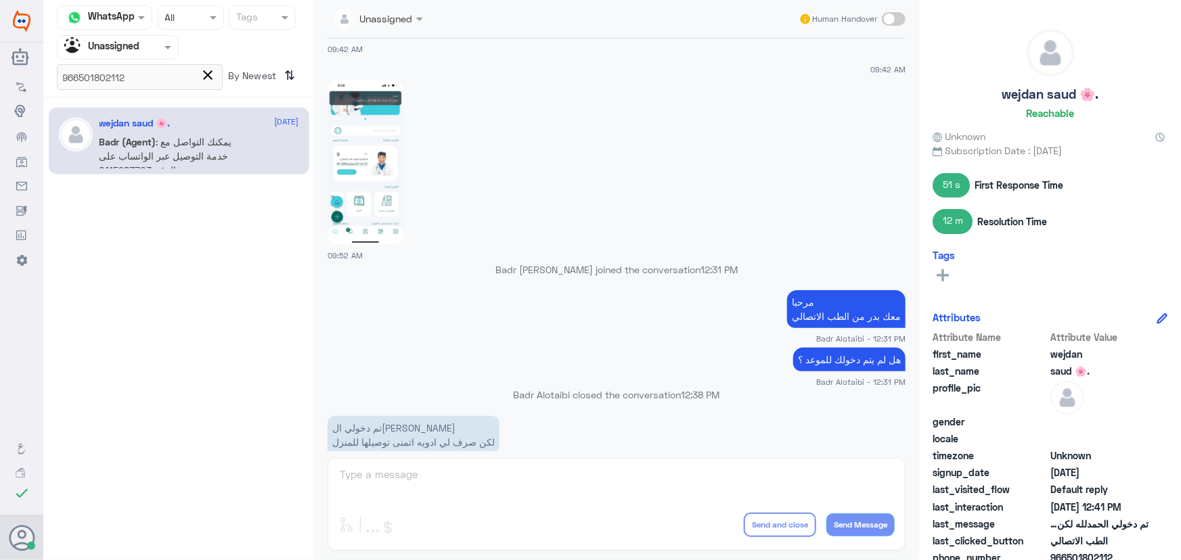
click at [366, 177] on img at bounding box center [365, 162] width 76 height 164
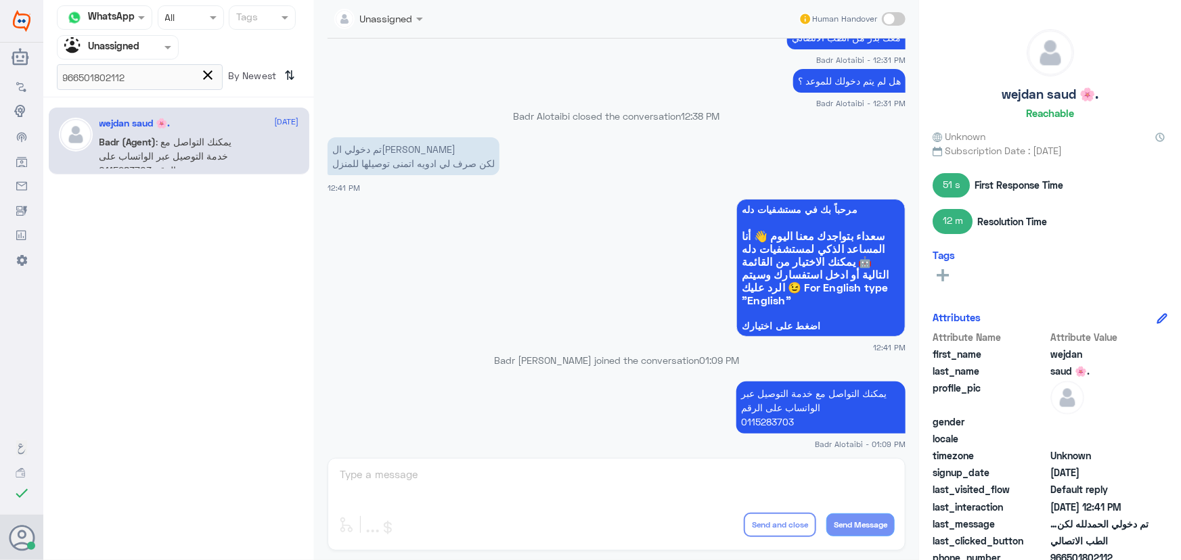
scroll to position [850, 0]
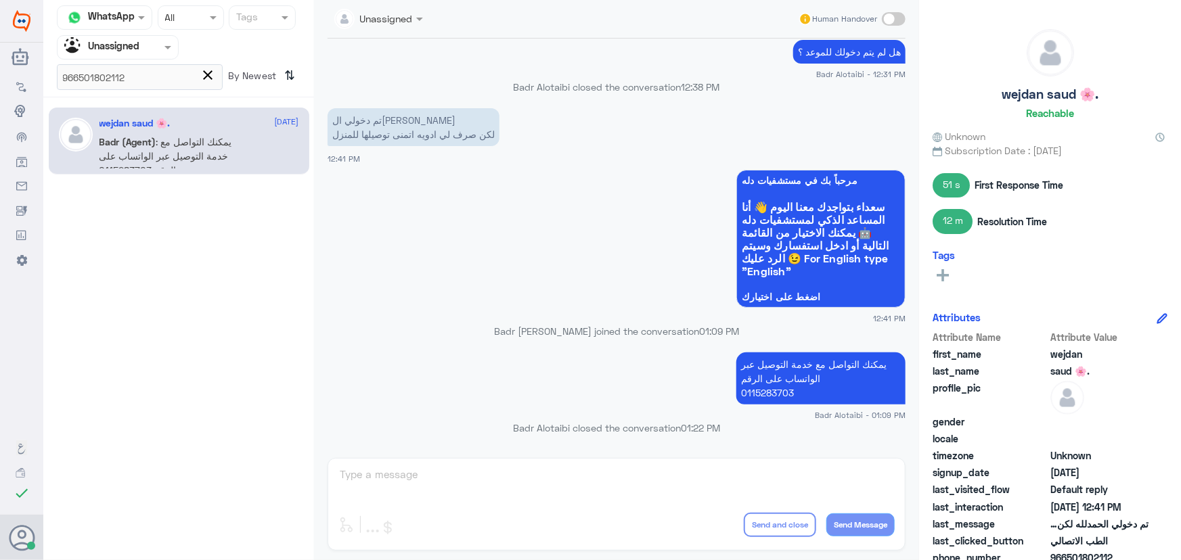
click at [608, 511] on div "Unassigned Human Handover 21 Sep 2025 السلام عليكم 09:39 AM مرحباً بك في مستشفي…" at bounding box center [616, 282] width 605 height 564
click at [572, 476] on div "Unassigned Human Handover 21 Sep 2025 السلام عليكم 09:39 AM مرحباً بك في مستشفي…" at bounding box center [616, 282] width 605 height 564
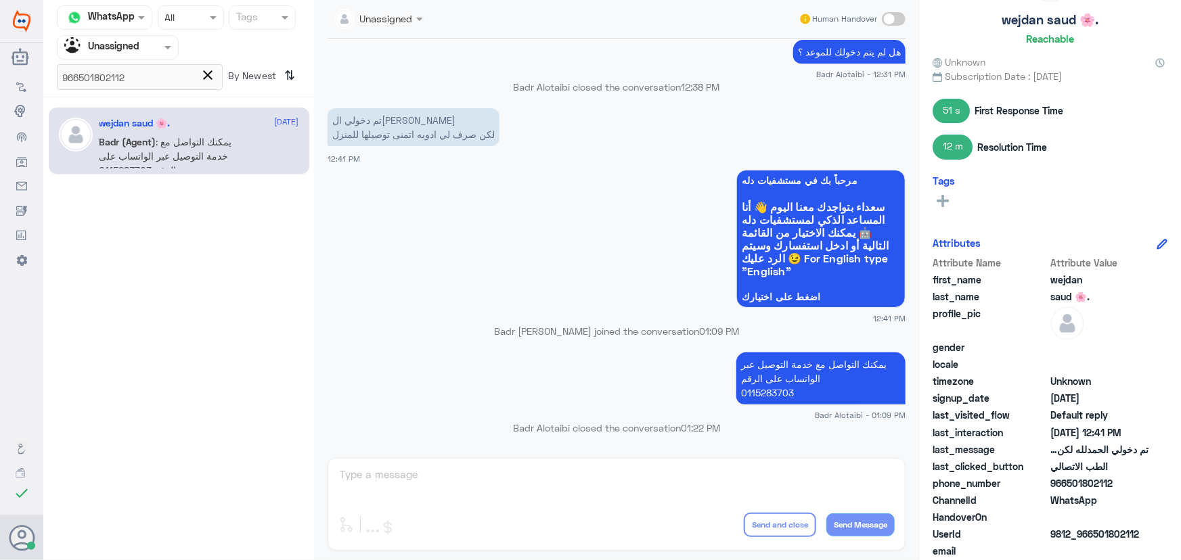
scroll to position [118, 0]
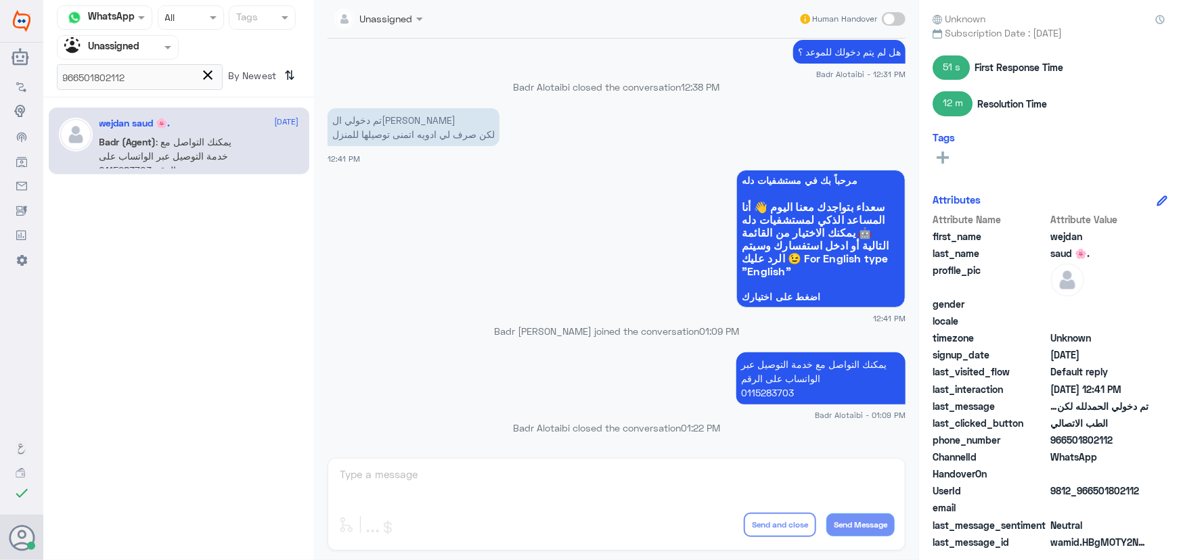
drag, startPoint x: 1063, startPoint y: 436, endPoint x: 1100, endPoint y: 440, distance: 37.5
click at [1113, 443] on span "966501802112" at bounding box center [1099, 440] width 98 height 14
click at [1098, 441] on span "966501802112" at bounding box center [1099, 440] width 98 height 14
drag, startPoint x: 1066, startPoint y: 440, endPoint x: 1146, endPoint y: 556, distance: 141.0
click at [1164, 446] on div "wejdan saud 🌸. Reachable Unknown Subscription Date : 01/22/2025 51 s First Resp…" at bounding box center [1050, 282] width 262 height 564
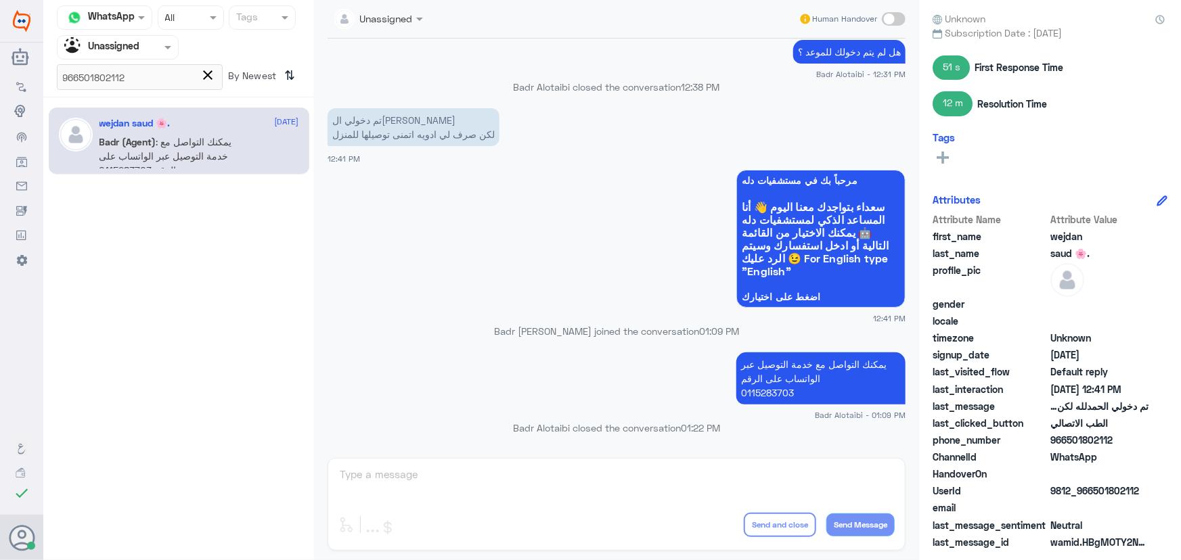
copy span "501802112"
click at [207, 73] on span "close" at bounding box center [208, 75] width 16 height 16
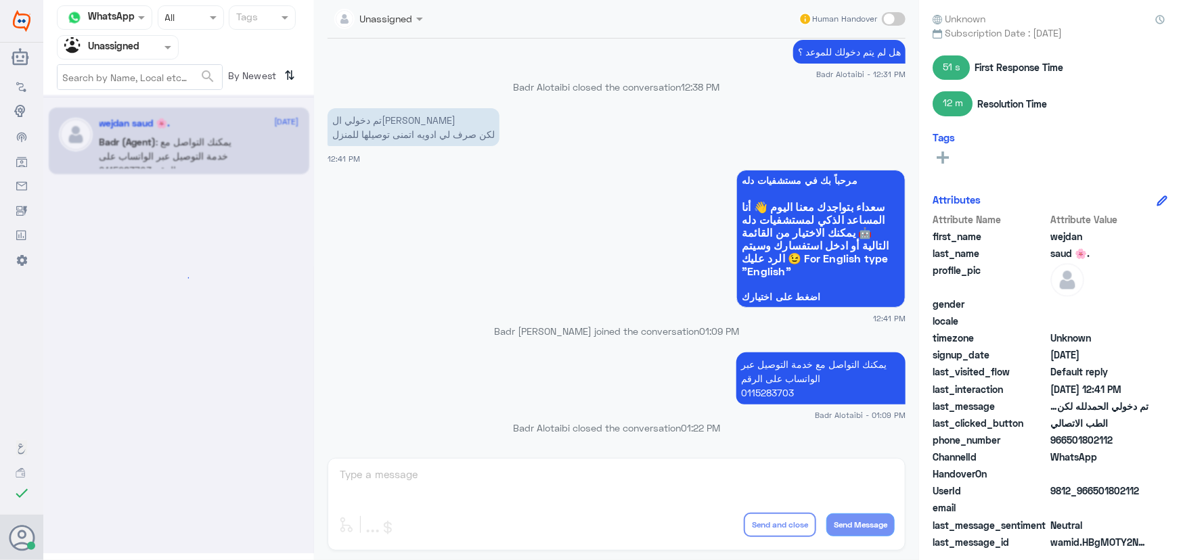
scroll to position [0, 0]
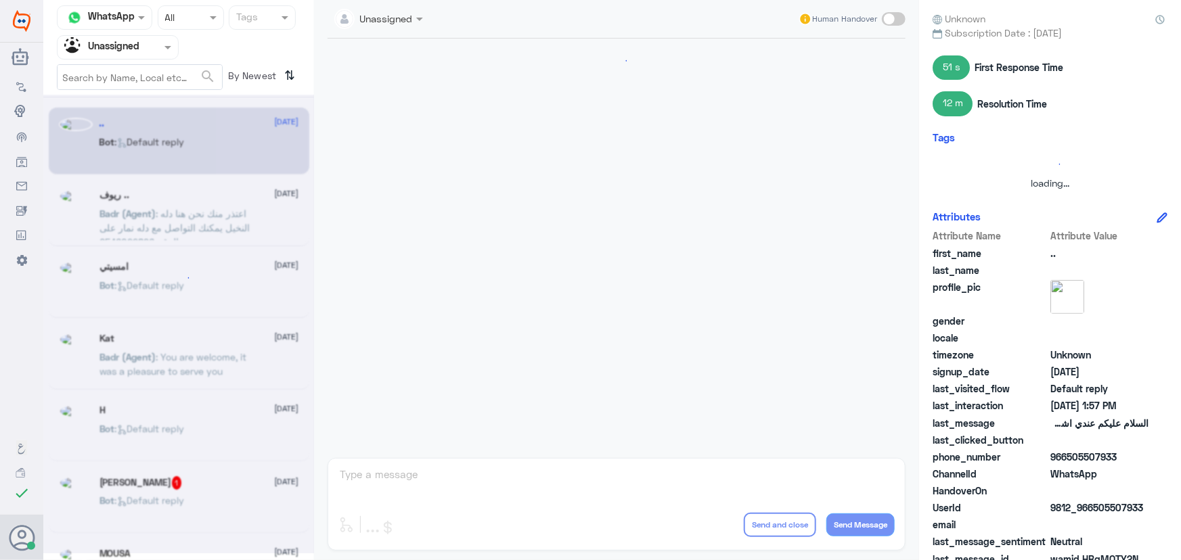
click at [115, 57] on div "Agent Filter Unassigned" at bounding box center [118, 47] width 122 height 24
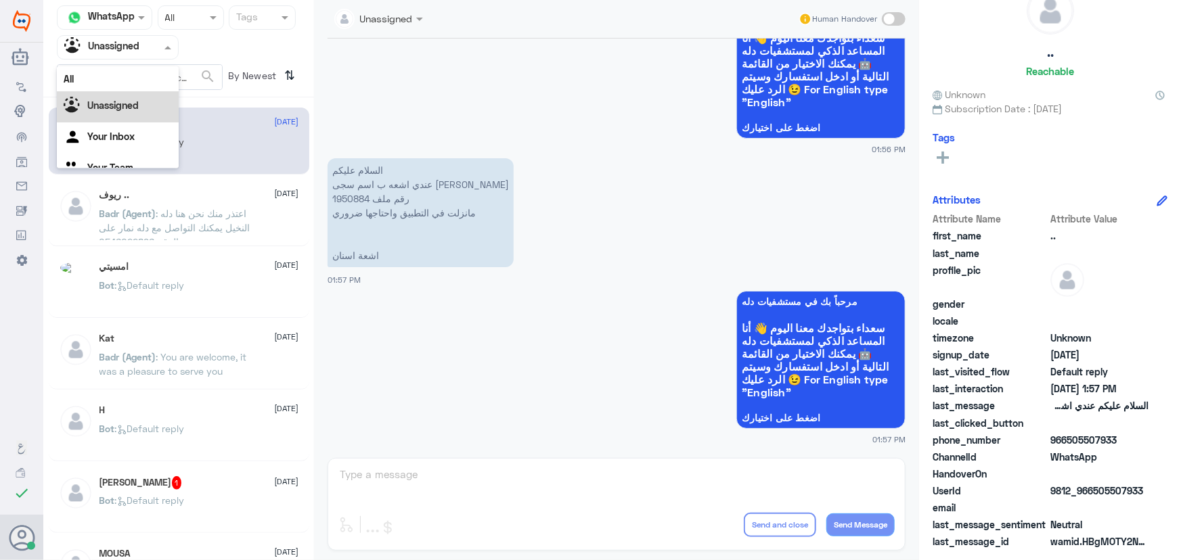
scroll to position [17, 0]
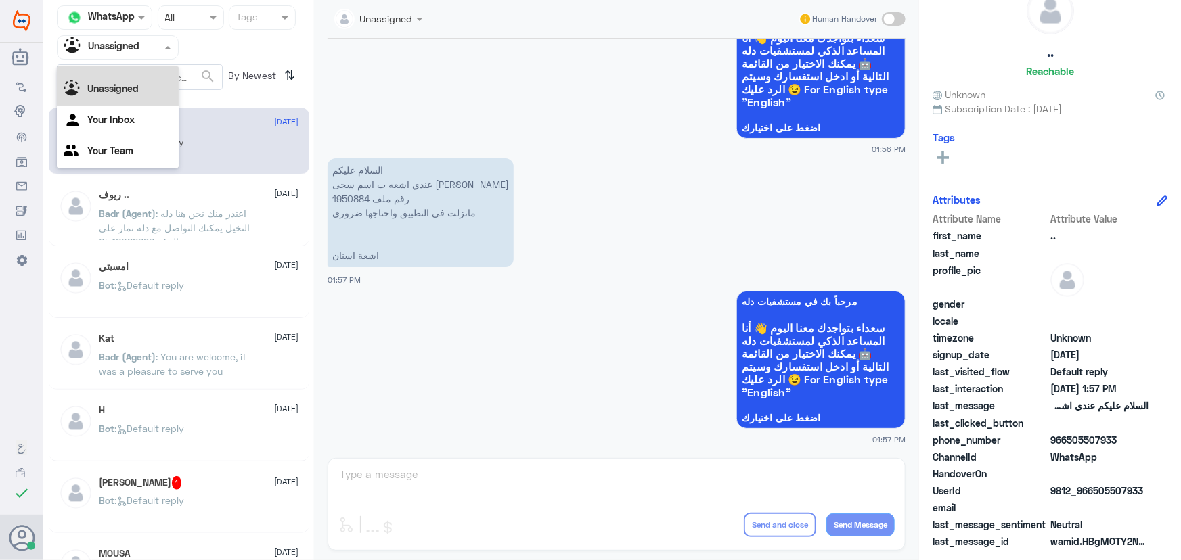
click at [124, 71] on div "All" at bounding box center [118, 61] width 122 height 25
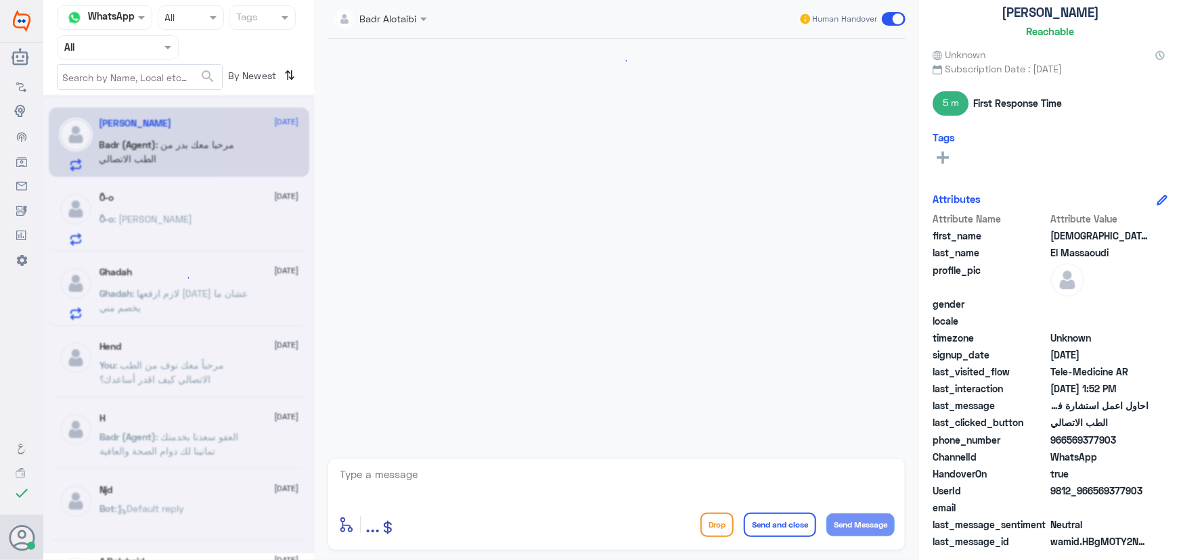
scroll to position [1421, 0]
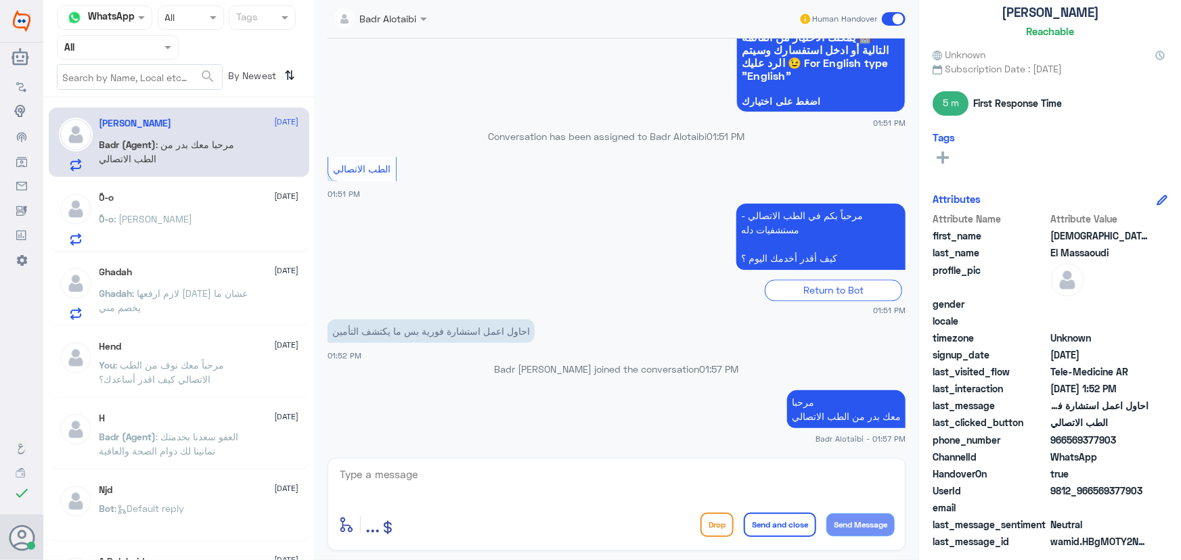
click at [185, 219] on p "ً0-o : عبدالرحمن ابو جازيه" at bounding box center [145, 229] width 93 height 34
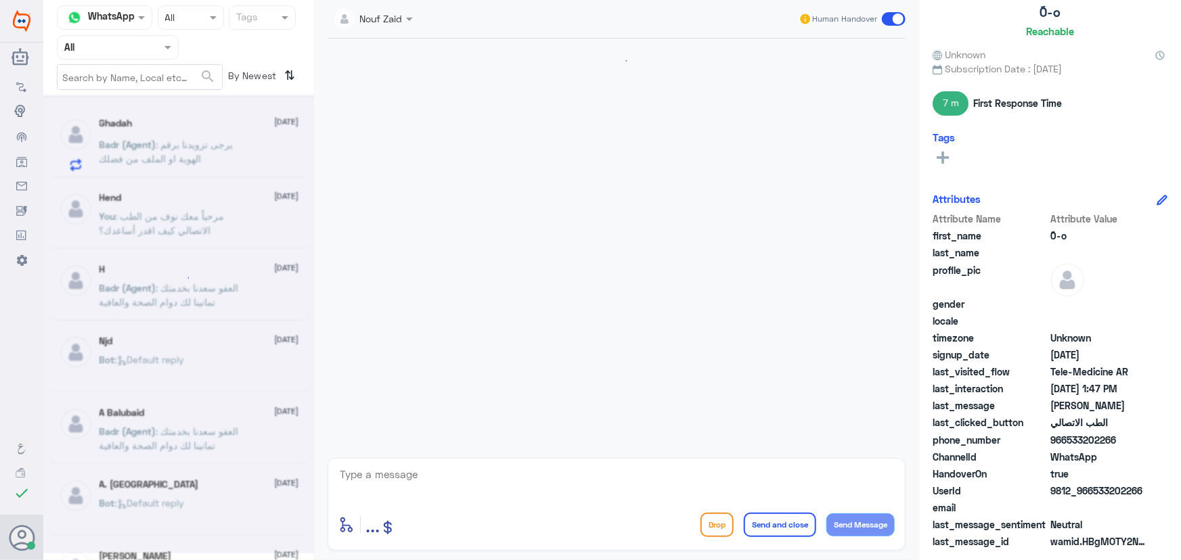
scroll to position [730, 0]
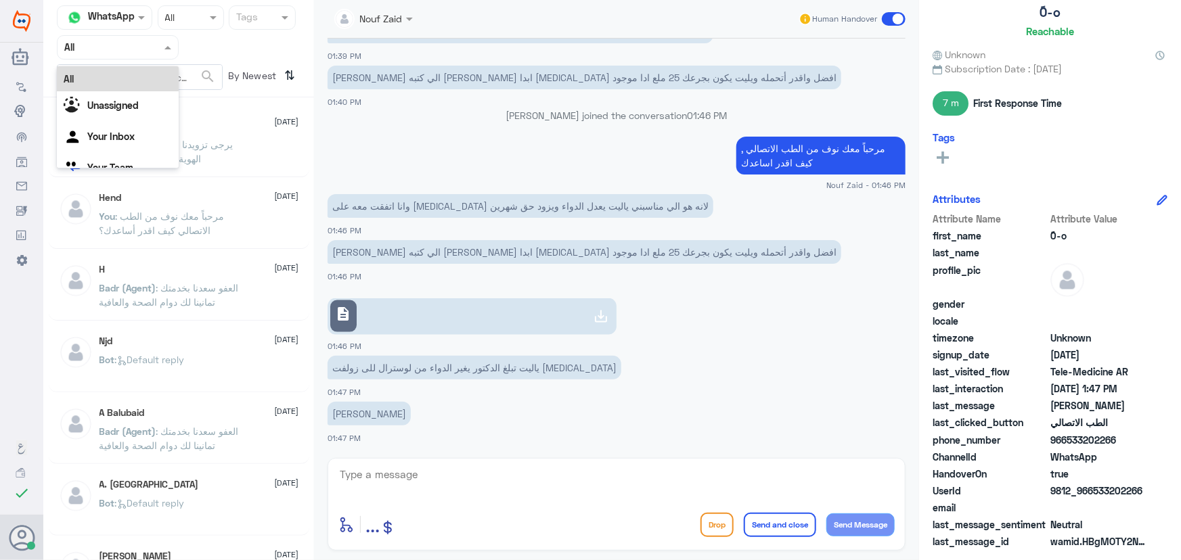
drag, startPoint x: 112, startPoint y: 47, endPoint x: 118, endPoint y: 68, distance: 21.0
click at [112, 47] on input "text" at bounding box center [101, 47] width 74 height 16
click at [142, 129] on div "Your Inbox" at bounding box center [118, 137] width 122 height 31
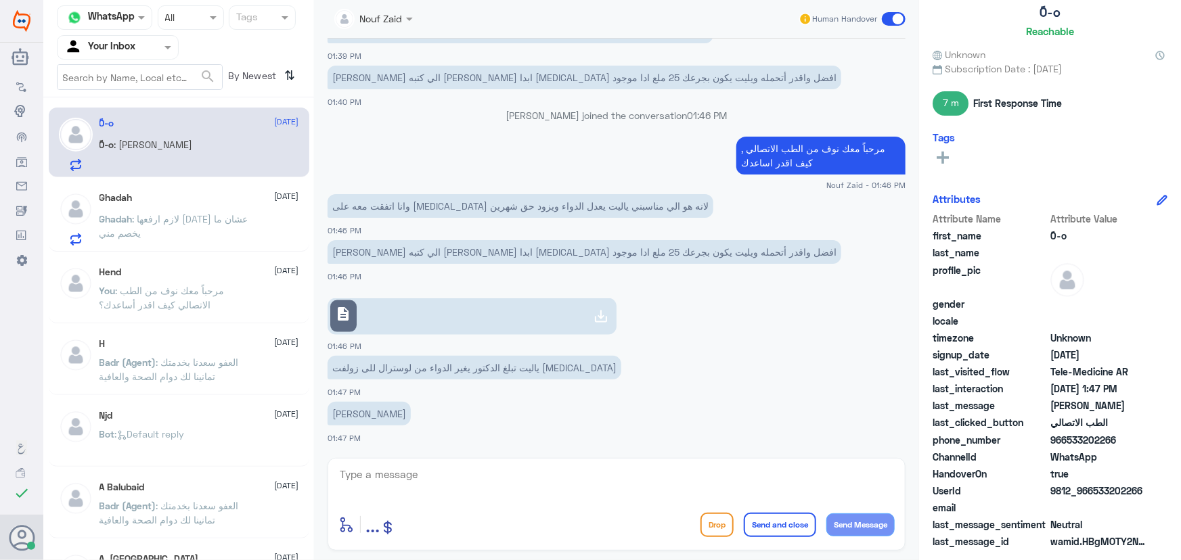
click at [177, 156] on p "ً0-o : عبدالرحمن ابو جازيه" at bounding box center [145, 154] width 93 height 34
click at [515, 475] on textarea at bounding box center [616, 482] width 556 height 33
type textarea "ممكن تزودني برقم الملف او رقم الهوية من فضلك"
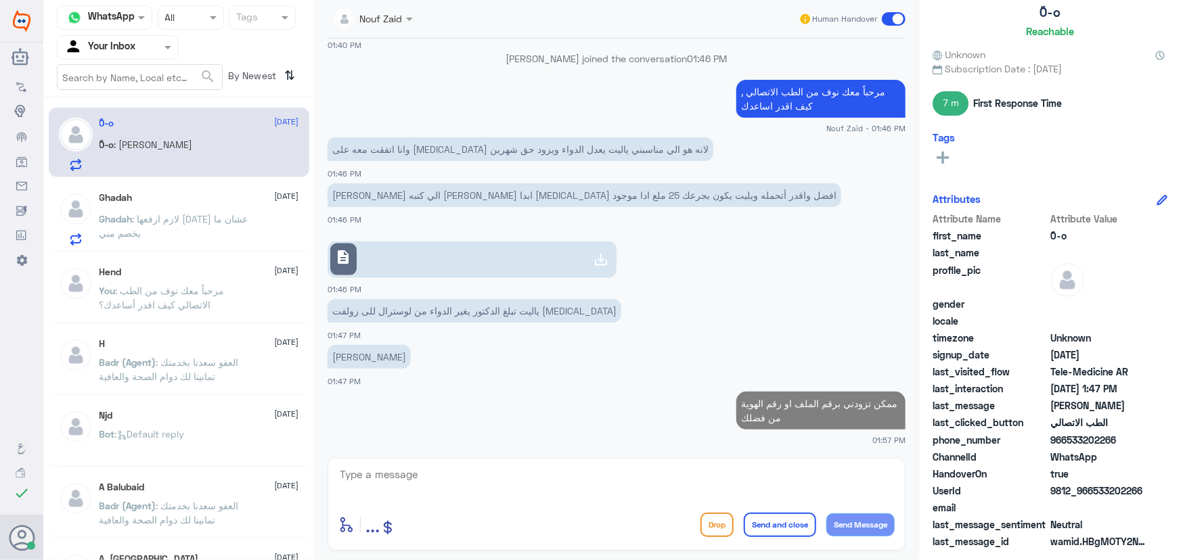
click at [219, 200] on div "Ghadah 21 September" at bounding box center [199, 198] width 200 height 12
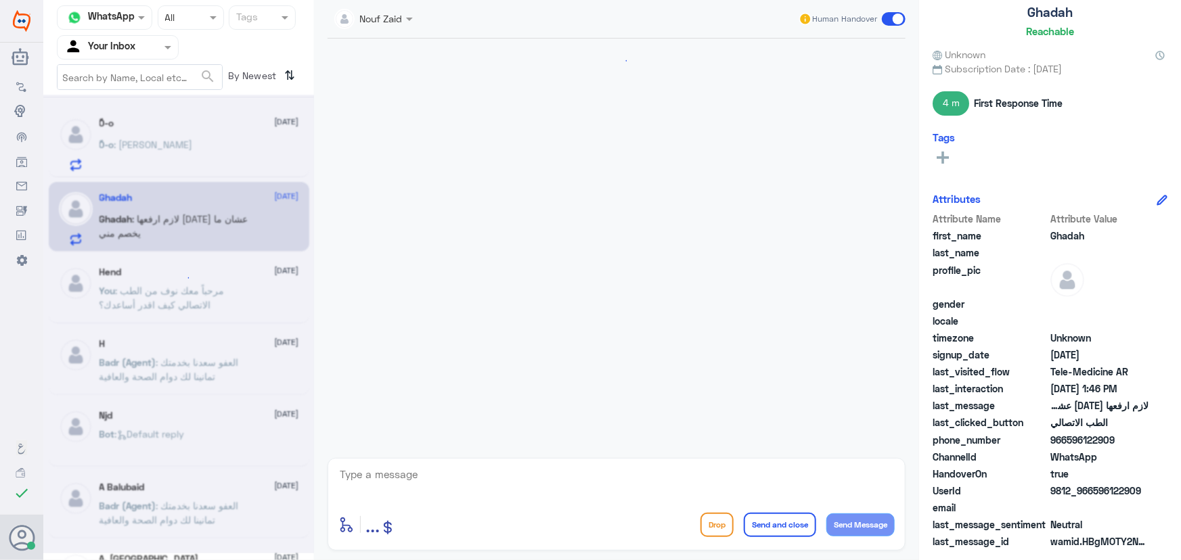
scroll to position [669, 0]
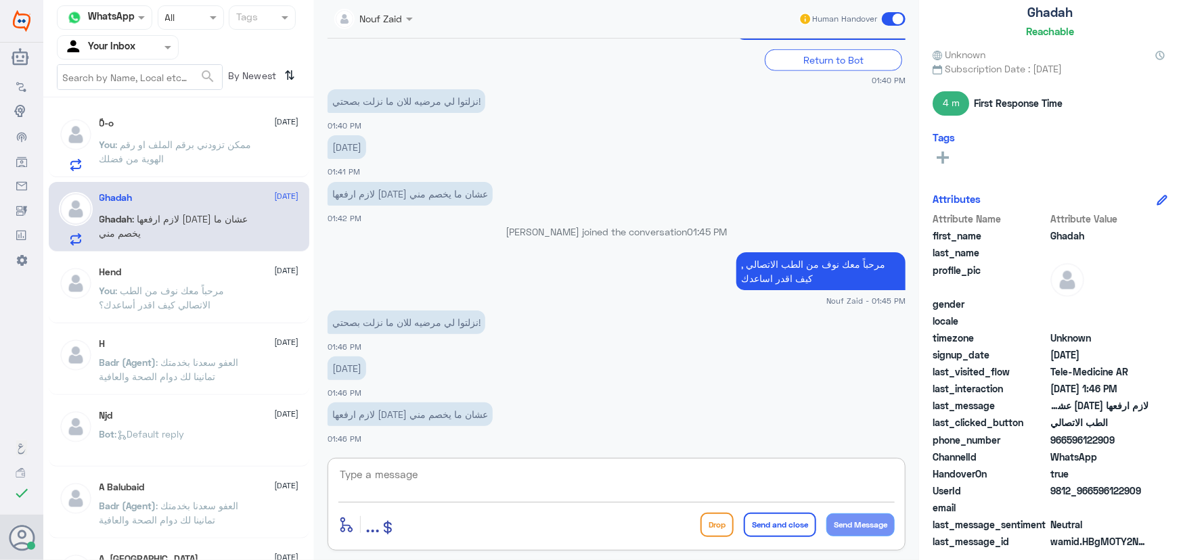
click at [570, 468] on textarea at bounding box center [616, 482] width 556 height 33
click at [614, 490] on textarea at bounding box center [616, 482] width 556 height 33
drag, startPoint x: 604, startPoint y: 489, endPoint x: 1029, endPoint y: 518, distance: 426.0
click at [1029, 518] on div "Channel WhatsApp Status × All Tags Agent Filter Your Inbox search By Newest ⇅ ً…" at bounding box center [611, 282] width 1137 height 564
click at [475, 470] on textarea "تم التواصل من خلال الاتصال الهاتفي، سعدنا بخدمتك" at bounding box center [616, 482] width 556 height 33
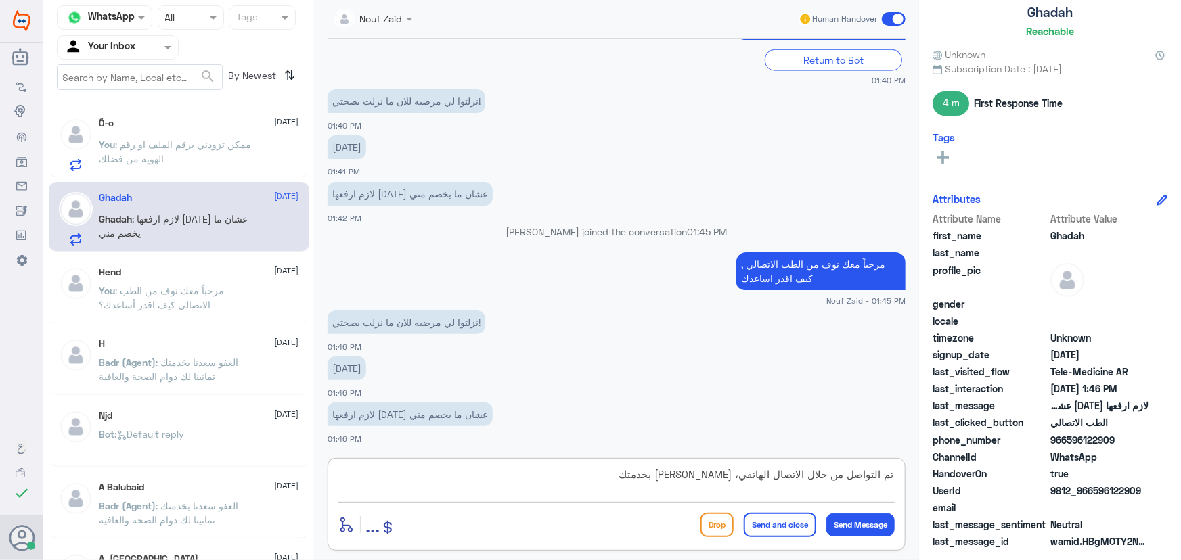
type textarea "تم التواصل من خلال الاتصال الهاتفي، سعدنا بخدمتك"
click at [784, 524] on button "Send and close" at bounding box center [780, 525] width 72 height 24
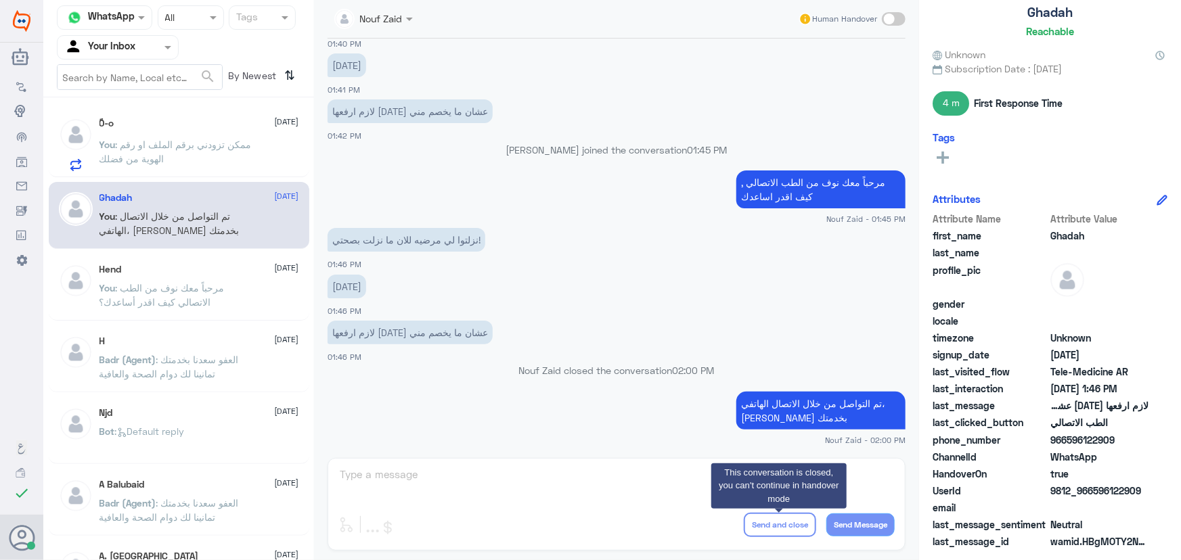
click at [204, 148] on span ": ممكن تزودني برقم الملف او رقم الهوية من فضلك" at bounding box center [175, 152] width 152 height 26
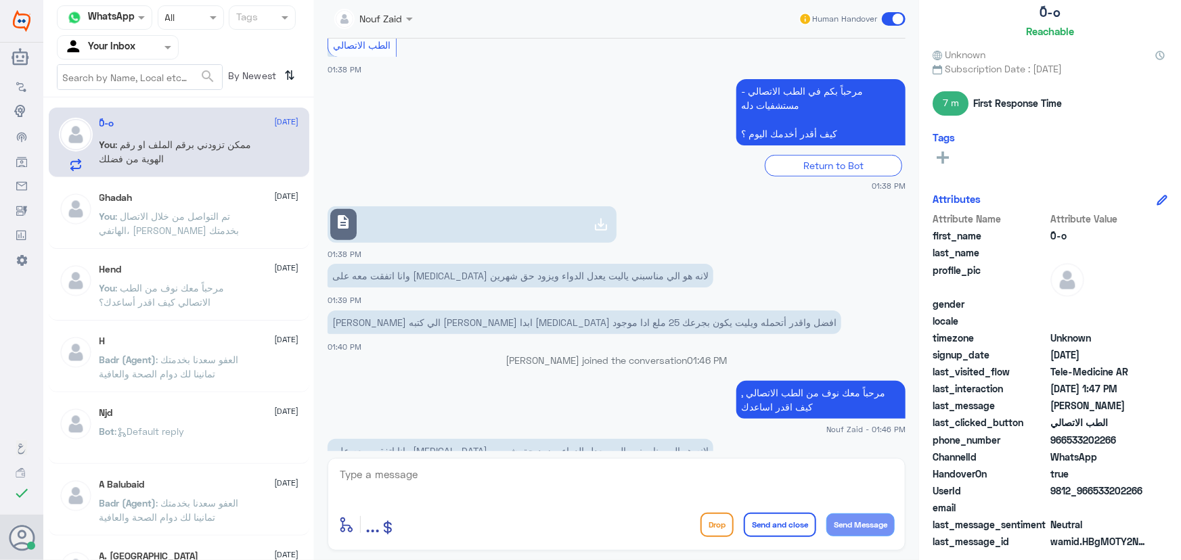
scroll to position [318, 0]
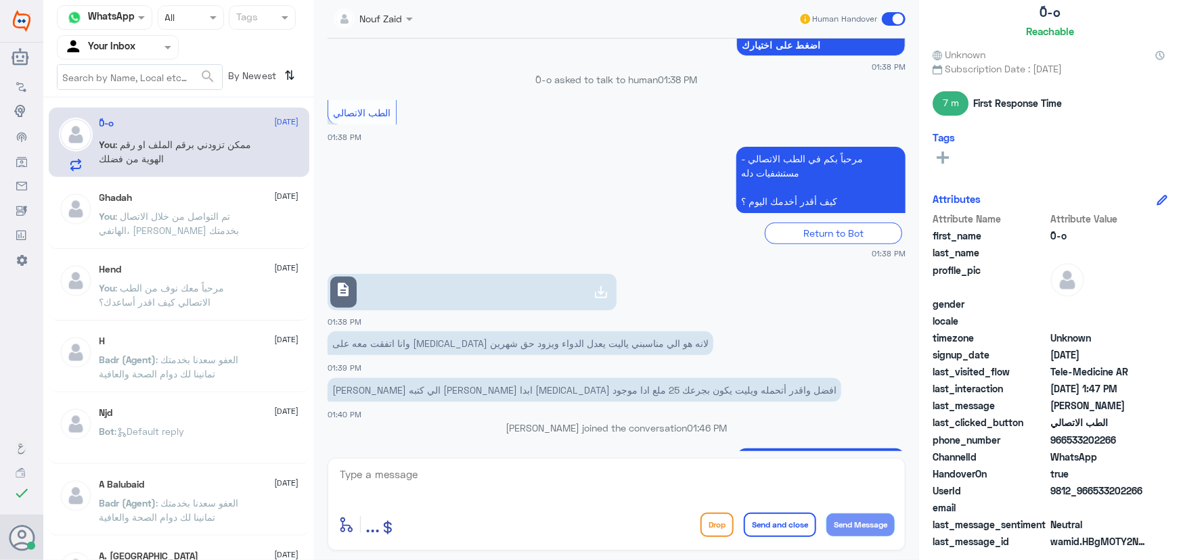
click at [486, 295] on link "description" at bounding box center [471, 292] width 289 height 37
click at [115, 56] on div "Your Inbox" at bounding box center [99, 47] width 71 height 20
click at [284, 212] on div "You : تم التواصل من خلال الاتصال الهاتفي، سعدنا بخدمتك" at bounding box center [199, 227] width 200 height 30
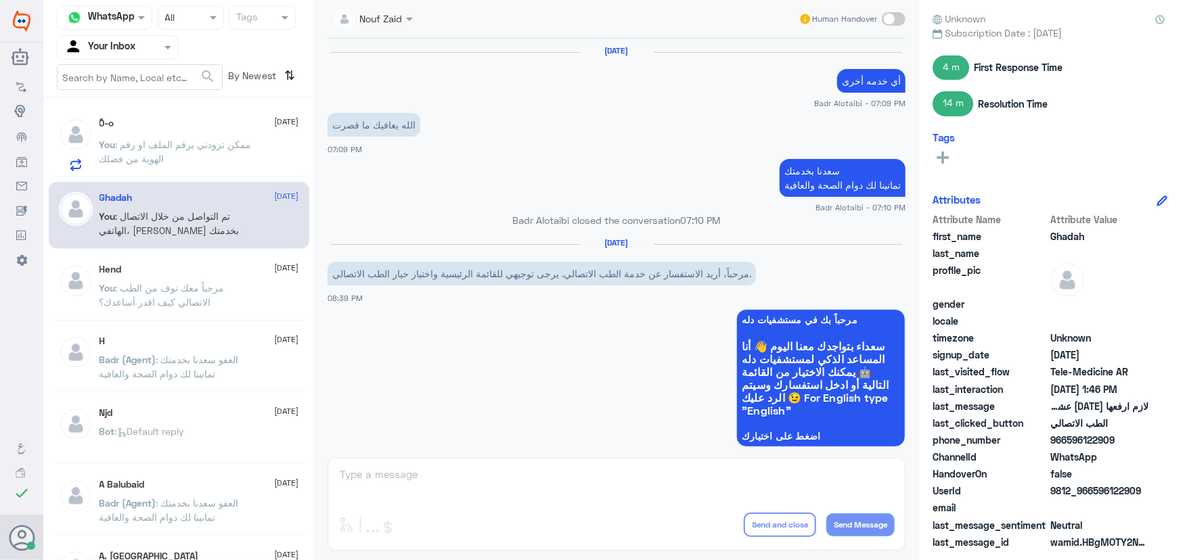
scroll to position [647, 0]
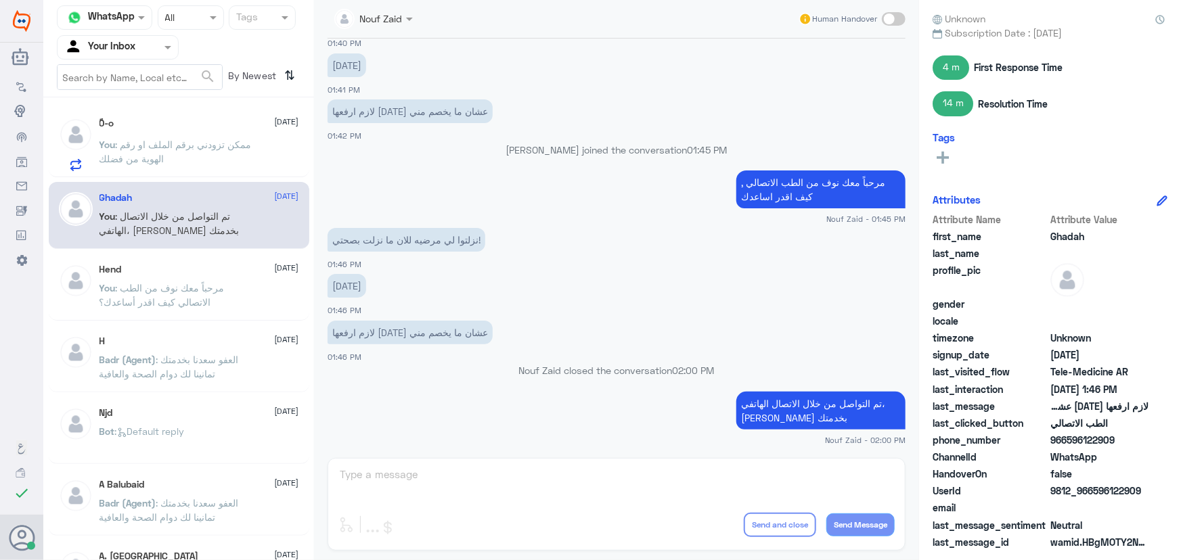
click at [173, 154] on p "You : ممكن تزودني برقم الملف او رقم الهوية من فضلك" at bounding box center [175, 154] width 152 height 34
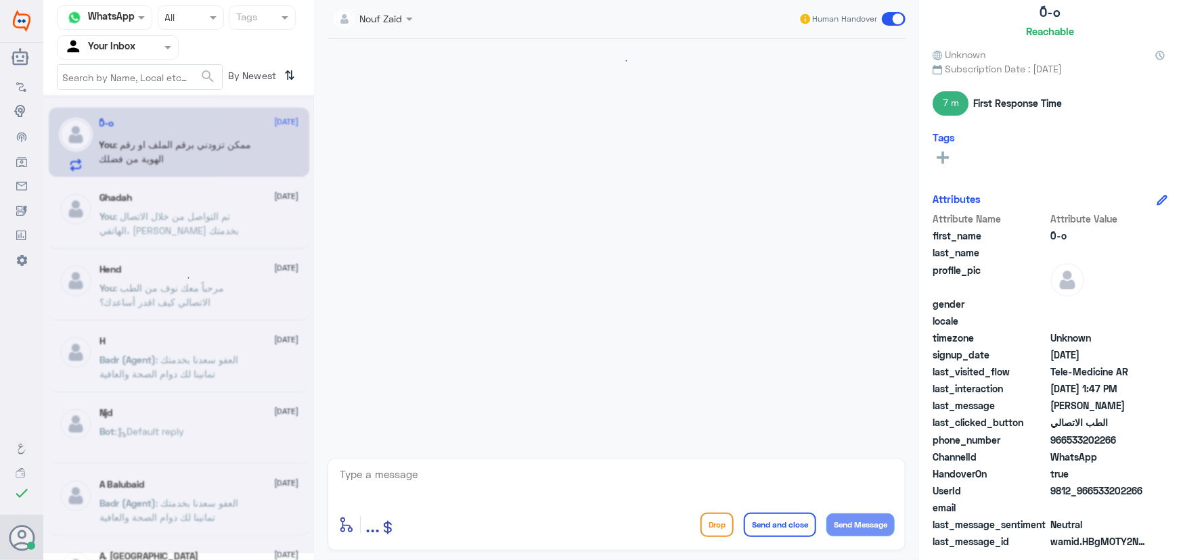
scroll to position [687, 0]
click at [125, 47] on input "text" at bounding box center [101, 47] width 74 height 16
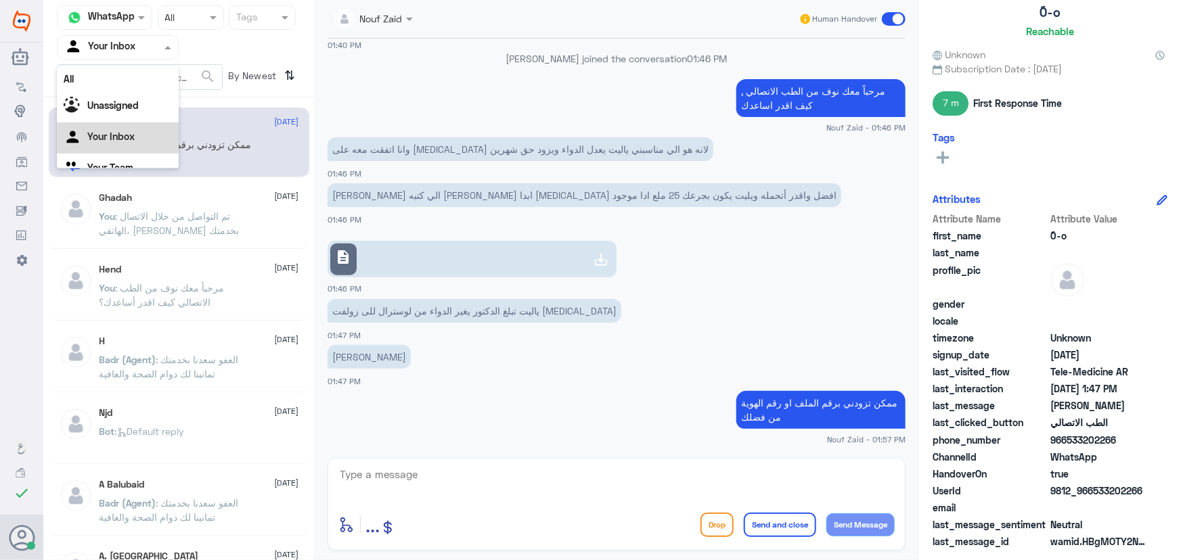
scroll to position [17, 0]
click at [125, 58] on div "Agent Filter Your Inbox" at bounding box center [118, 47] width 122 height 24
click at [125, 55] on div "Your Inbox" at bounding box center [99, 47] width 71 height 20
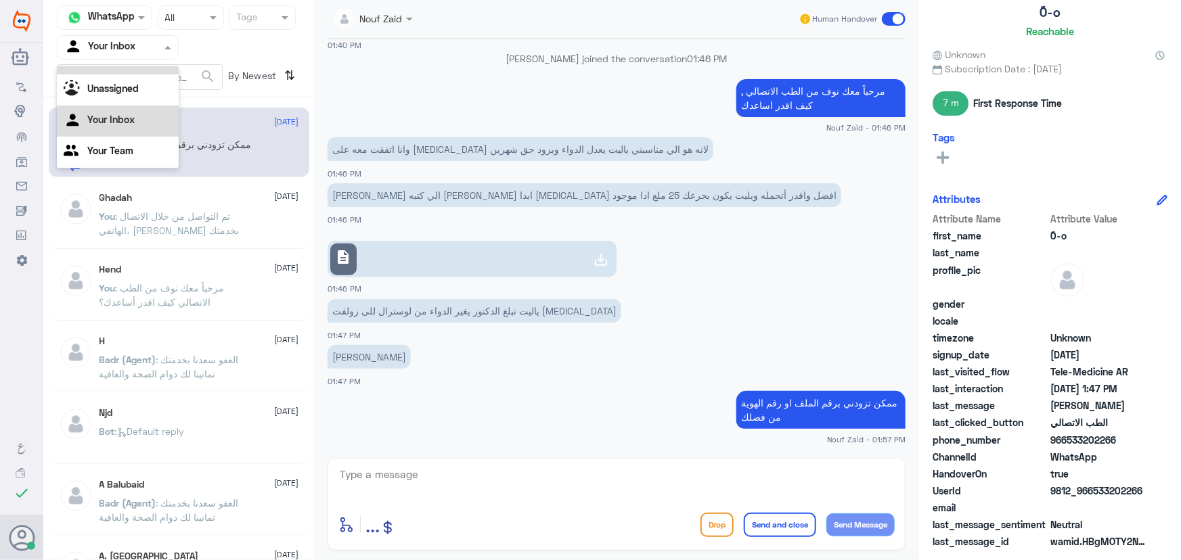
click at [122, 68] on div "All" at bounding box center [118, 61] width 122 height 25
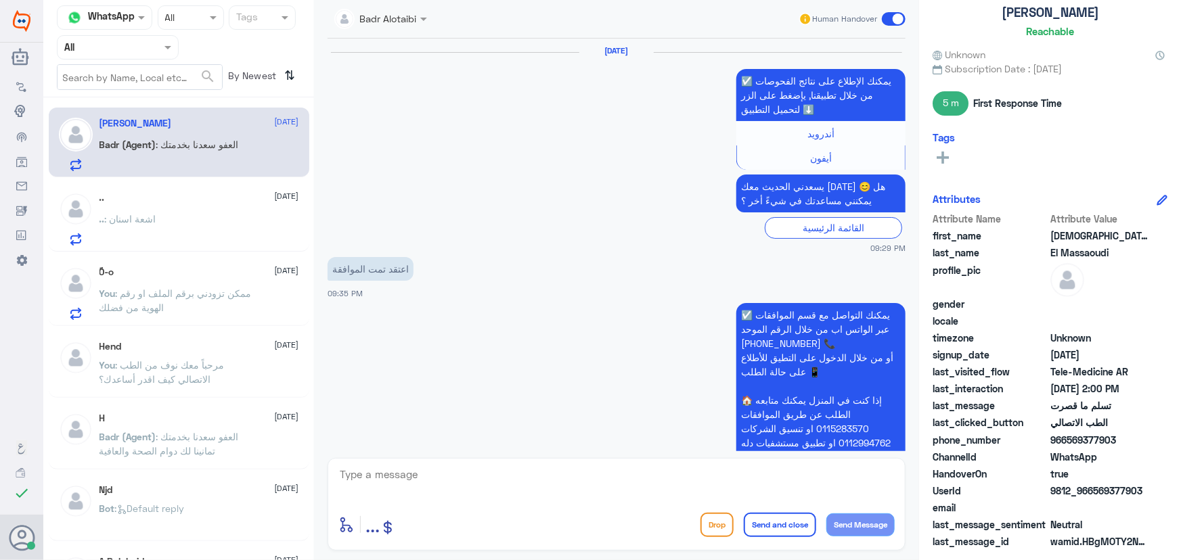
scroll to position [1114, 0]
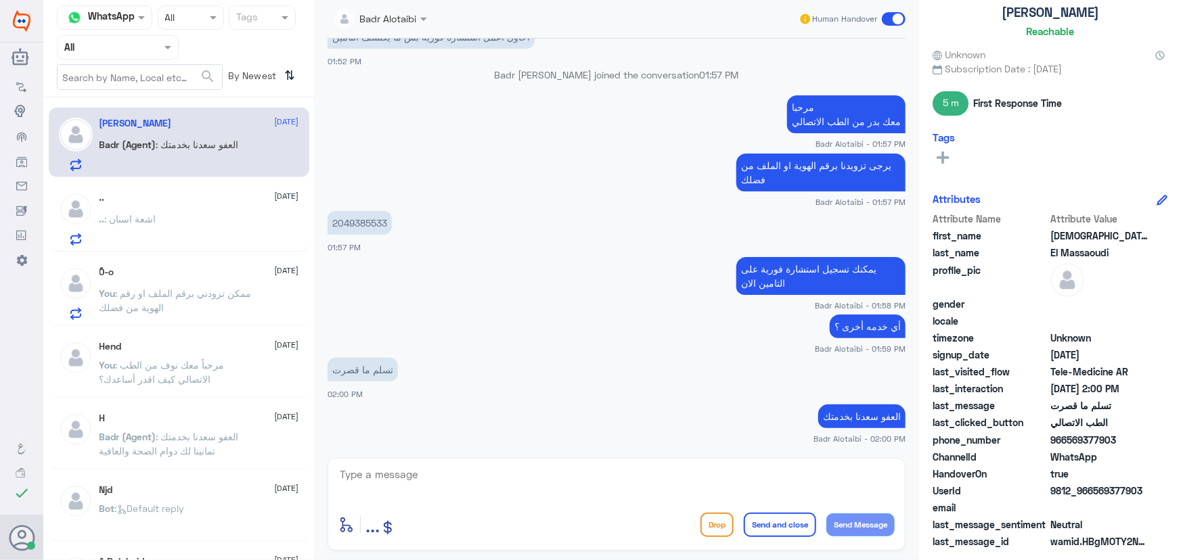
click at [208, 221] on div ".. : اشعة اسنان" at bounding box center [199, 230] width 200 height 30
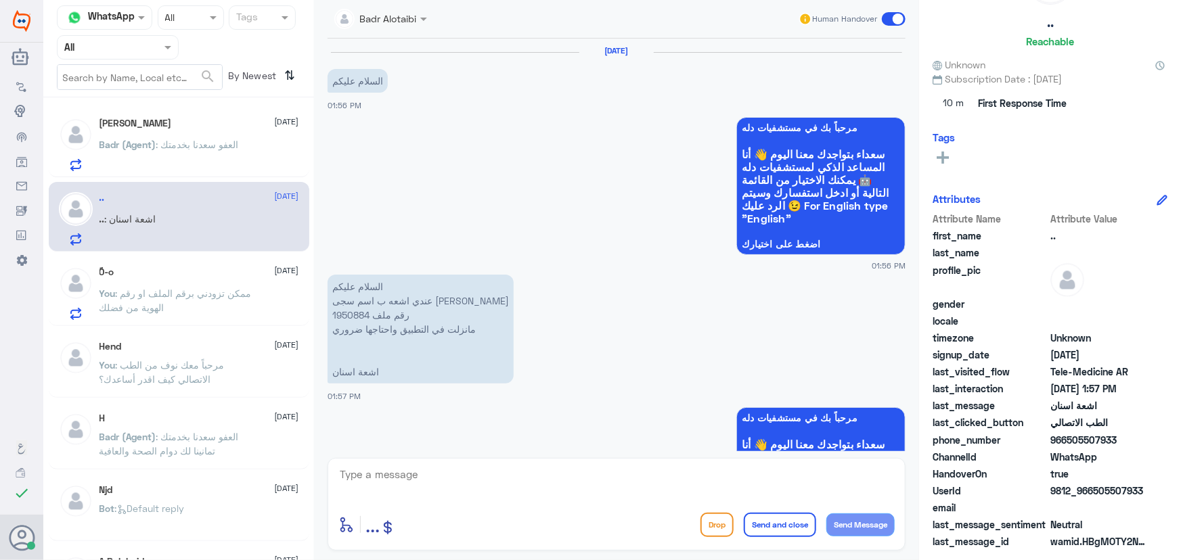
scroll to position [438, 0]
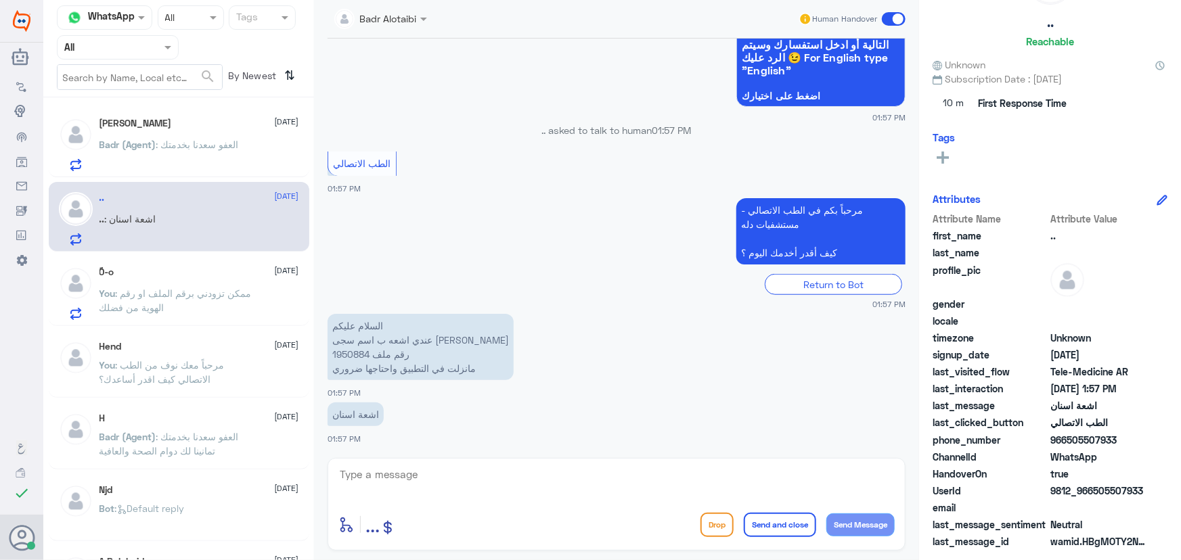
click at [108, 47] on input "text" at bounding box center [101, 47] width 74 height 16
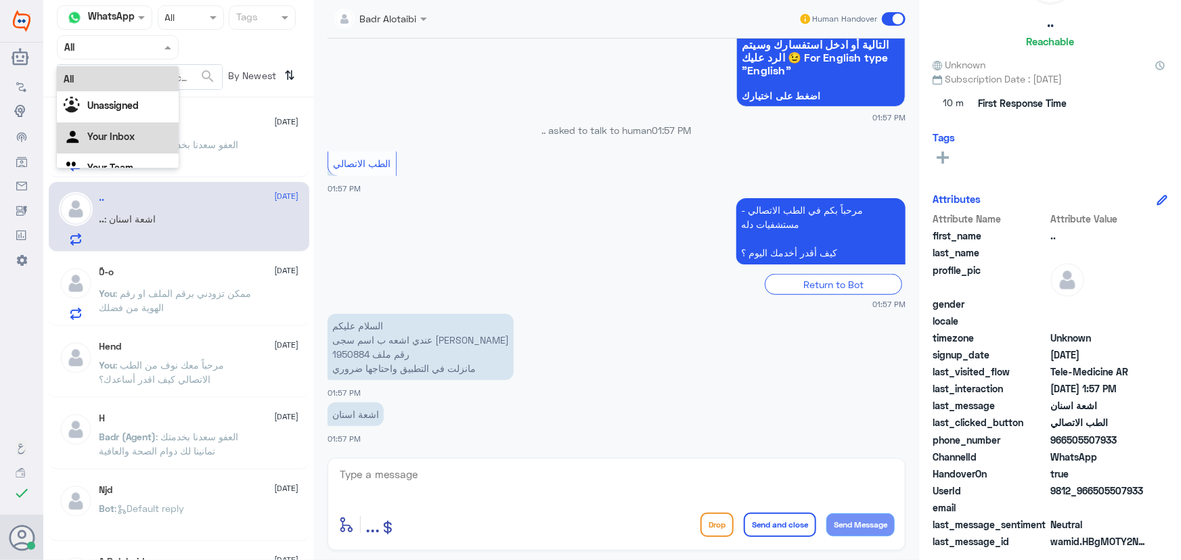
click at [129, 125] on div "Your Inbox" at bounding box center [118, 137] width 122 height 31
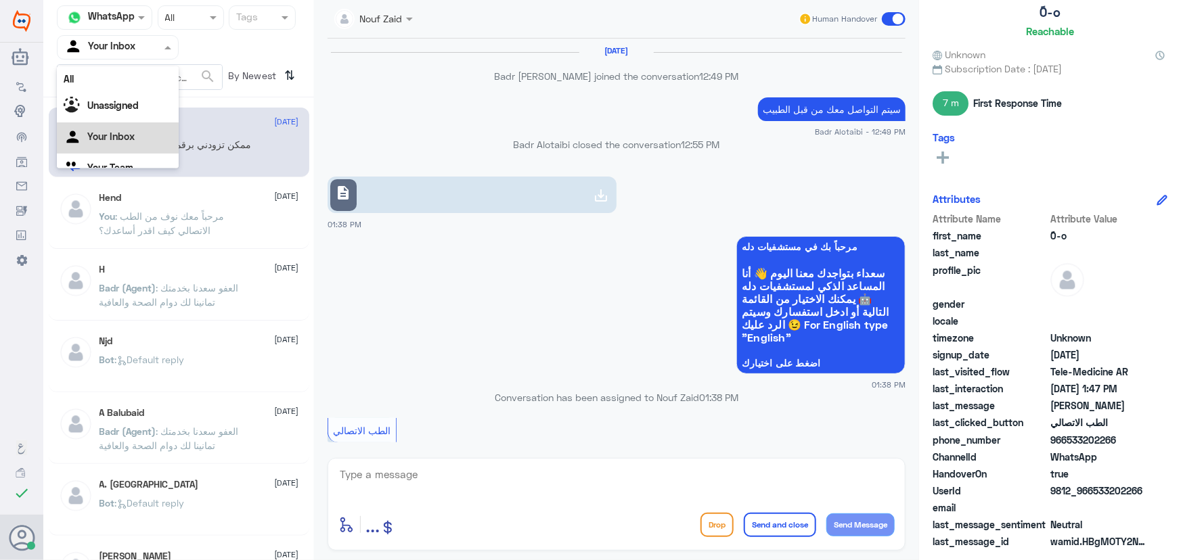
scroll to position [687, 0]
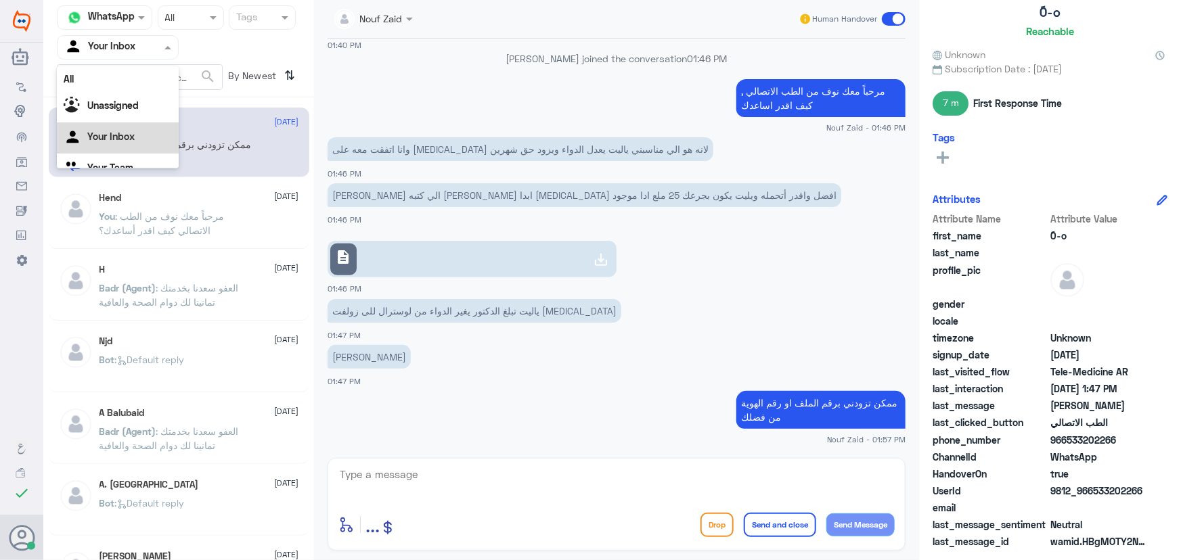
click at [129, 45] on input "text" at bounding box center [101, 47] width 74 height 16
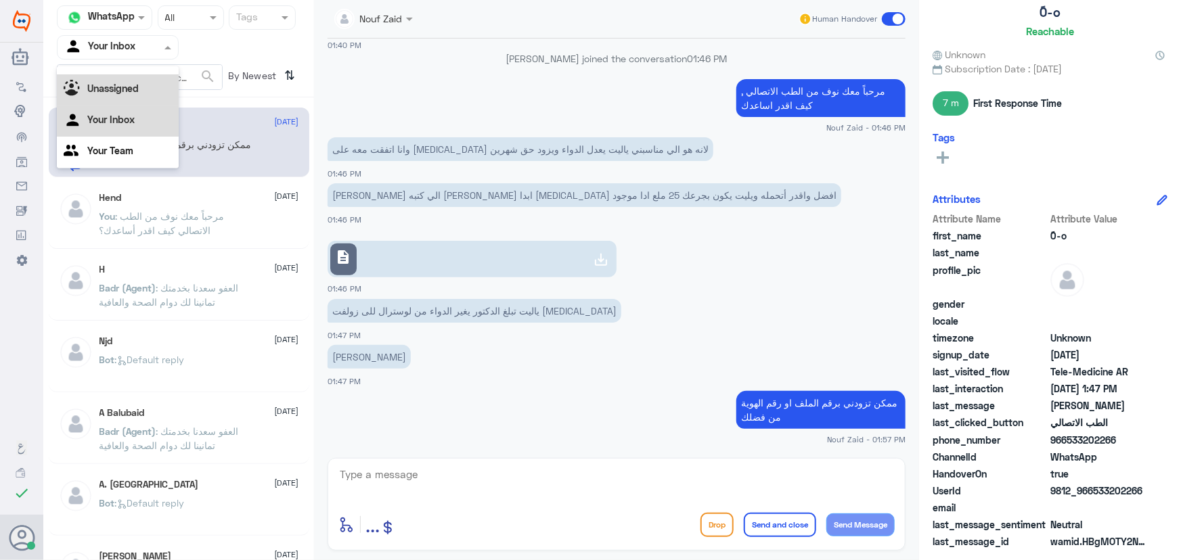
click at [129, 80] on div "Unassigned" at bounding box center [118, 89] width 122 height 31
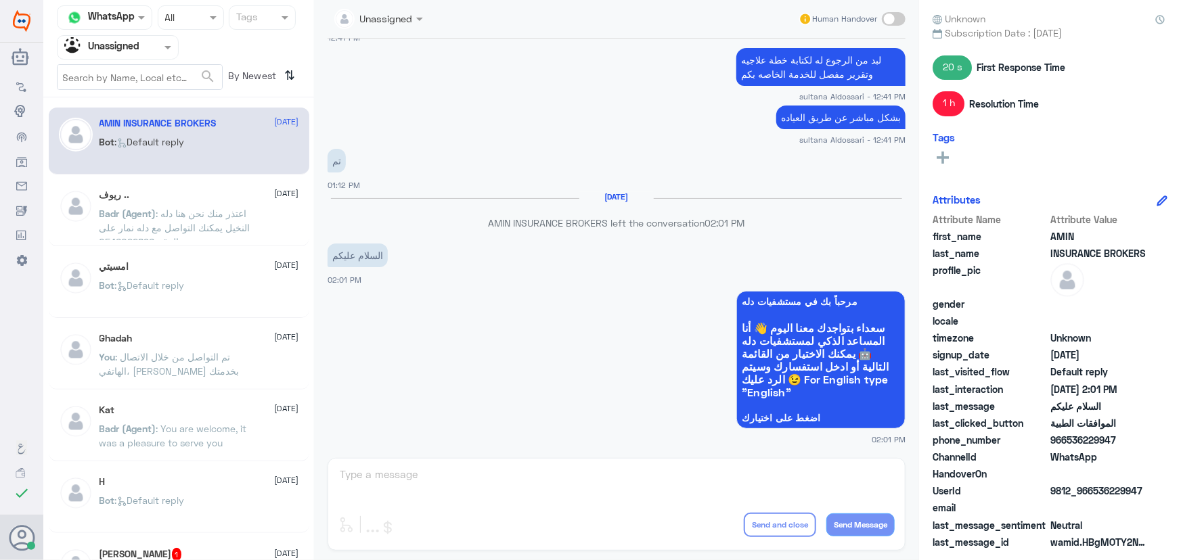
scroll to position [0, 0]
drag, startPoint x: 114, startPoint y: 68, endPoint x: 113, endPoint y: 53, distance: 14.9
click at [114, 62] on nav "Channel WhatsApp Status × All Tags Agent Filter Unassigned search By Newest ⇅" at bounding box center [178, 51] width 271 height 92
click at [113, 53] on input "text" at bounding box center [101, 47] width 74 height 16
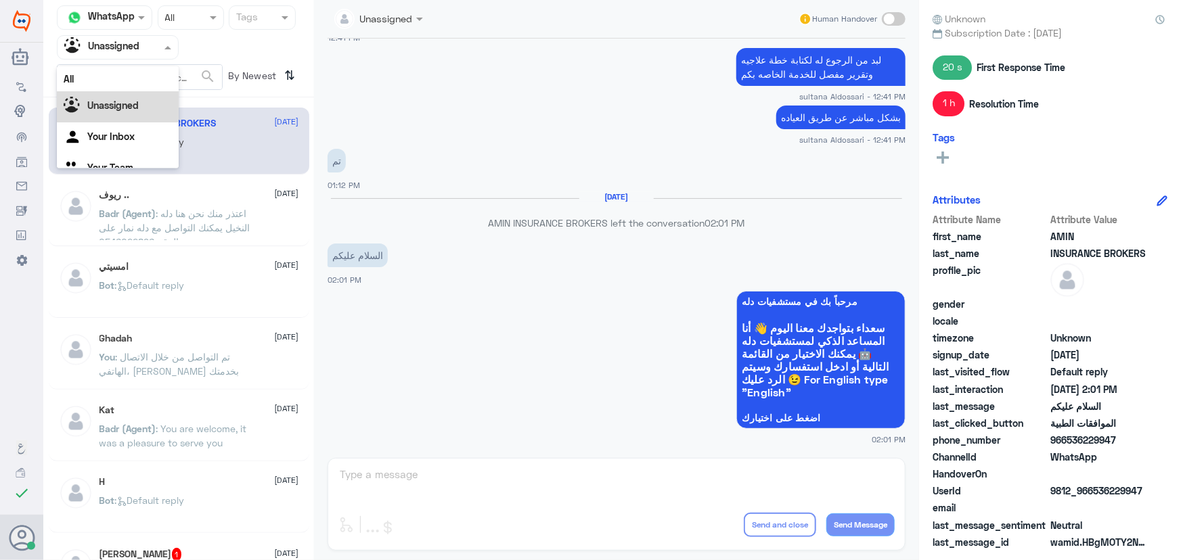
scroll to position [17, 0]
click at [127, 74] on div "Unassigned" at bounding box center [118, 89] width 122 height 31
click at [129, 54] on div "Unassigned" at bounding box center [101, 47] width 75 height 20
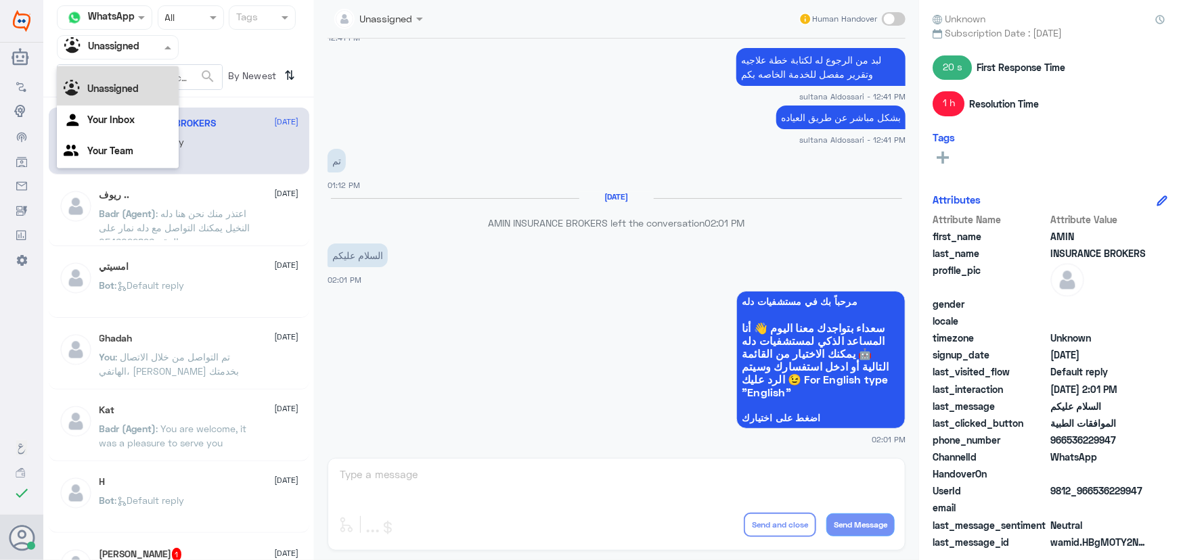
click at [129, 68] on div "All" at bounding box center [118, 61] width 122 height 25
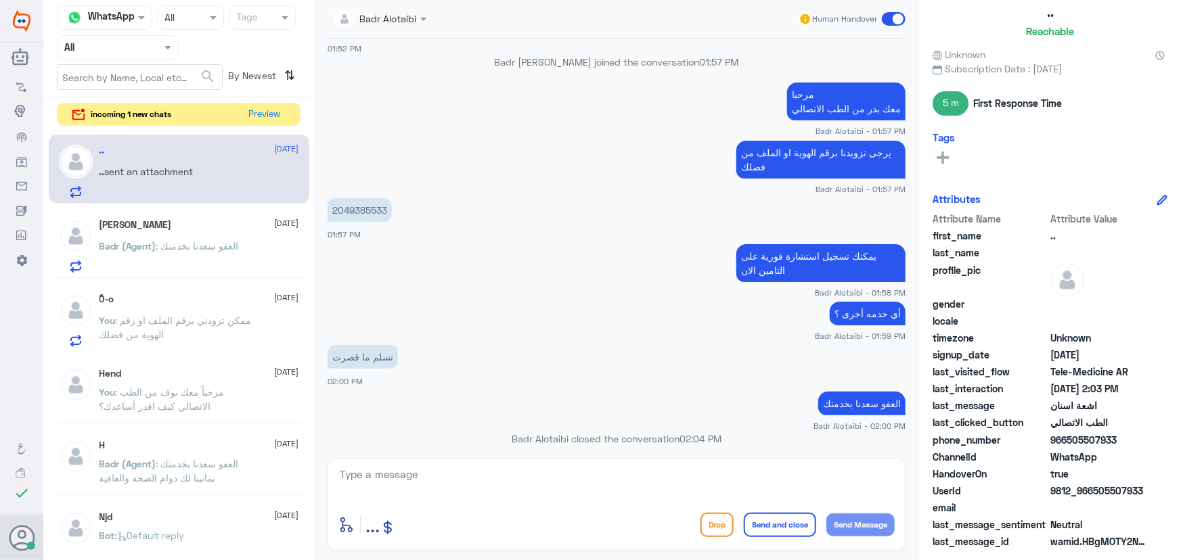
scroll to position [1138, 0]
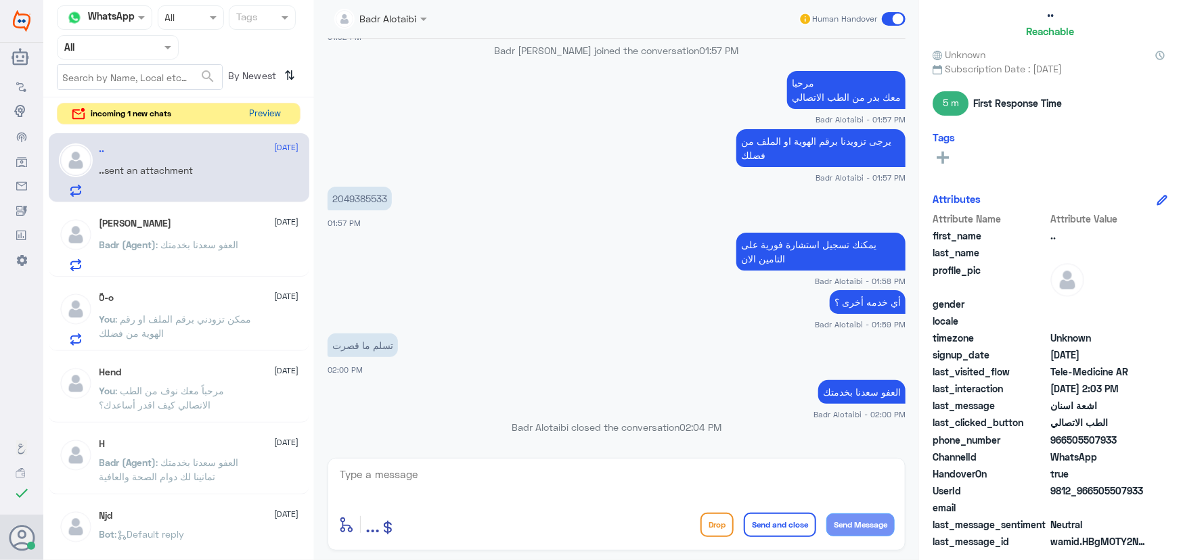
click at [278, 124] on div "incoming 1 new chats Preview" at bounding box center [179, 114] width 244 height 22
click at [275, 115] on button "Preview" at bounding box center [265, 114] width 42 height 21
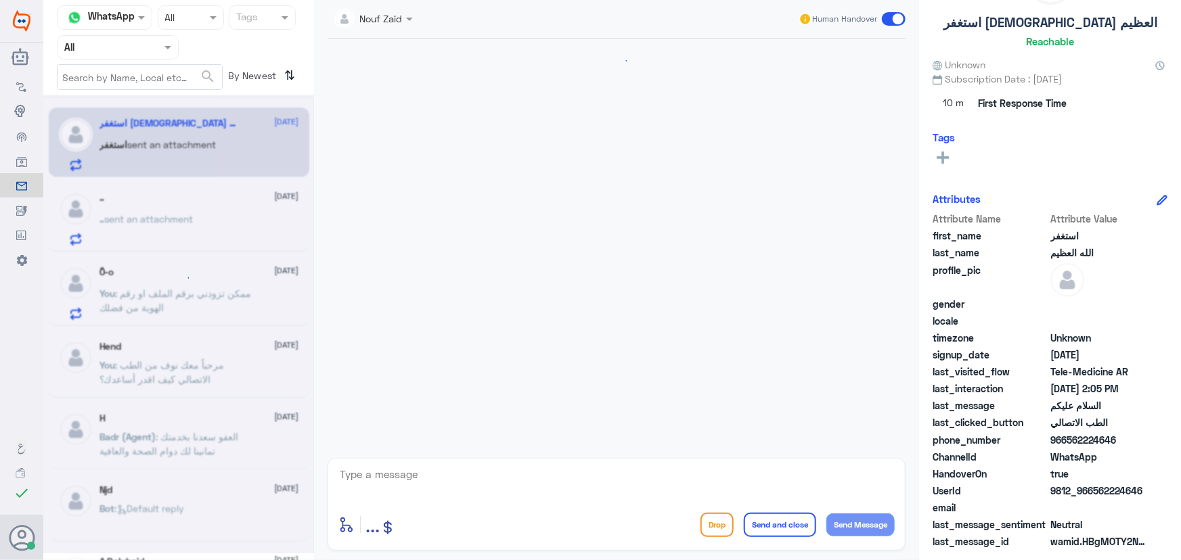
scroll to position [798, 0]
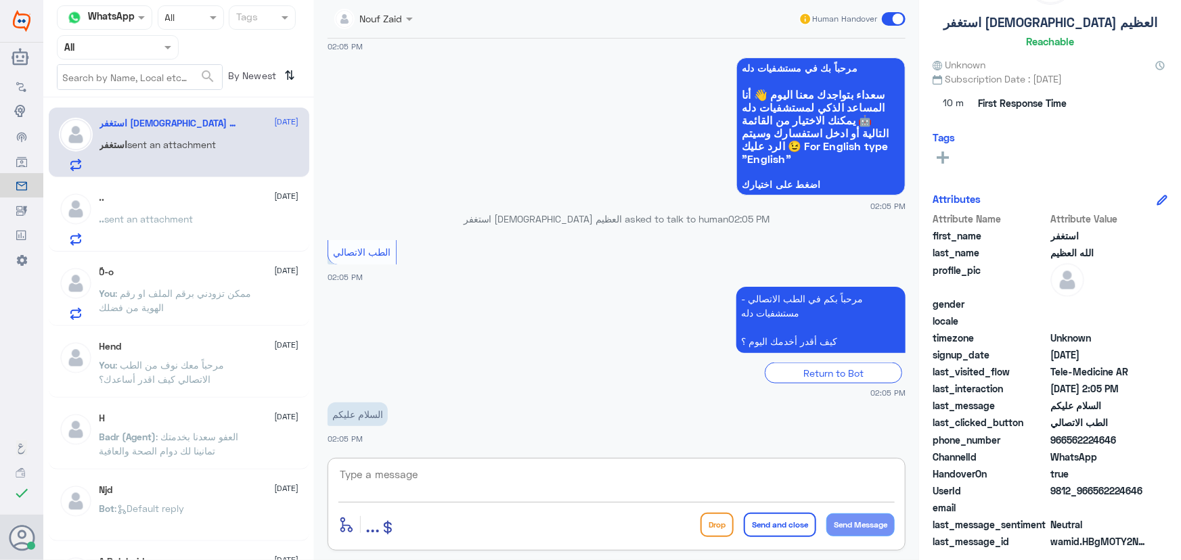
click at [505, 491] on textarea at bounding box center [616, 482] width 556 height 33
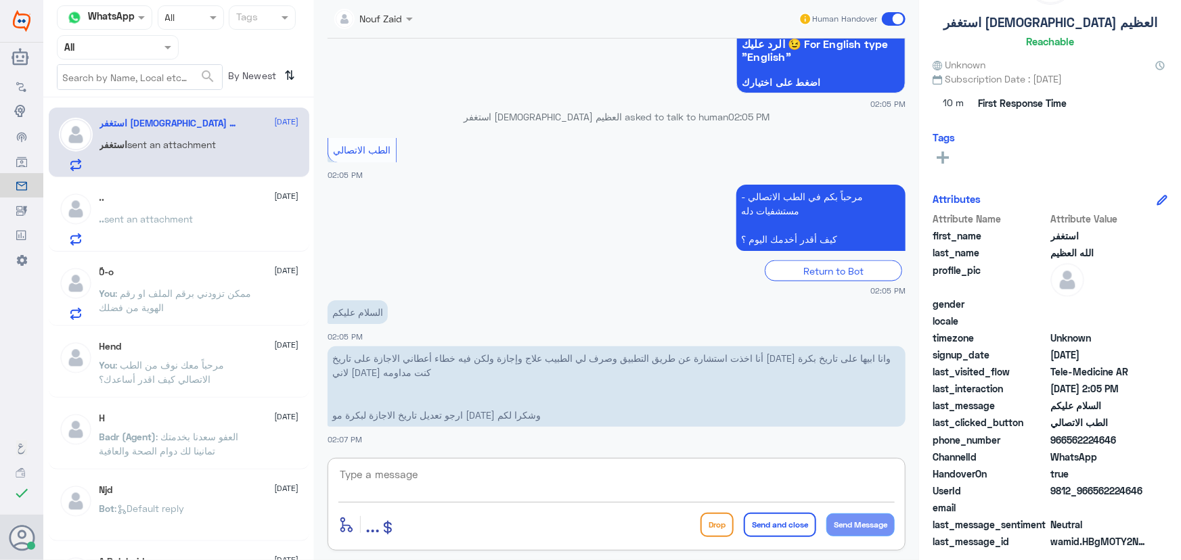
click at [486, 449] on div "28 Aug 2025 ممكن تزودني برقم الهوية او الملف عبدالكريم الموسى - 06:56 PM الاسم …" at bounding box center [616, 245] width 591 height 413
click at [480, 472] on textarea at bounding box center [616, 482] width 556 height 33
paste textarea "مرحباً معك نوف من الطب الاتصالي"
type textarea "مرحباً معك نوف من الطب الاتصالي"
click at [886, 517] on button "Send Message" at bounding box center [860, 525] width 68 height 23
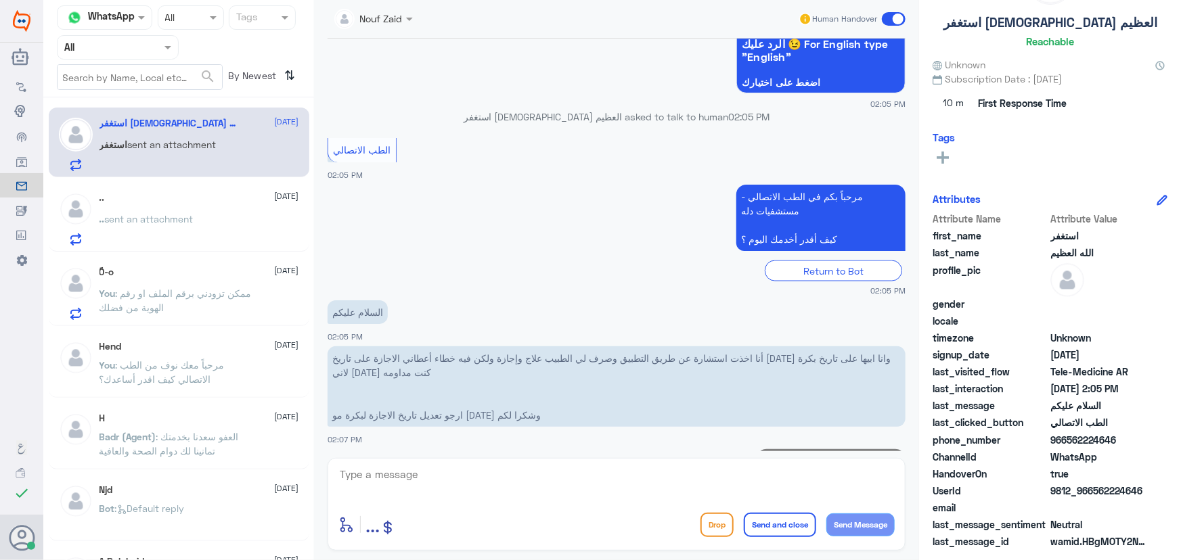
scroll to position [944, 0]
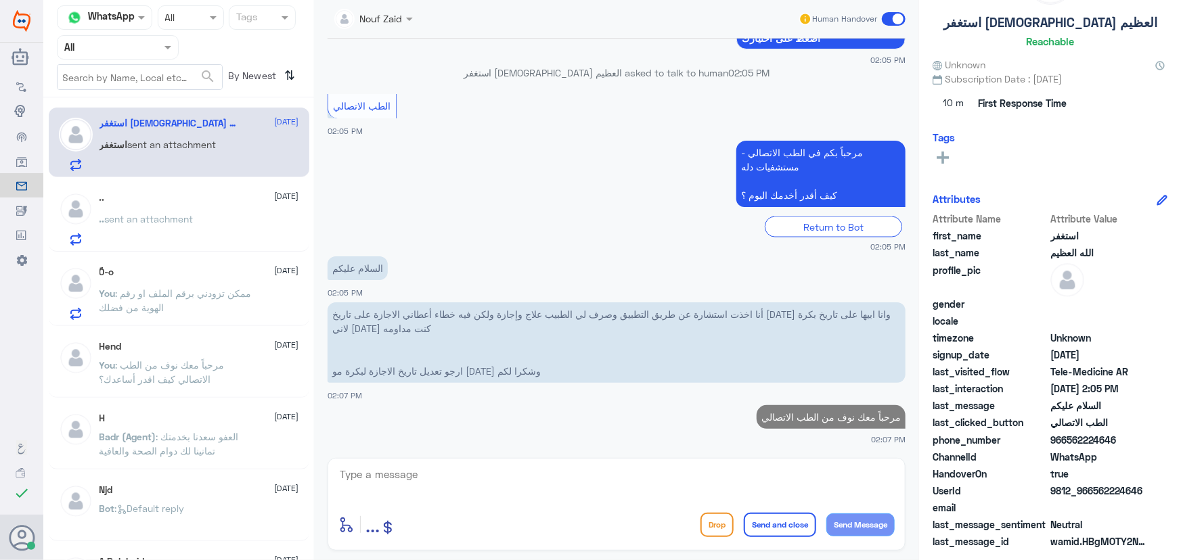
drag, startPoint x: 1094, startPoint y: 489, endPoint x: 1173, endPoint y: 495, distance: 79.4
click at [1169, 497] on div "استغفر الله العظيم Reachable Unknown Subscription Date : 12/01/2024 10 m First …" at bounding box center [1050, 282] width 262 height 564
copy span "562224646"
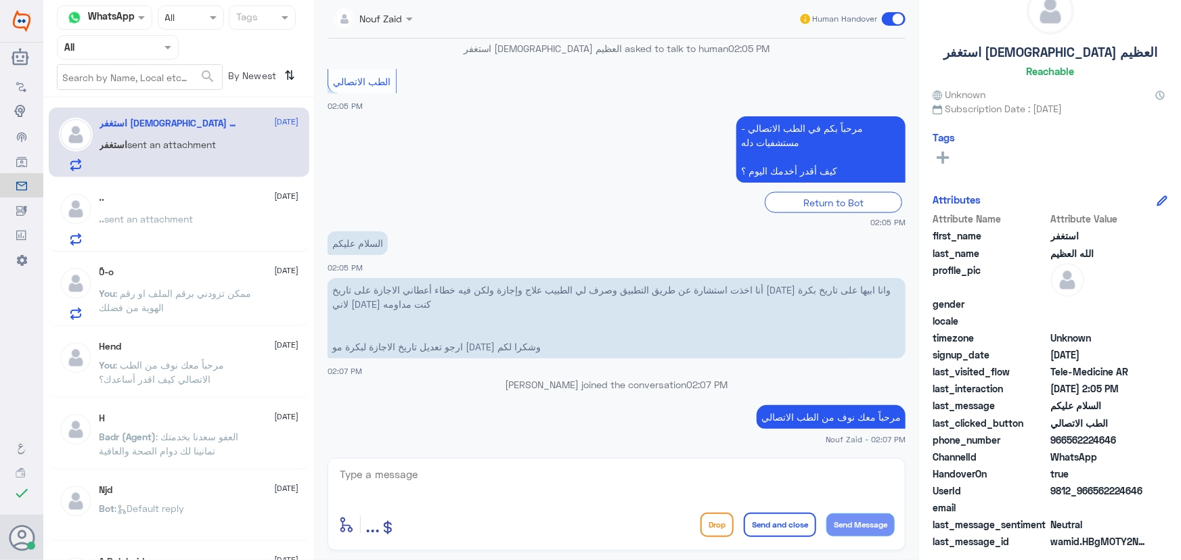
click at [135, 217] on span "sent an attachment" at bounding box center [149, 219] width 89 height 12
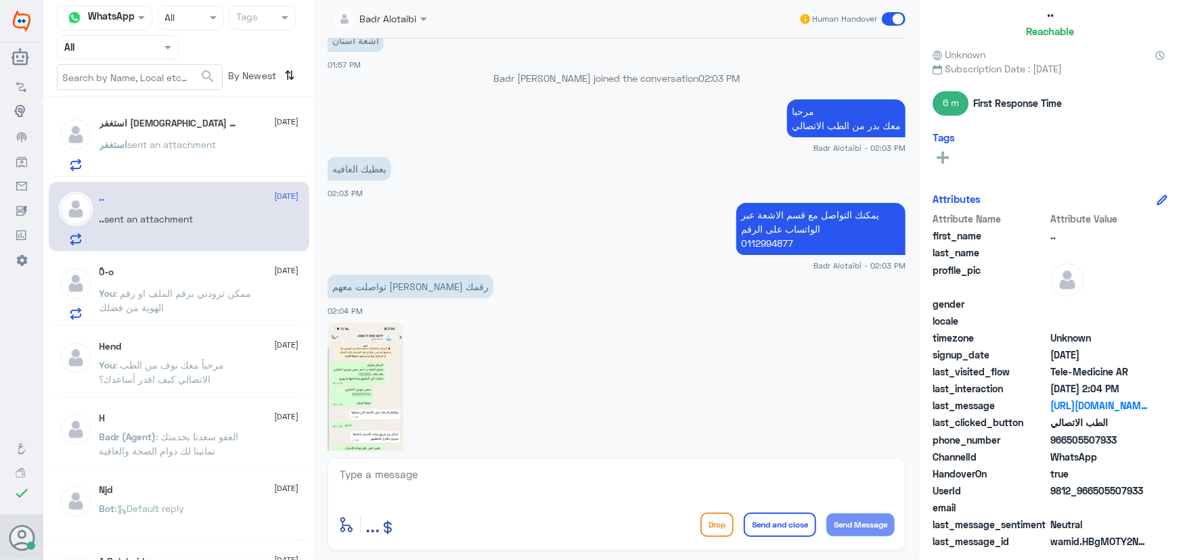
scroll to position [872, 0]
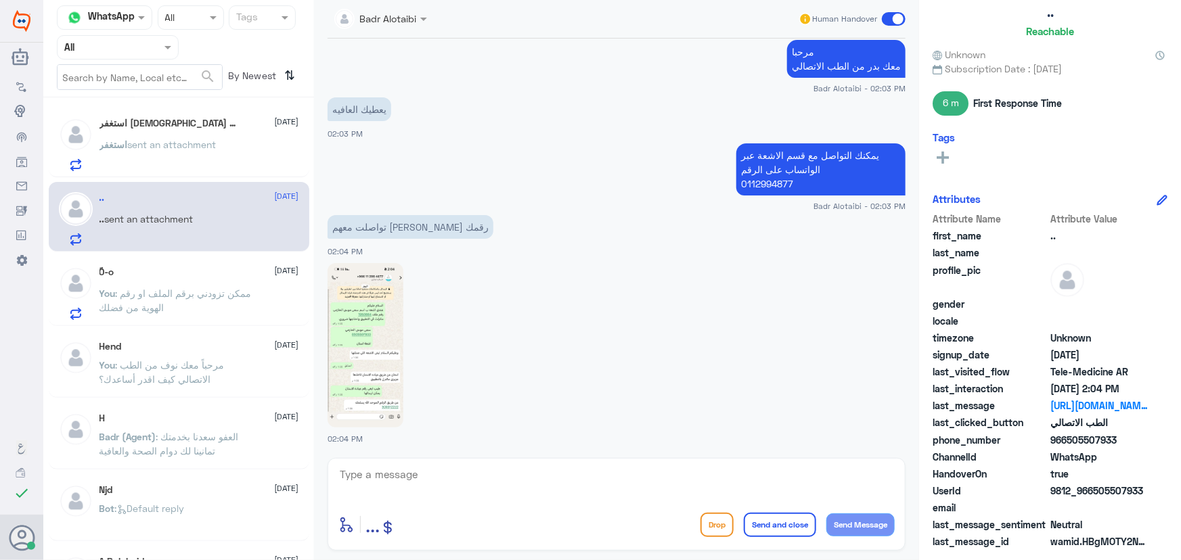
click at [189, 273] on div "ً0-o 21 September" at bounding box center [199, 273] width 200 height 12
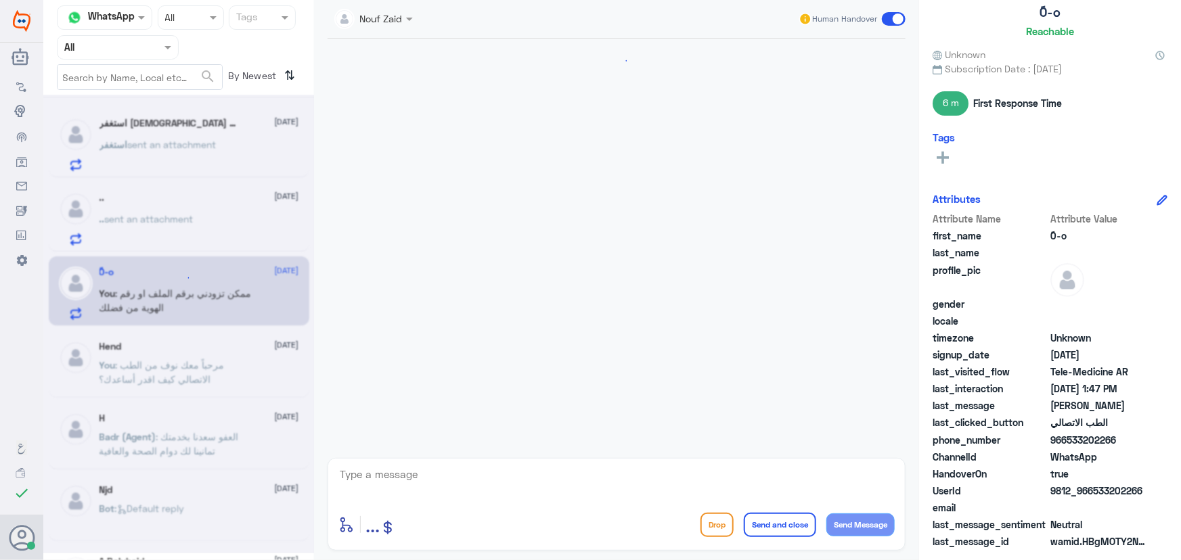
scroll to position [687, 0]
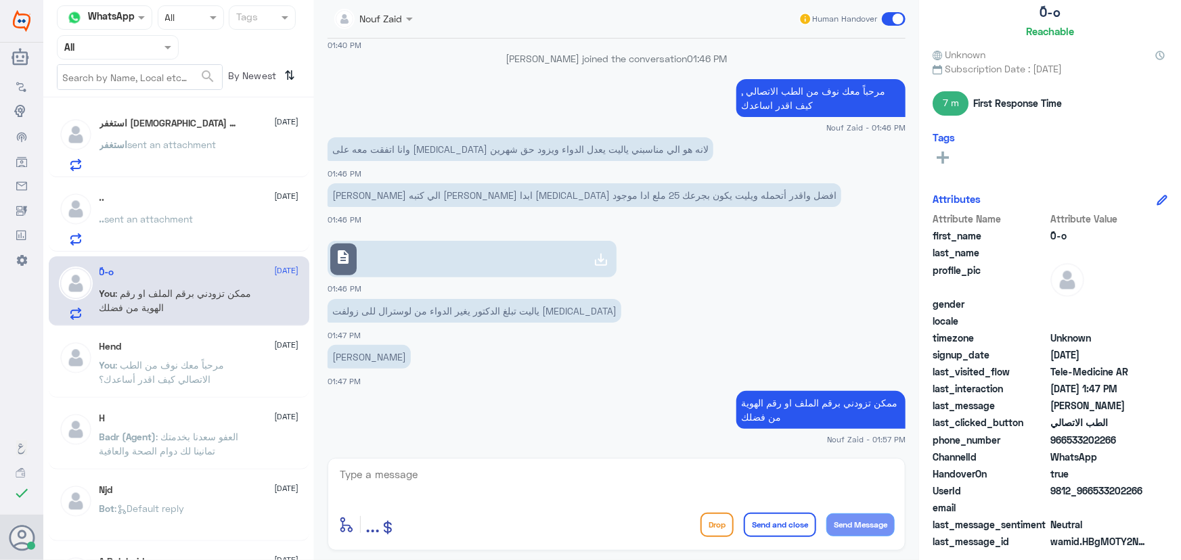
click at [198, 153] on p "استغفر sent an attachment" at bounding box center [157, 154] width 117 height 34
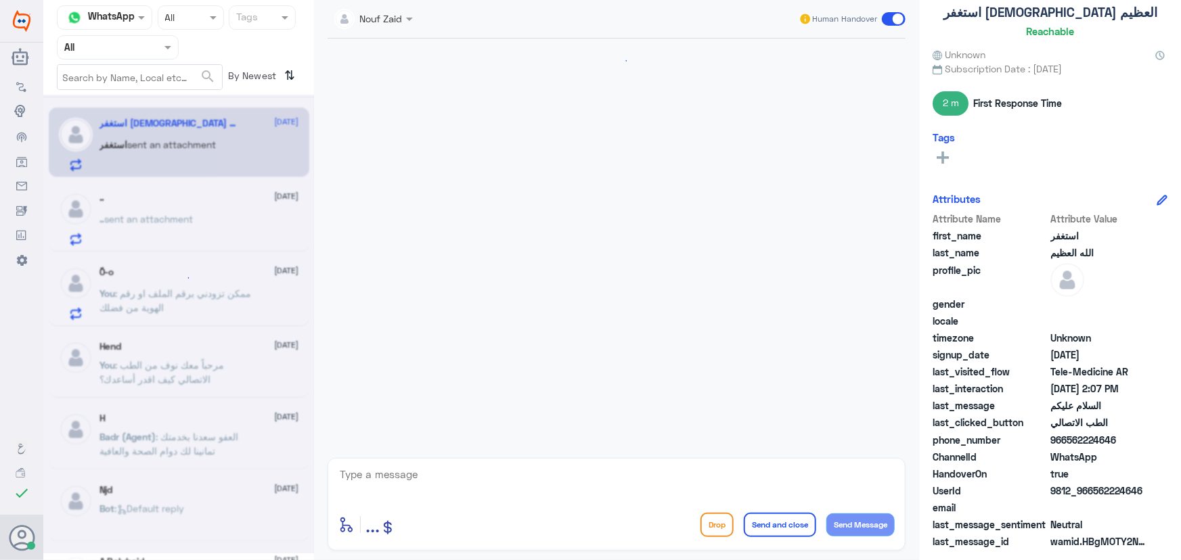
scroll to position [805, 0]
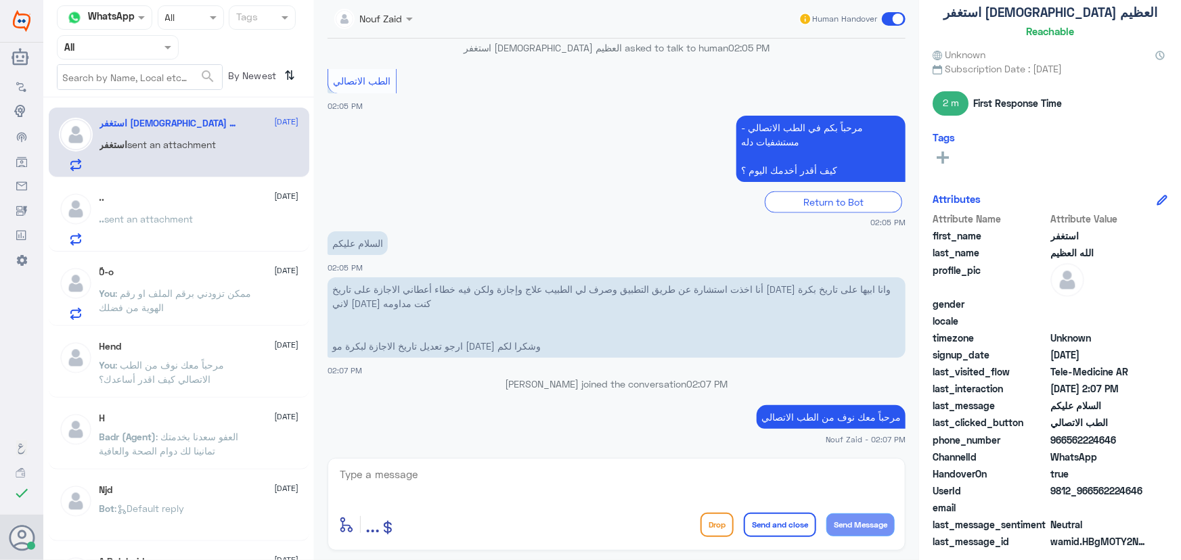
click at [194, 267] on div "ً0-o 21 September" at bounding box center [199, 273] width 200 height 12
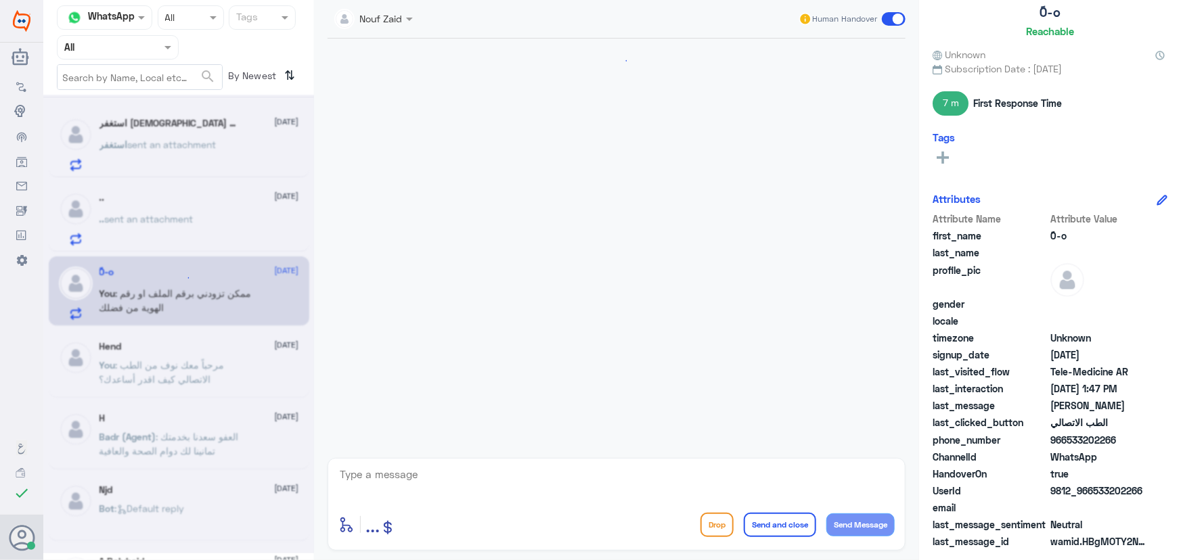
scroll to position [687, 0]
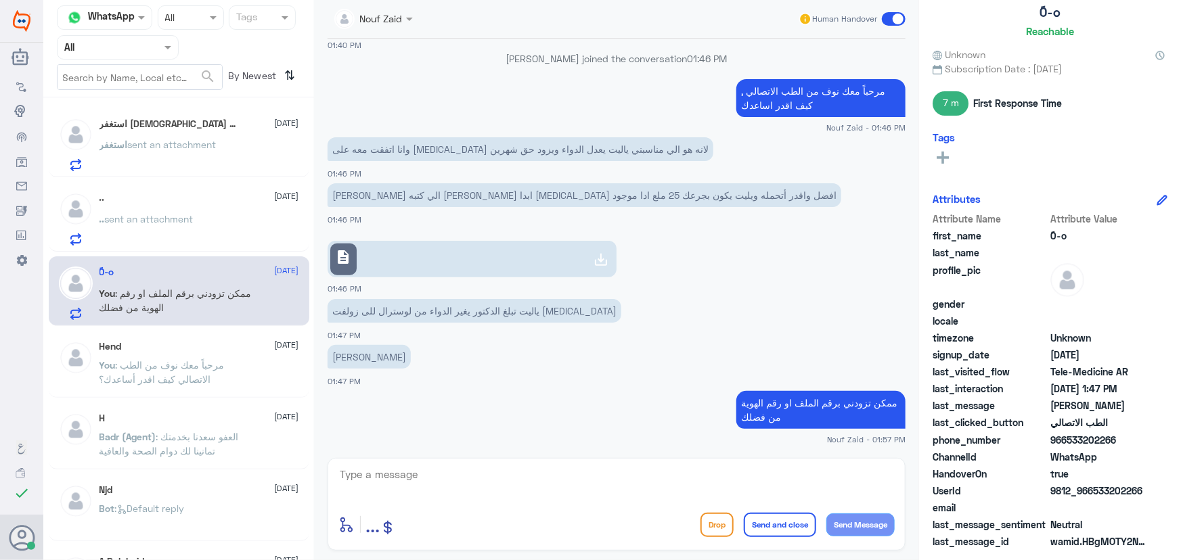
click at [203, 122] on div "استغفر الله العظيم 1 21 September" at bounding box center [199, 125] width 200 height 14
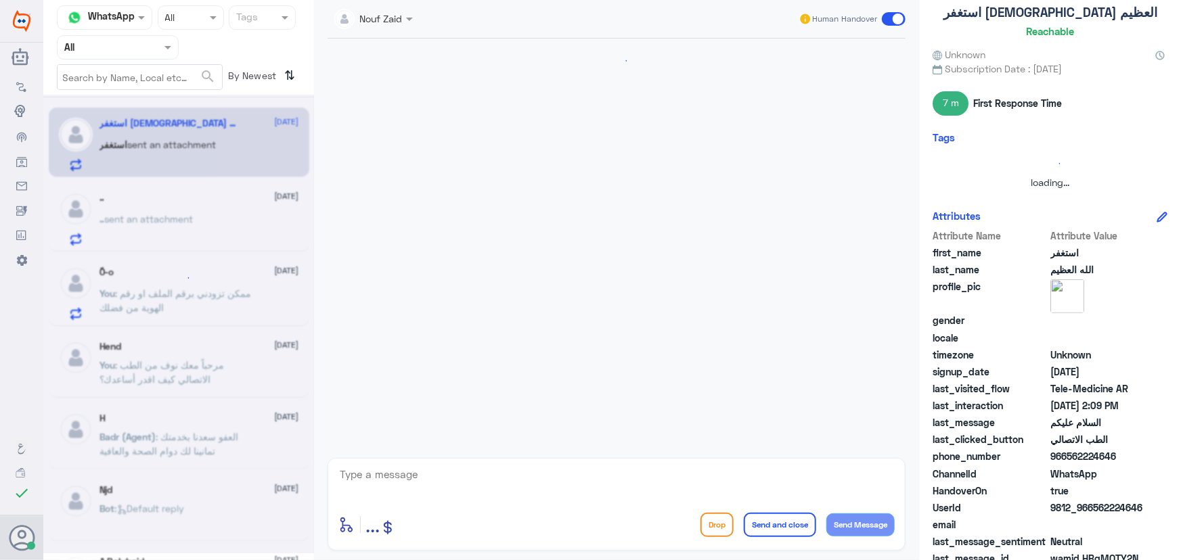
scroll to position [792, 0]
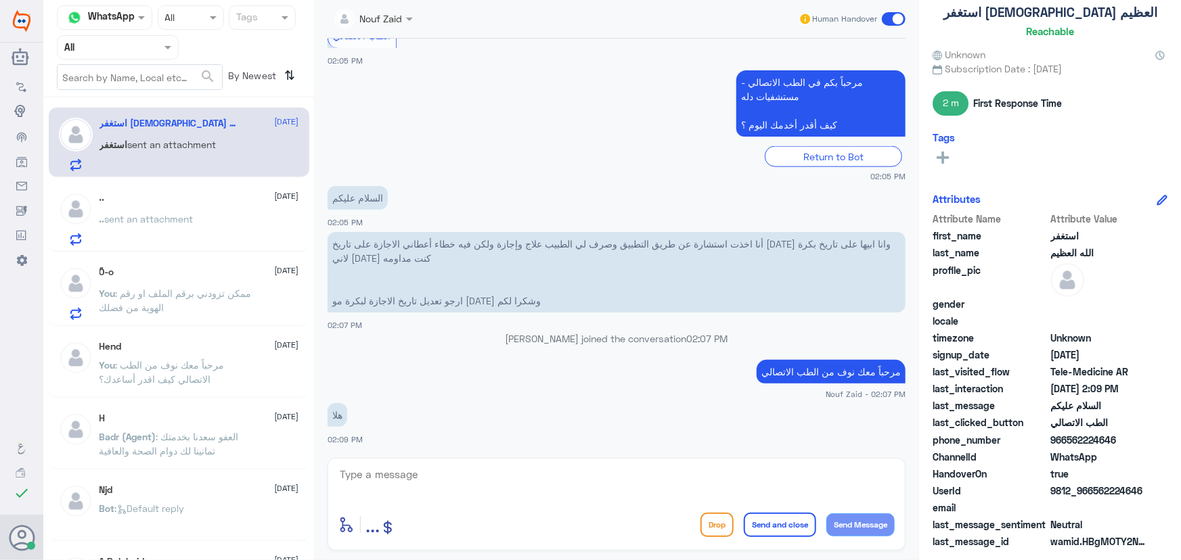
click at [432, 482] on textarea at bounding box center [616, 482] width 556 height 33
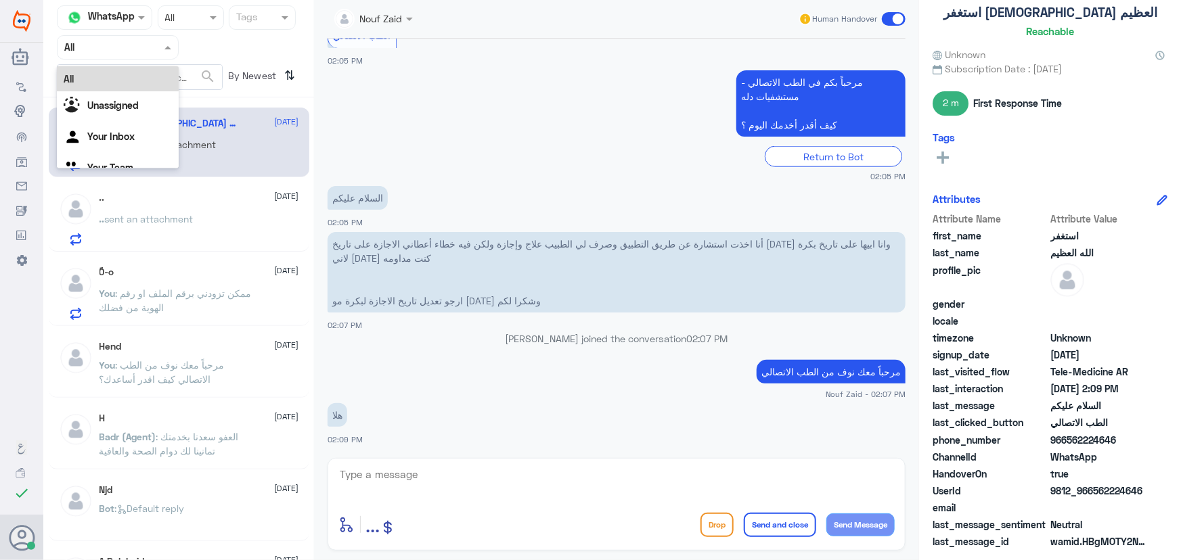
click at [108, 43] on input "text" at bounding box center [101, 47] width 74 height 16
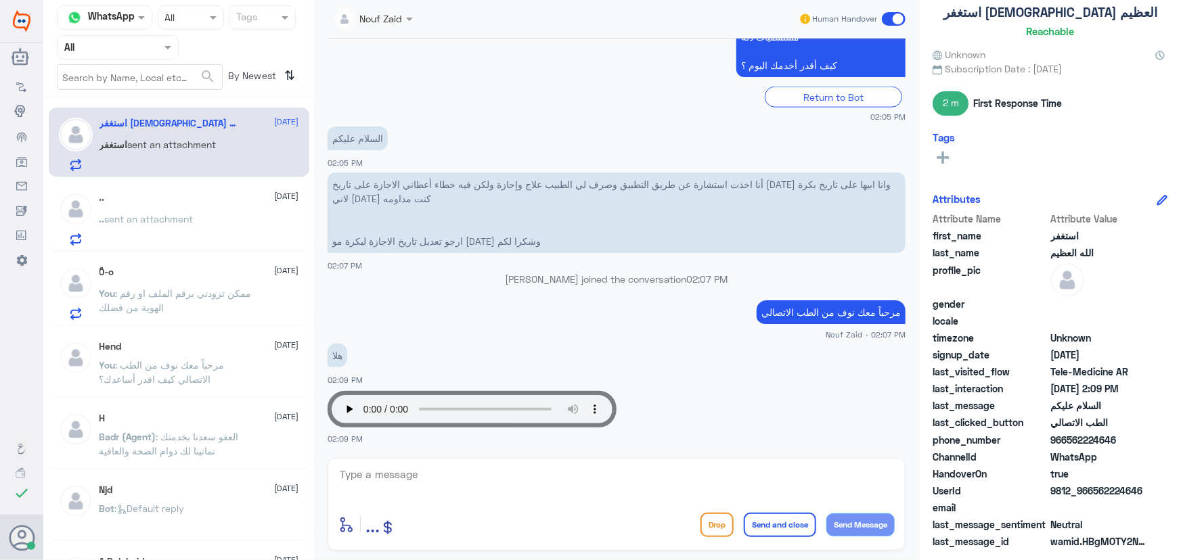
click at [424, 291] on div "Nouf Zaid joined the conversation 02:07 PM" at bounding box center [616, 284] width 578 height 24
click at [434, 472] on textarea at bounding box center [616, 482] width 556 height 33
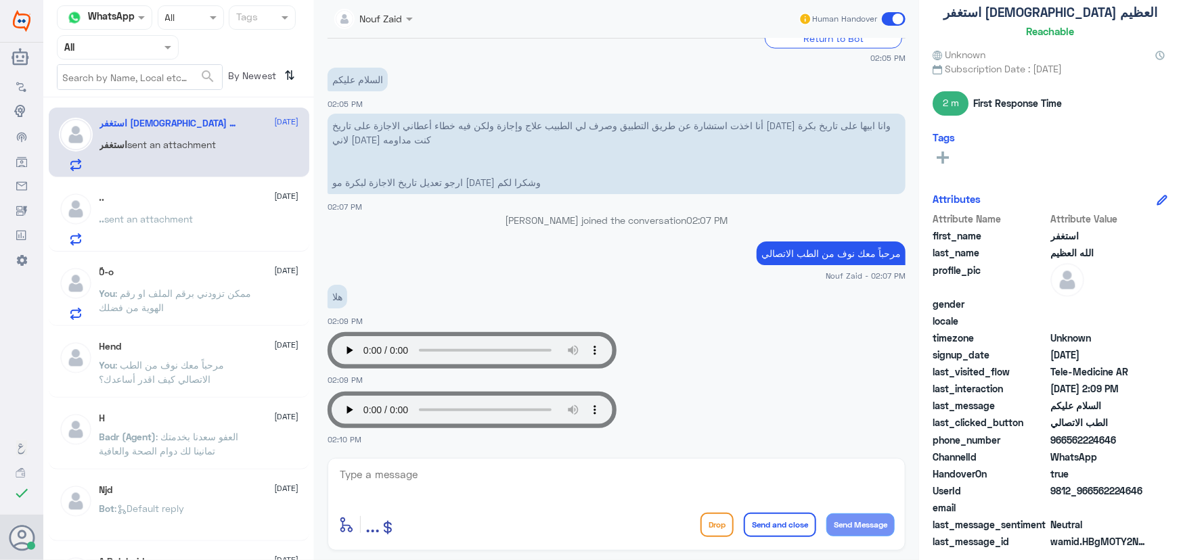
click at [568, 474] on textarea at bounding box center [616, 482] width 556 height 33
type textarea "م"
type textarea "سيتم التعديل من قبل الطبيب"
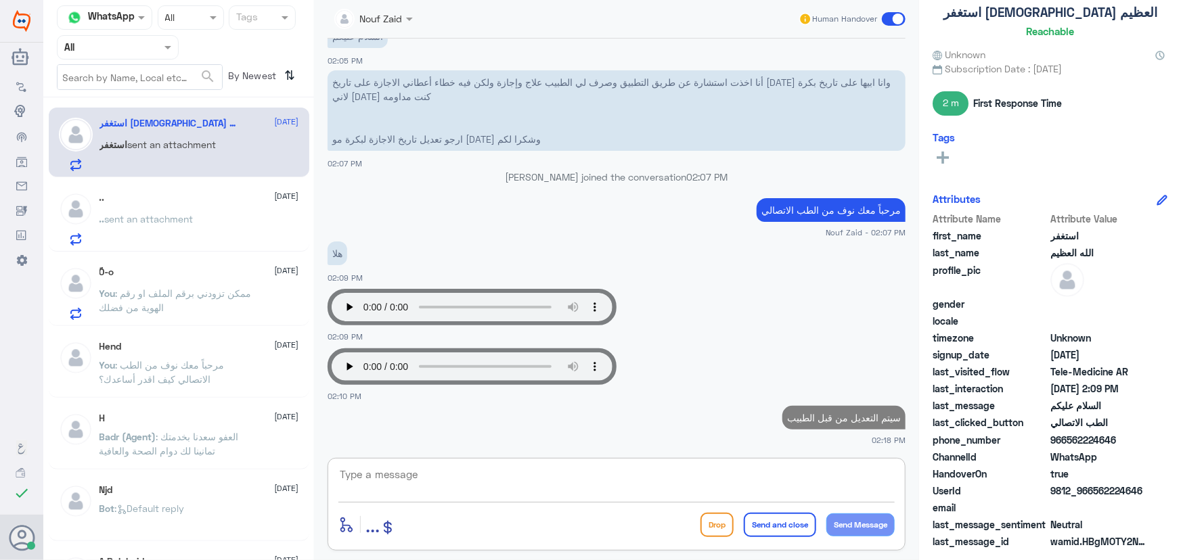
type textarea "ا"
type textarea "سعدنا بخدمتك"
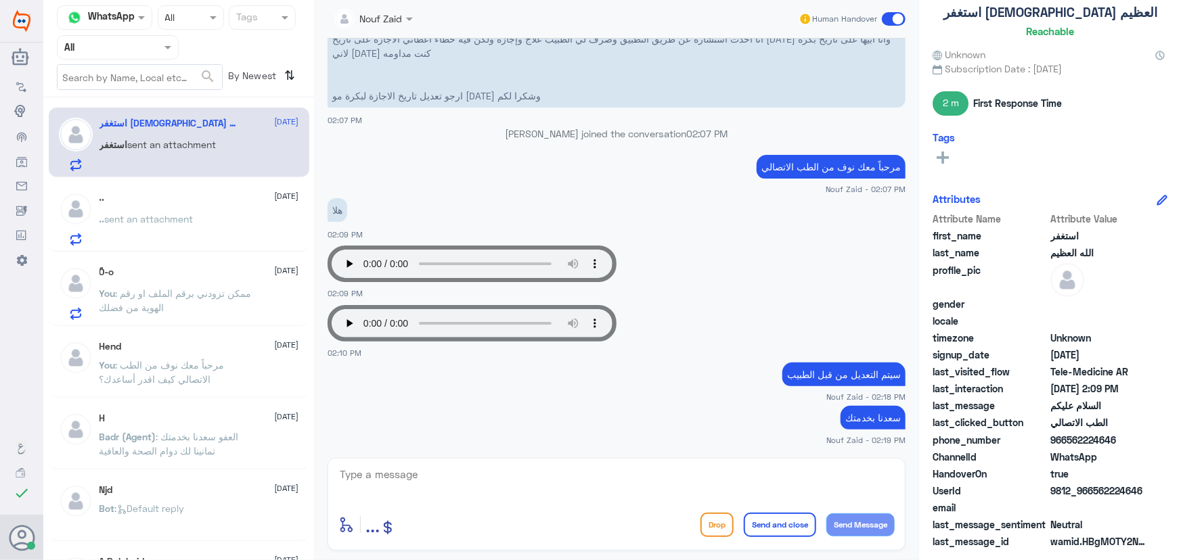
click at [901, 17] on span at bounding box center [894, 19] width 24 height 14
click at [0, 0] on input "checkbox" at bounding box center [0, 0] width 0 height 0
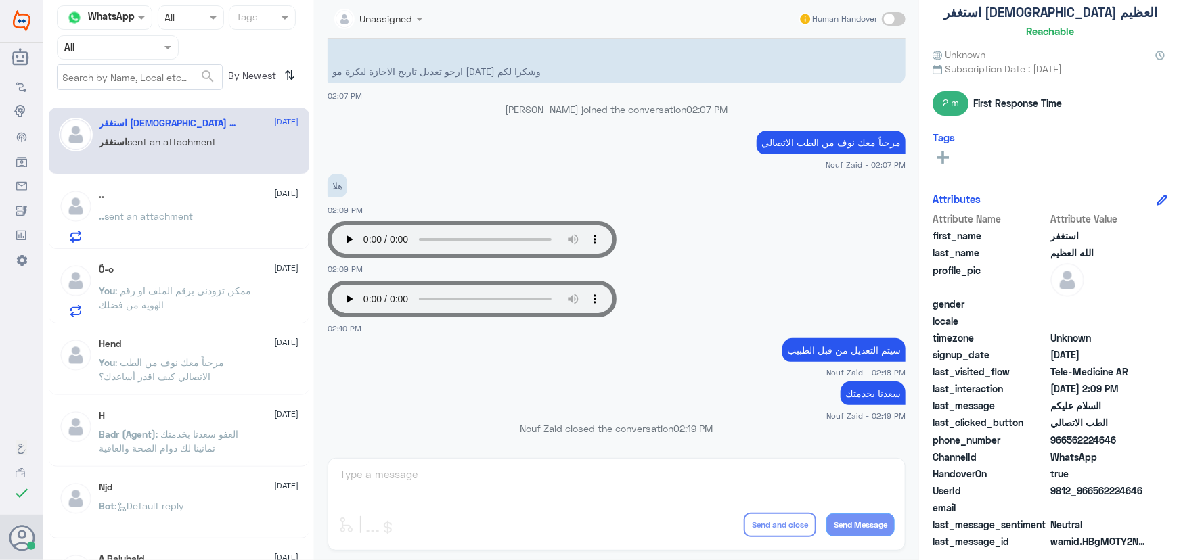
click at [153, 236] on p ".. sent an attachment" at bounding box center [146, 226] width 94 height 34
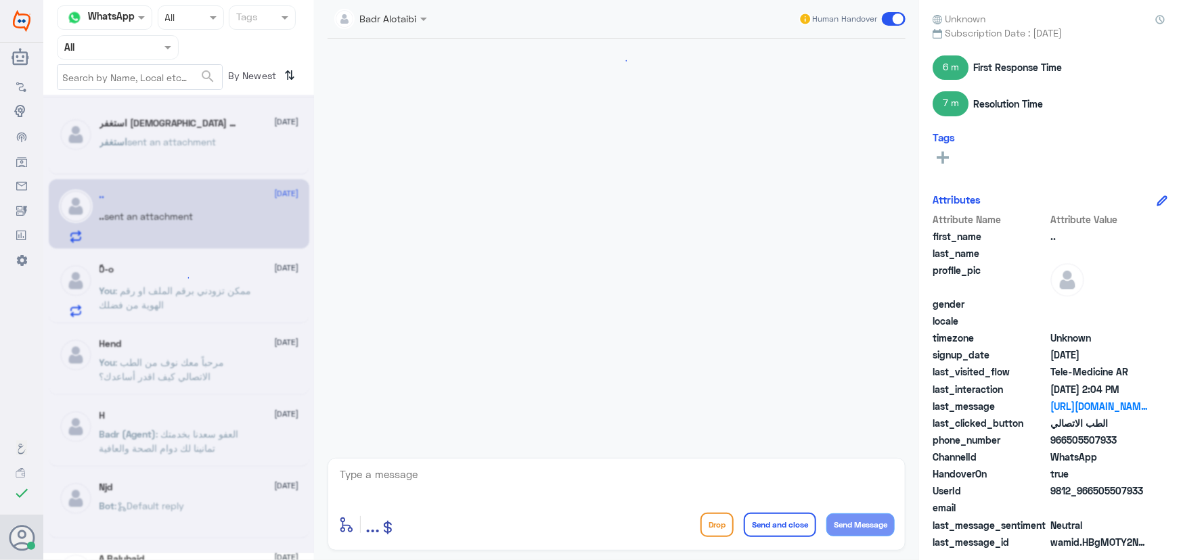
scroll to position [968, 0]
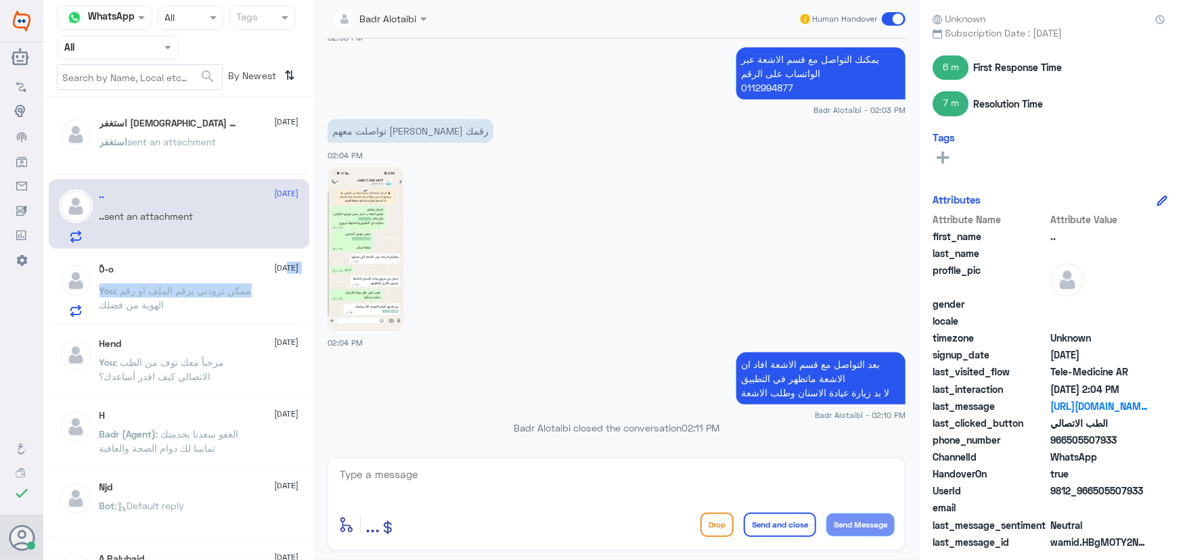
click at [254, 281] on div "ً0-o 21 September You : ممكن تزودني برقم الملف او رقم الهوية من فضلك" at bounding box center [199, 290] width 200 height 53
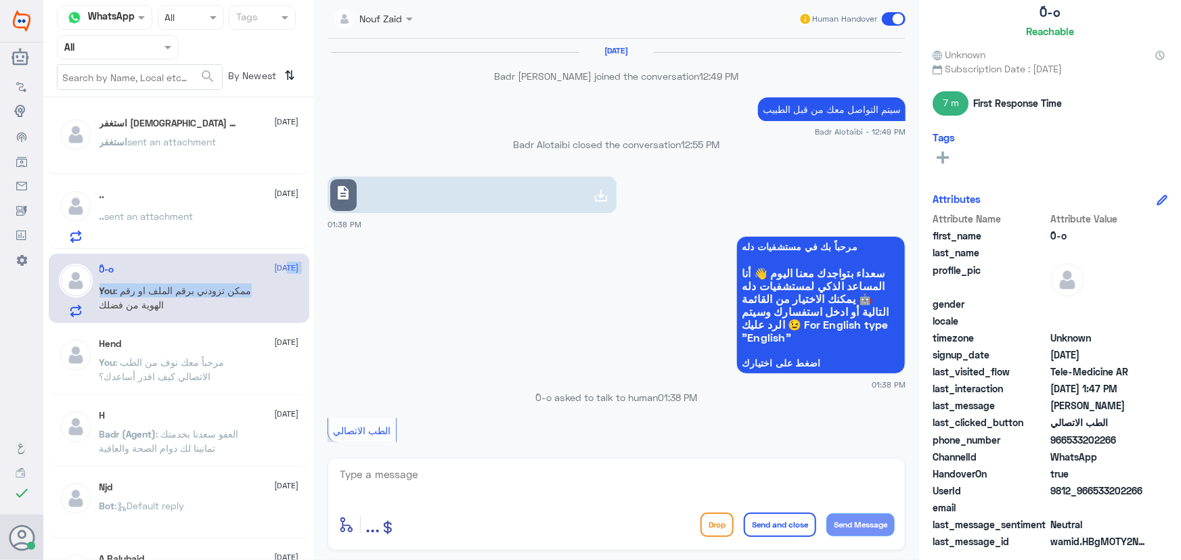
scroll to position [687, 0]
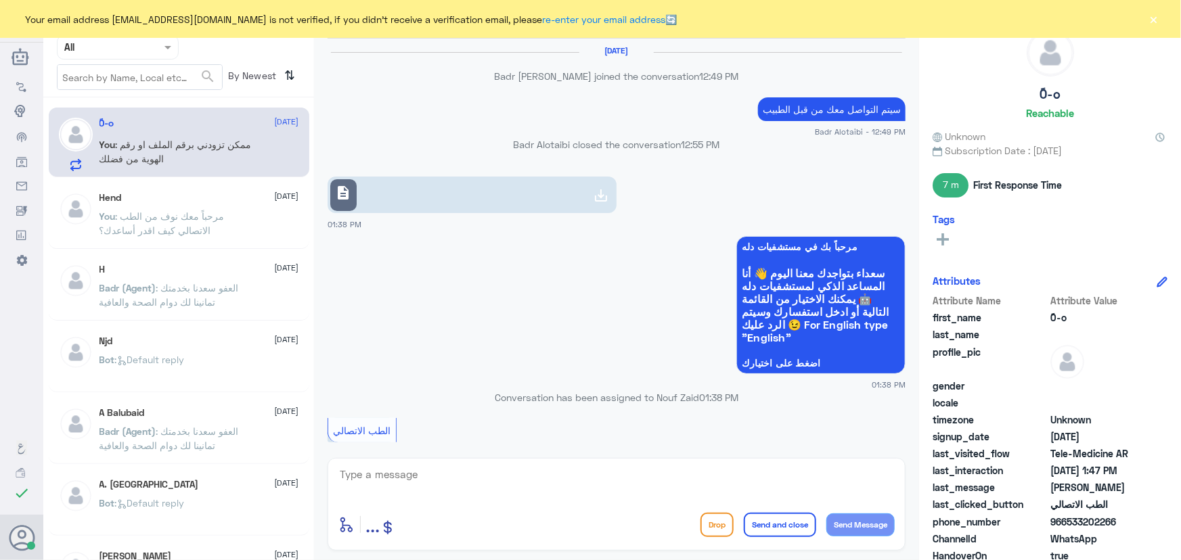
scroll to position [687, 0]
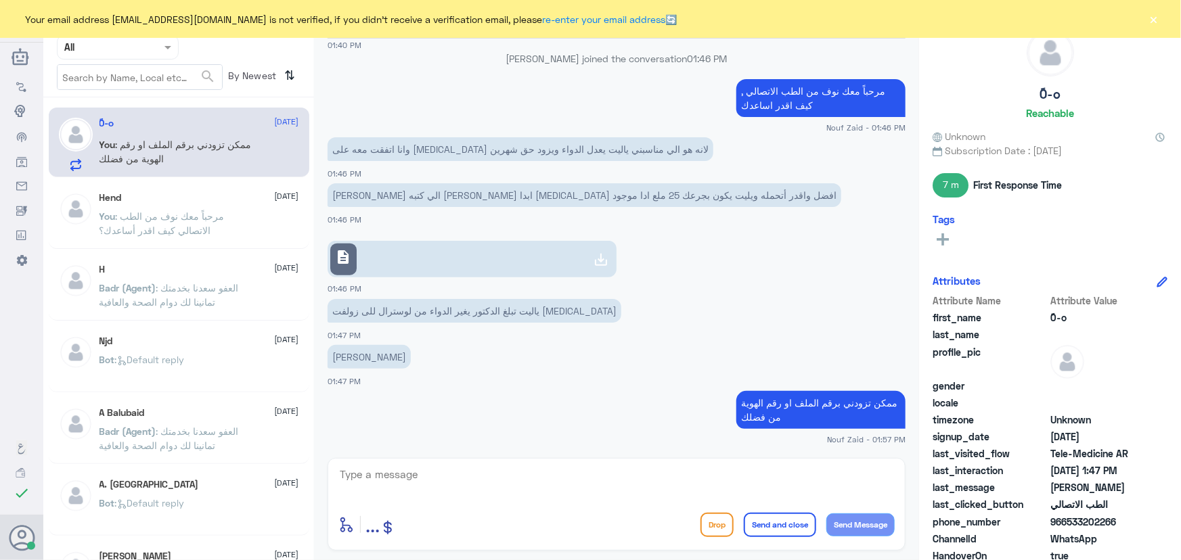
click at [1150, 24] on button "×" at bounding box center [1154, 19] width 14 height 14
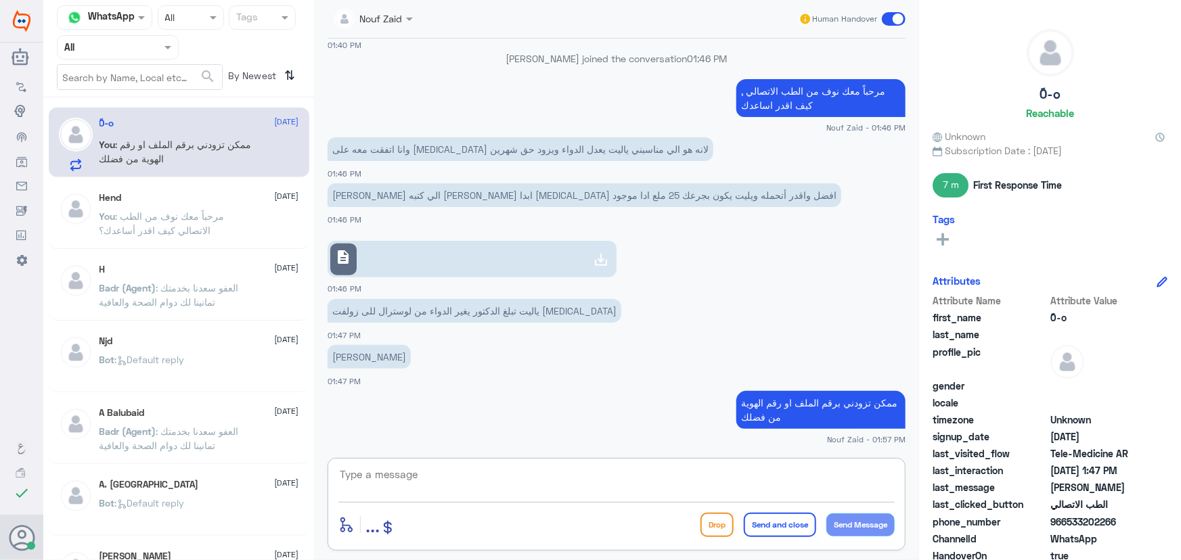
click at [570, 481] on textarea at bounding box center [616, 482] width 556 height 33
type textarea "س"
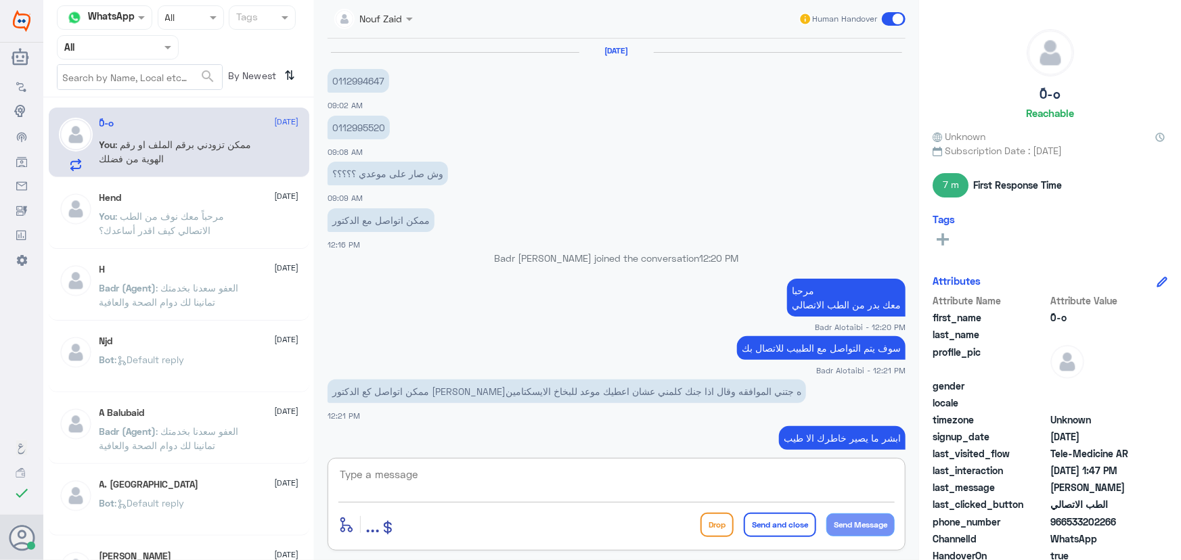
scroll to position [1262, 0]
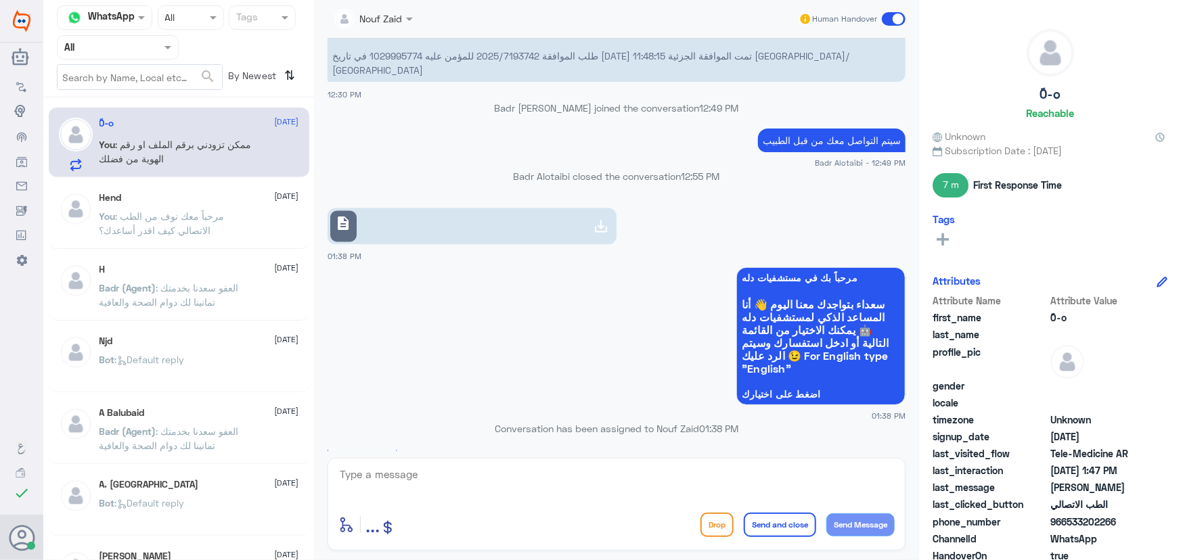
click at [847, 135] on p "سيتم التواصل معك من قبل الطبيب" at bounding box center [832, 141] width 148 height 24
copy div "سيتم التواصل معك من قبل الطبيب"
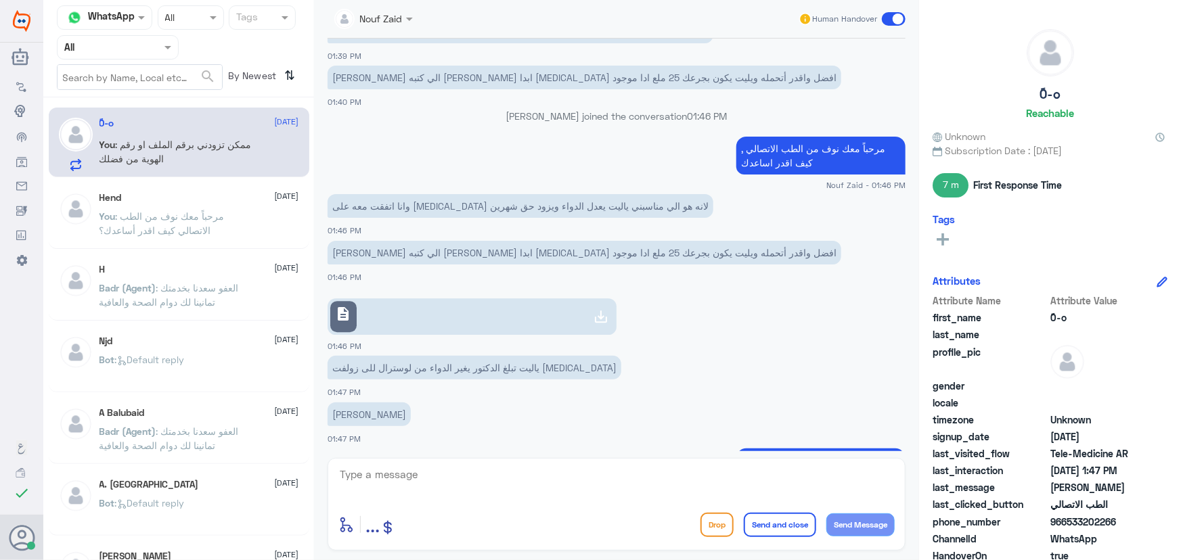
scroll to position [1980, 0]
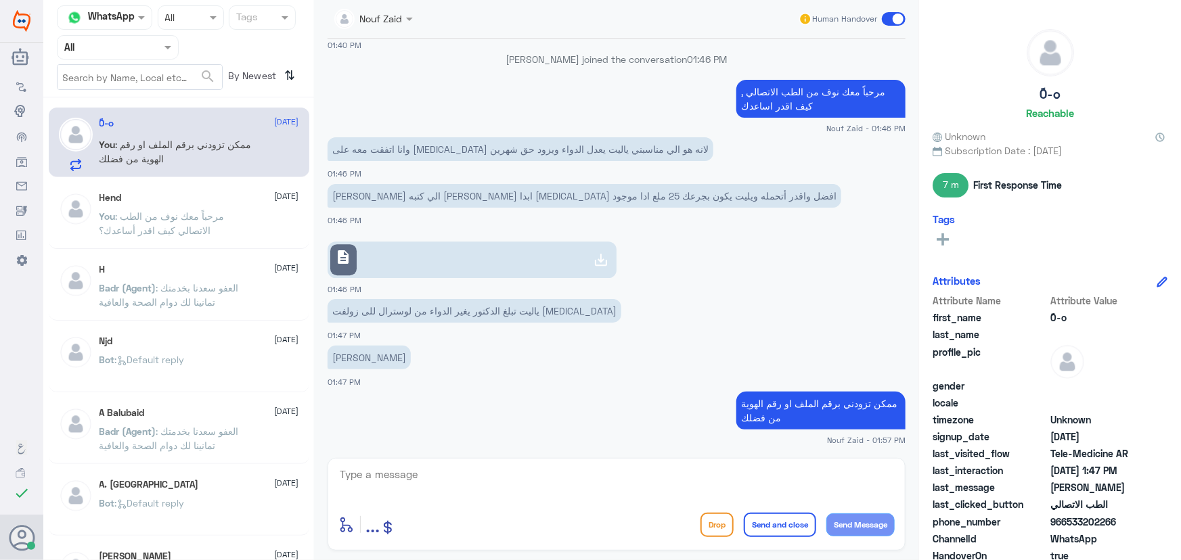
click at [618, 461] on div "enter flow name ... Drop Send and close Send Message" at bounding box center [616, 504] width 578 height 93
click at [620, 468] on textarea at bounding box center [616, 482] width 556 height 33
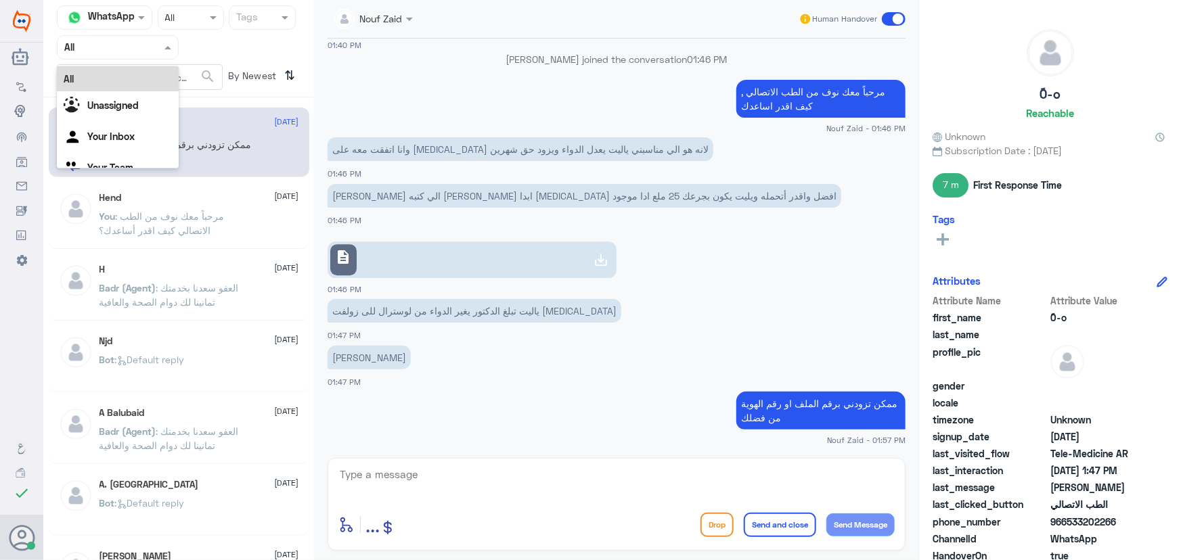
click at [147, 53] on div at bounding box center [118, 47] width 120 height 16
click at [137, 128] on div "Your Inbox" at bounding box center [118, 137] width 122 height 31
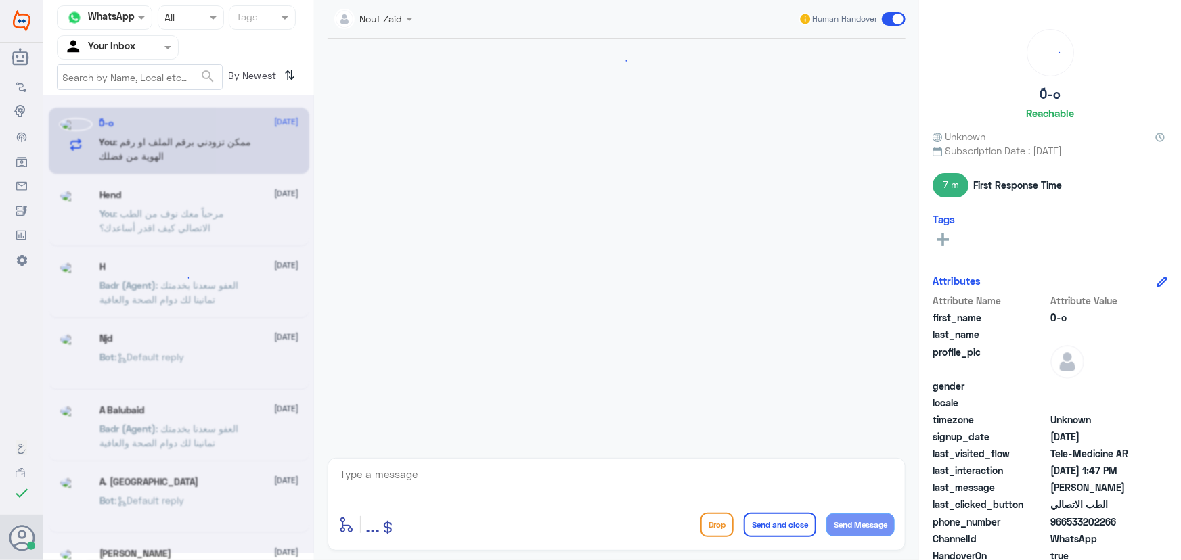
scroll to position [687, 0]
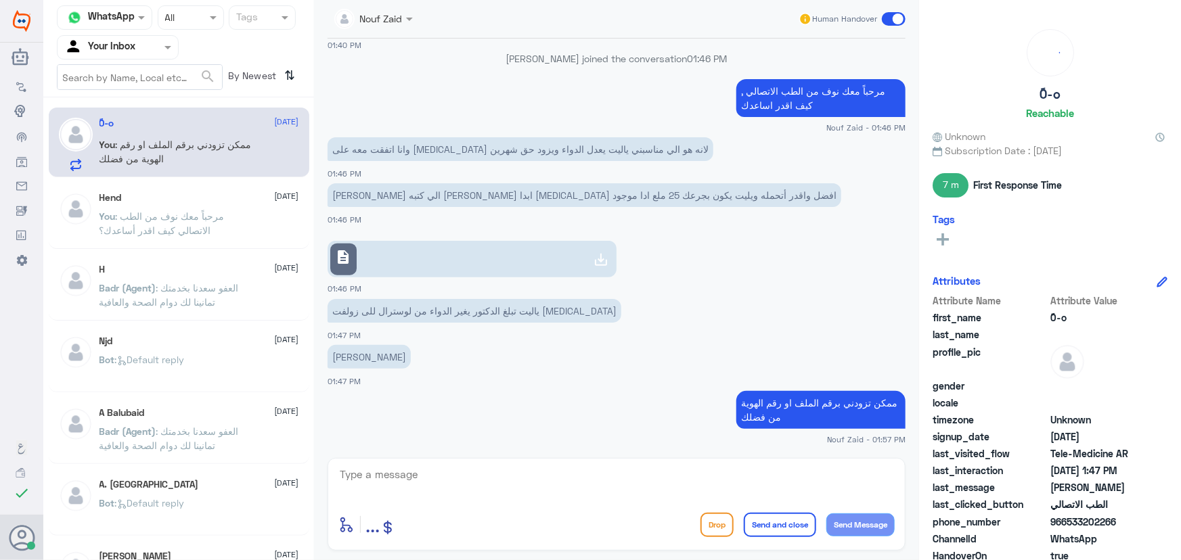
click at [122, 40] on input "text" at bounding box center [101, 47] width 74 height 16
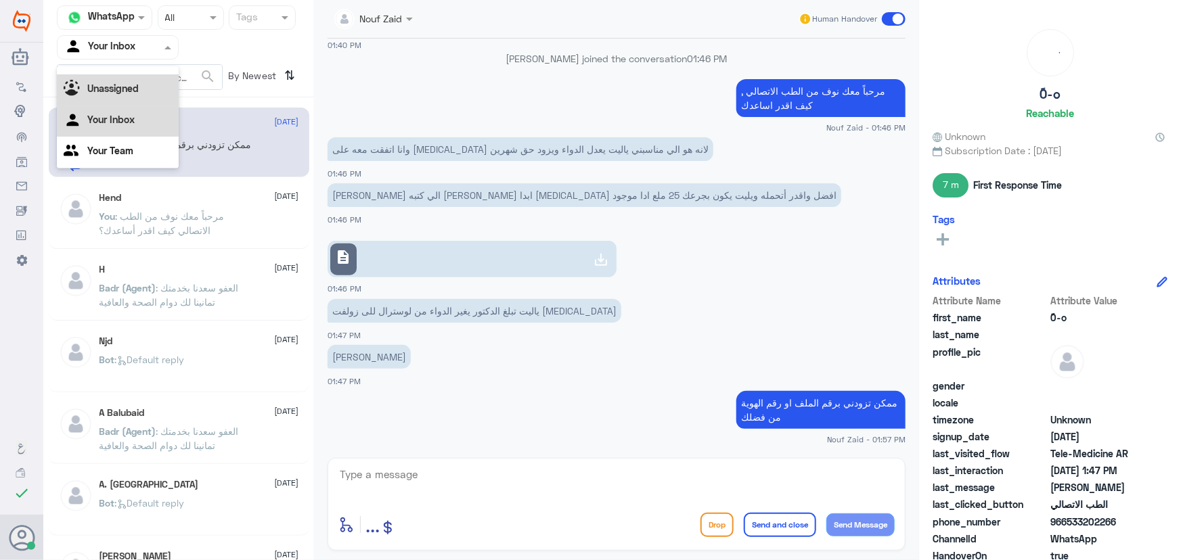
click at [130, 93] on b "Unassigned" at bounding box center [112, 89] width 51 height 12
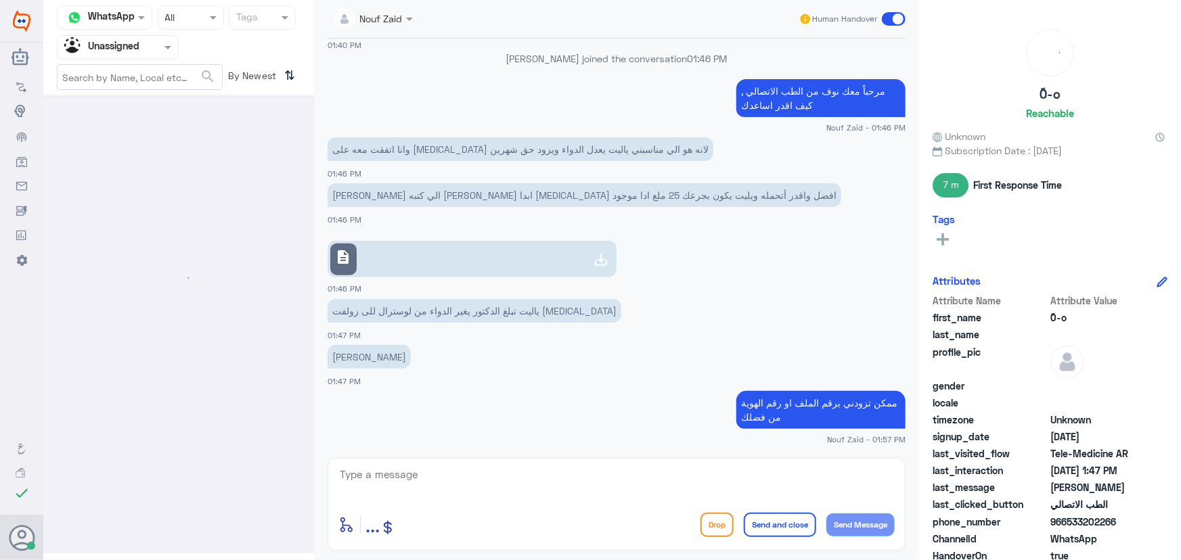
scroll to position [0, 0]
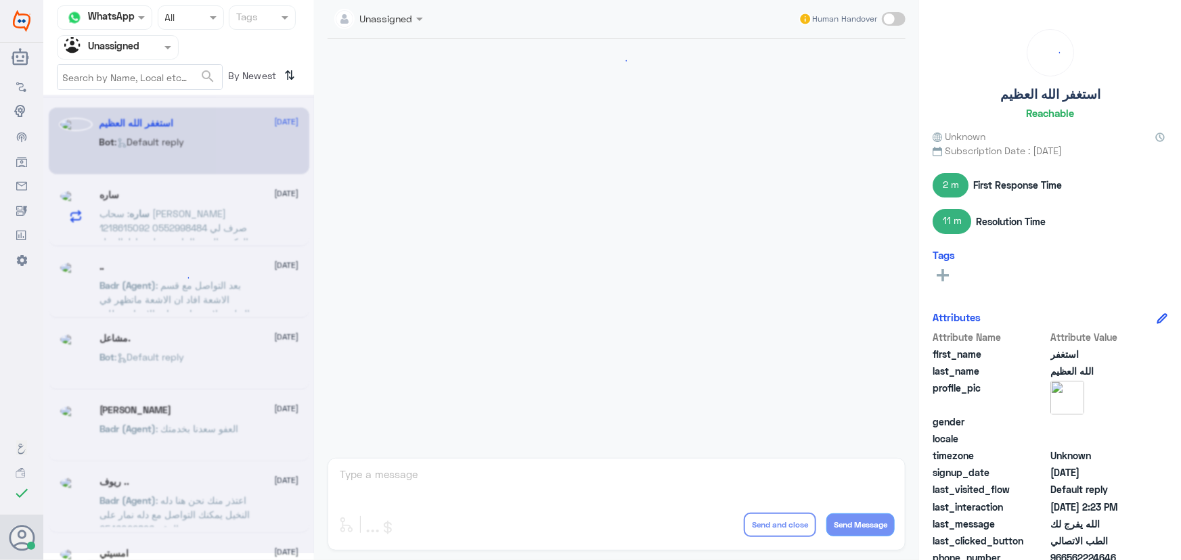
drag, startPoint x: 119, startPoint y: 49, endPoint x: 117, endPoint y: 65, distance: 16.4
click at [118, 54] on input "text" at bounding box center [101, 47] width 74 height 16
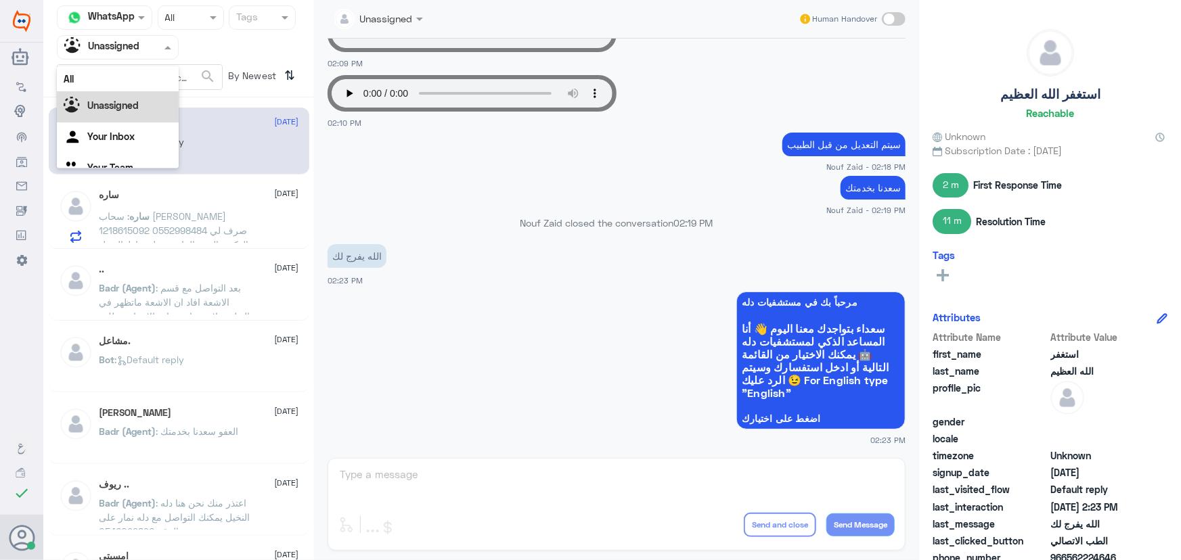
scroll to position [17, 0]
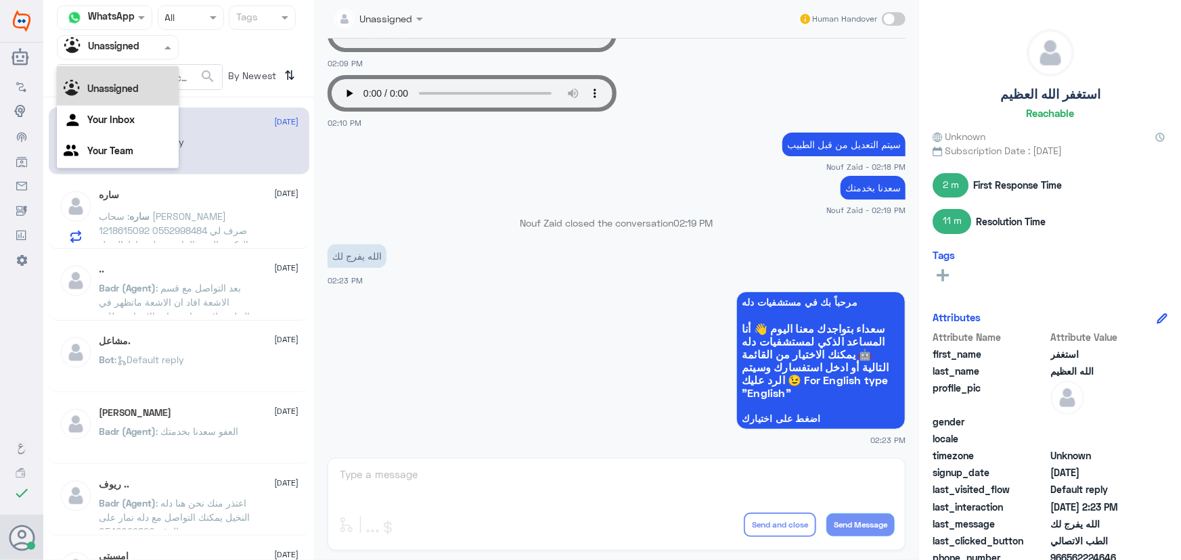
click at [121, 70] on div "All" at bounding box center [118, 61] width 122 height 25
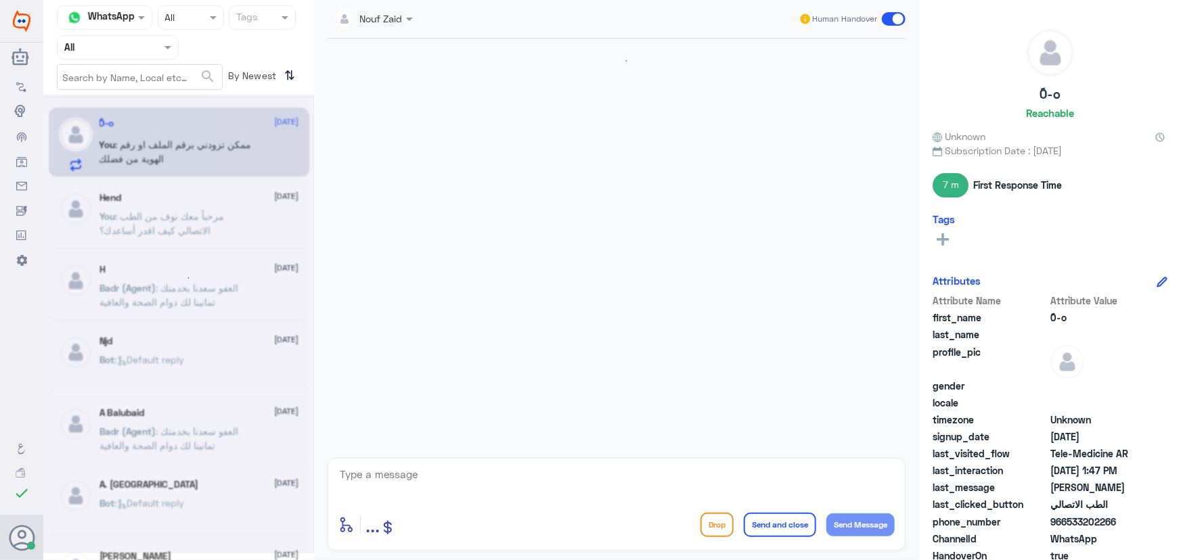
scroll to position [687, 0]
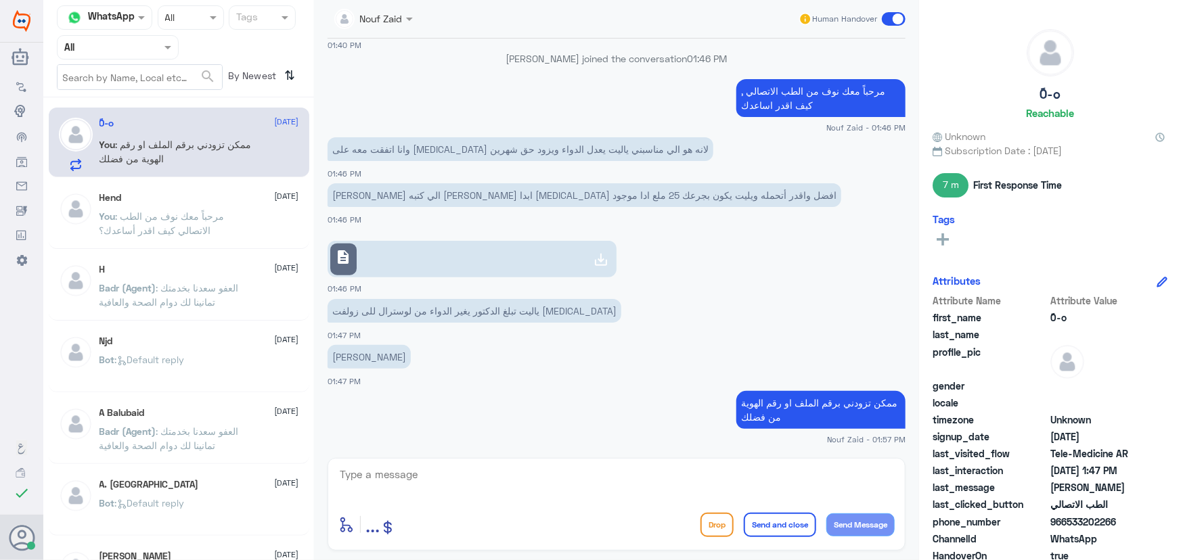
click at [117, 49] on input "text" at bounding box center [101, 47] width 74 height 16
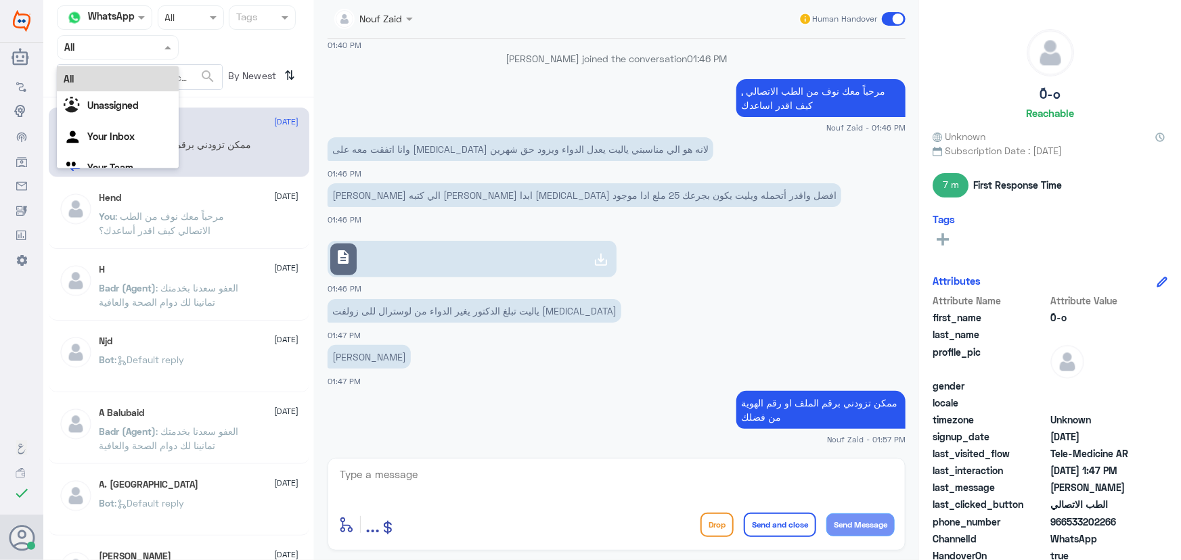
click at [610, 218] on div "[PERSON_NAME] الي كتبه [PERSON_NAME] ابدا [MEDICAL_DATA] افضل واقدر أتحمله ويلي…" at bounding box center [616, 203] width 578 height 46
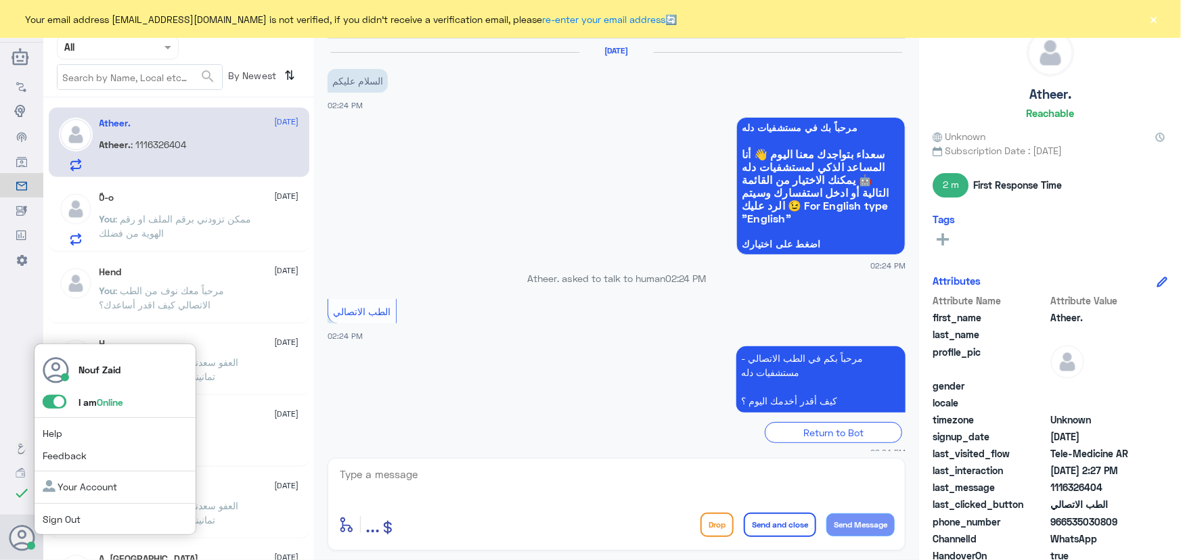
scroll to position [245, 0]
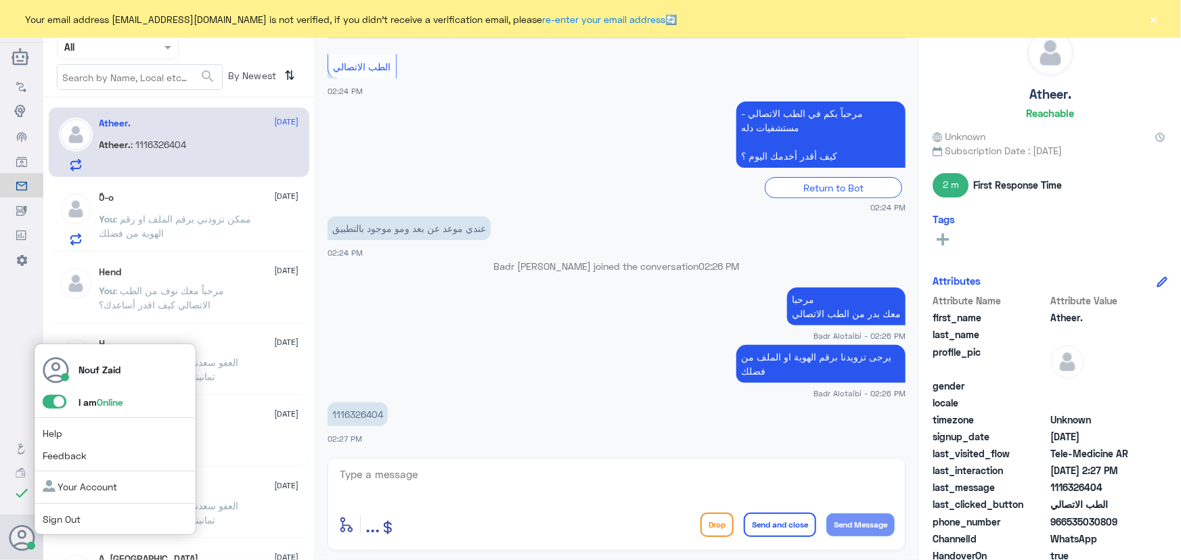
click at [61, 396] on span at bounding box center [55, 402] width 24 height 14
click at [0, 0] on input "checkbox" at bounding box center [0, 0] width 0 height 0
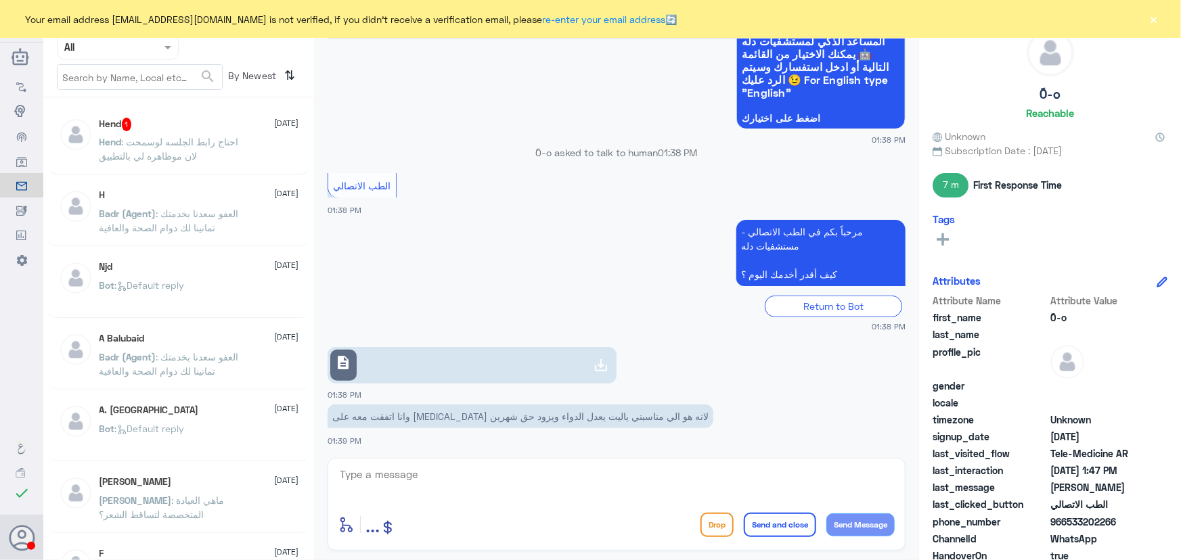
scroll to position [687, 0]
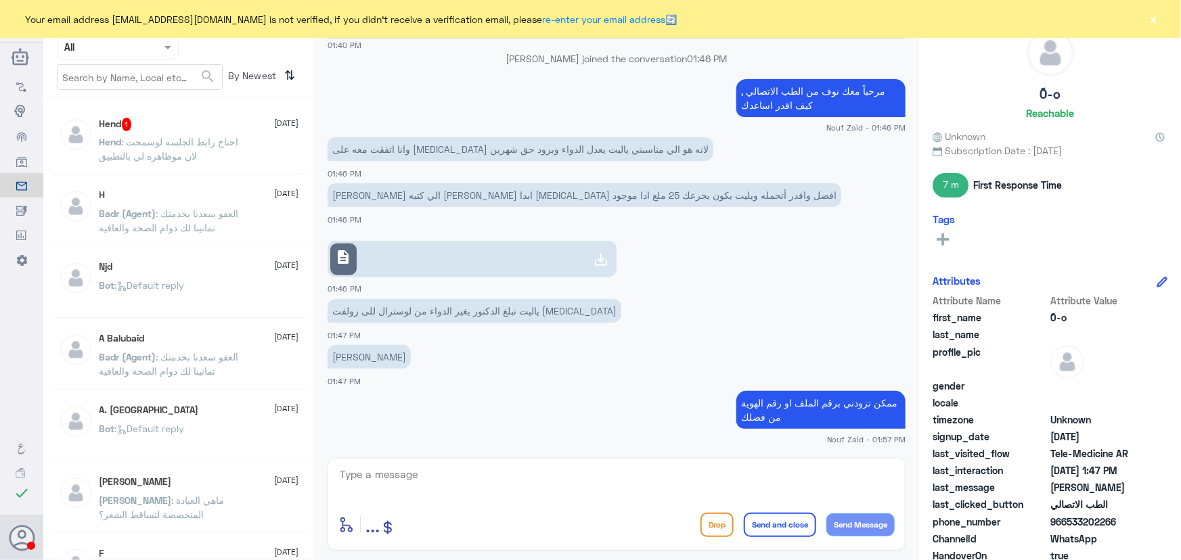
click at [129, 46] on input "text" at bounding box center [101, 47] width 74 height 16
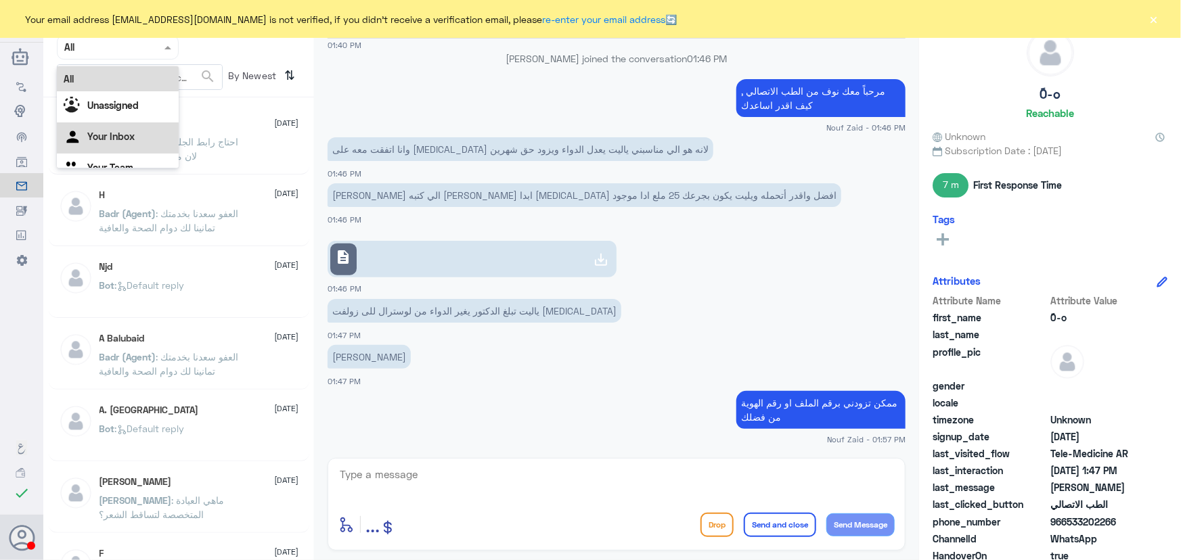
click at [150, 130] on div "Your Inbox" at bounding box center [118, 137] width 122 height 31
